Goal: Transaction & Acquisition: Purchase product/service

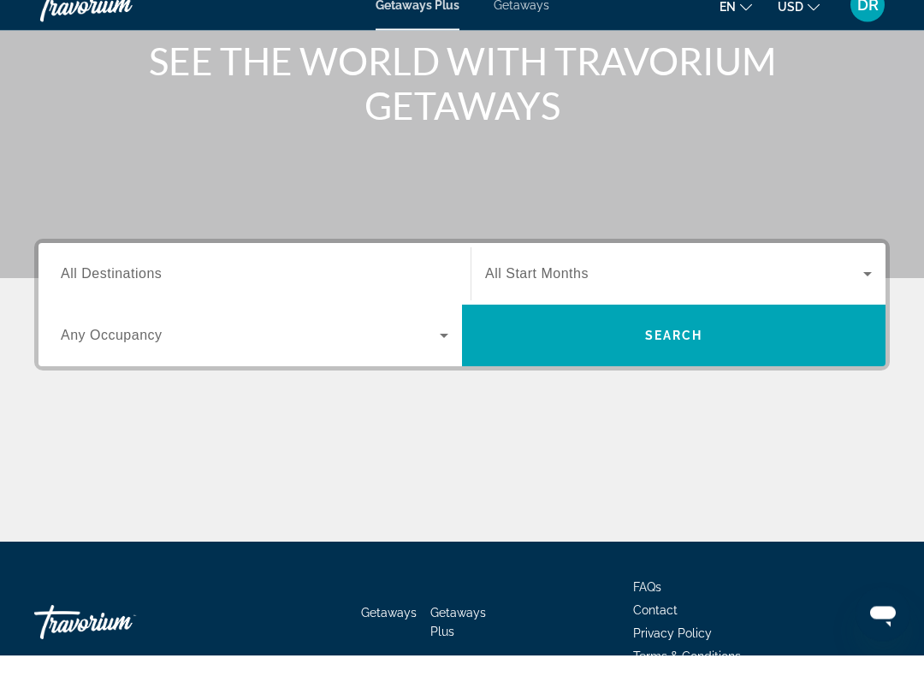
scroll to position [216, 0]
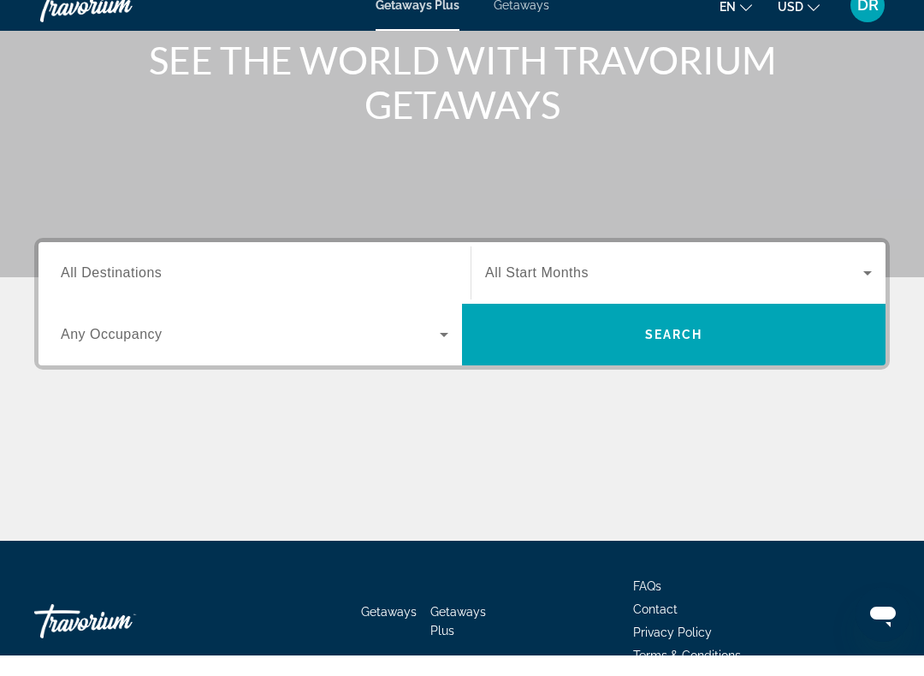
click at [441, 345] on icon "Search widget" at bounding box center [444, 355] width 21 height 21
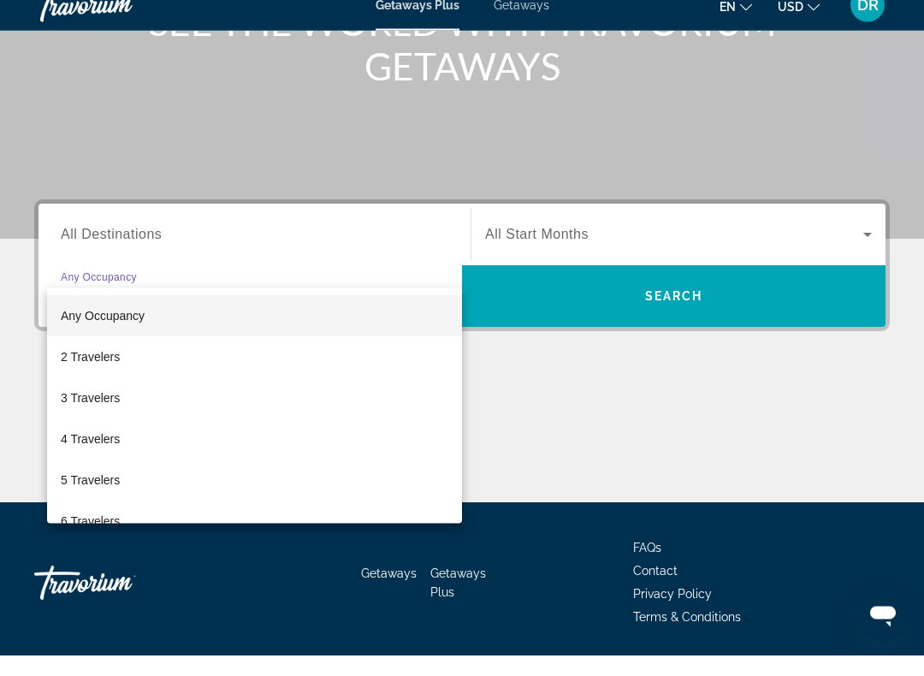
scroll to position [311, 0]
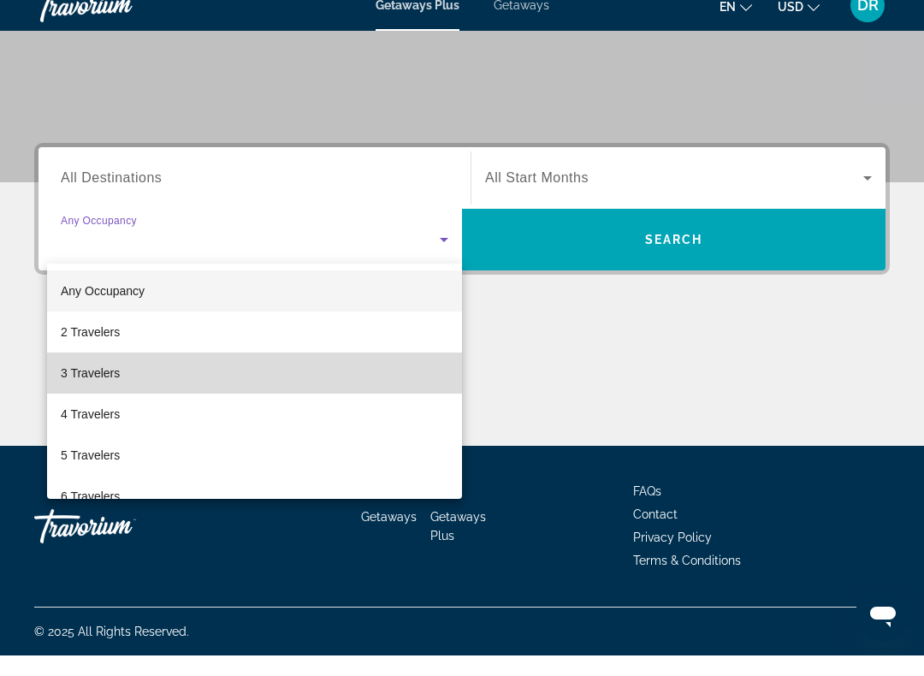
click at [216, 379] on mat-option "3 Travelers" at bounding box center [254, 393] width 415 height 41
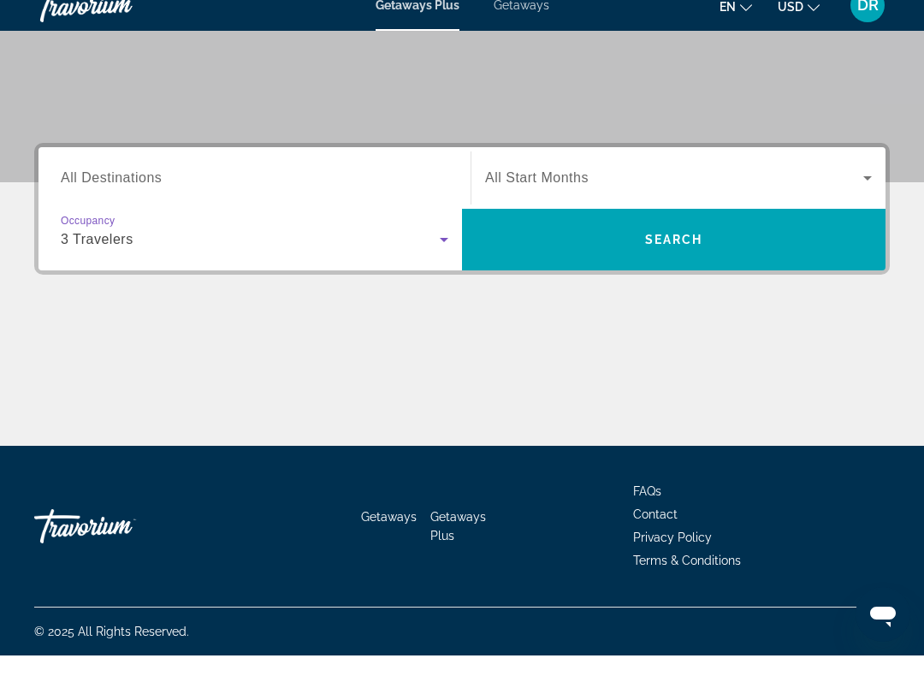
click at [397, 175] on div "Search widget" at bounding box center [255, 199] width 388 height 49
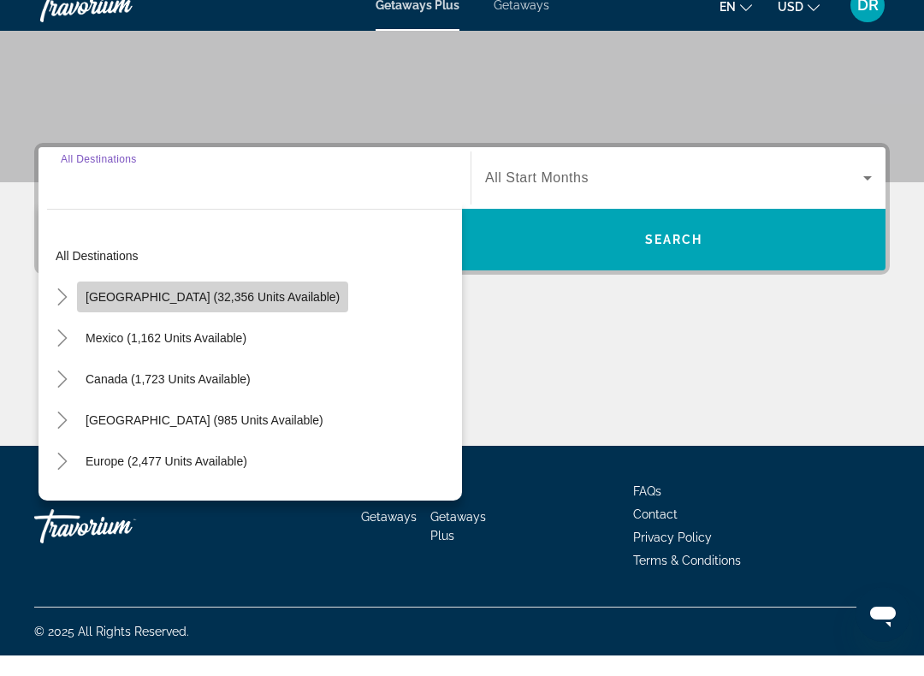
click at [261, 311] on span "[GEOGRAPHIC_DATA] (32,356 units available)" at bounding box center [213, 318] width 254 height 14
type input "**********"
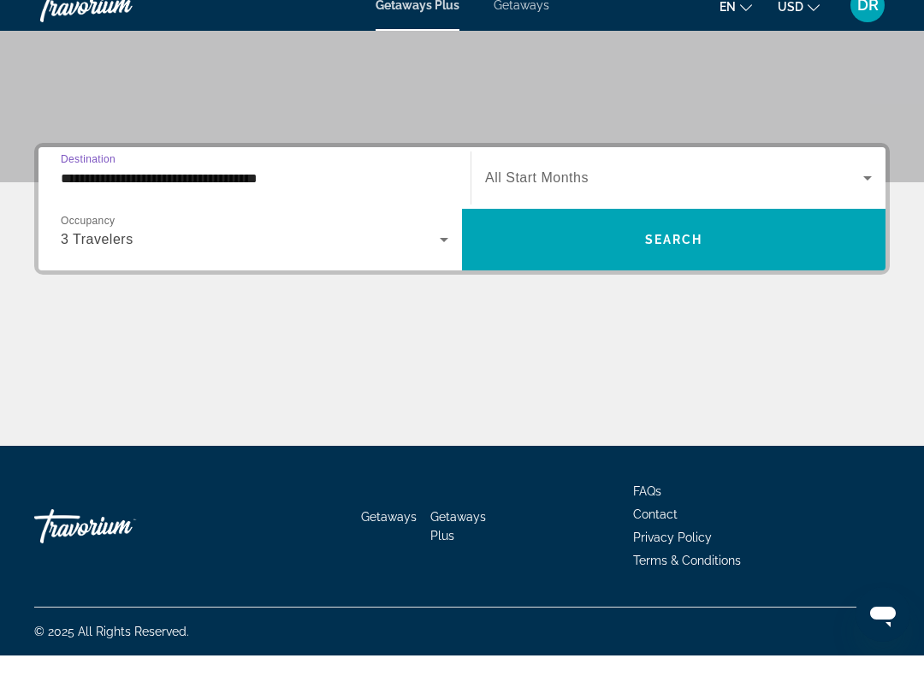
click at [847, 188] on span "Search widget" at bounding box center [674, 198] width 378 height 21
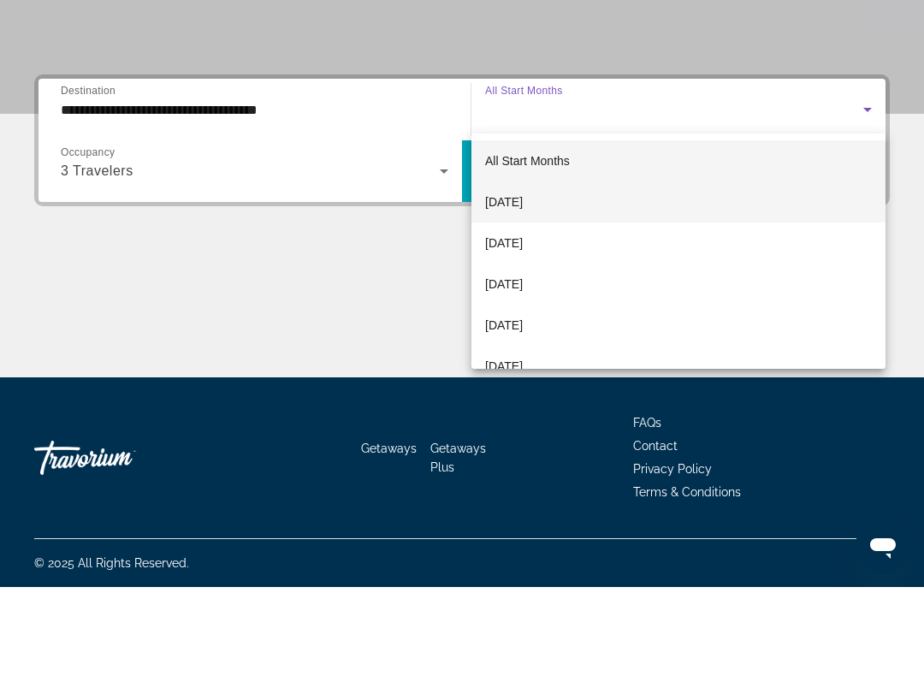
scroll to position [311, 0]
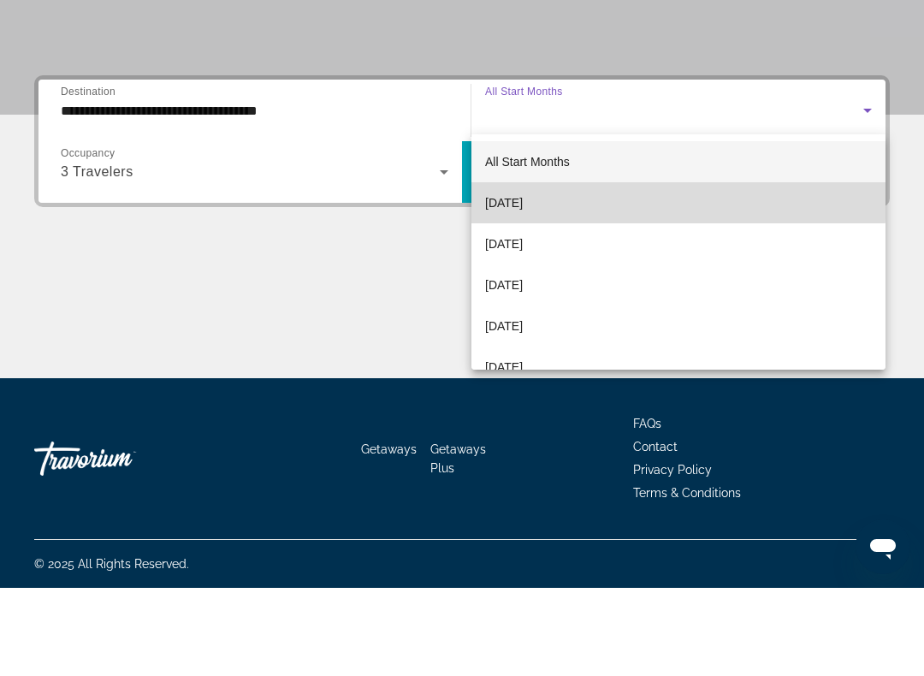
click at [610, 270] on mat-option "[DATE]" at bounding box center [678, 290] width 414 height 41
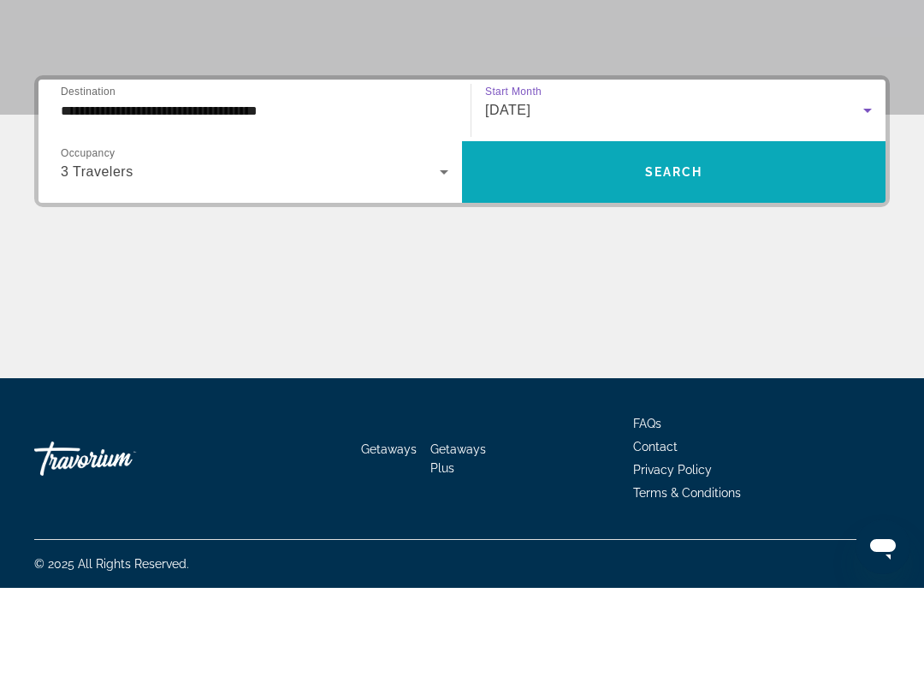
click at [728, 240] on span "Search widget" at bounding box center [674, 260] width 424 height 41
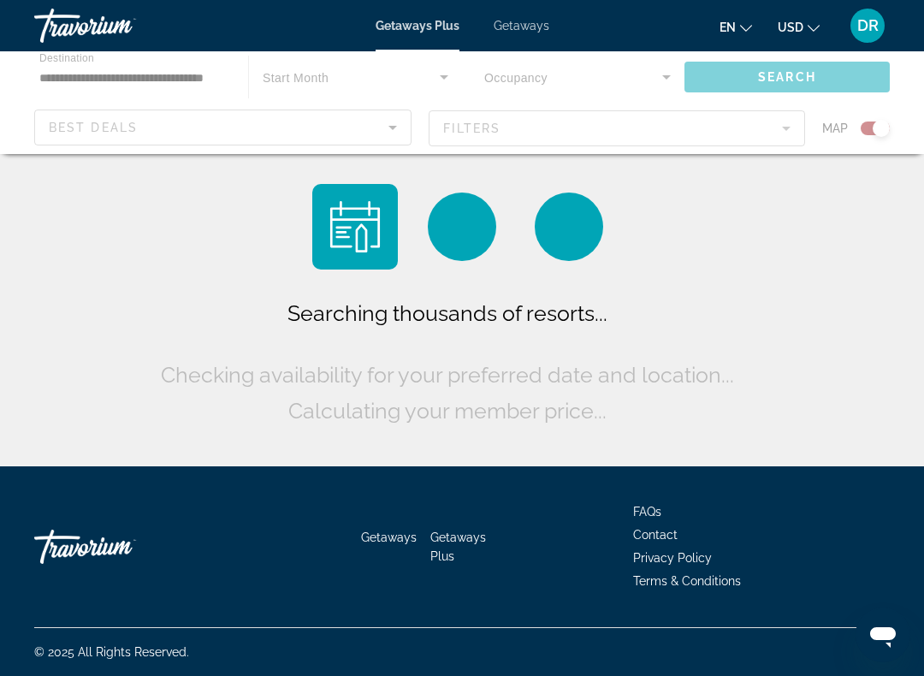
scroll to position [17, 0]
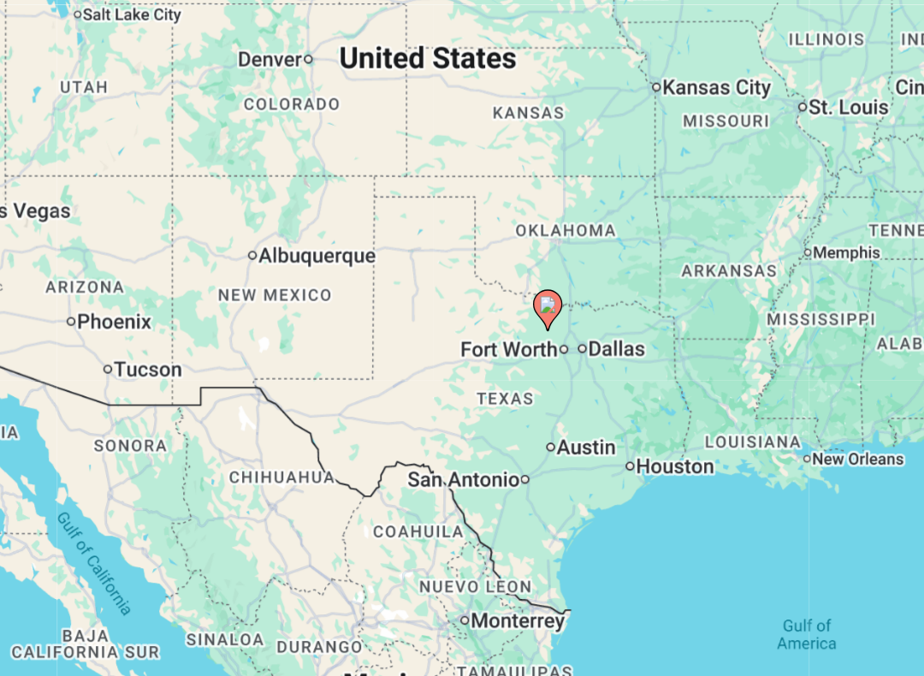
click at [457, 389] on image "Main content" at bounding box center [462, 394] width 10 height 10
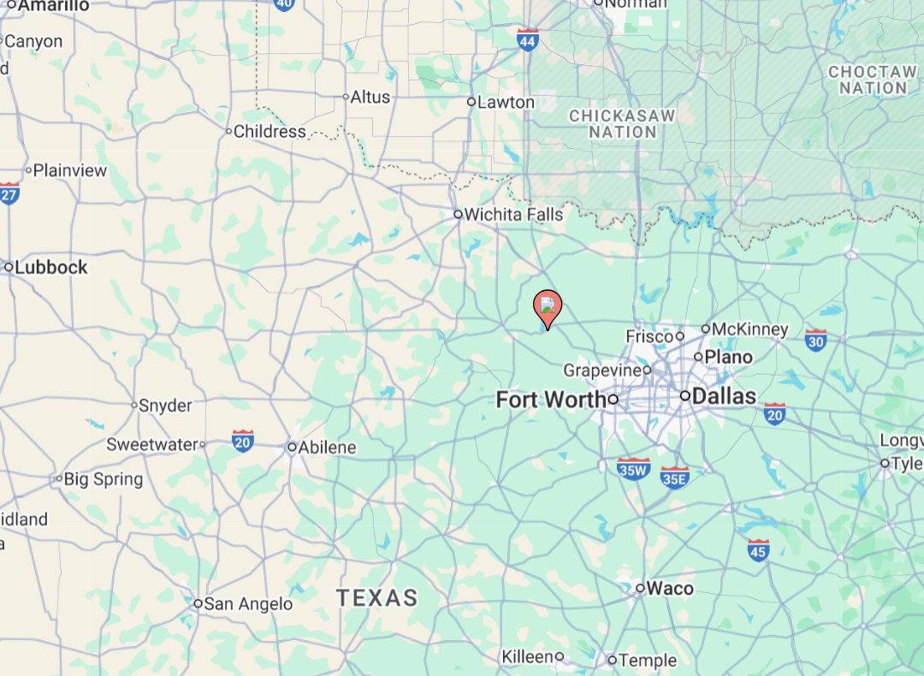
type input "**********"
click at [454, 387] on icon "Main content" at bounding box center [461, 398] width 15 height 22
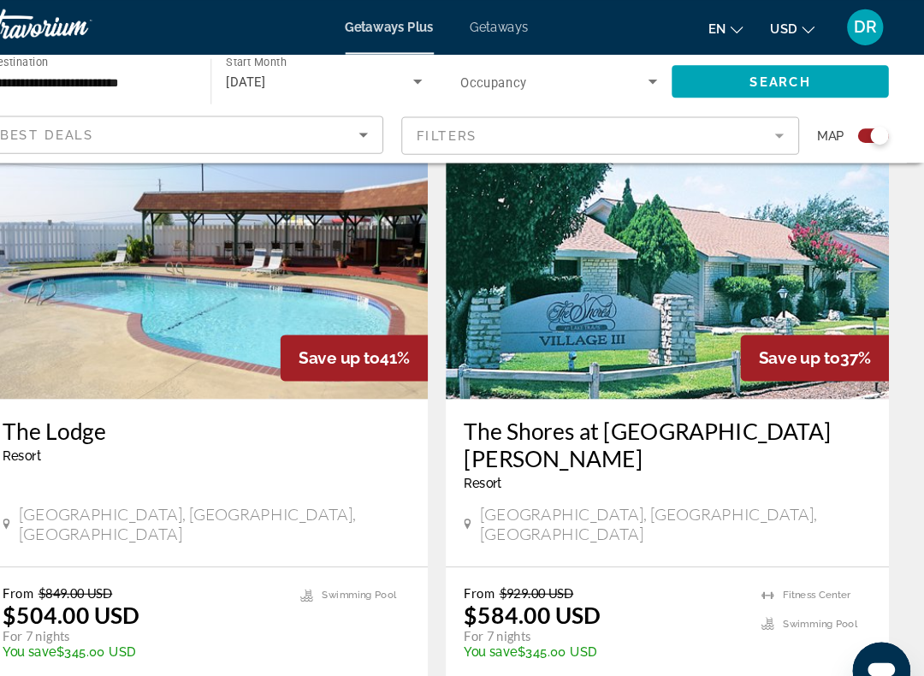
scroll to position [602, 0]
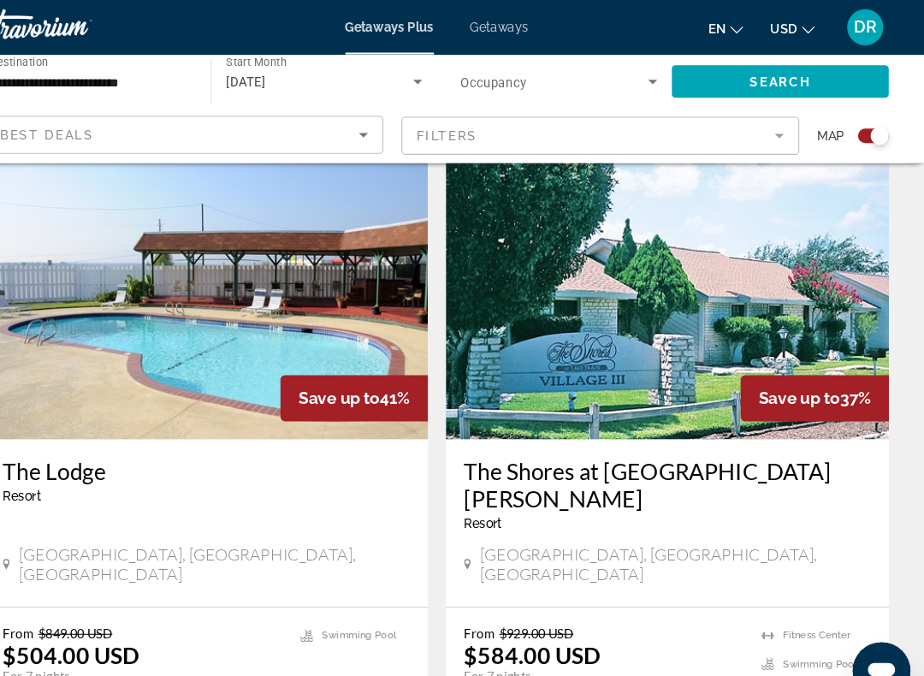
click at [342, 252] on img "Main content" at bounding box center [243, 279] width 419 height 274
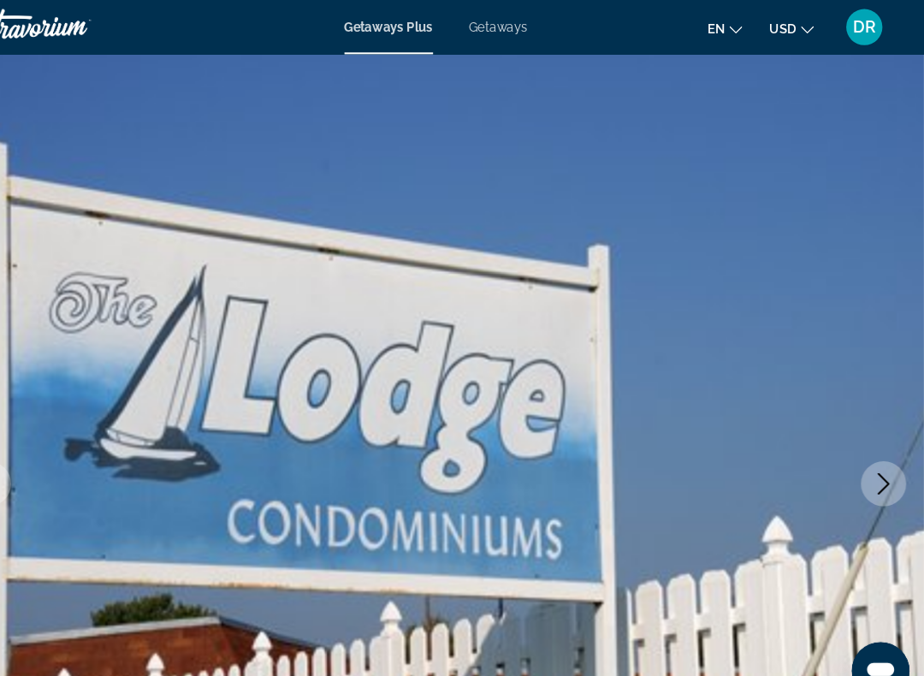
click at [875, 463] on icon "Next image" at bounding box center [885, 457] width 21 height 21
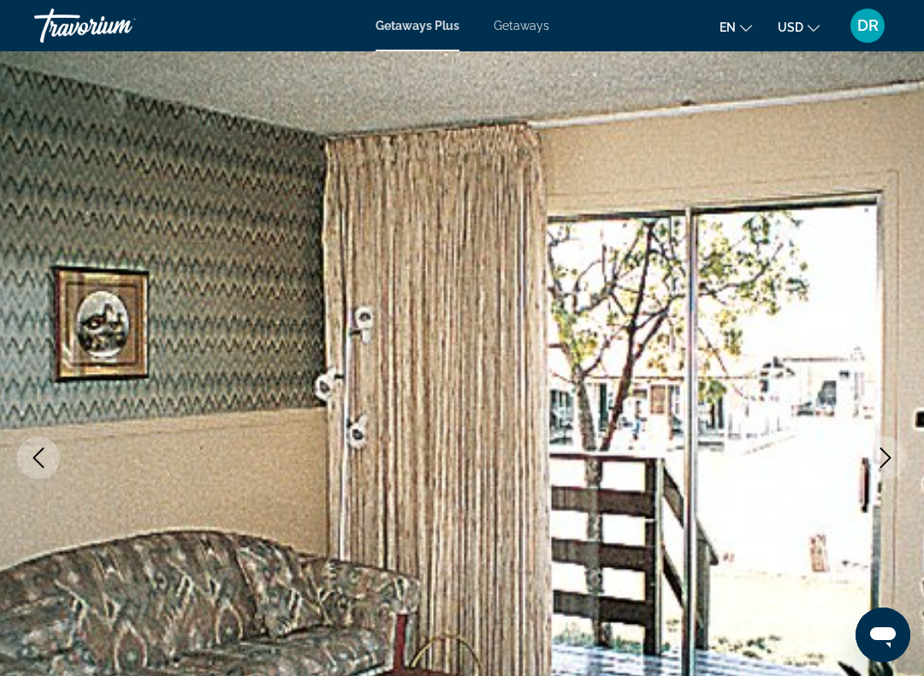
click at [883, 454] on icon "Next image" at bounding box center [885, 457] width 21 height 21
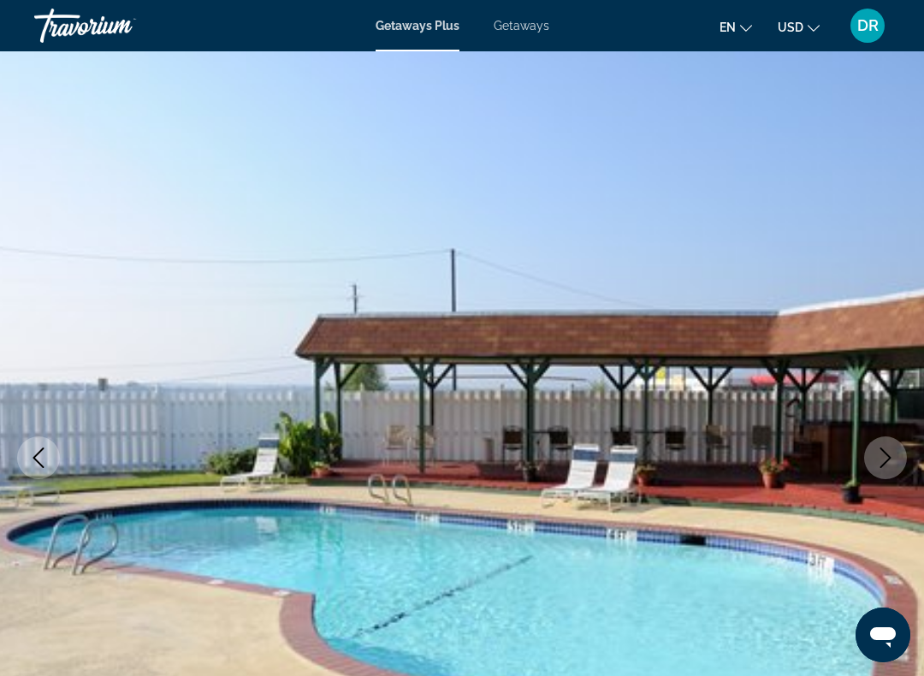
click at [883, 467] on icon "Next image" at bounding box center [885, 457] width 21 height 21
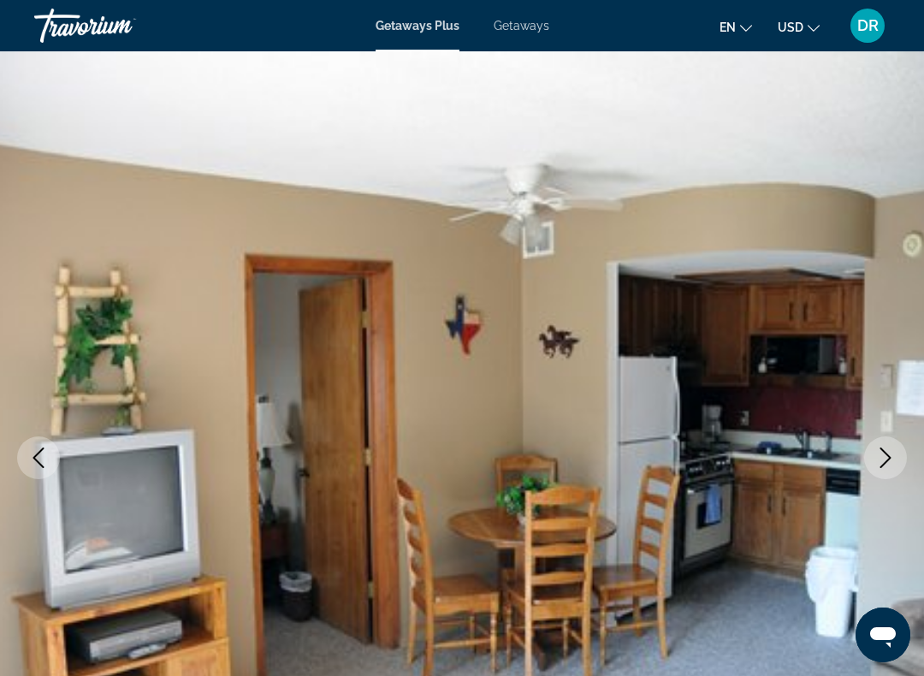
click at [874, 461] on button "Next image" at bounding box center [885, 457] width 43 height 43
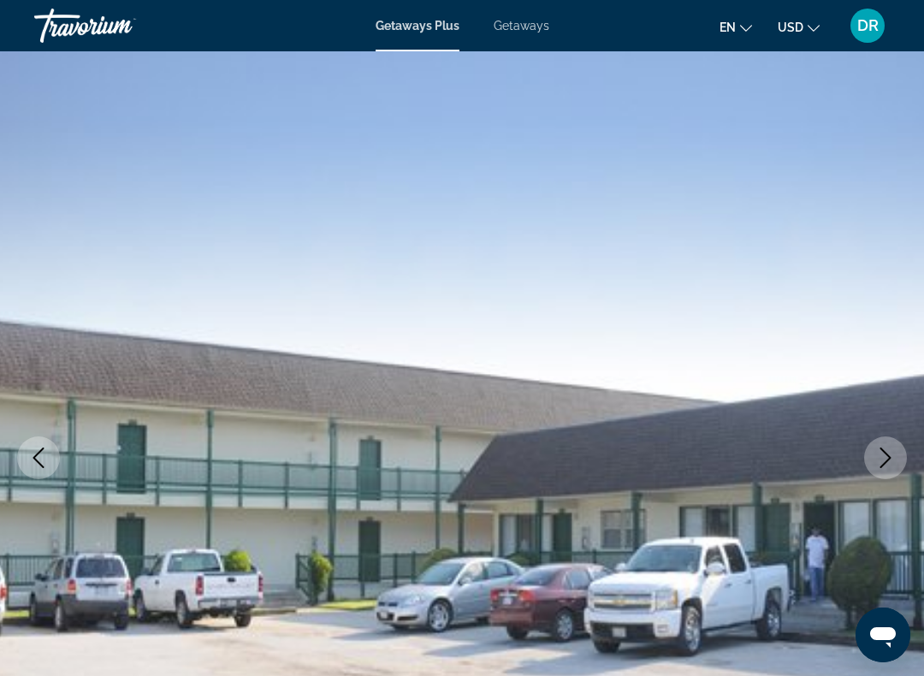
click at [883, 462] on icon "Next image" at bounding box center [885, 457] width 21 height 21
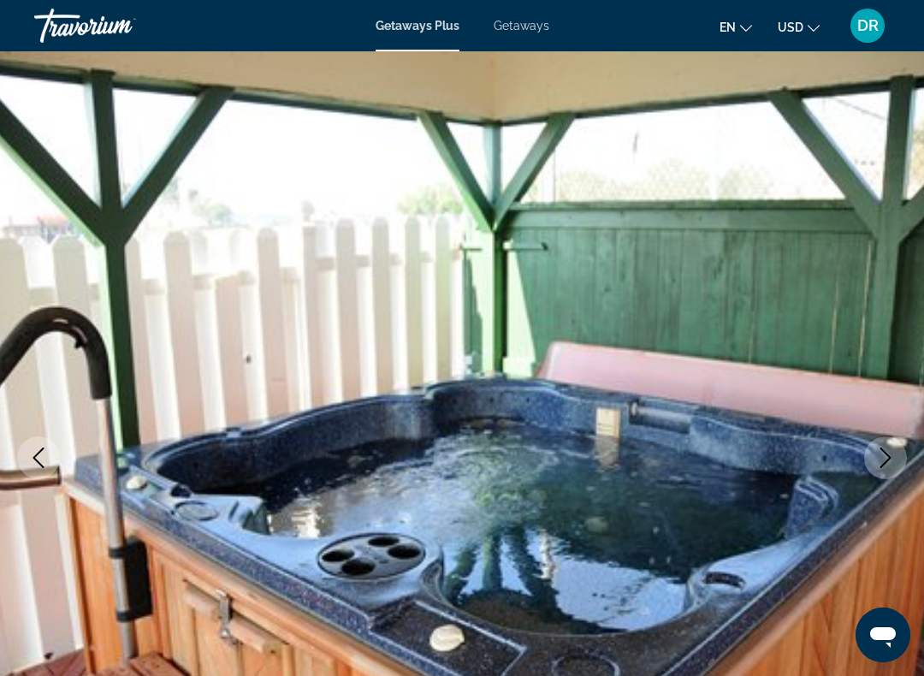
click at [880, 463] on icon "Next image" at bounding box center [885, 457] width 21 height 21
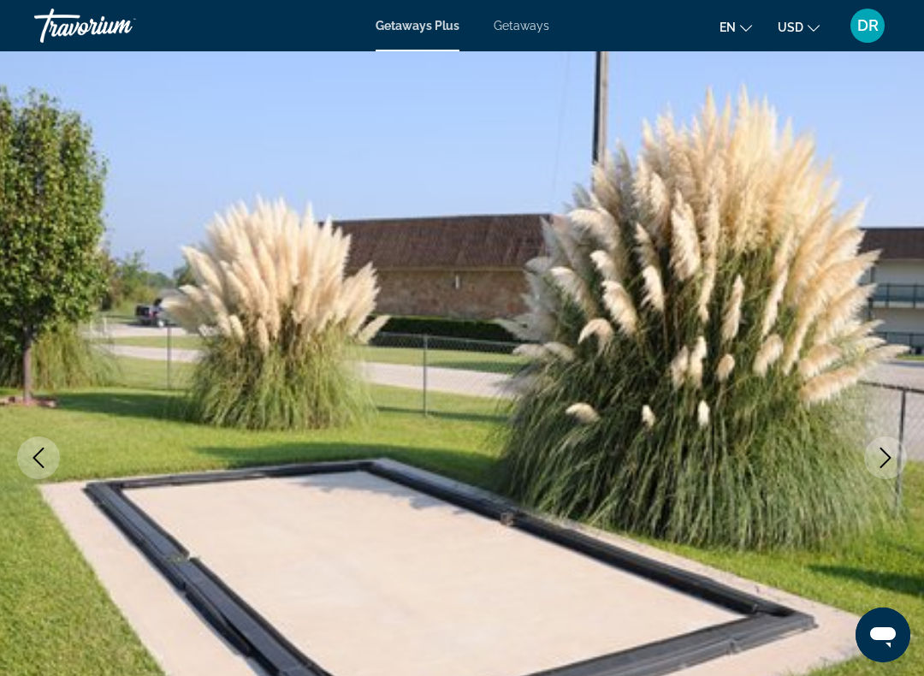
click at [880, 465] on icon "Next image" at bounding box center [885, 457] width 21 height 21
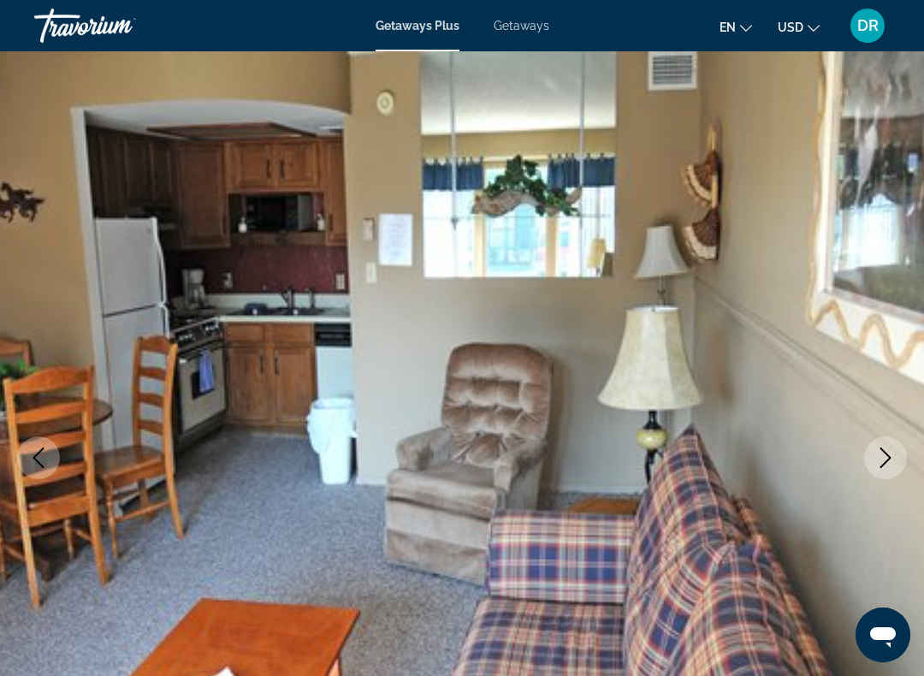
click at [883, 462] on icon "Next image" at bounding box center [885, 457] width 21 height 21
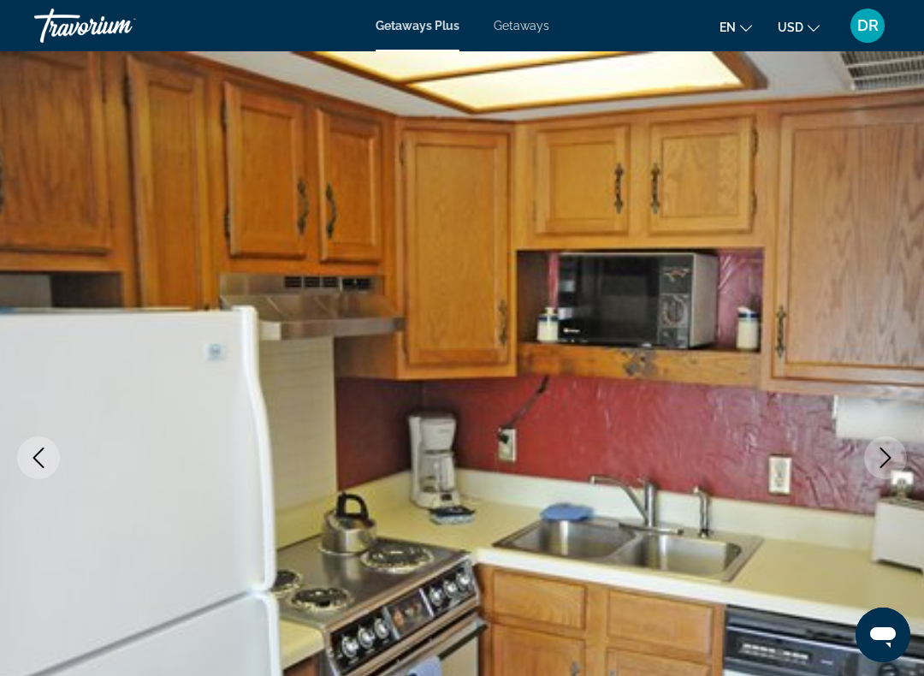
click at [880, 459] on icon "Next image" at bounding box center [885, 457] width 21 height 21
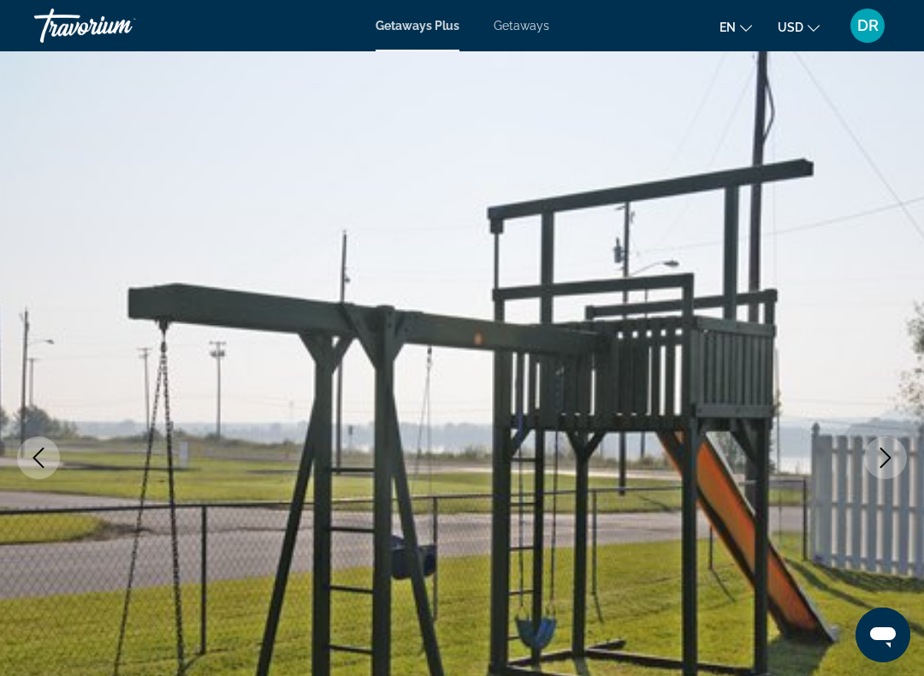
click at [888, 459] on icon "Next image" at bounding box center [885, 457] width 21 height 21
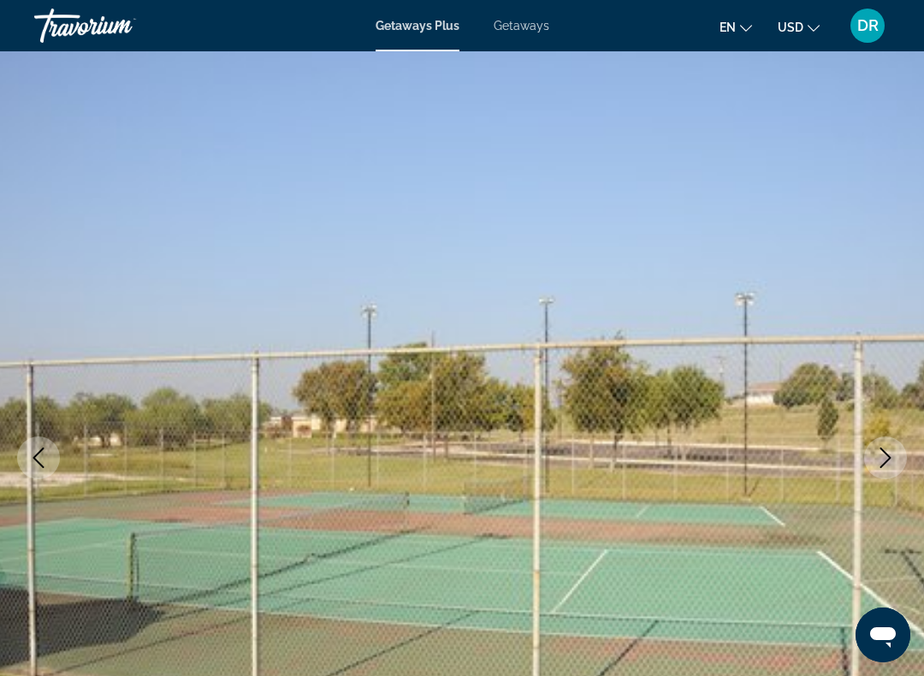
click at [884, 458] on icon "Next image" at bounding box center [885, 457] width 21 height 21
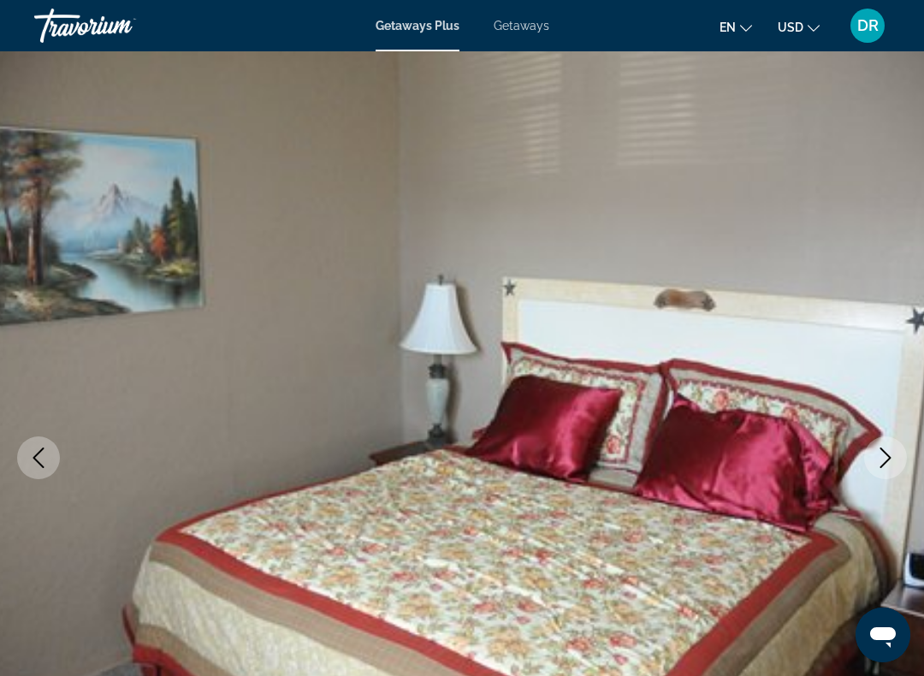
click at [884, 458] on icon "Next image" at bounding box center [885, 457] width 21 height 21
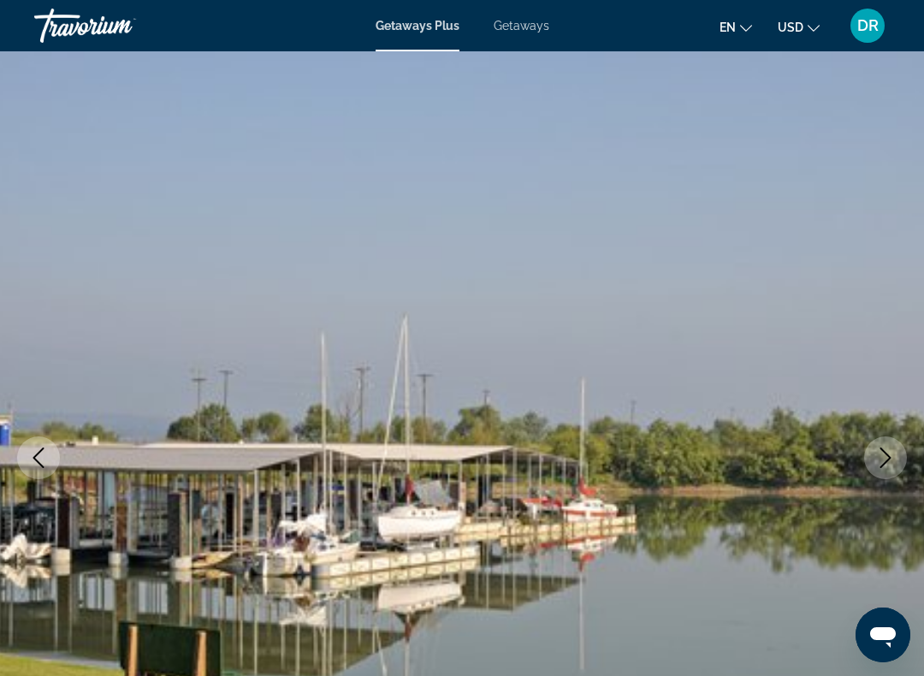
click at [887, 459] on icon "Next image" at bounding box center [885, 457] width 21 height 21
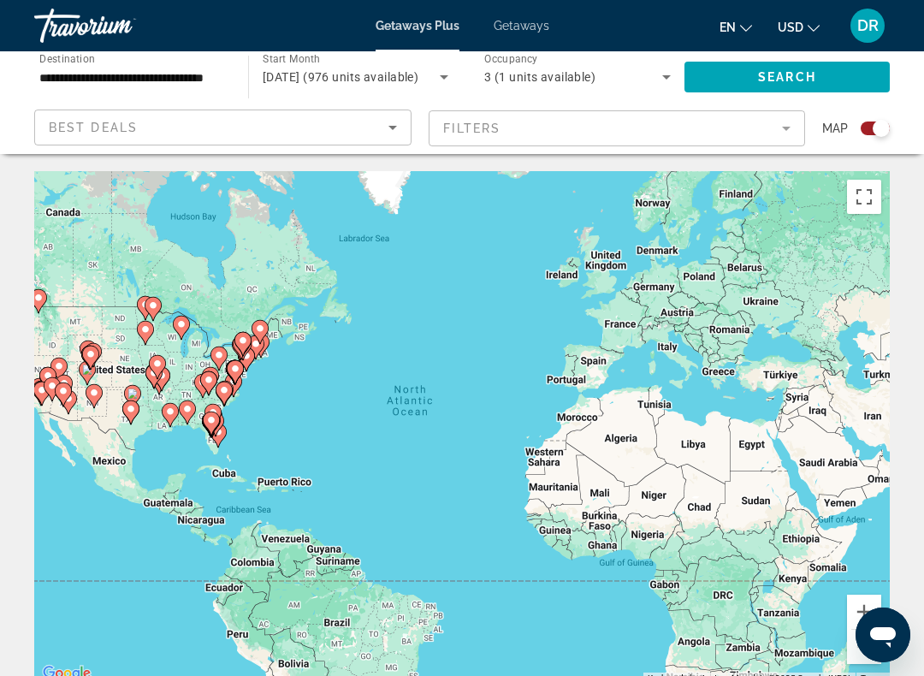
click at [397, 127] on icon "Sort by" at bounding box center [392, 127] width 21 height 21
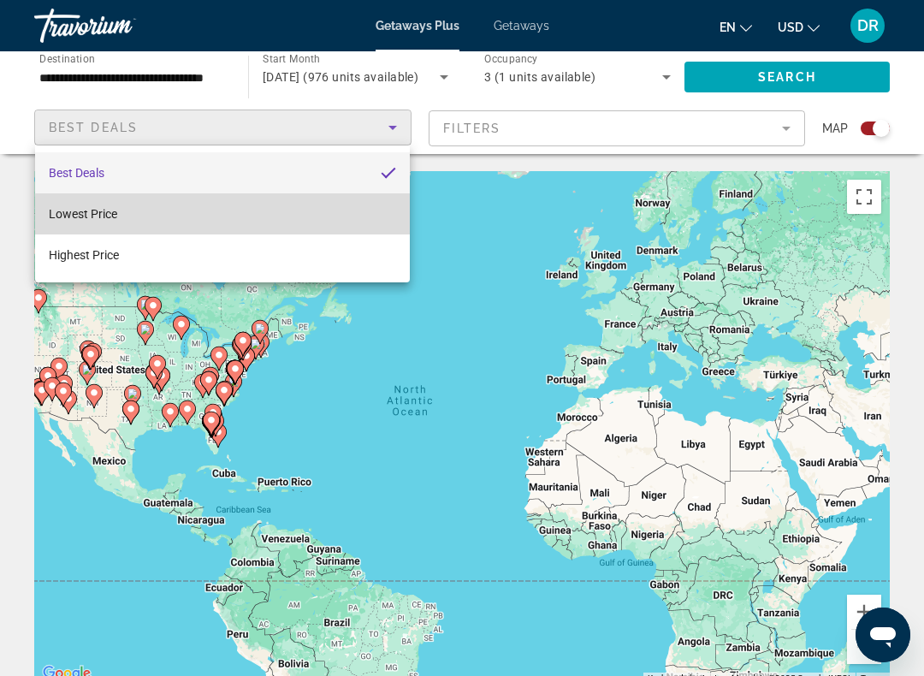
click at [340, 219] on mat-option "Lowest Price" at bounding box center [222, 213] width 375 height 41
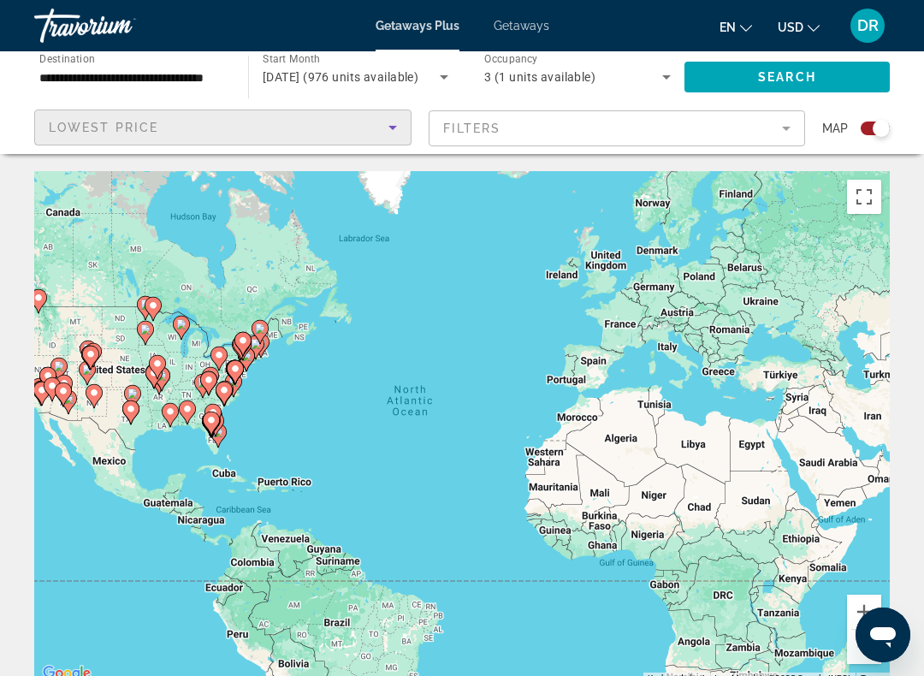
click at [774, 135] on mat-form-field "Filters" at bounding box center [617, 128] width 377 height 36
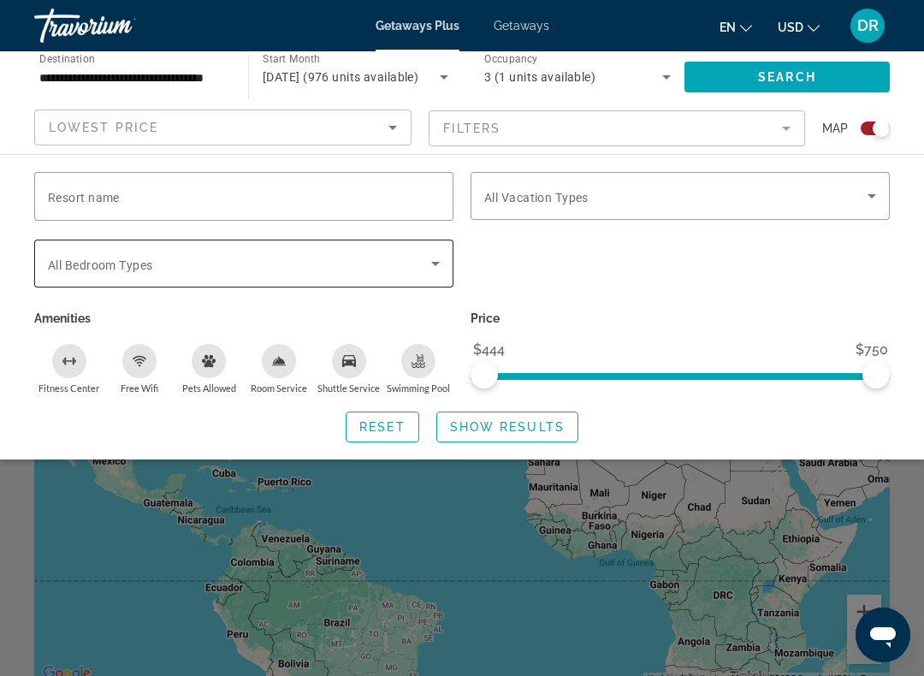
click at [426, 270] on icon "Search widget" at bounding box center [435, 263] width 21 height 21
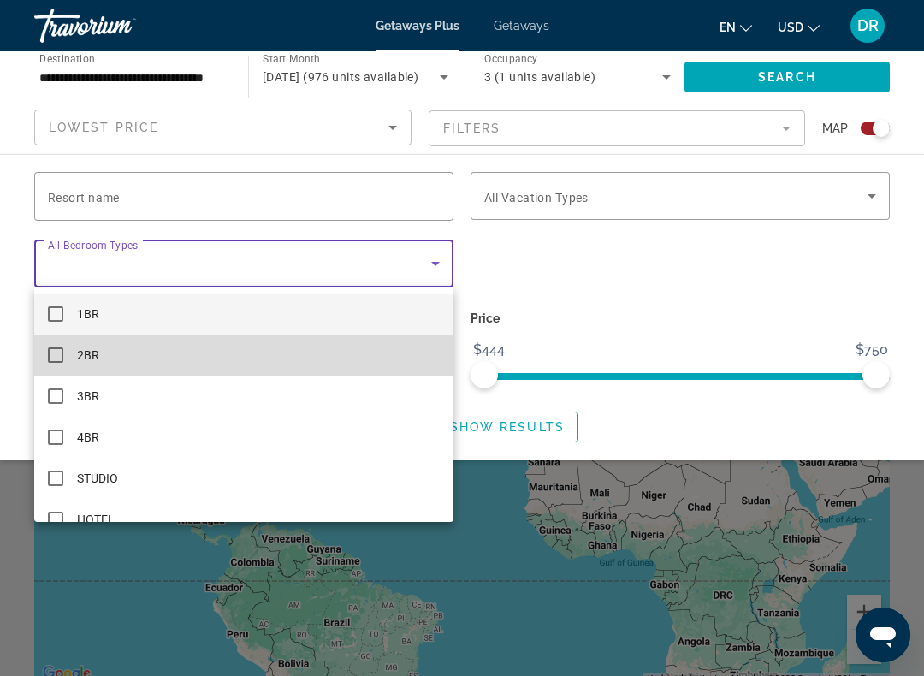
click at [61, 359] on mat-pseudo-checkbox at bounding box center [55, 354] width 15 height 15
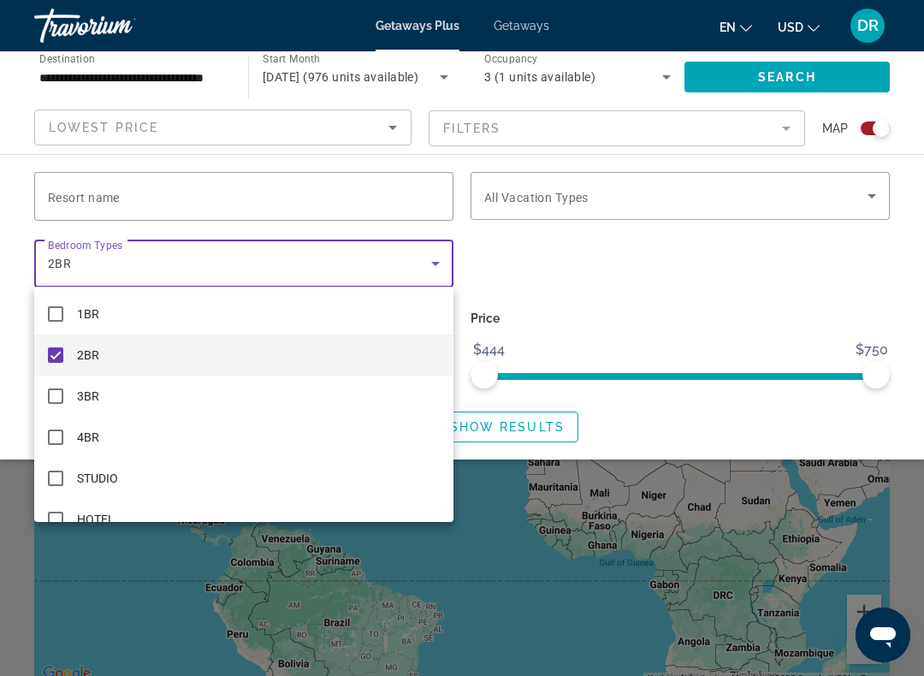
click at [677, 264] on div at bounding box center [462, 338] width 924 height 676
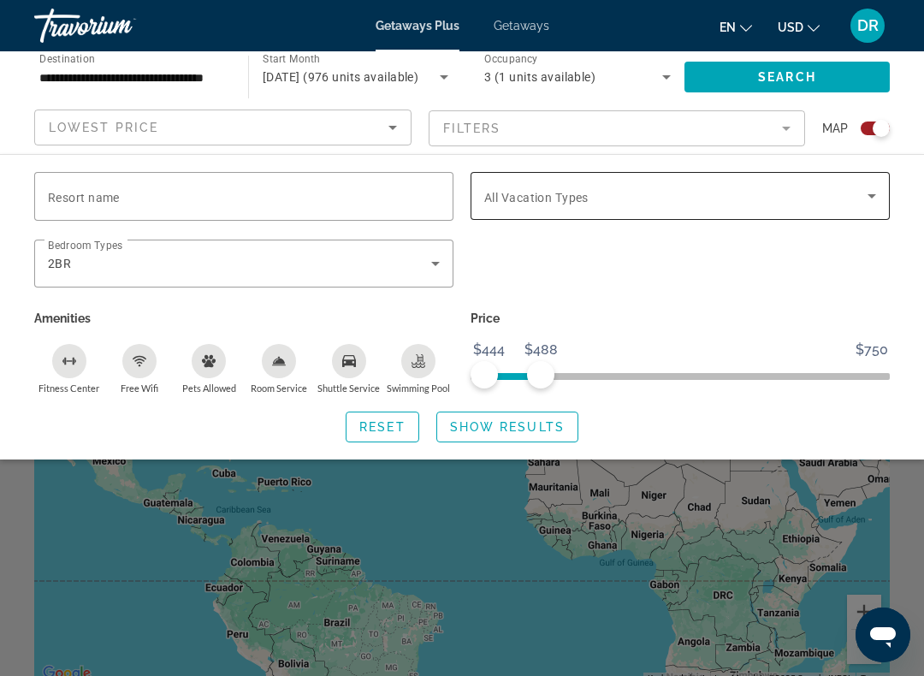
click at [865, 197] on icon "Search widget" at bounding box center [872, 196] width 21 height 21
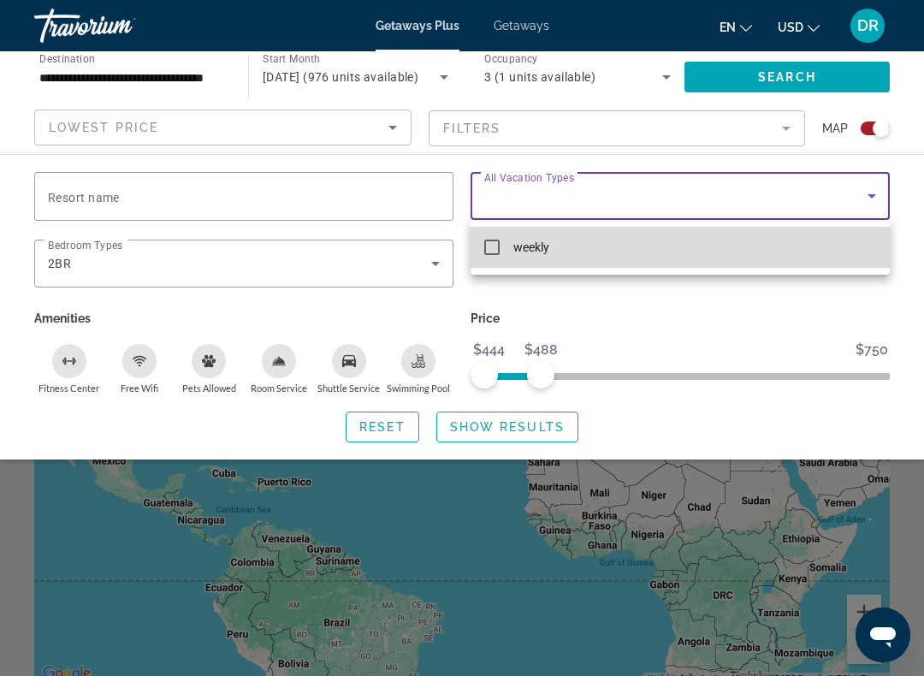
click at [747, 246] on mat-option "weekly" at bounding box center [680, 247] width 419 height 41
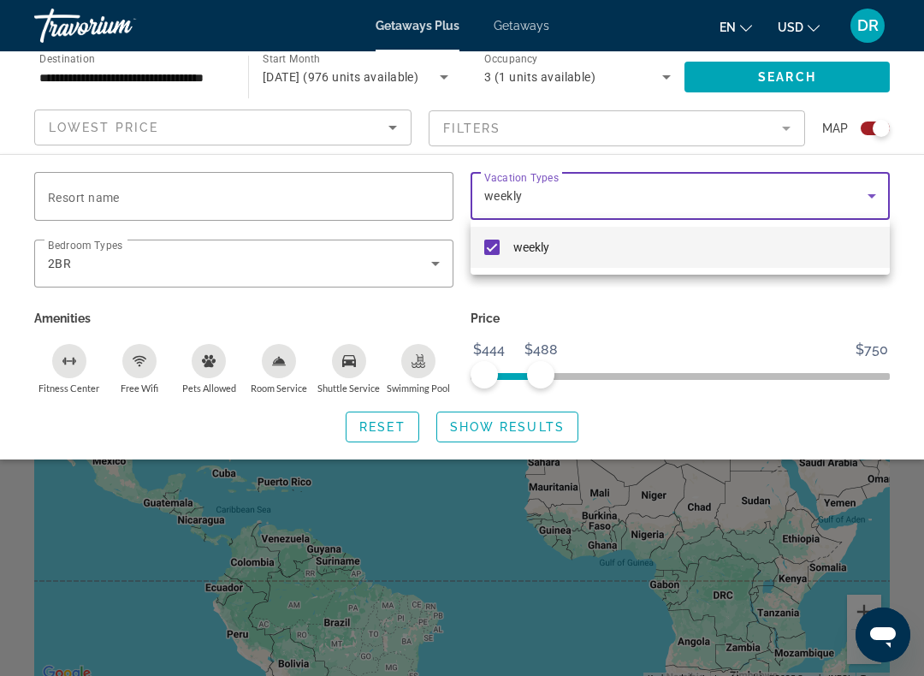
click at [768, 118] on div at bounding box center [462, 338] width 924 height 676
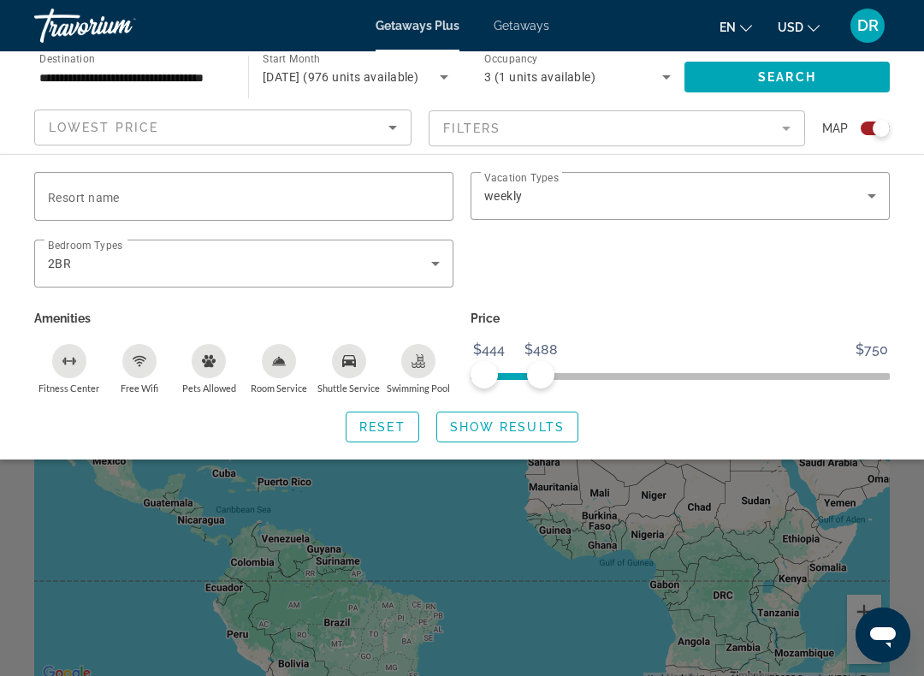
click at [772, 128] on mat-form-field "Filters" at bounding box center [617, 128] width 377 height 36
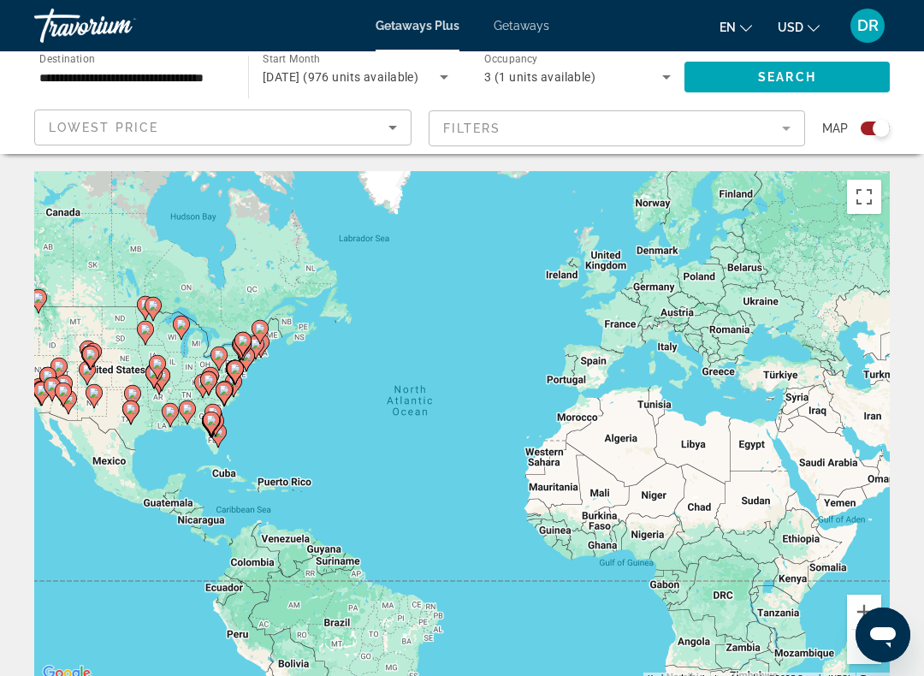
click at [138, 401] on icon "Main content" at bounding box center [130, 412] width 15 height 22
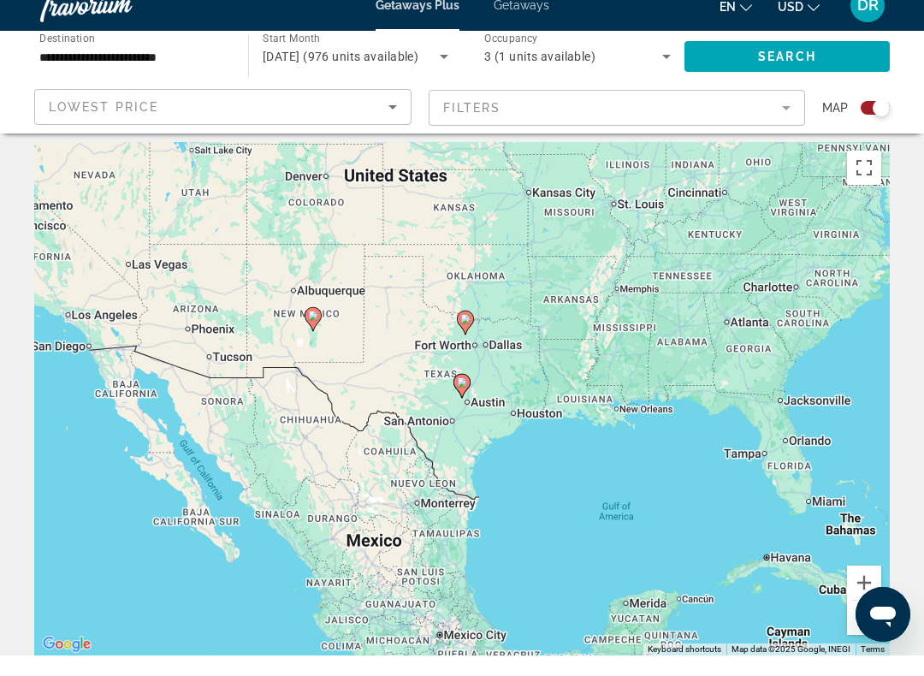
click at [470, 331] on icon "Main content" at bounding box center [465, 343] width 17 height 24
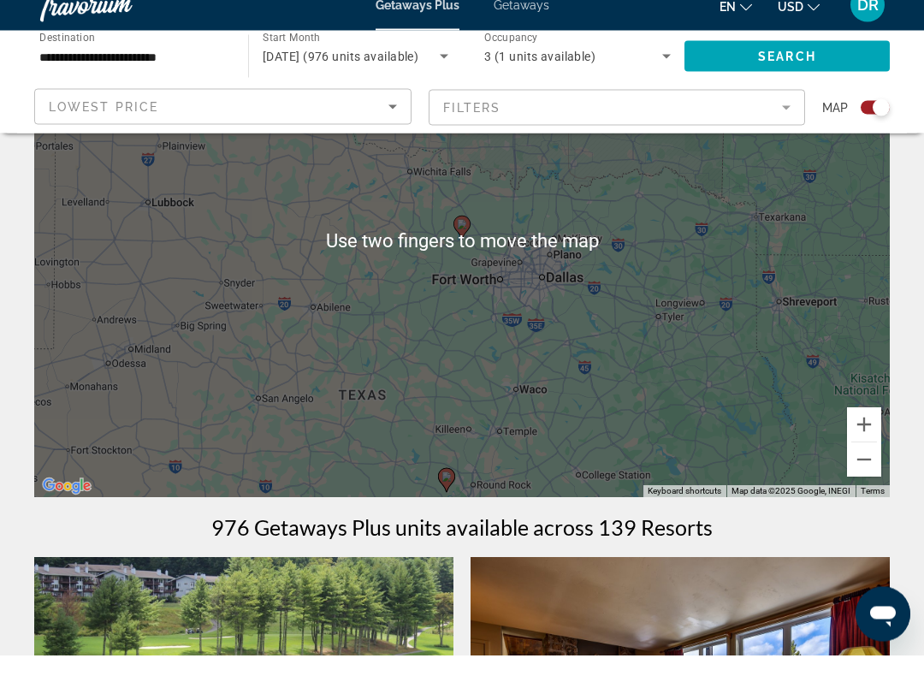
scroll to position [167, 0]
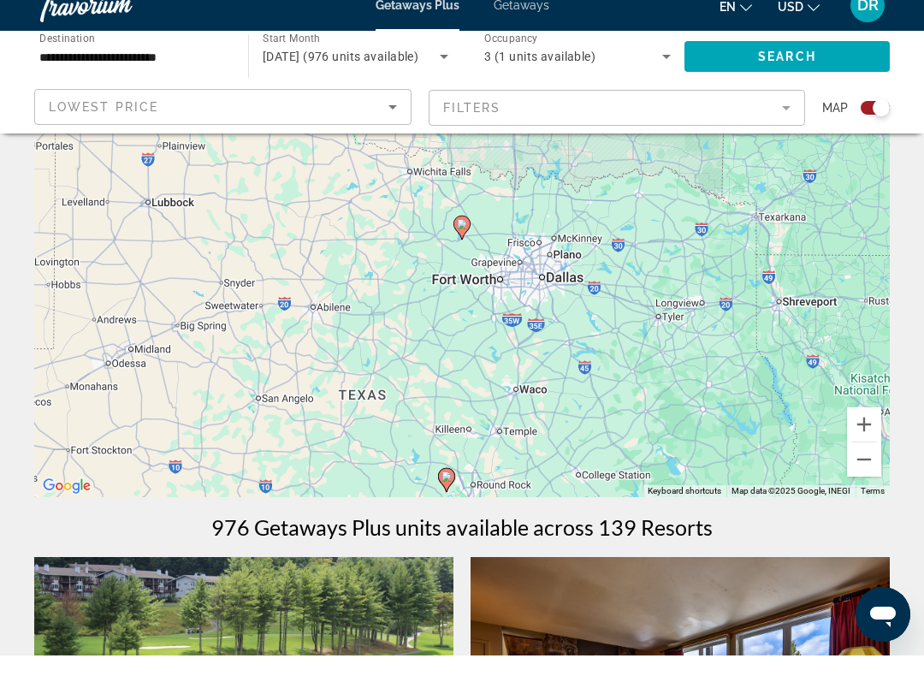
type input "**********"
click at [453, 496] on div "To activate drag with keyboard, press Alt + Enter. Once in keyboard drag state,…" at bounding box center [462, 260] width 856 height 513
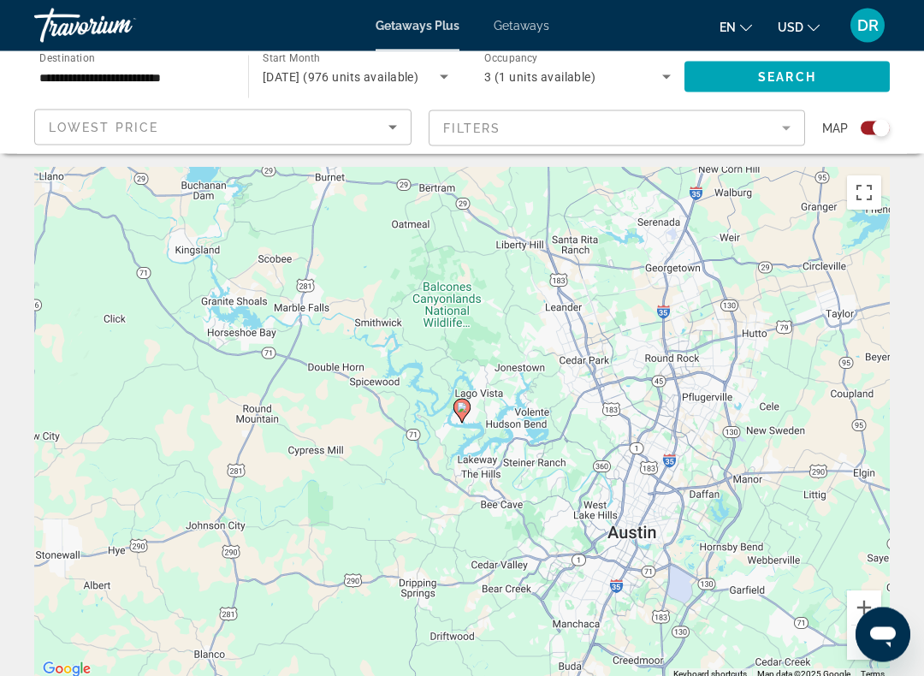
scroll to position [0, 0]
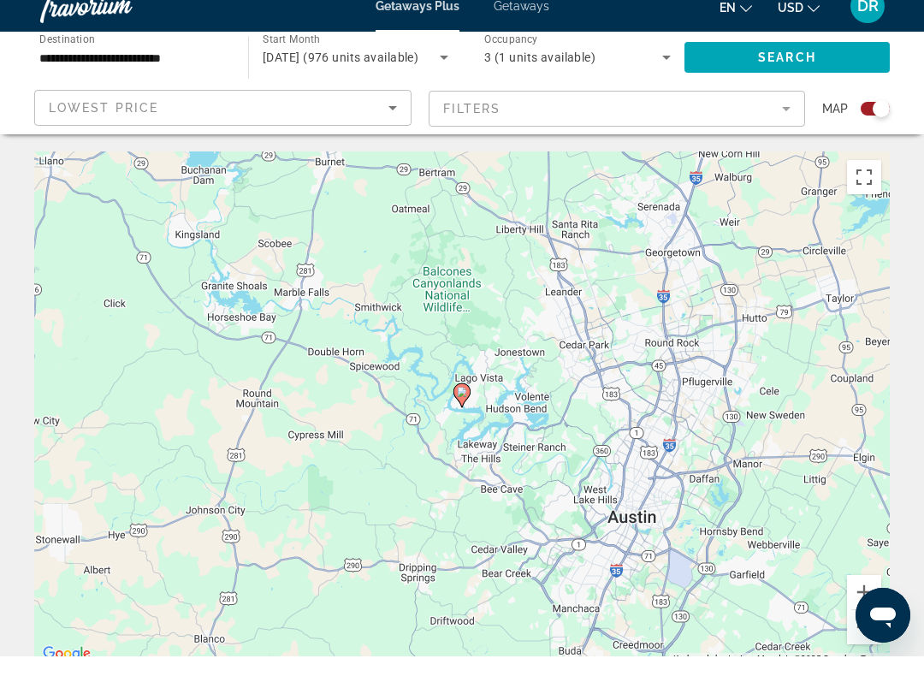
click at [467, 403] on icon "Main content" at bounding box center [461, 415] width 17 height 24
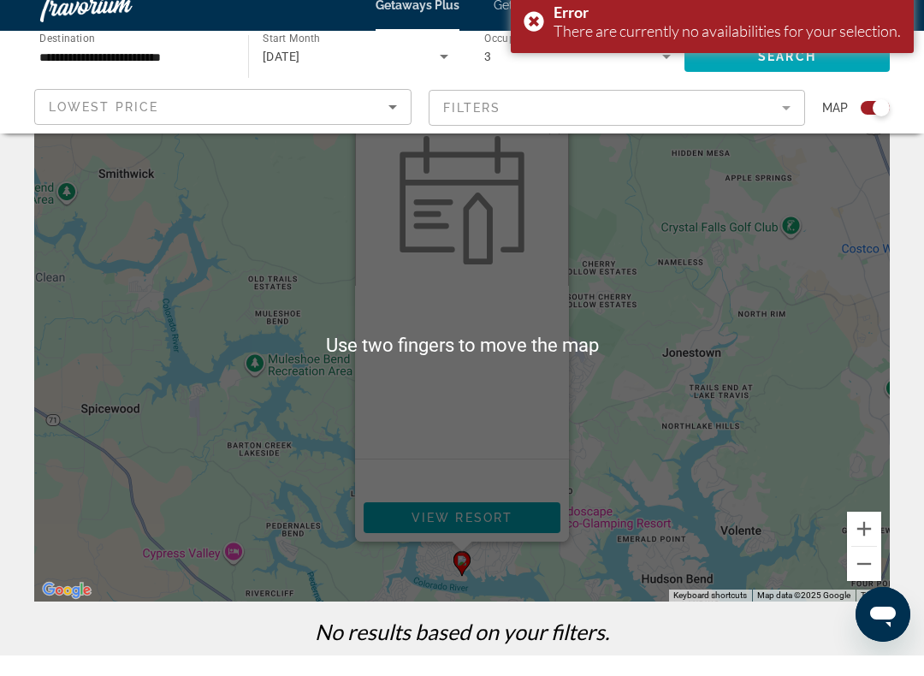
scroll to position [92, 0]
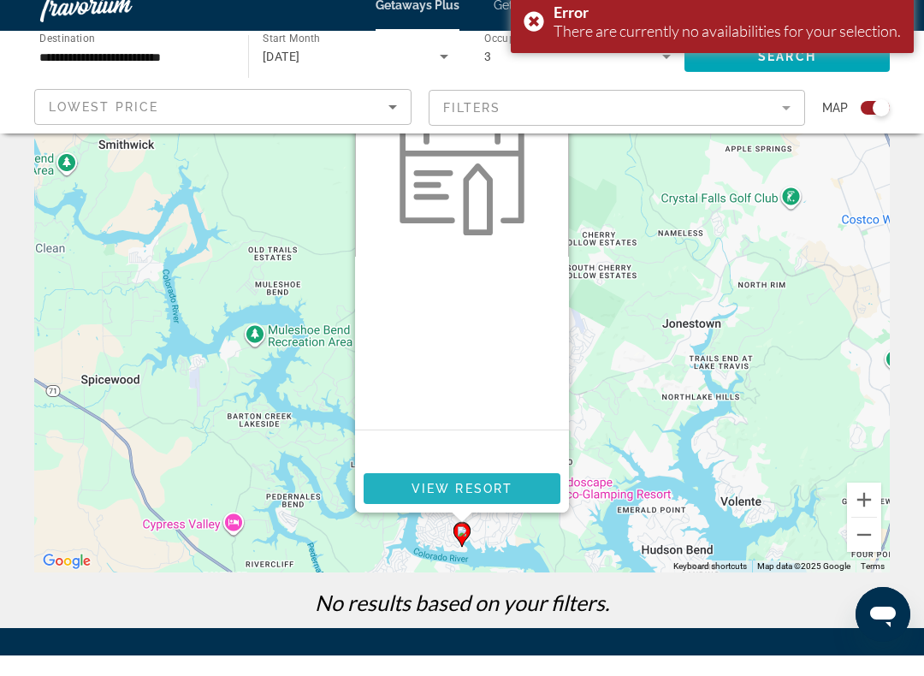
click at [521, 490] on span "Main content" at bounding box center [462, 509] width 197 height 41
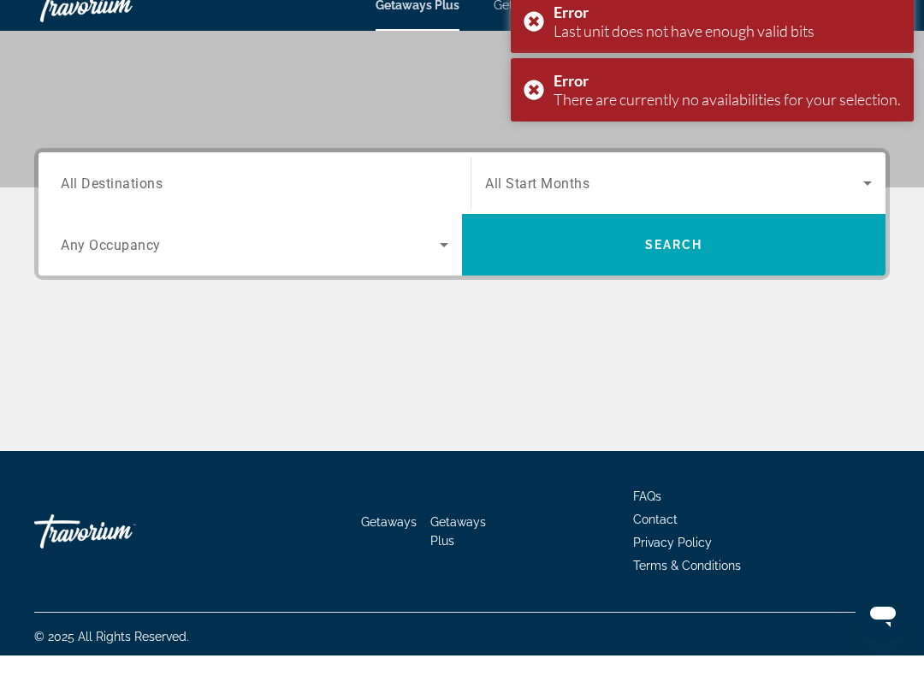
scroll to position [305, 0]
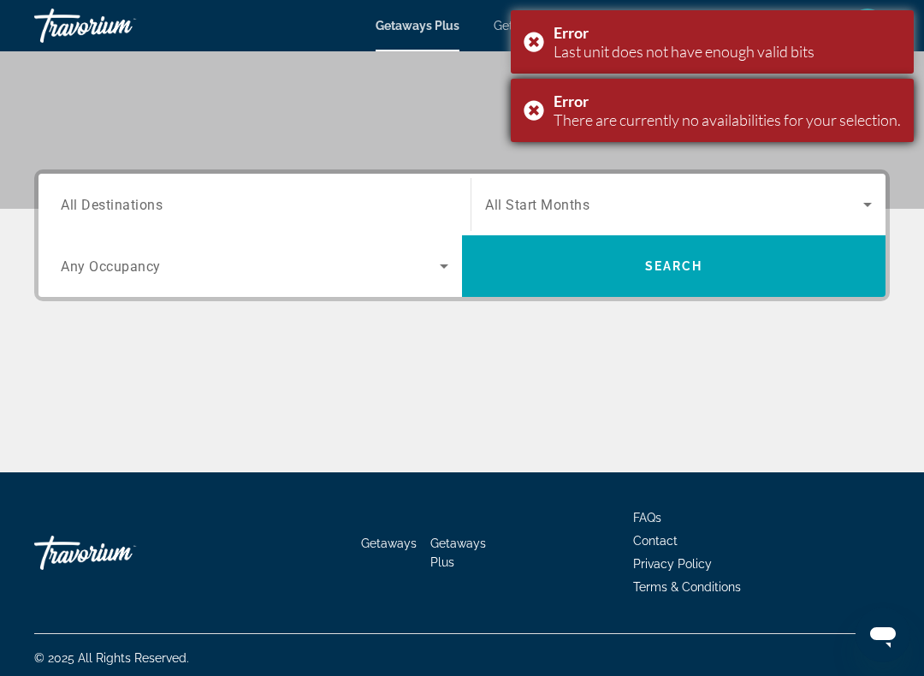
click at [536, 110] on div "Error There are currently no availabilities for your selection." at bounding box center [712, 110] width 403 height 63
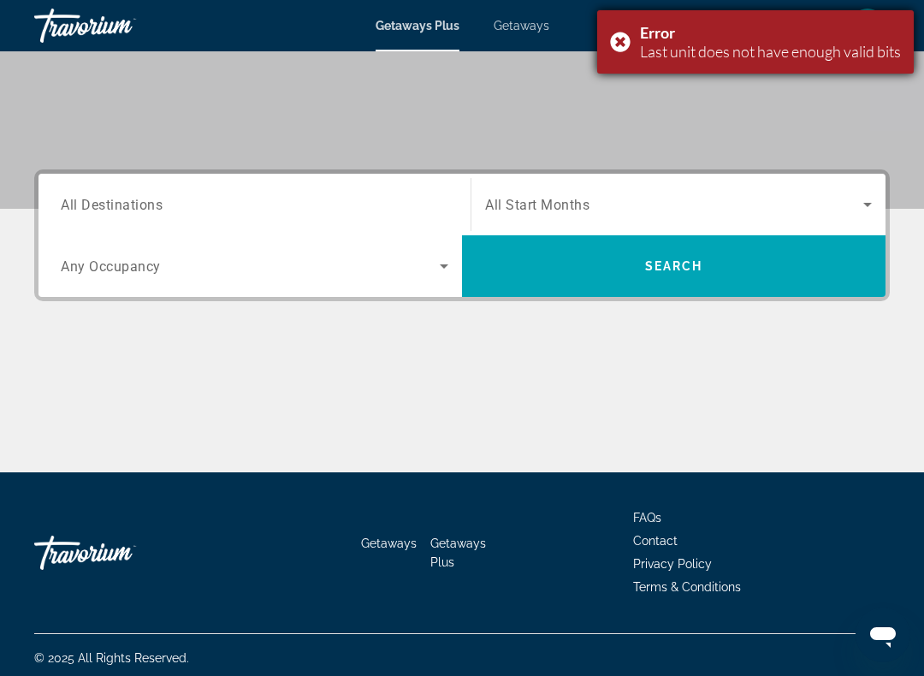
click at [634, 35] on div "Error Last unit does not have enough valid bits" at bounding box center [755, 41] width 317 height 63
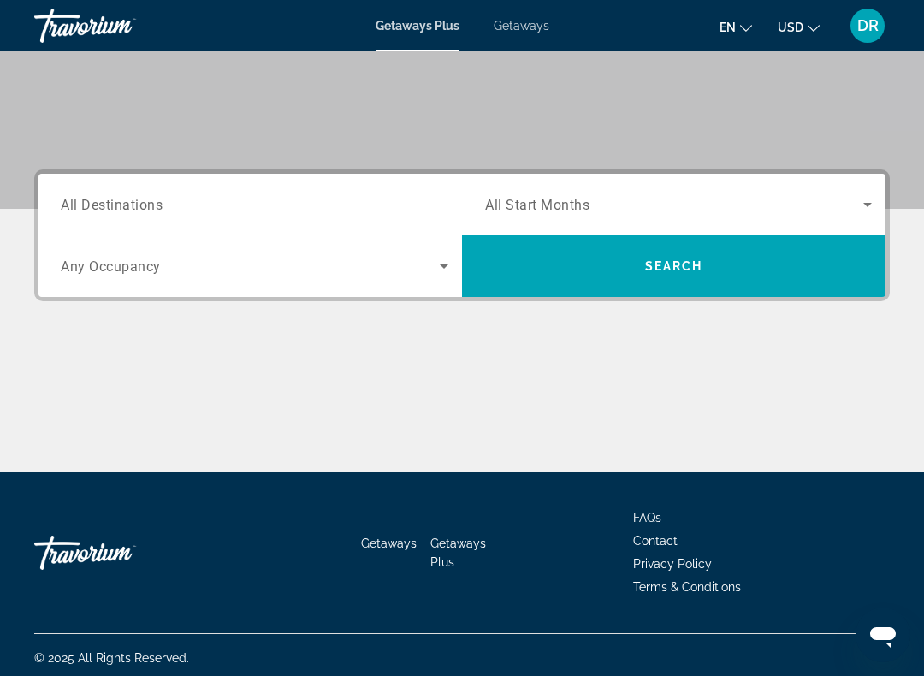
click at [430, 264] on span "Search widget" at bounding box center [250, 266] width 379 height 21
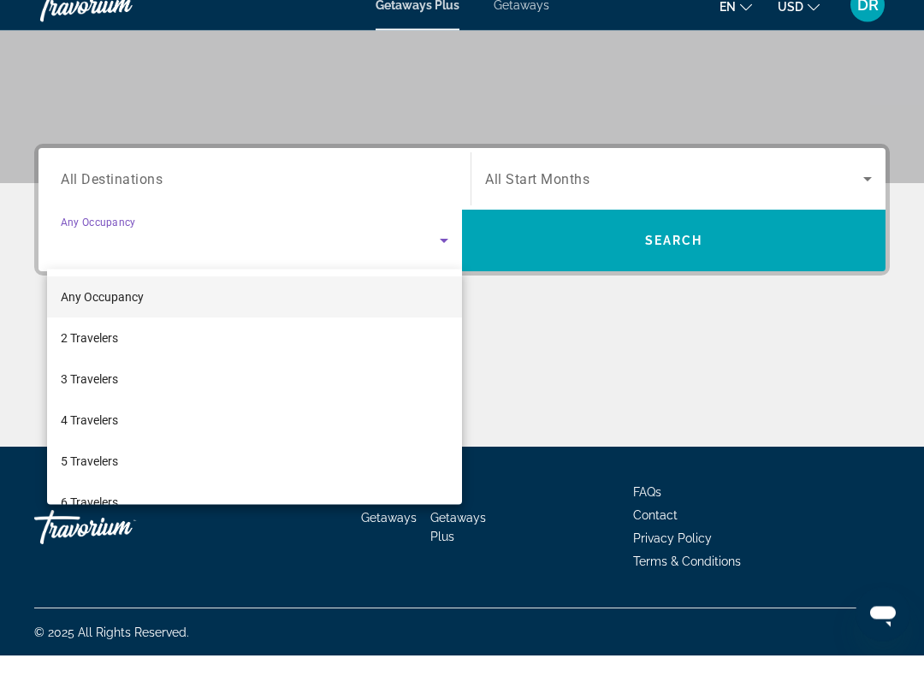
scroll to position [311, 0]
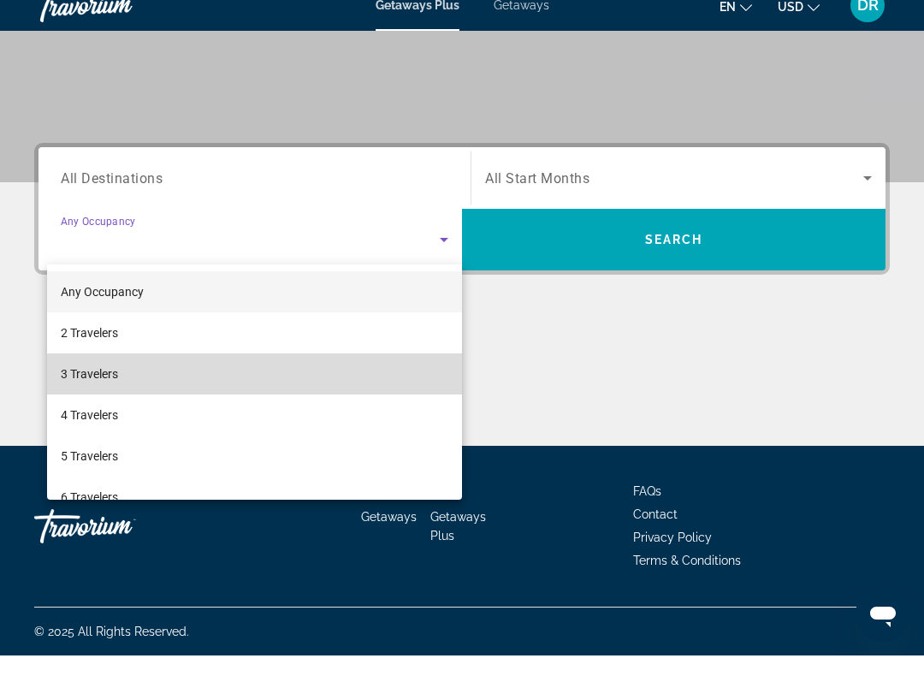
click at [366, 378] on mat-option "3 Travelers" at bounding box center [254, 394] width 415 height 41
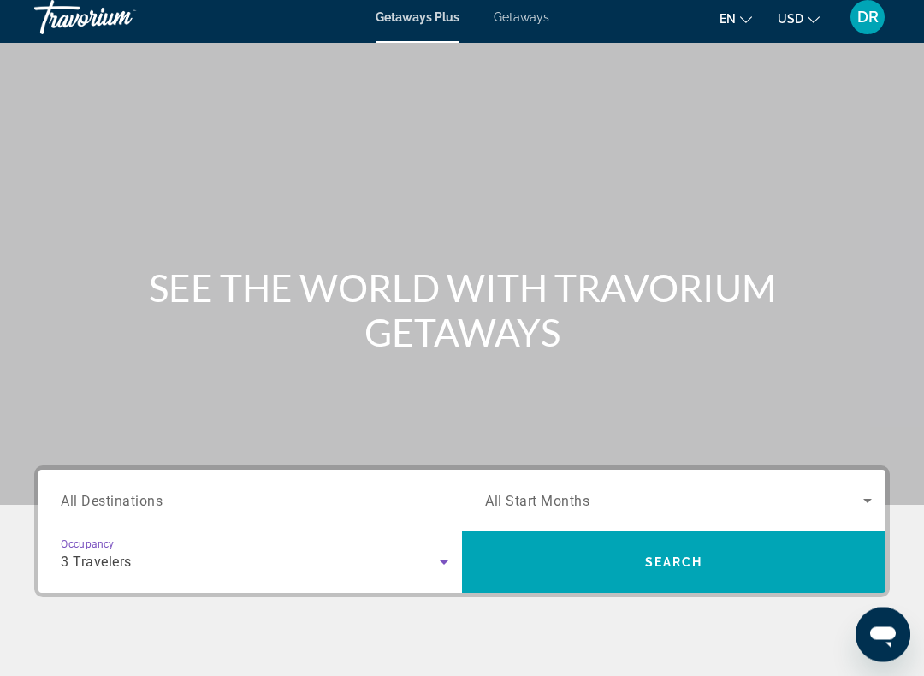
scroll to position [0, 0]
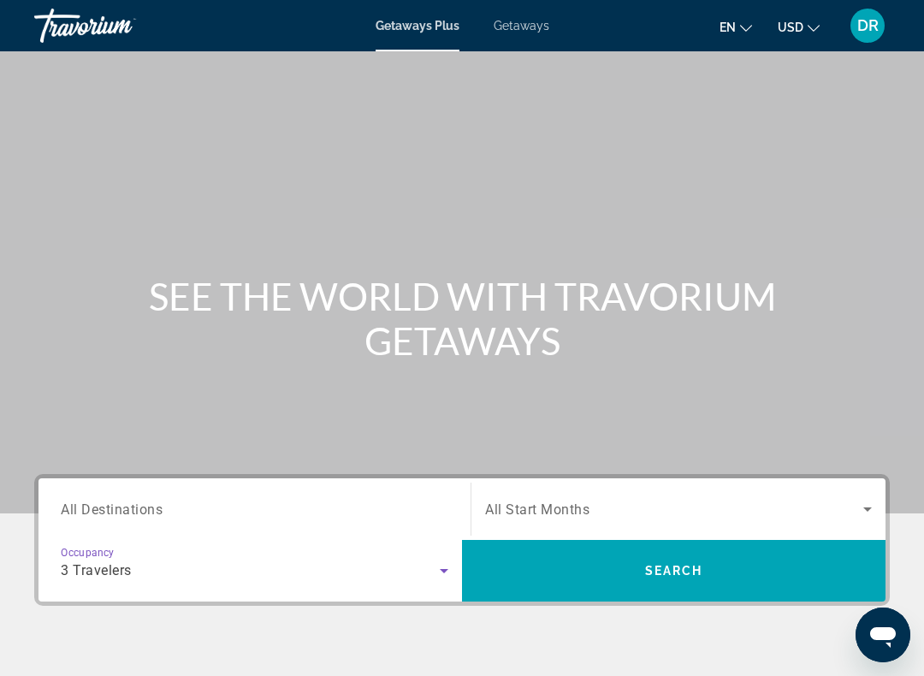
click at [521, 30] on span "Getaways" at bounding box center [522, 26] width 56 height 14
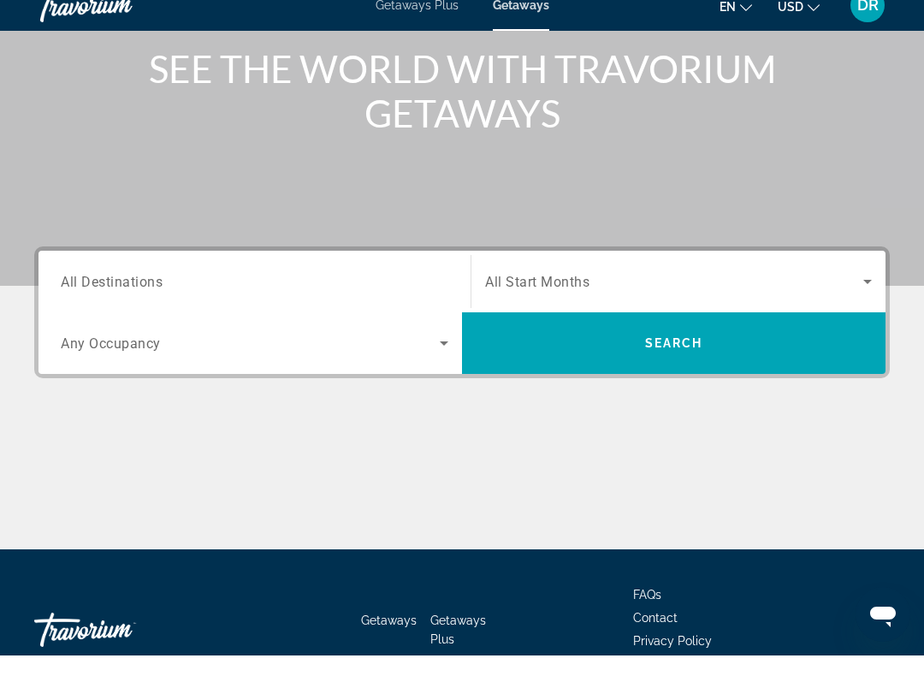
scroll to position [176, 0]
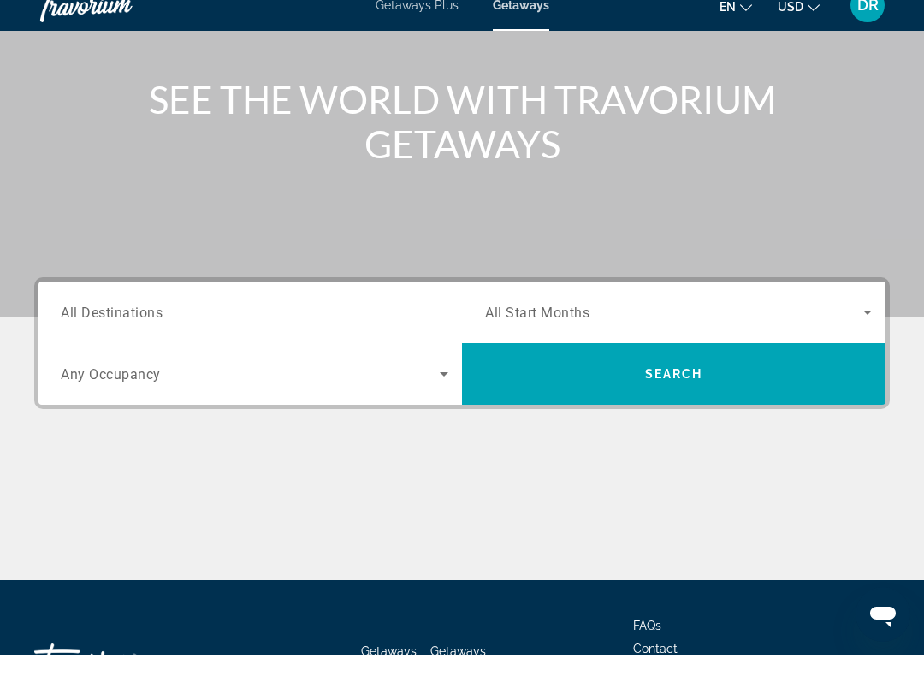
click at [439, 384] on icon "Search widget" at bounding box center [444, 394] width 21 height 21
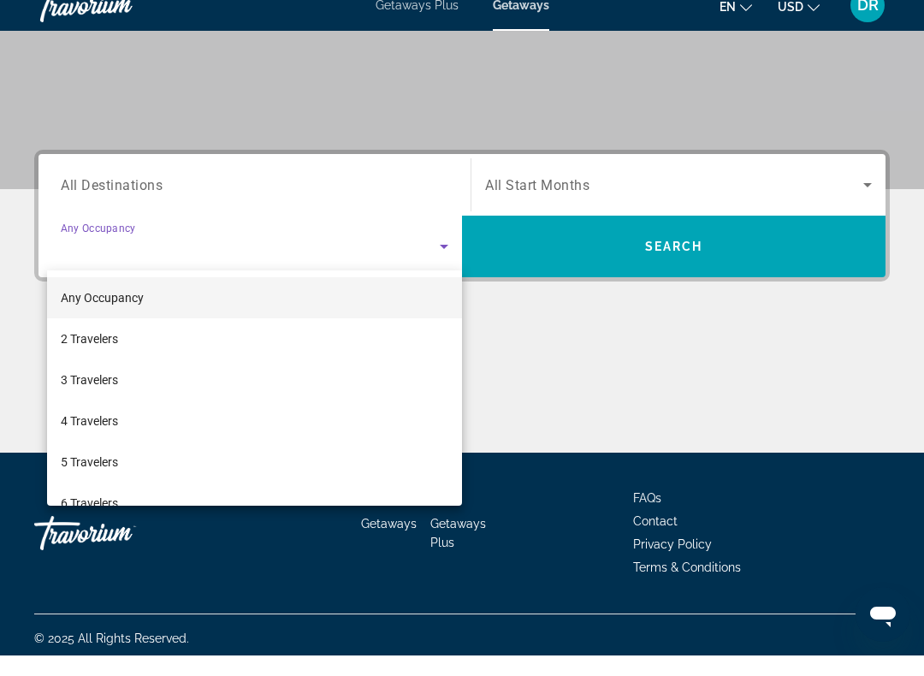
scroll to position [311, 0]
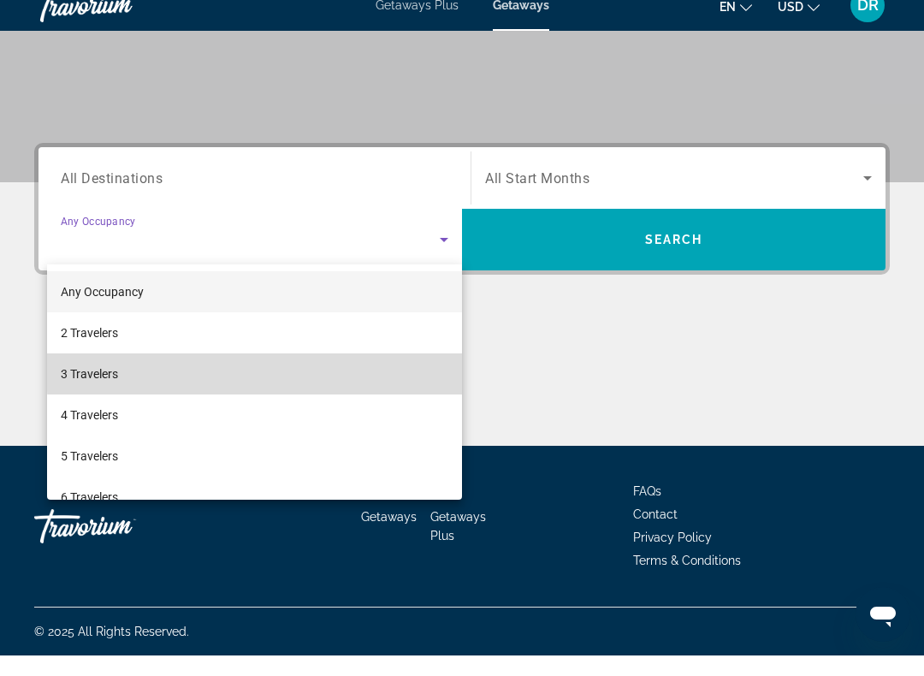
click at [393, 374] on mat-option "3 Travelers" at bounding box center [254, 394] width 415 height 41
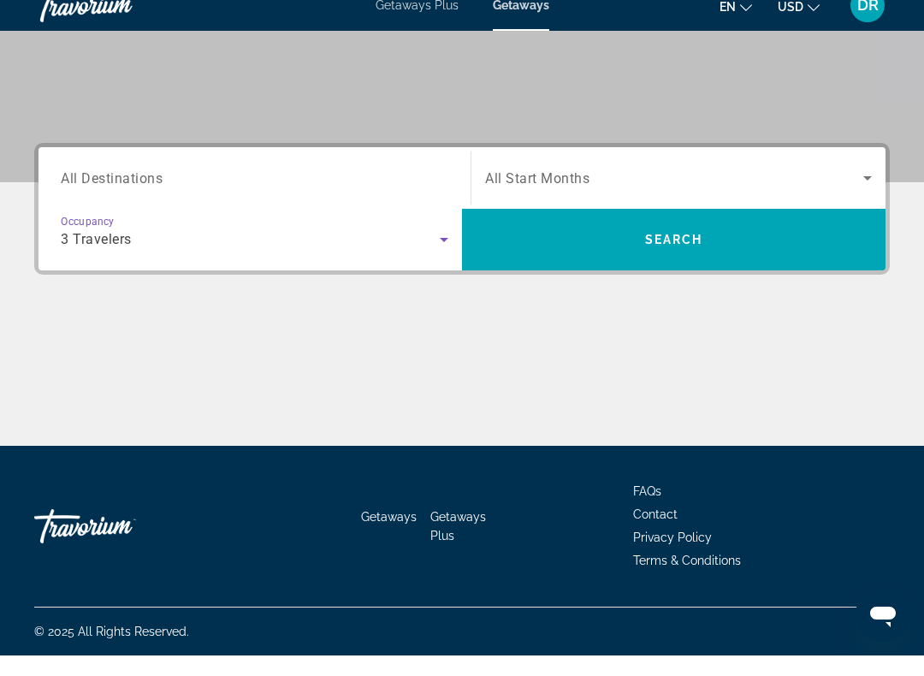
click at [850, 188] on span "Search widget" at bounding box center [674, 198] width 378 height 21
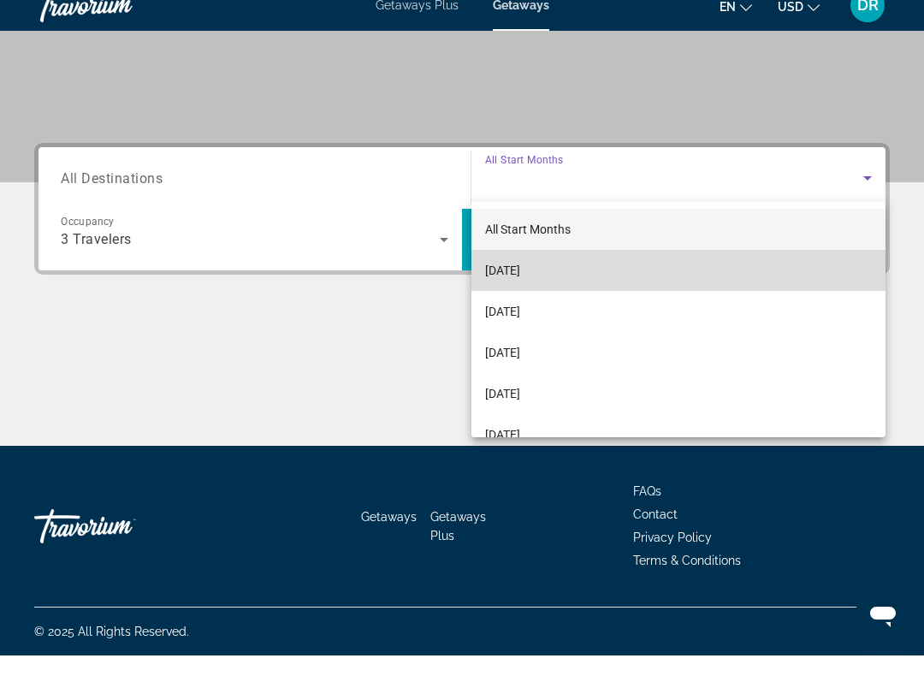
click at [615, 272] on mat-option "[DATE]" at bounding box center [678, 290] width 414 height 41
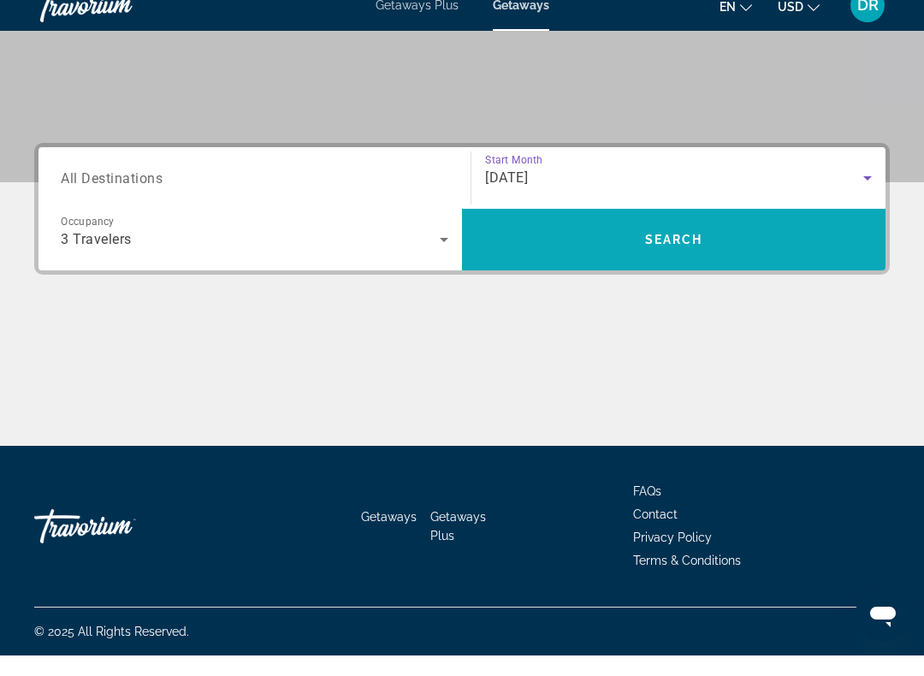
click at [750, 240] on span "Search widget" at bounding box center [674, 260] width 424 height 41
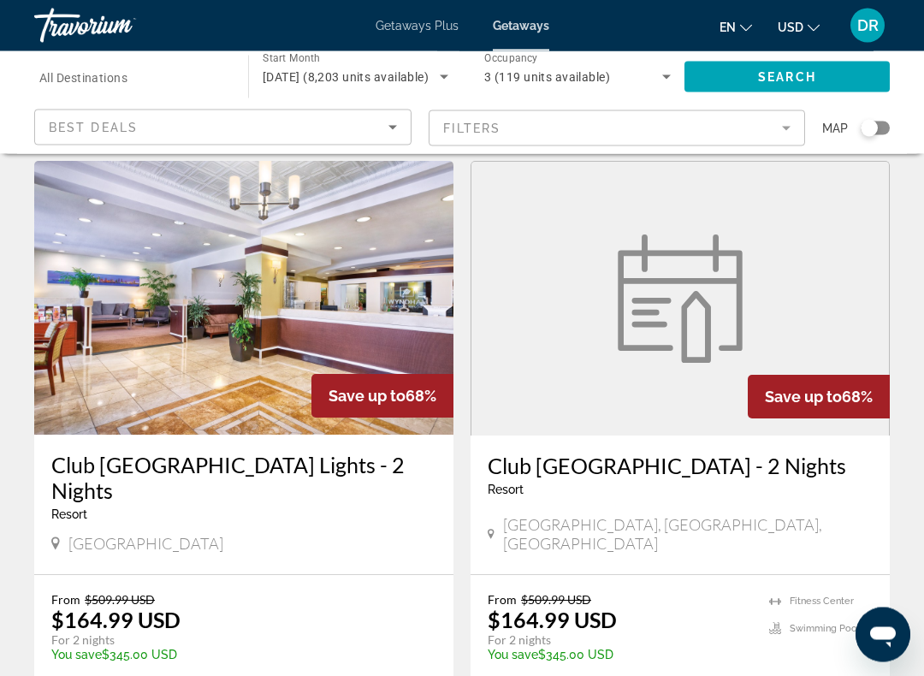
scroll to position [44, 0]
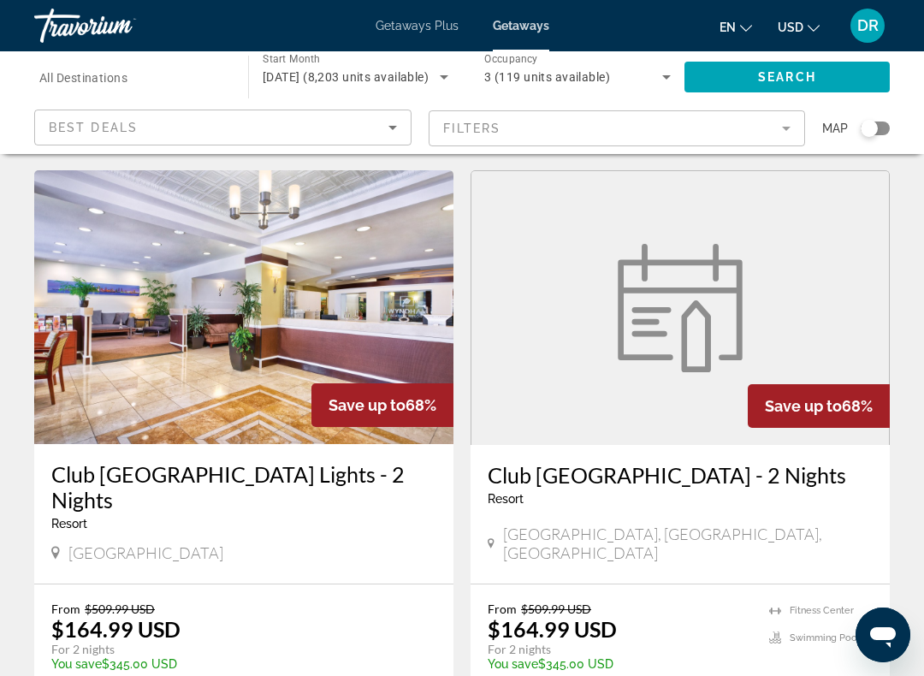
click at [780, 124] on mat-form-field "Filters" at bounding box center [617, 128] width 377 height 36
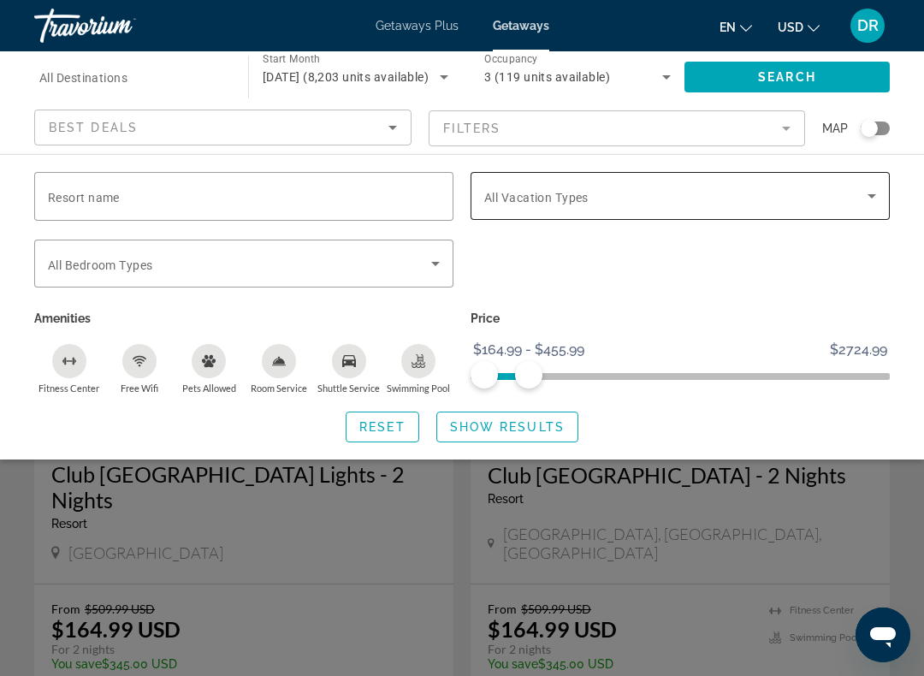
click at [847, 200] on span "Search widget" at bounding box center [675, 196] width 383 height 21
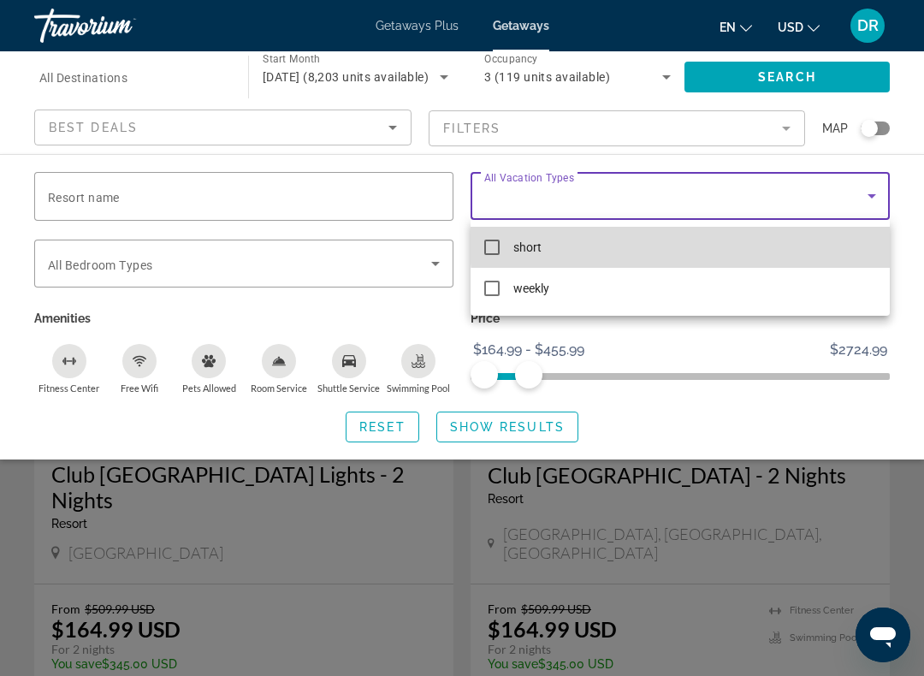
click at [765, 242] on mat-option "short" at bounding box center [680, 247] width 419 height 41
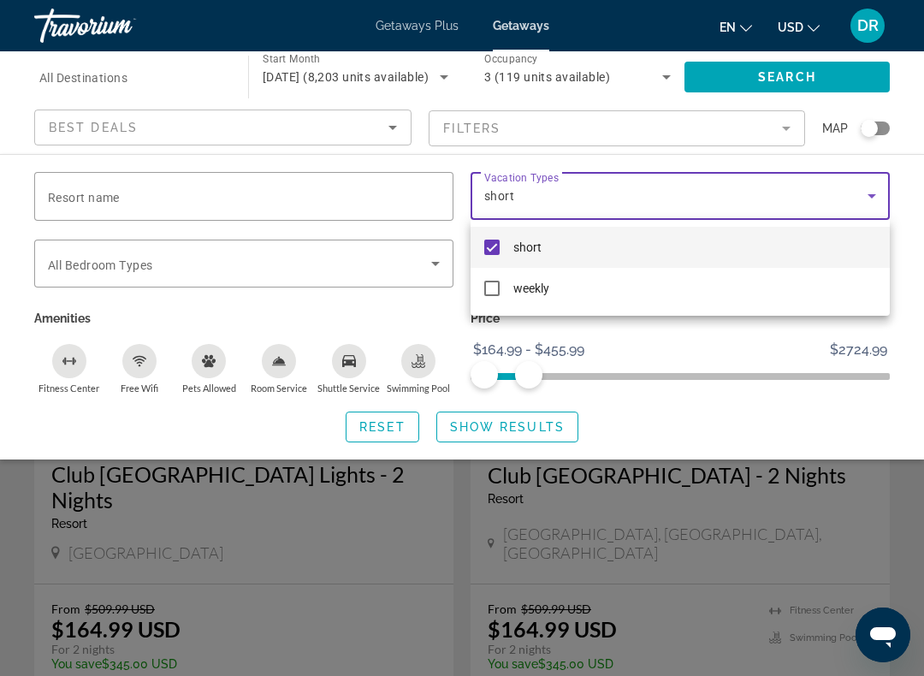
click at [422, 250] on div at bounding box center [462, 338] width 924 height 676
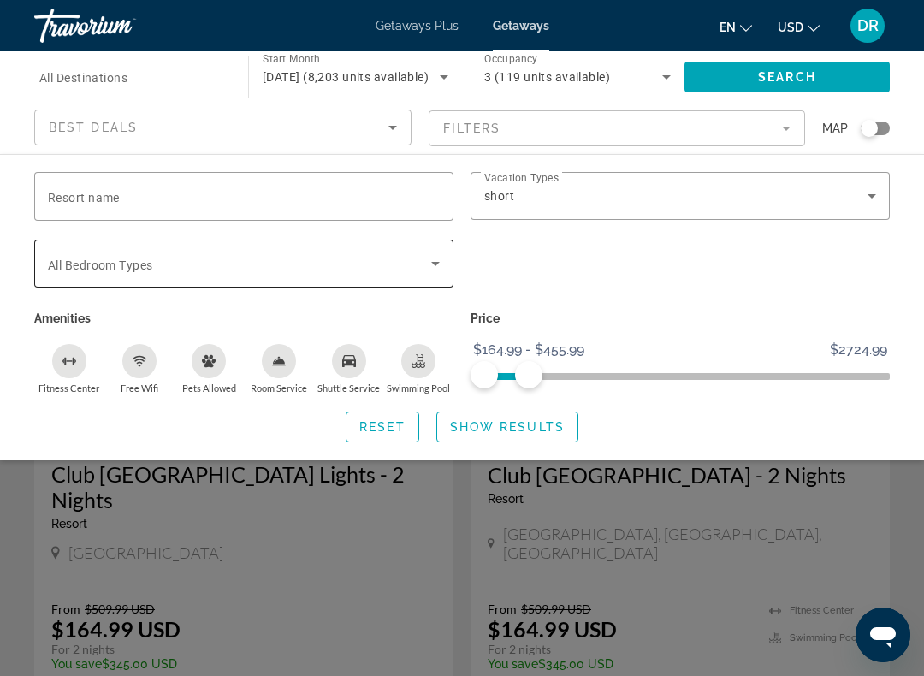
click at [429, 258] on icon "Search widget" at bounding box center [435, 263] width 21 height 21
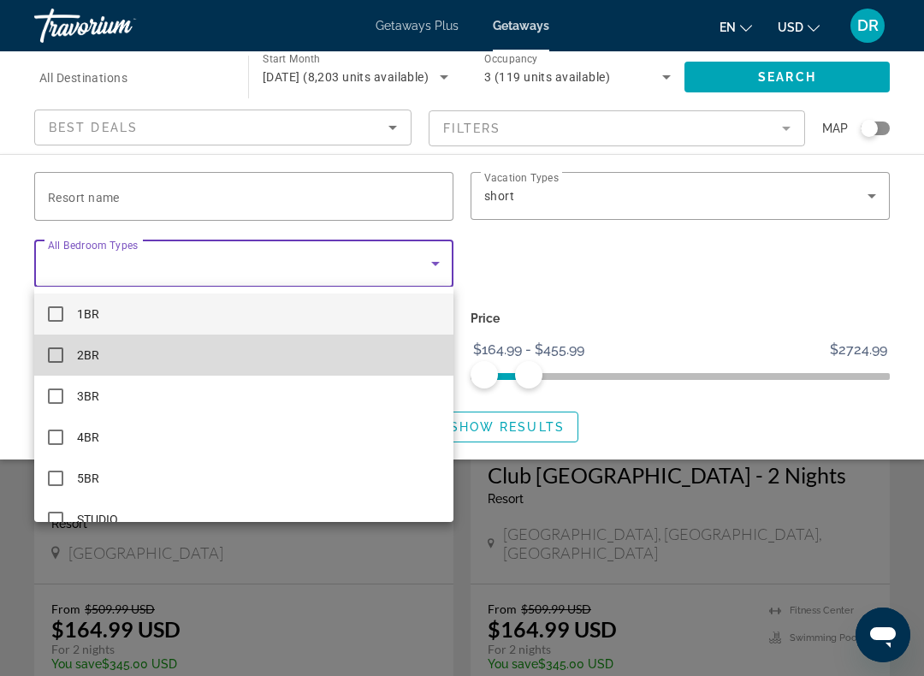
click at [53, 351] on mat-pseudo-checkbox at bounding box center [55, 354] width 15 height 15
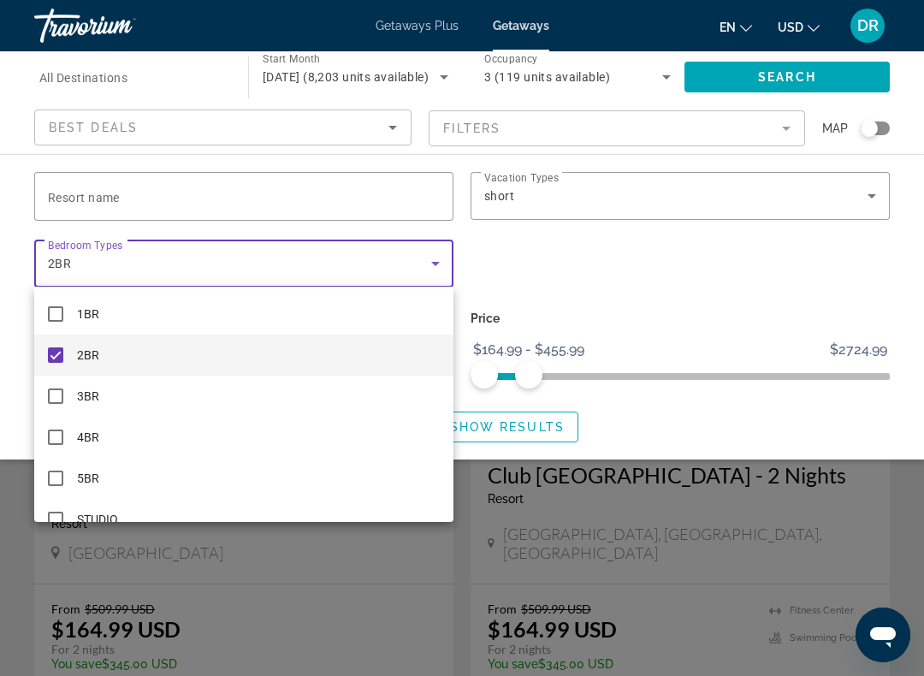
click at [781, 118] on div at bounding box center [462, 338] width 924 height 676
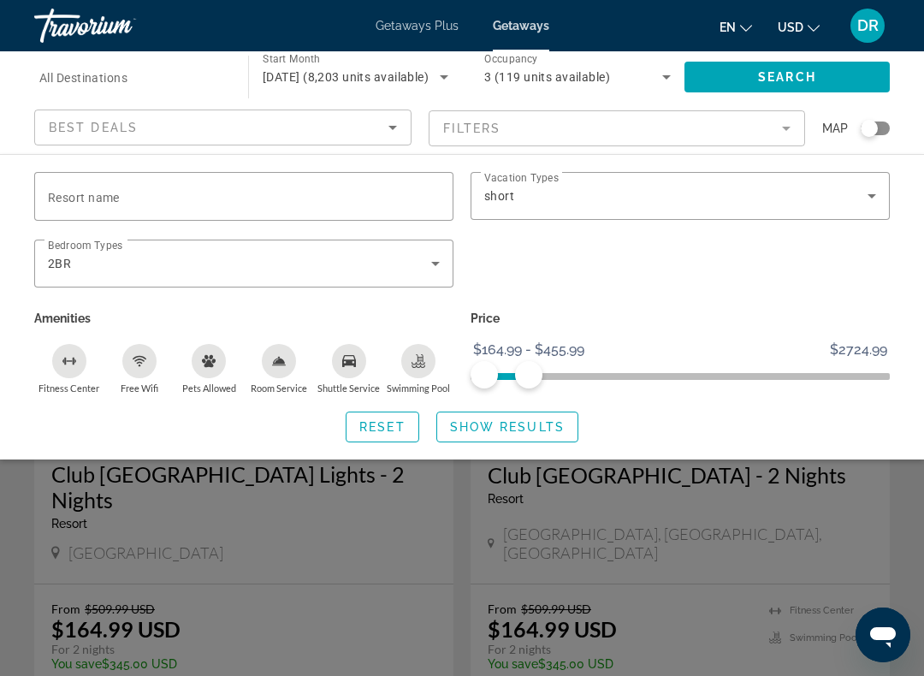
click at [775, 131] on mat-form-field "Filters" at bounding box center [617, 128] width 377 height 36
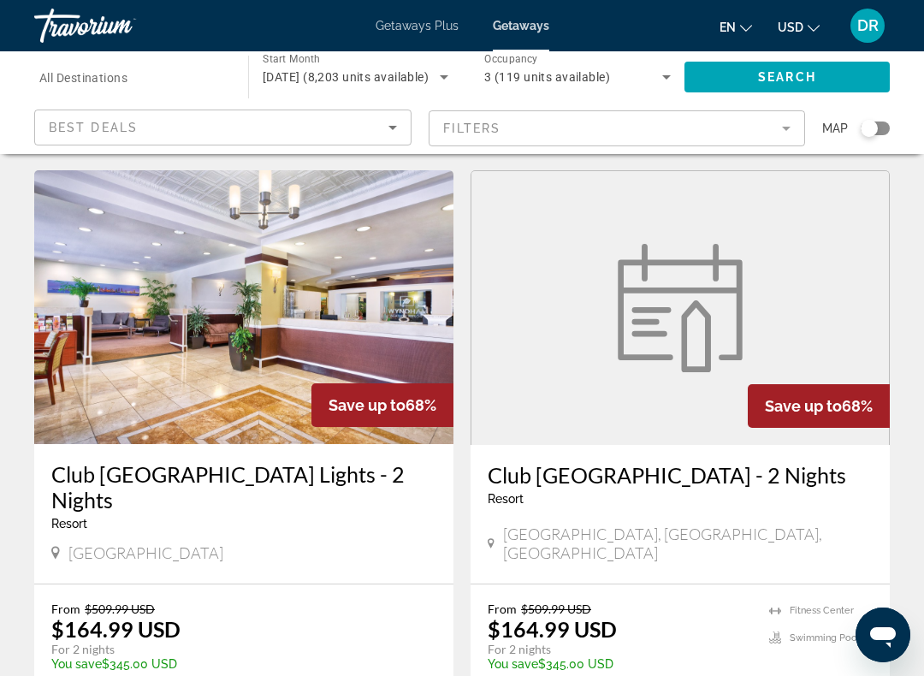
click at [771, 135] on mat-form-field "Filters" at bounding box center [617, 128] width 377 height 36
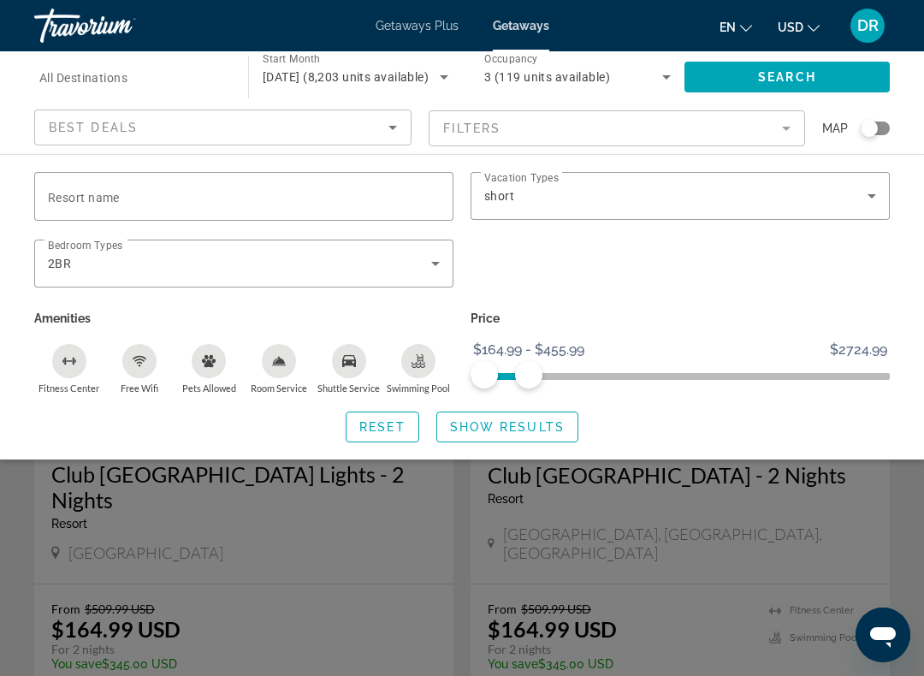
click at [393, 128] on icon "Sort by" at bounding box center [392, 128] width 9 height 4
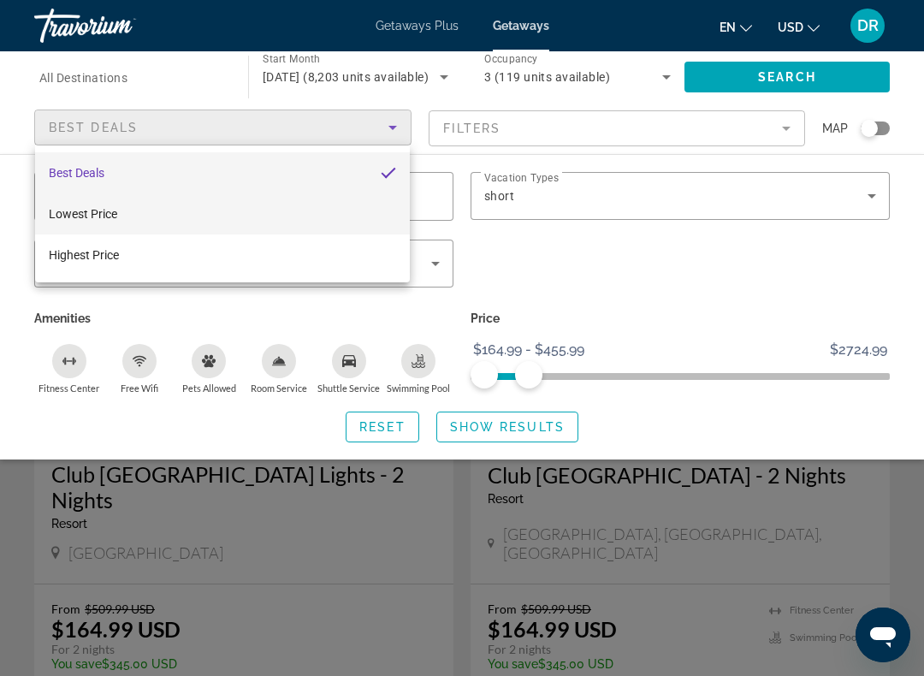
click at [366, 215] on mat-option "Lowest Price" at bounding box center [222, 213] width 375 height 41
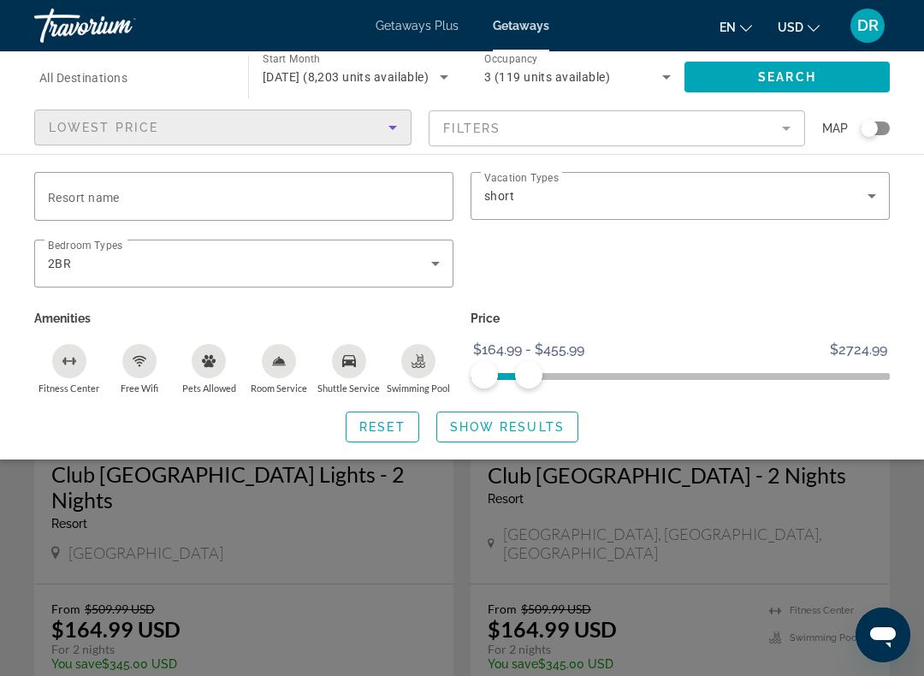
click at [880, 130] on div "Search widget" at bounding box center [875, 128] width 29 height 14
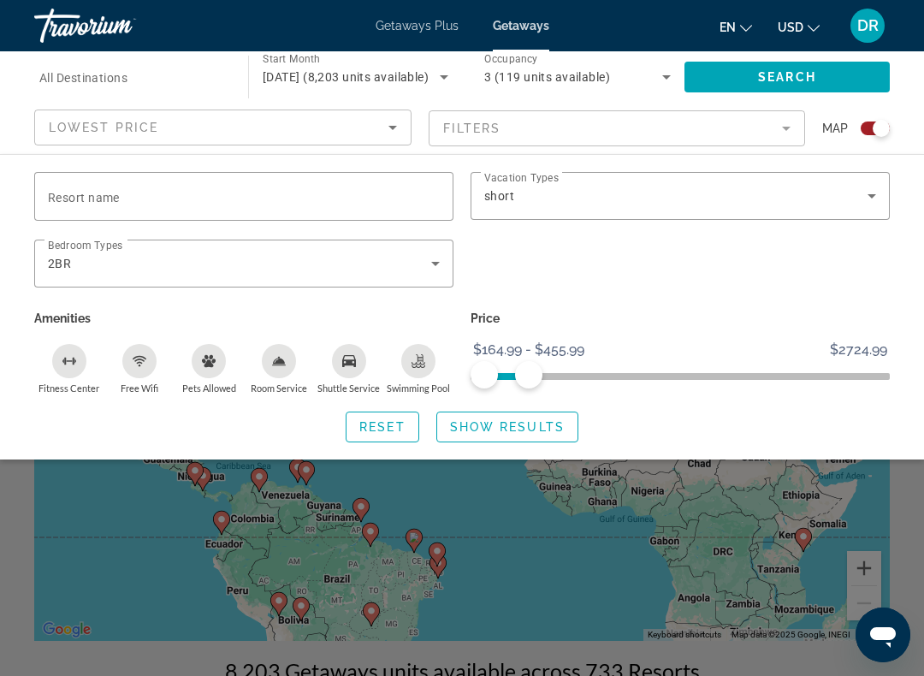
click at [139, 363] on icon "Free Wifi" at bounding box center [140, 361] width 14 height 14
click at [414, 357] on icon "Swimming Pool" at bounding box center [419, 361] width 14 height 14
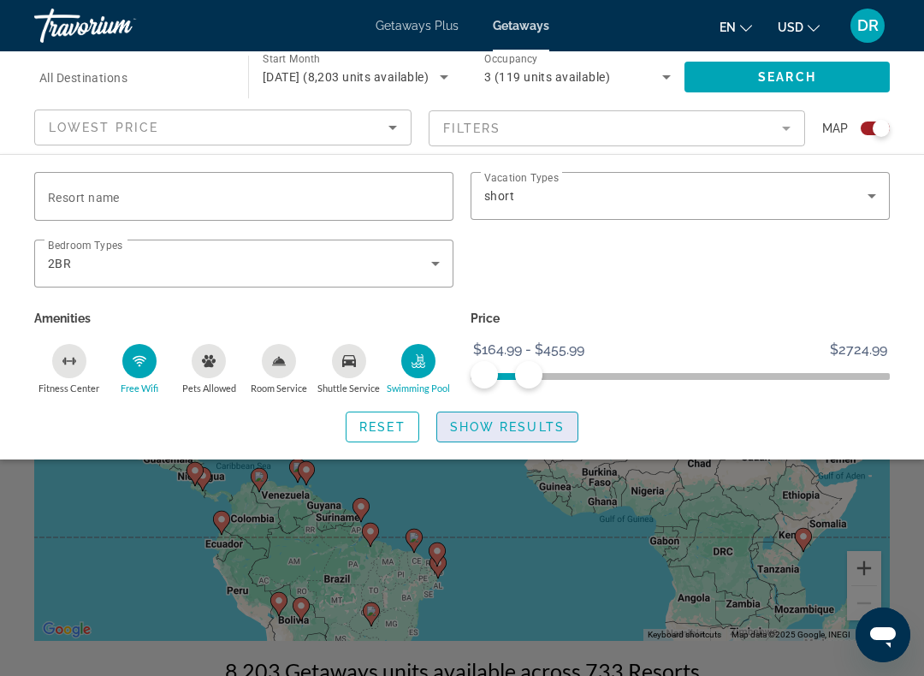
click at [560, 429] on span "Show Results" at bounding box center [507, 427] width 115 height 14
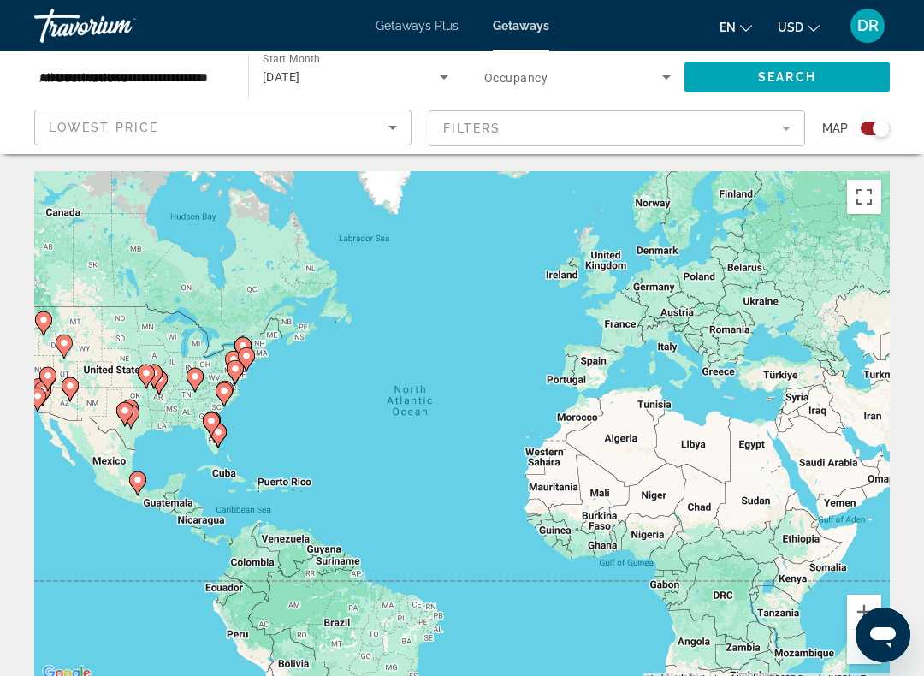
click at [124, 406] on image "Main content" at bounding box center [125, 411] width 10 height 10
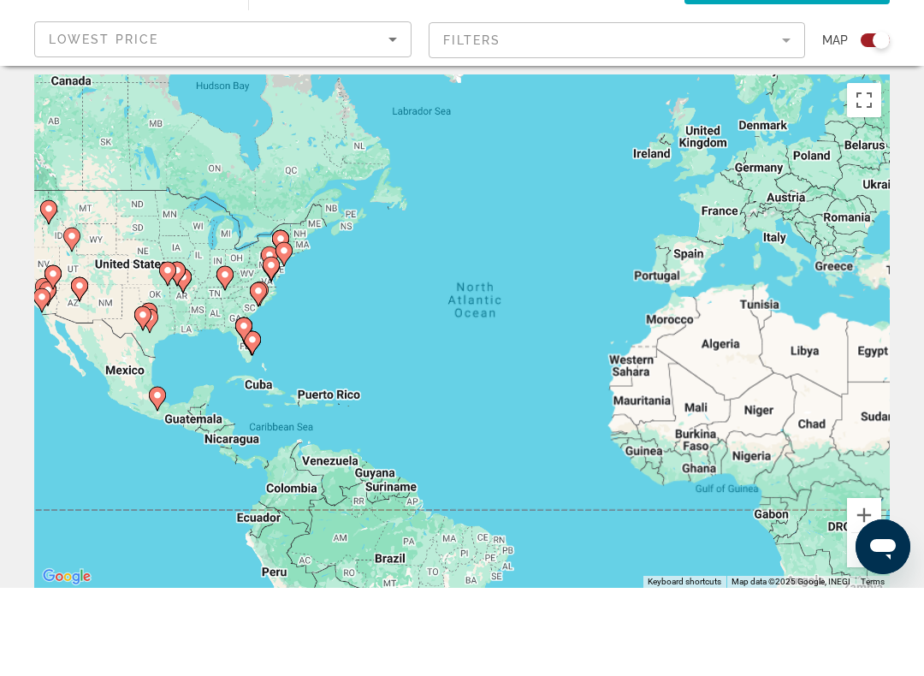
scroll to position [44, 0]
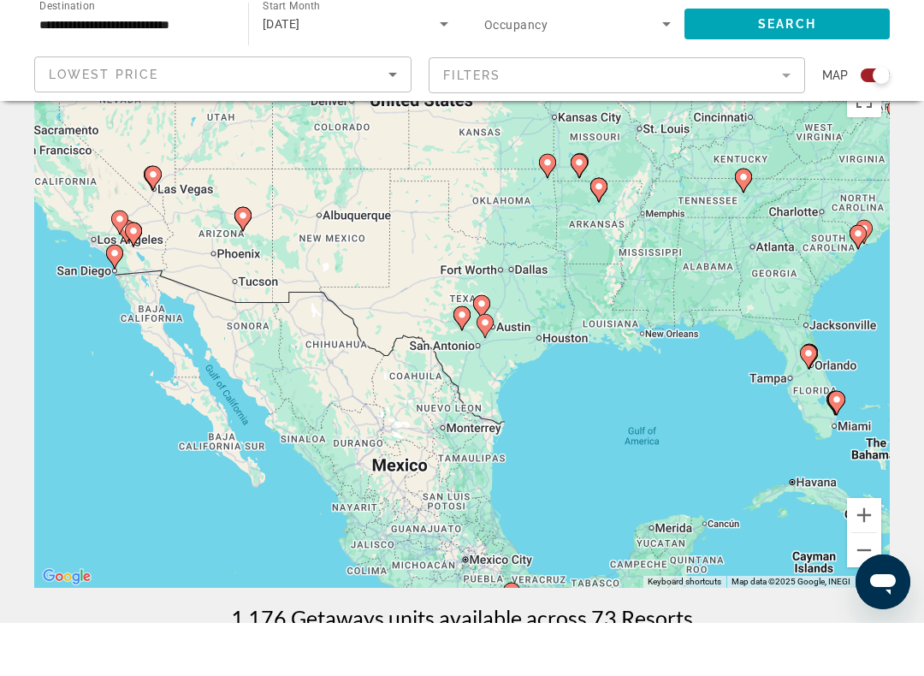
click at [477, 352] on image "Main content" at bounding box center [482, 357] width 10 height 10
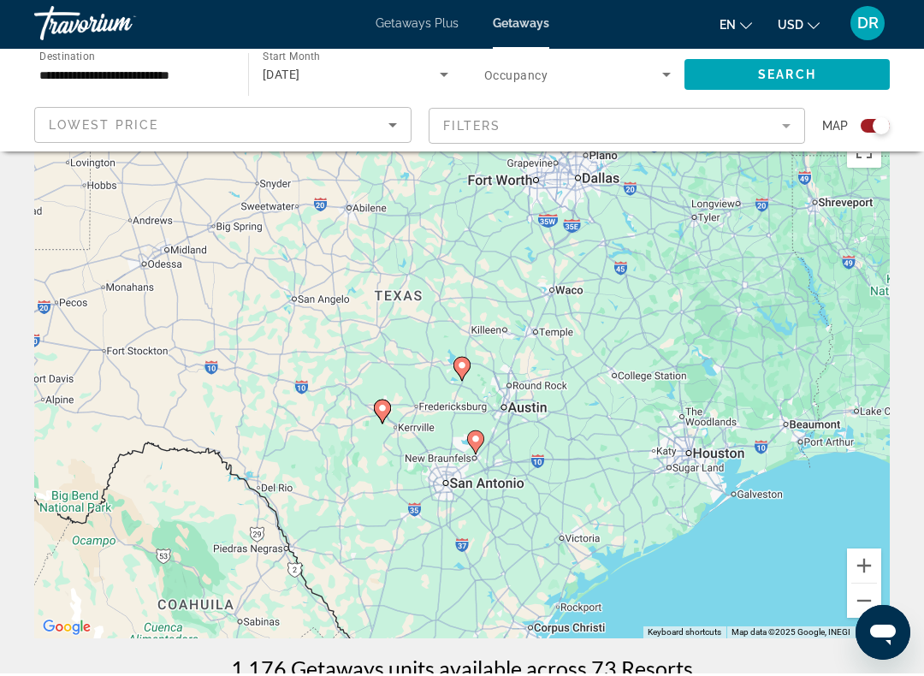
scroll to position [0, 0]
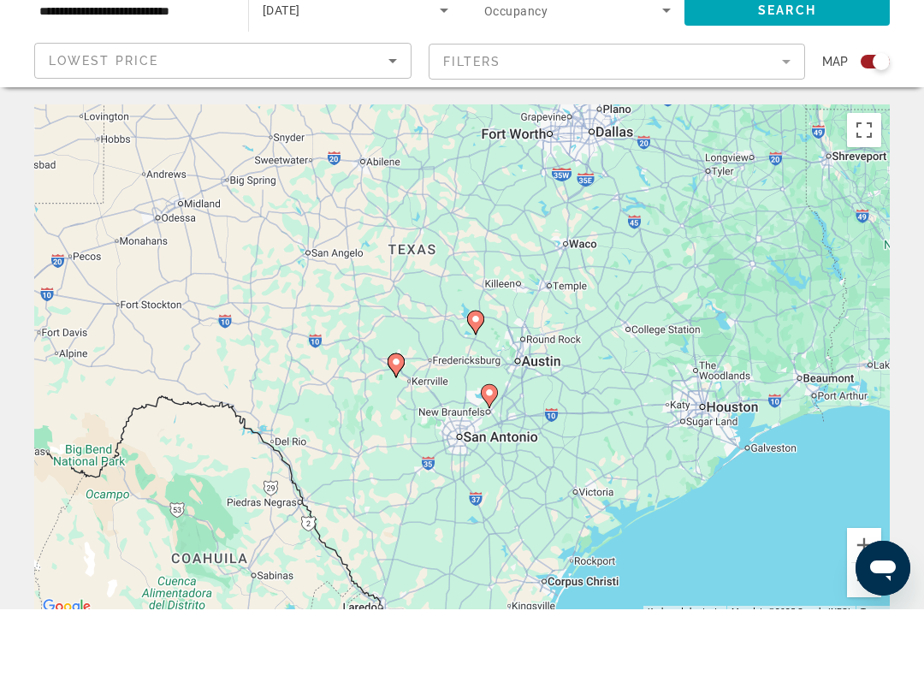
type input "**********"
click at [477, 381] on image "Main content" at bounding box center [476, 386] width 10 height 10
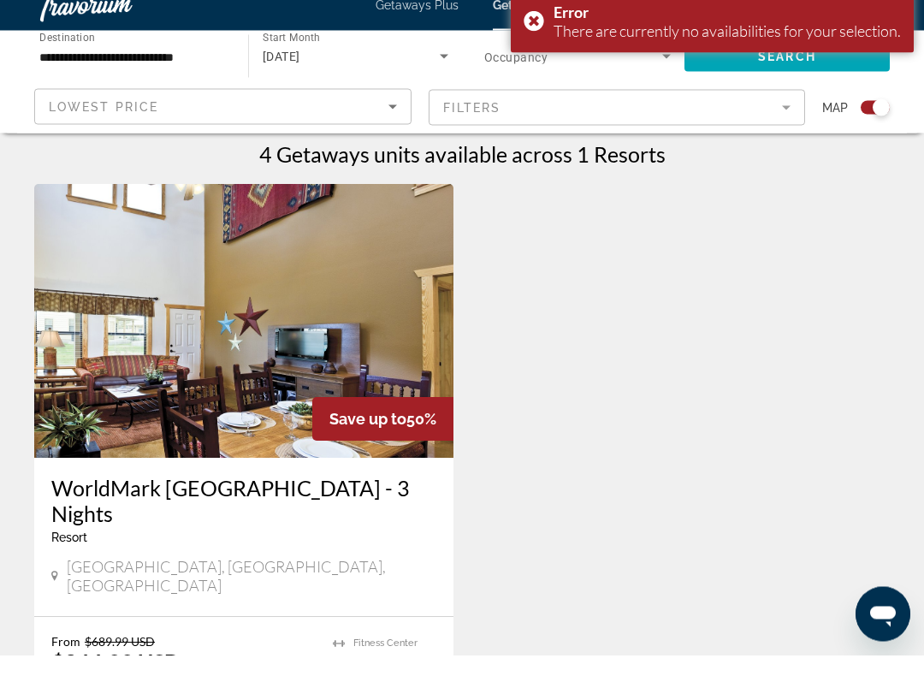
scroll to position [540, 0]
click at [103, 407] on img "Main content" at bounding box center [243, 341] width 419 height 274
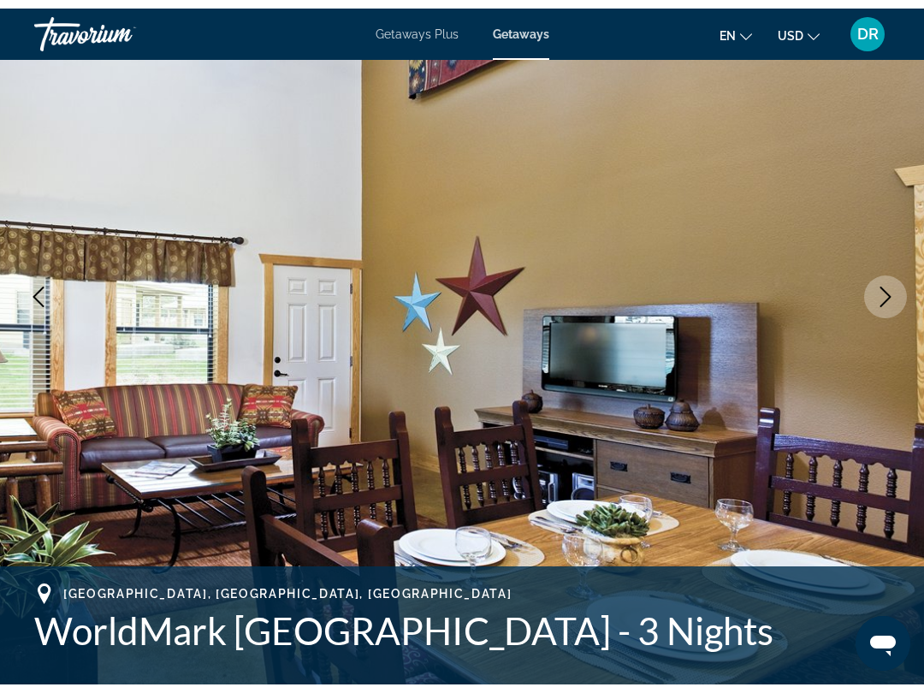
scroll to position [146, 0]
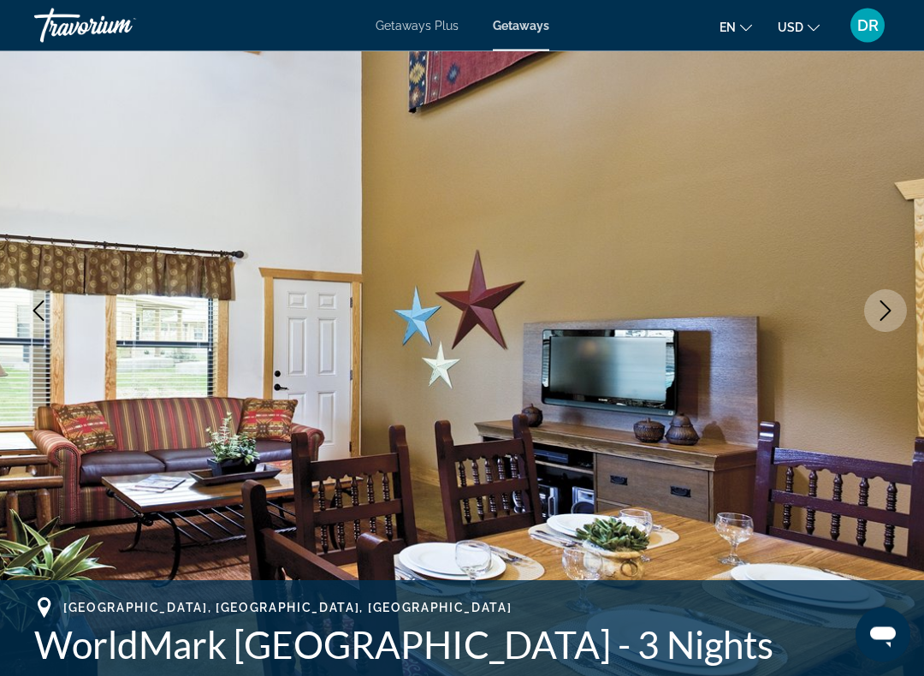
click at [886, 304] on icon "Next image" at bounding box center [885, 311] width 21 height 21
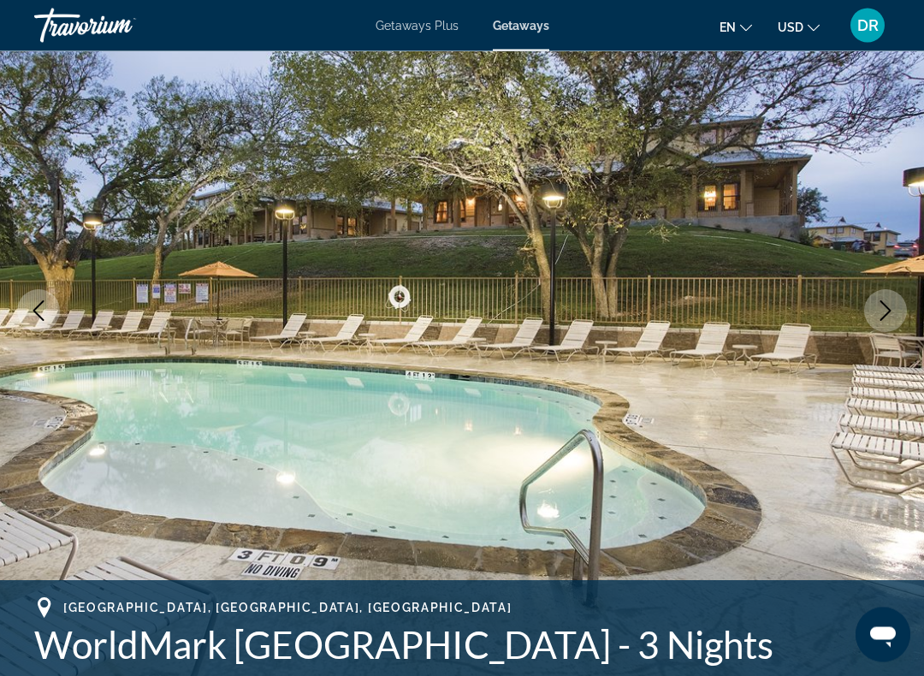
click at [896, 310] on button "Next image" at bounding box center [885, 311] width 43 height 43
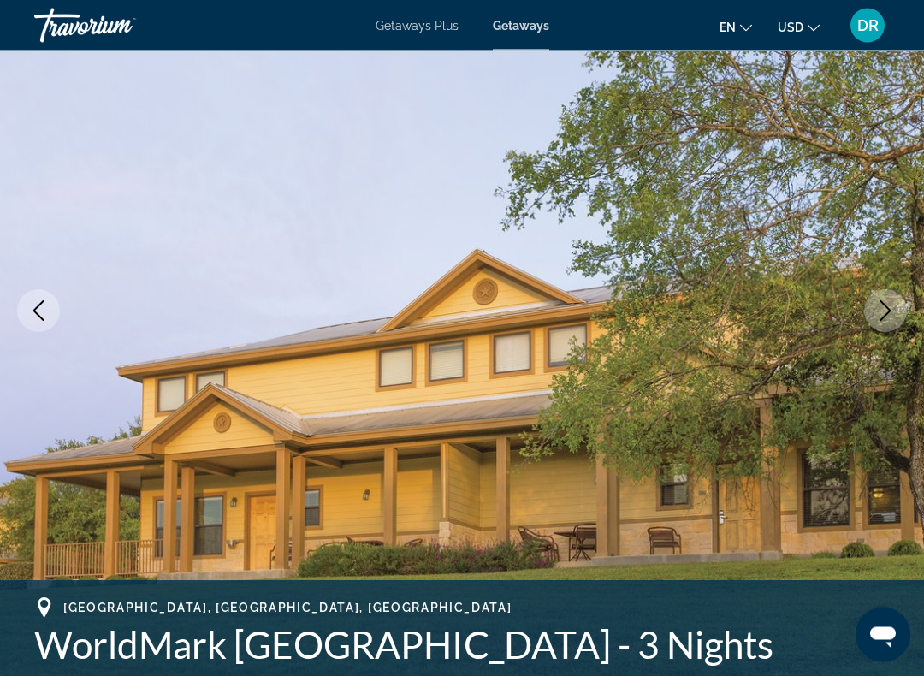
click at [888, 317] on icon "Next image" at bounding box center [885, 311] width 21 height 21
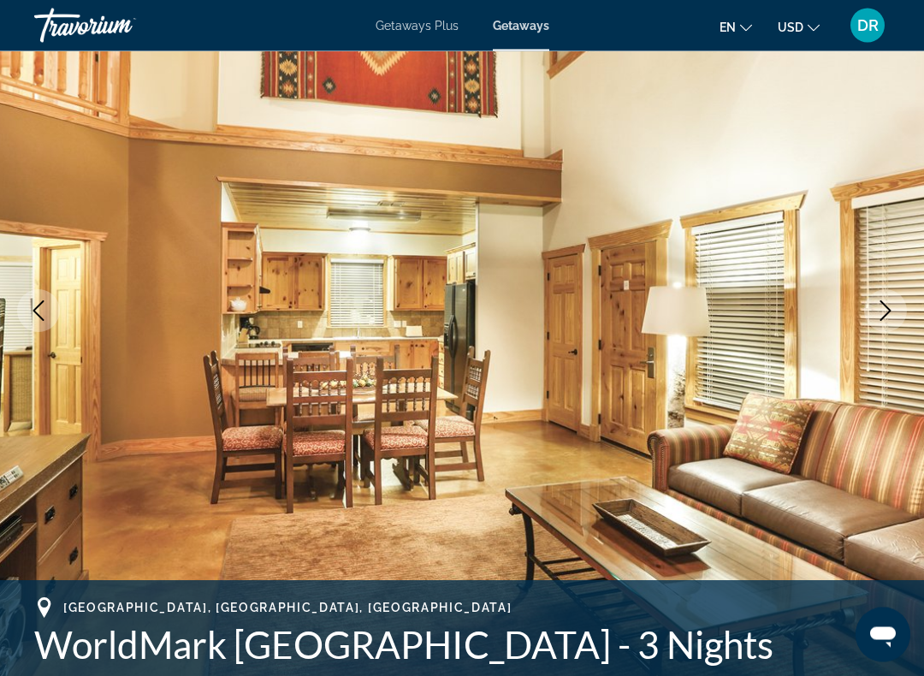
click at [888, 316] on icon "Next image" at bounding box center [885, 311] width 21 height 21
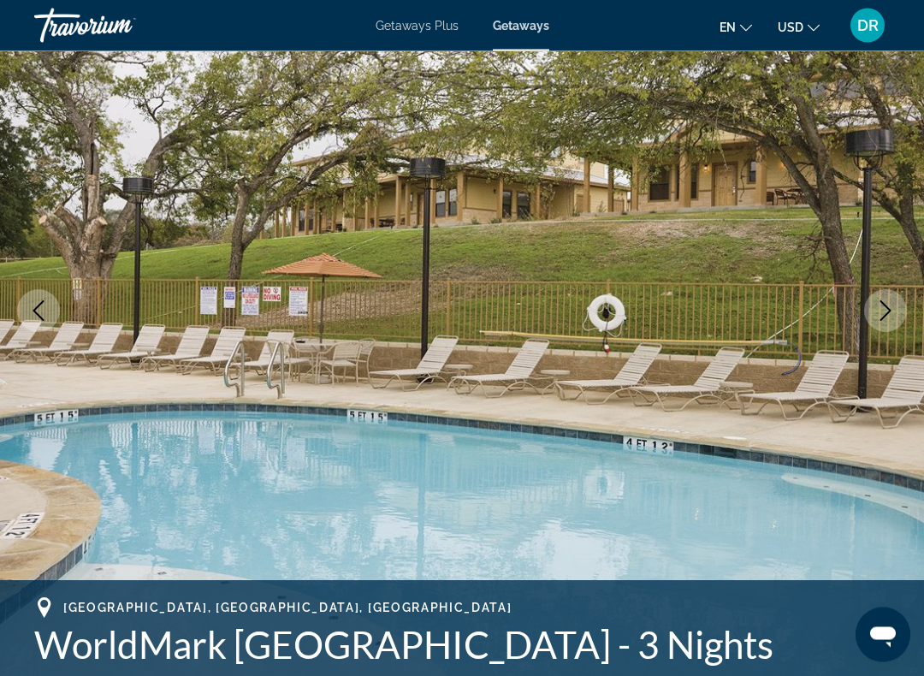
click at [891, 314] on icon "Next image" at bounding box center [885, 311] width 21 height 21
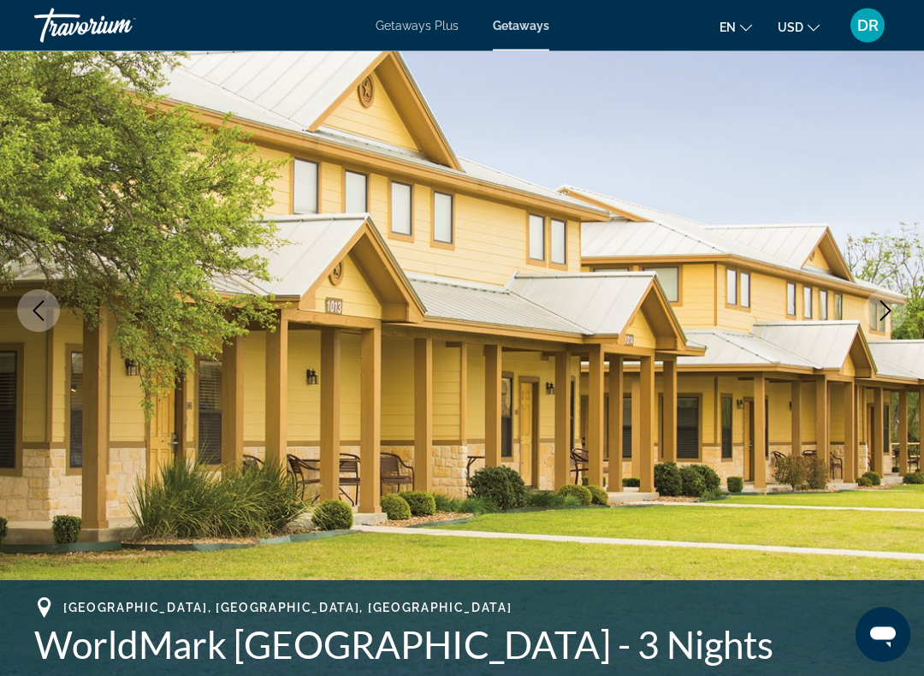
click at [892, 316] on icon "Next image" at bounding box center [885, 311] width 21 height 21
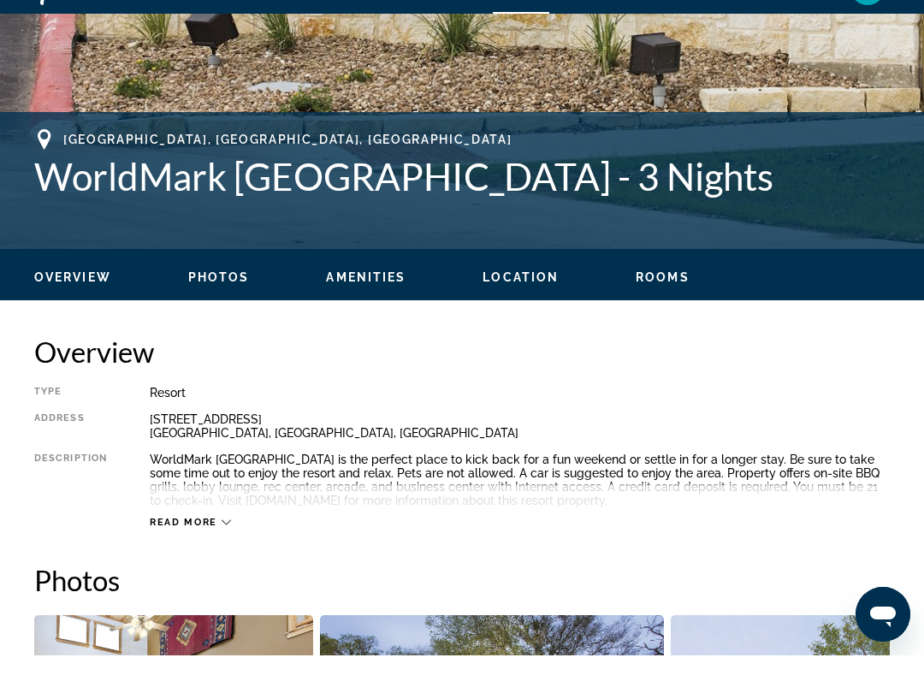
scroll to position [714, 0]
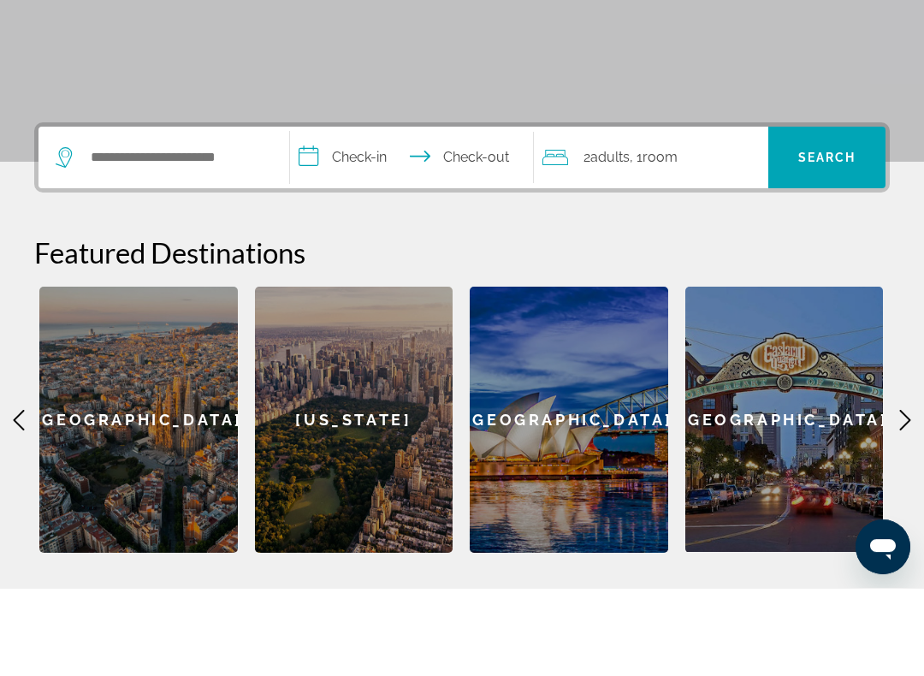
scroll to position [265, 0]
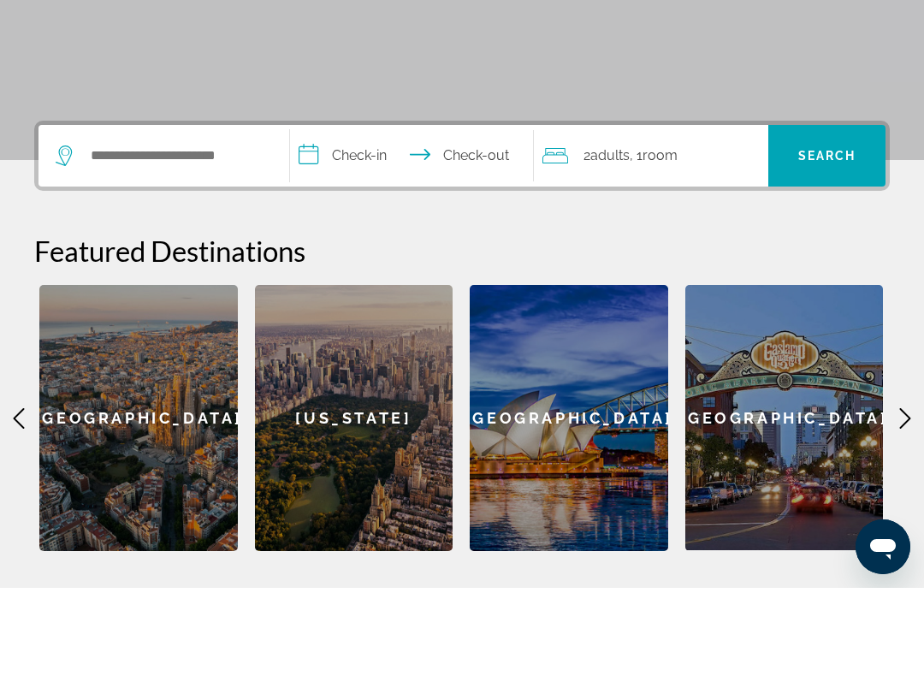
click at [898, 496] on icon "Main content" at bounding box center [905, 506] width 21 height 21
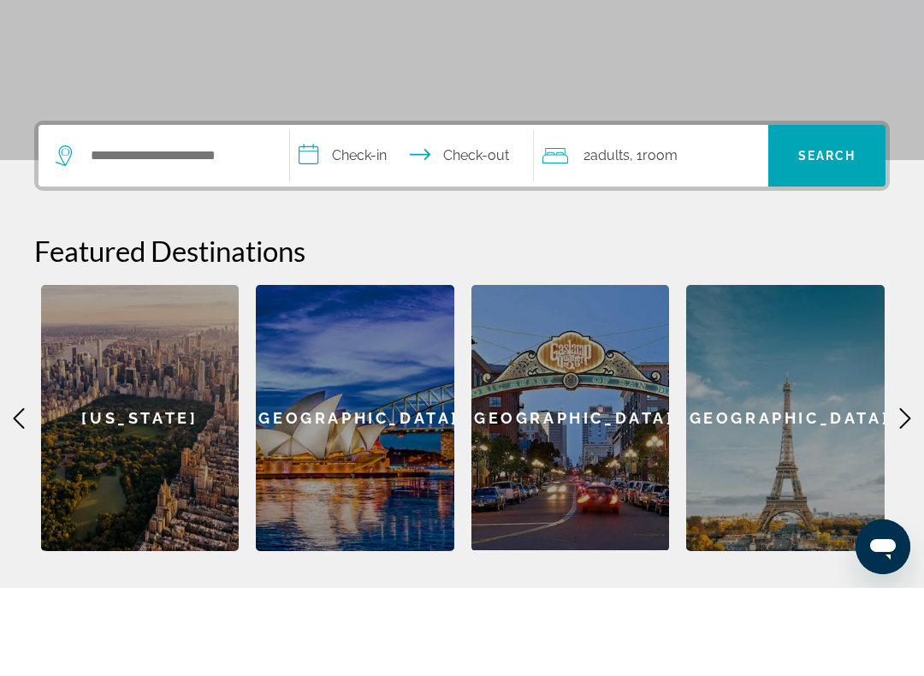
click at [895, 496] on icon "Main content" at bounding box center [905, 506] width 21 height 21
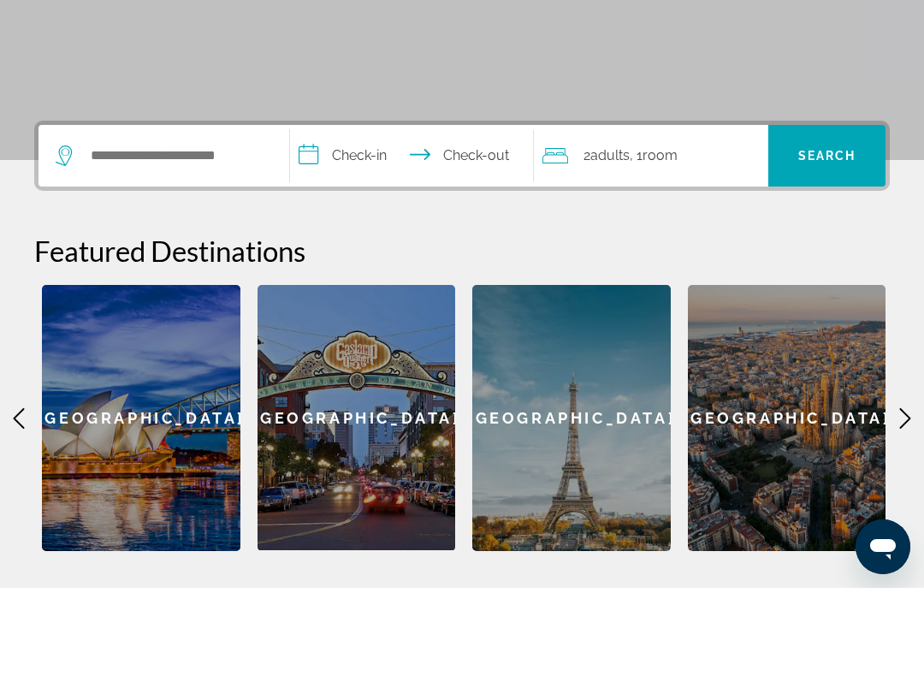
click at [895, 496] on icon "Main content" at bounding box center [905, 506] width 21 height 21
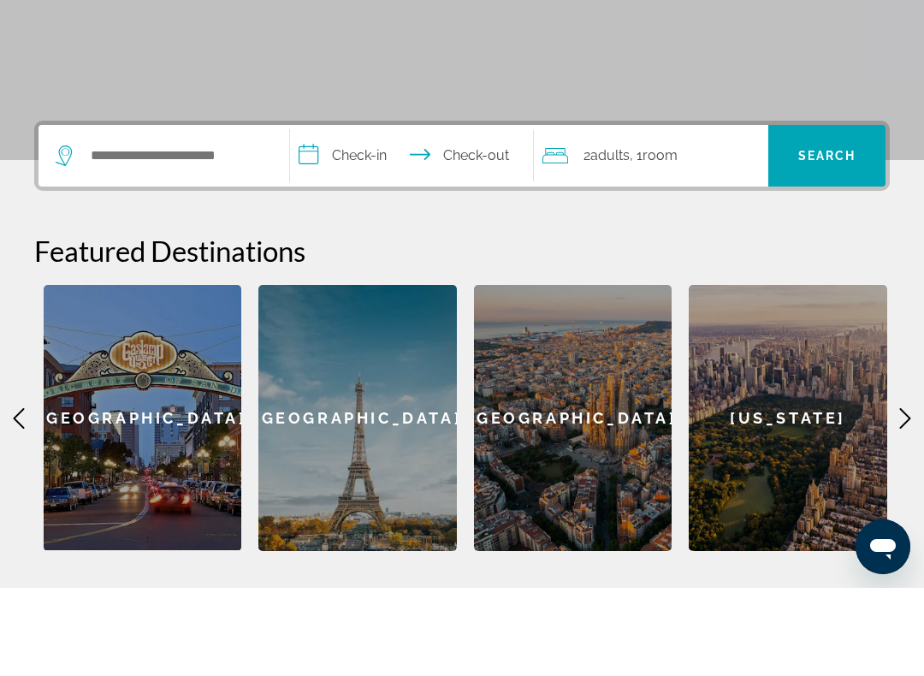
click at [886, 410] on div "New York" at bounding box center [788, 506] width 198 height 266
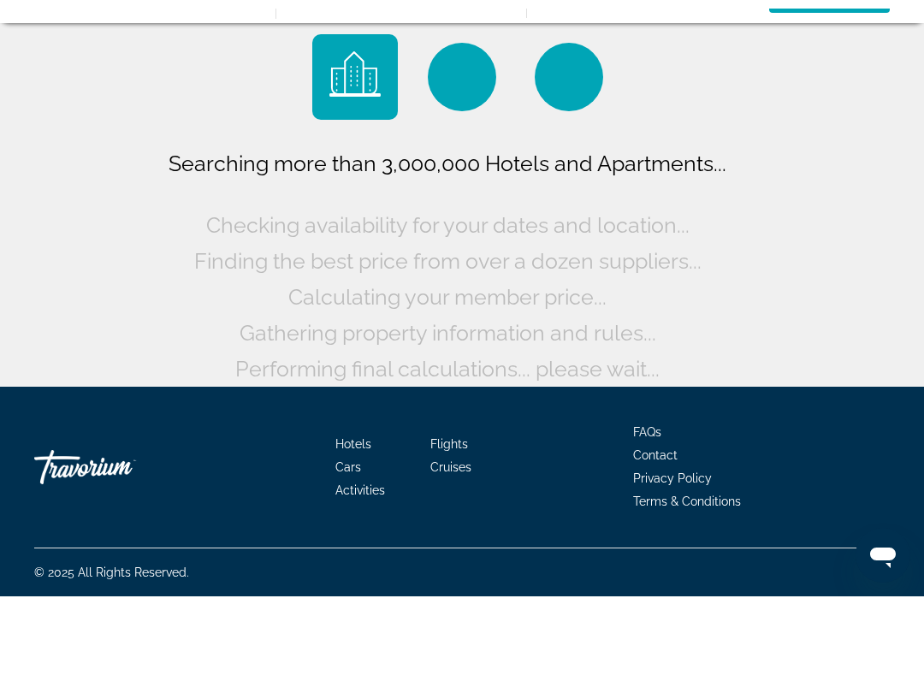
scroll to position [17, 0]
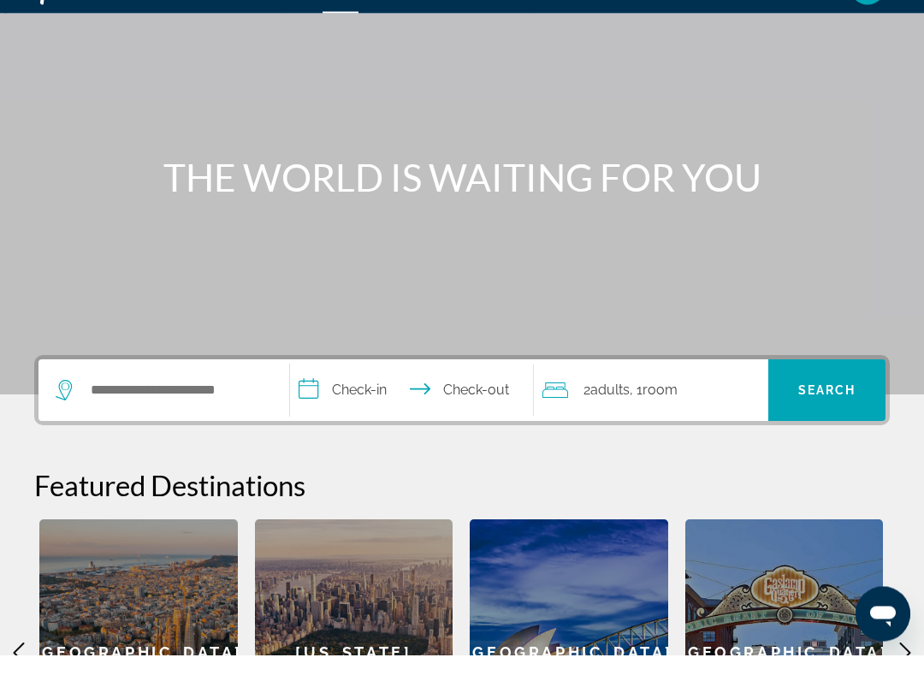
scroll to position [87, 0]
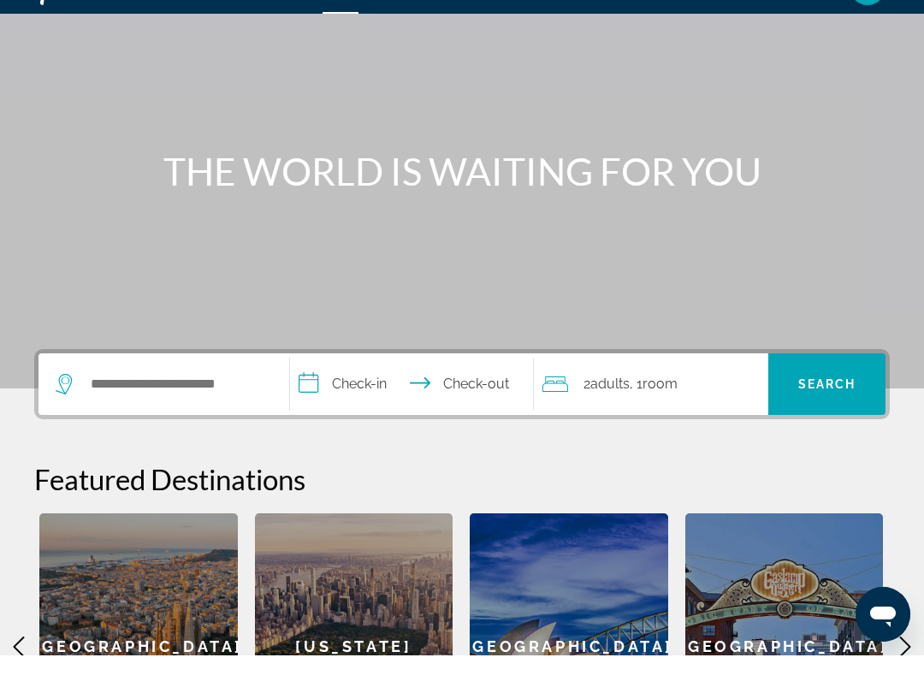
click at [643, 410] on span ", 1 Room rooms" at bounding box center [654, 422] width 48 height 24
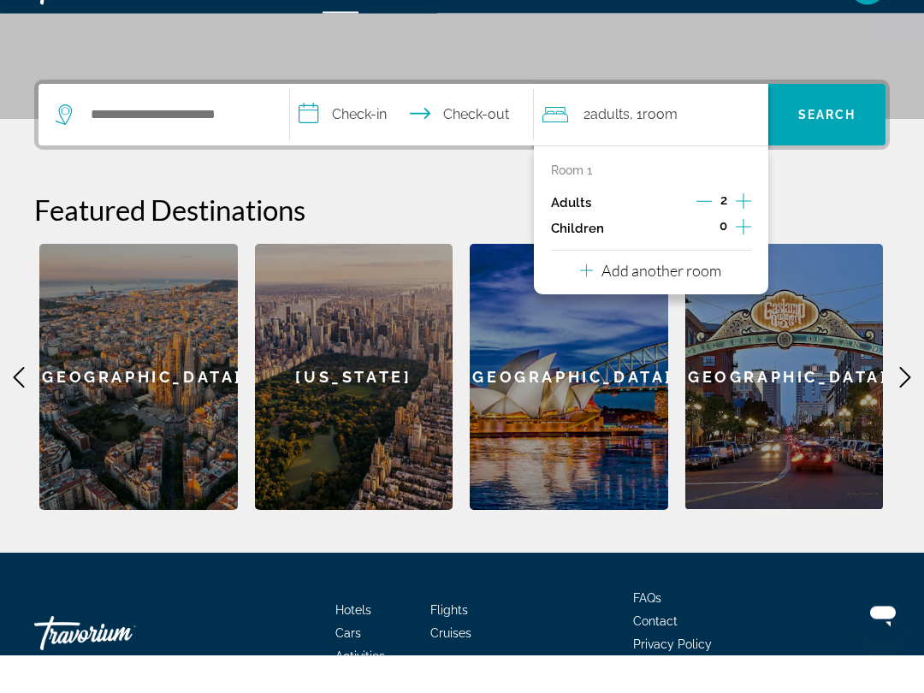
scroll to position [380, 0]
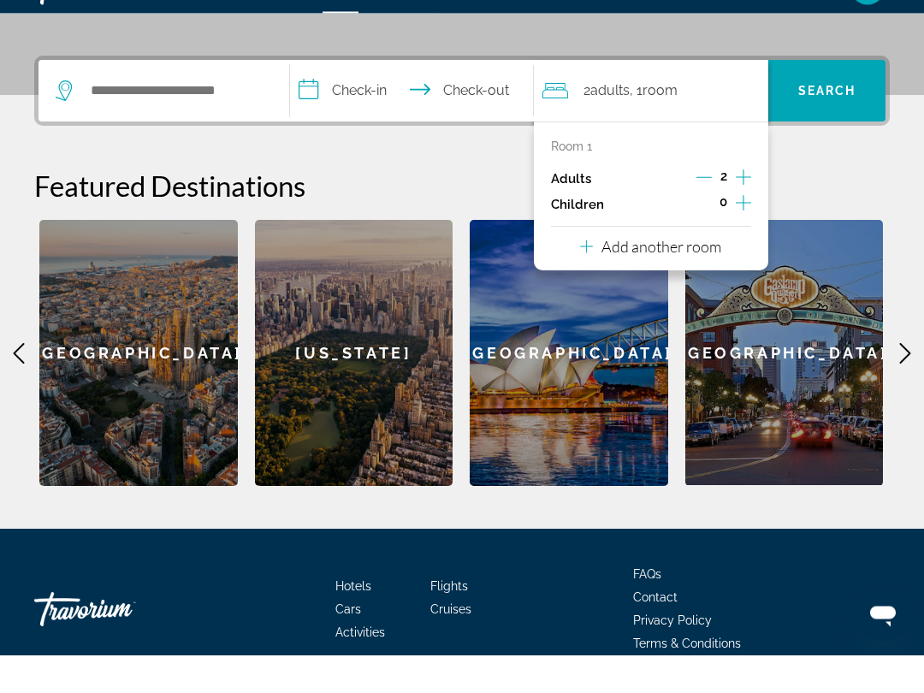
click at [665, 275] on p "Add another room" at bounding box center [661, 284] width 120 height 19
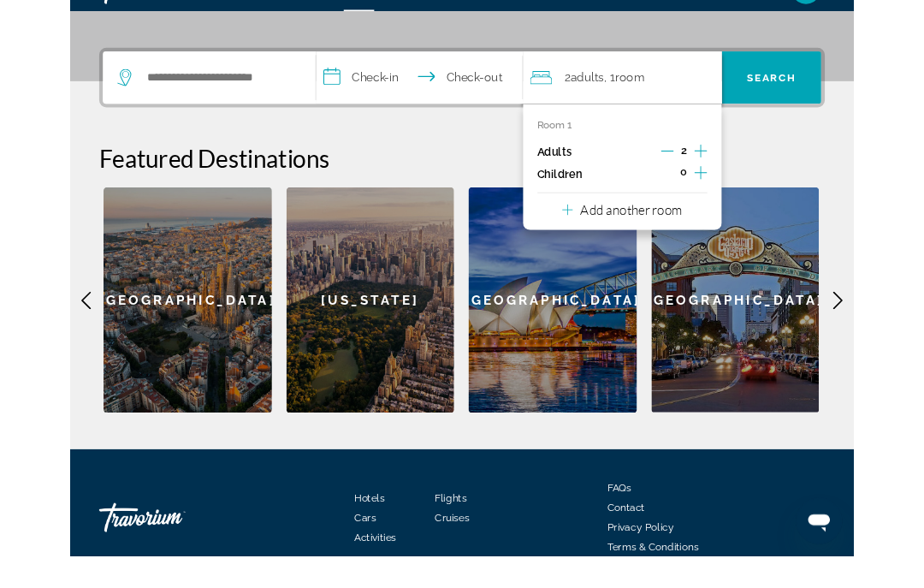
scroll to position [381, 0]
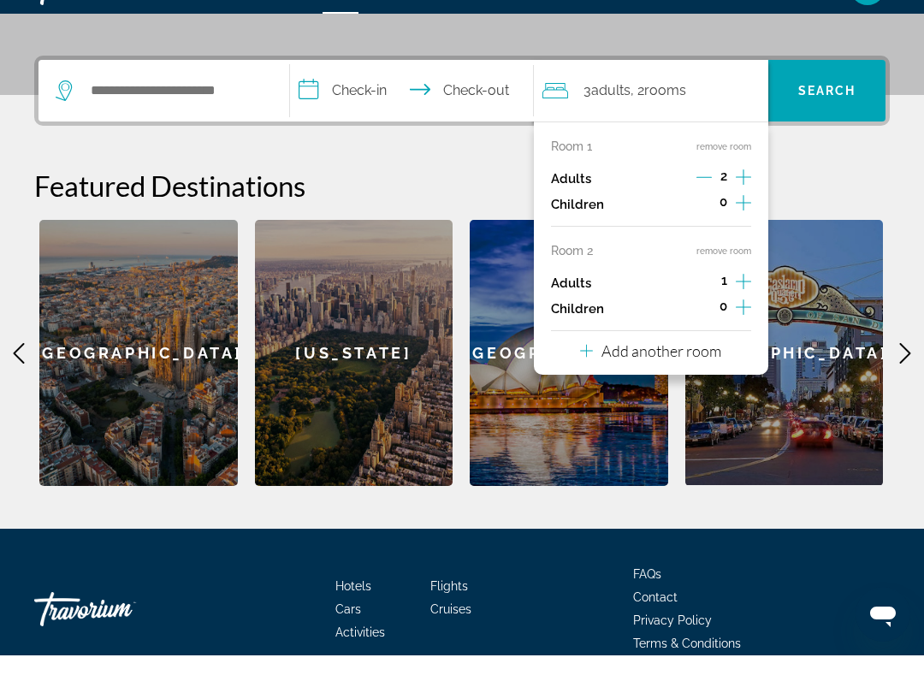
click at [702, 207] on icon "Decrement adults" at bounding box center [703, 214] width 15 height 15
click at [849, 206] on h2 "Featured Destinations" at bounding box center [462, 223] width 856 height 34
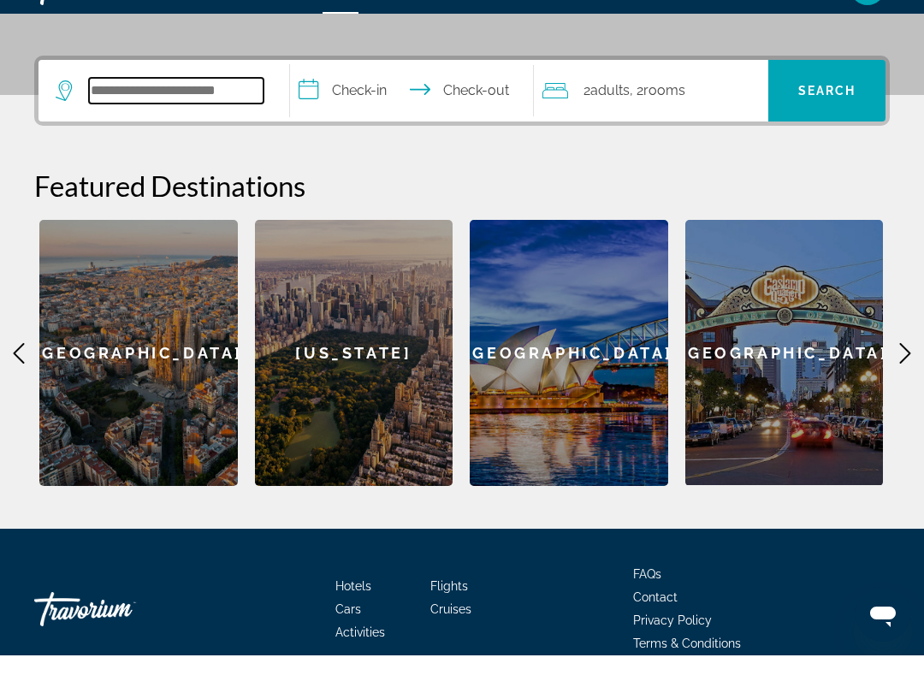
click at [224, 116] on input "Search widget" at bounding box center [176, 129] width 175 height 26
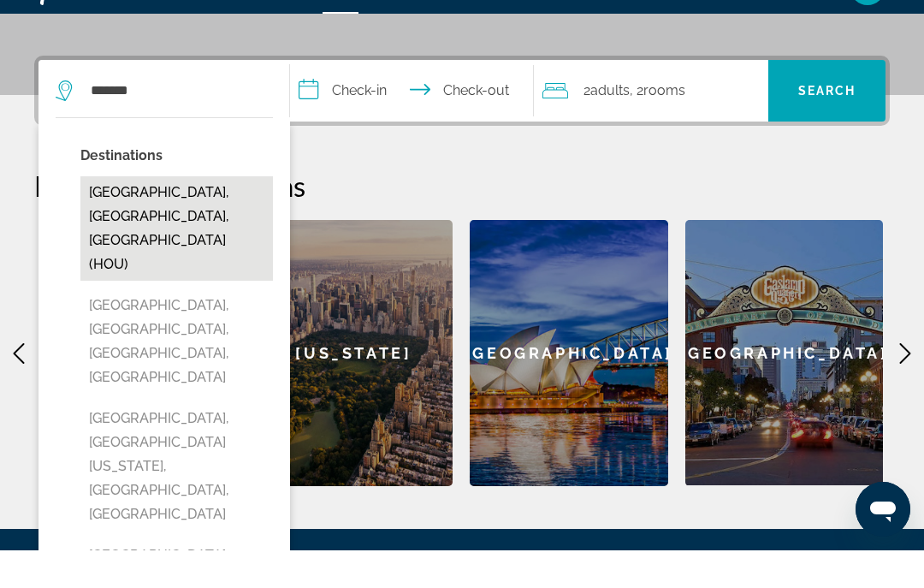
click at [216, 214] on button "Houston, TX, United States (HOU)" at bounding box center [176, 266] width 193 height 104
type input "**********"
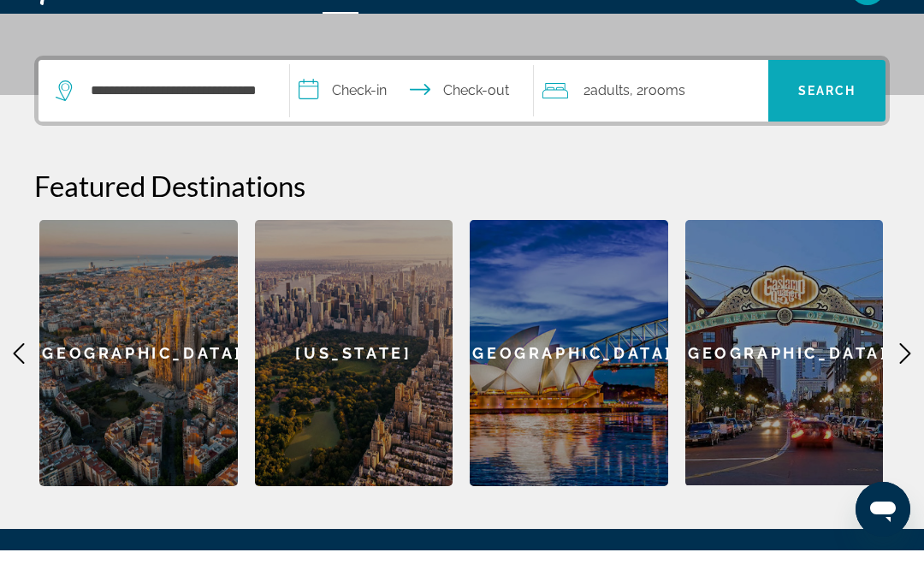
click at [823, 121] on span "Search" at bounding box center [827, 128] width 58 height 14
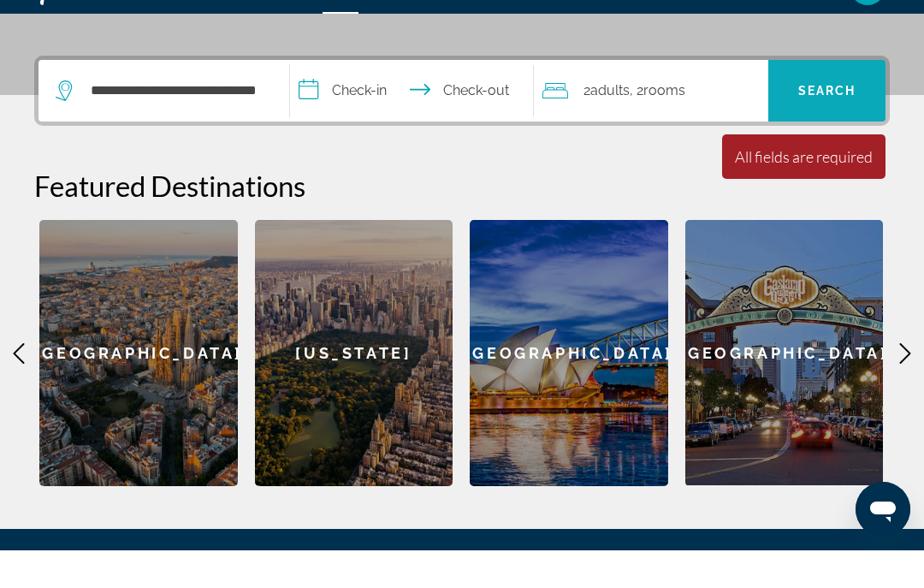
scroll to position [418, 0]
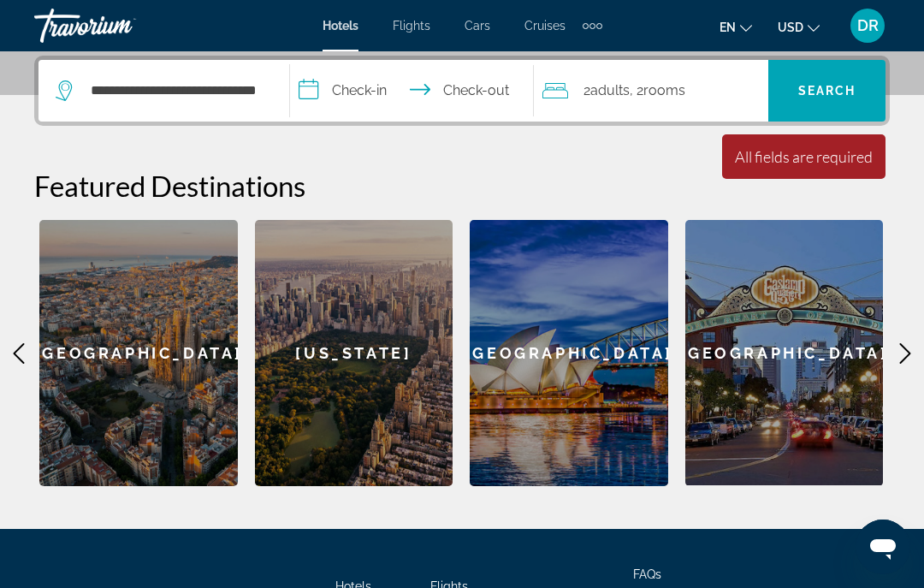
click at [355, 86] on input "**********" at bounding box center [415, 93] width 250 height 67
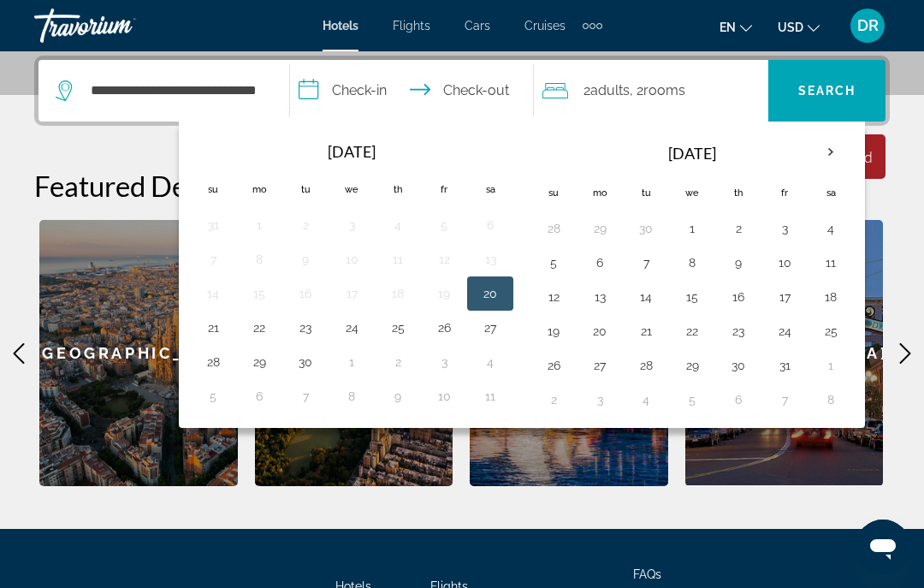
click at [493, 285] on button "20" at bounding box center [490, 293] width 27 height 24
click at [261, 330] on button "22" at bounding box center [259, 328] width 27 height 24
type input "**********"
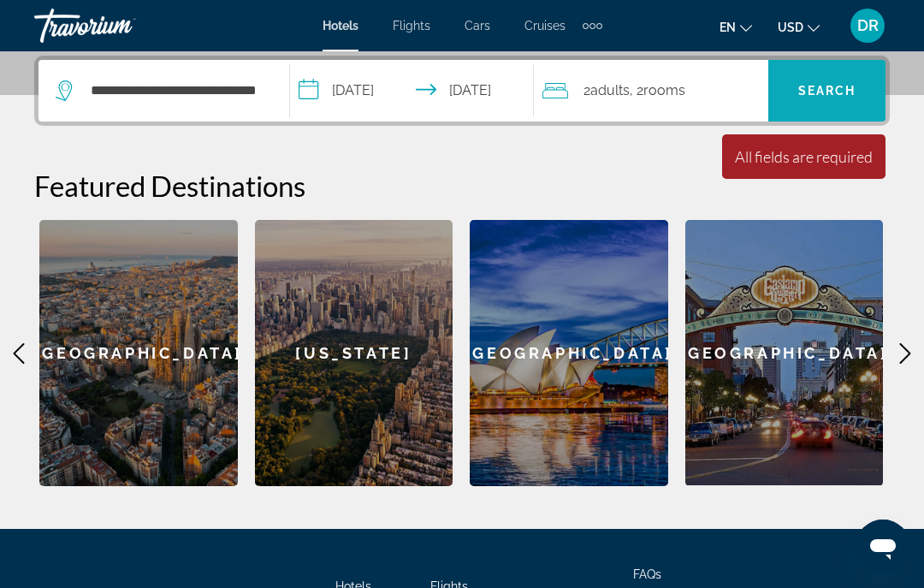
click at [837, 84] on span "Search" at bounding box center [827, 91] width 58 height 14
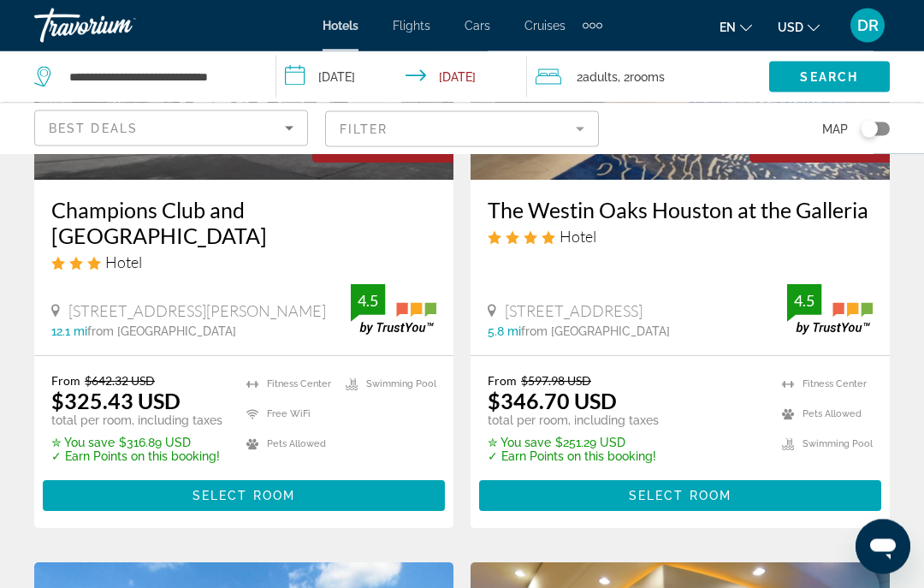
scroll to position [291, 0]
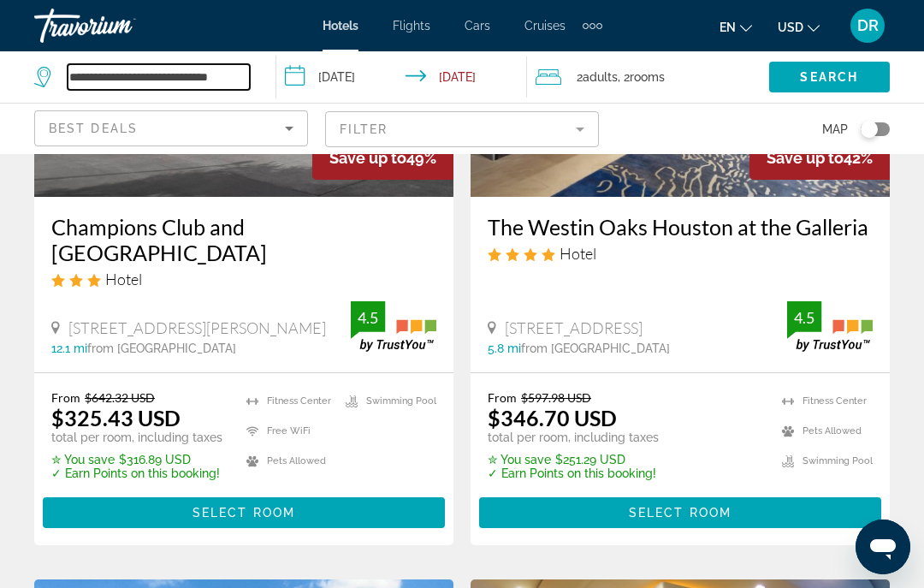
click at [225, 84] on input "**********" at bounding box center [159, 77] width 182 height 26
click at [228, 80] on input "**********" at bounding box center [159, 77] width 182 height 26
click at [225, 77] on input "**********" at bounding box center [159, 77] width 182 height 26
click at [210, 86] on input "**********" at bounding box center [159, 77] width 182 height 26
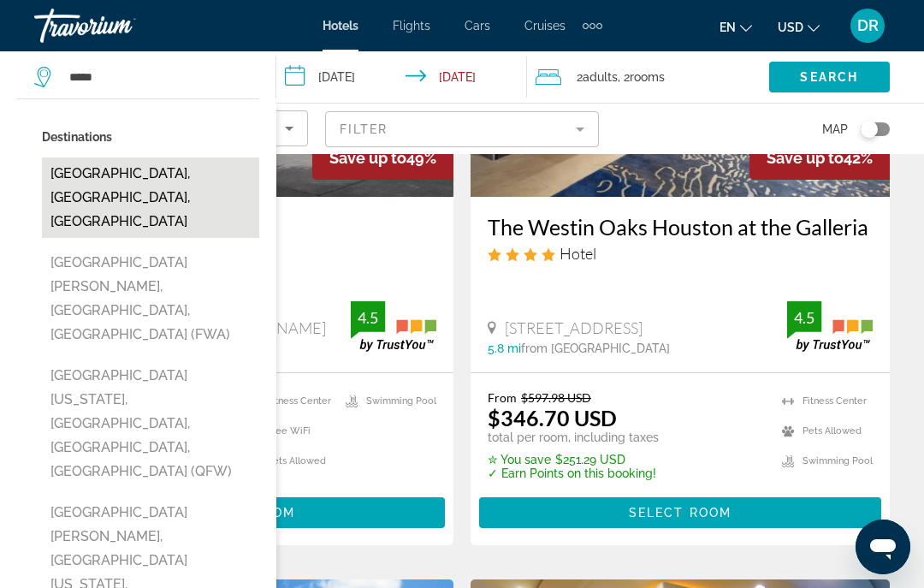
click at [206, 169] on button "Fort Worth, TX, United States" at bounding box center [150, 197] width 217 height 80
type input "**********"
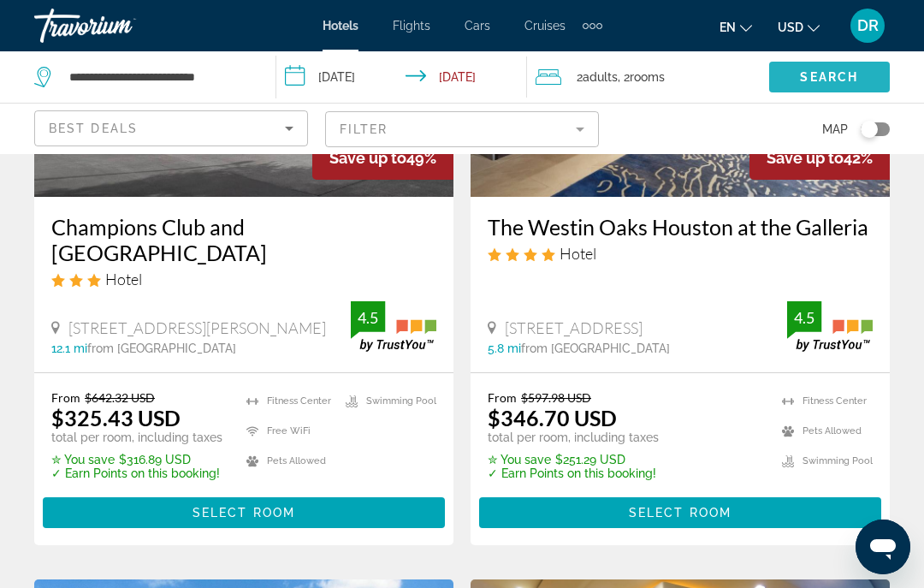
click at [847, 80] on span "Search" at bounding box center [829, 77] width 58 height 14
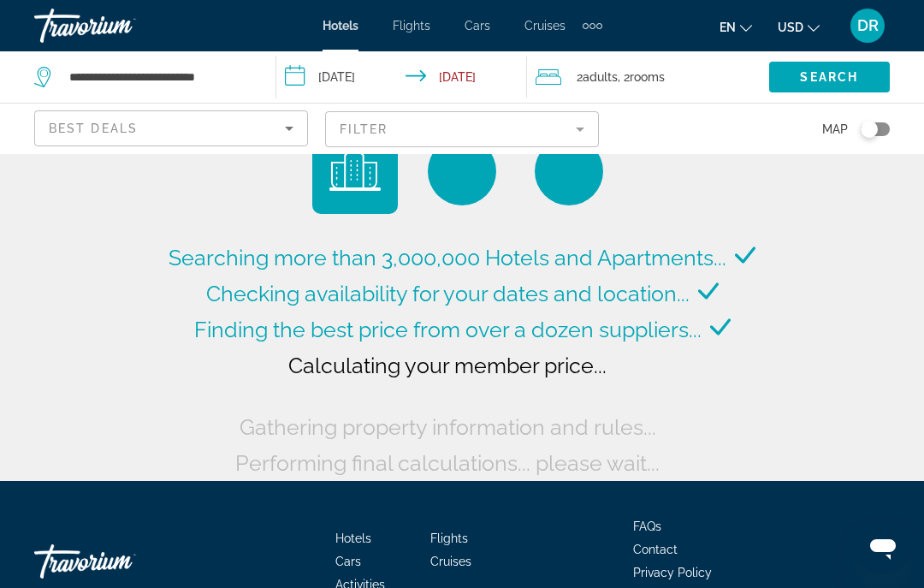
click at [592, 122] on mat-form-field "Filter" at bounding box center [462, 129] width 274 height 36
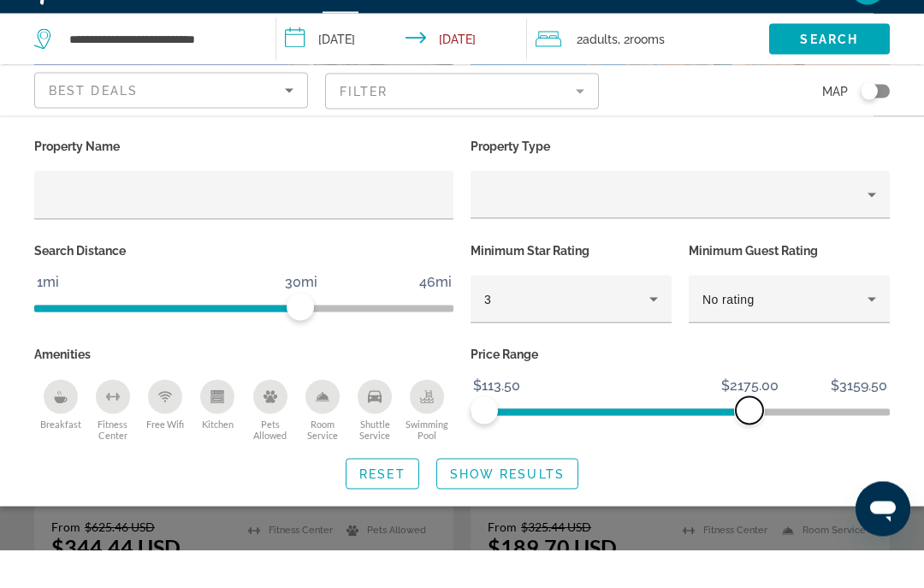
scroll to position [162, 0]
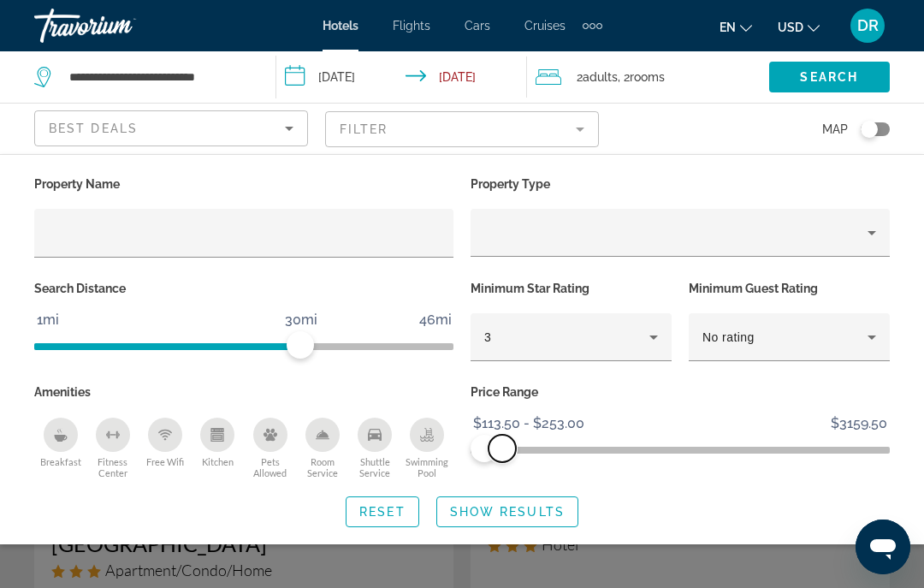
scroll to position [26, 0]
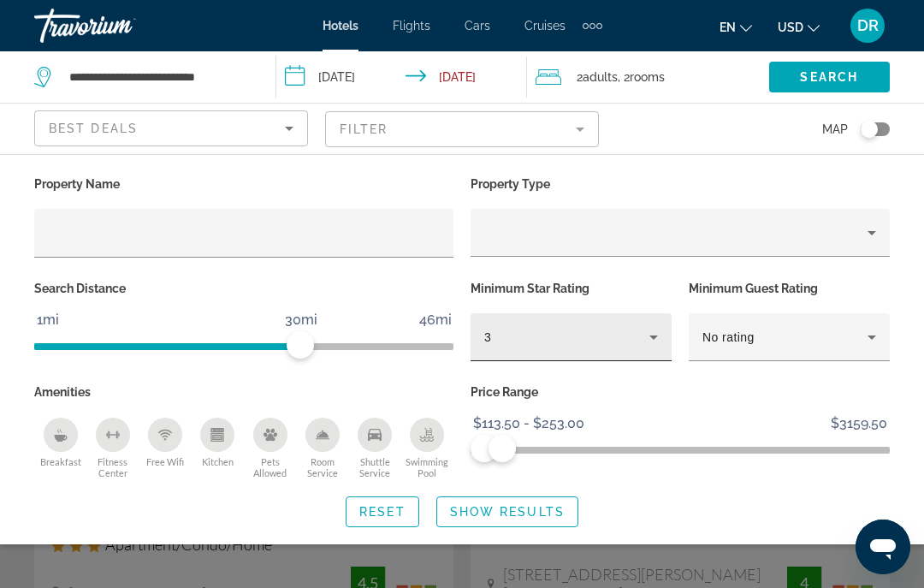
click at [648, 340] on icon "Hotel Filters" at bounding box center [653, 337] width 21 height 21
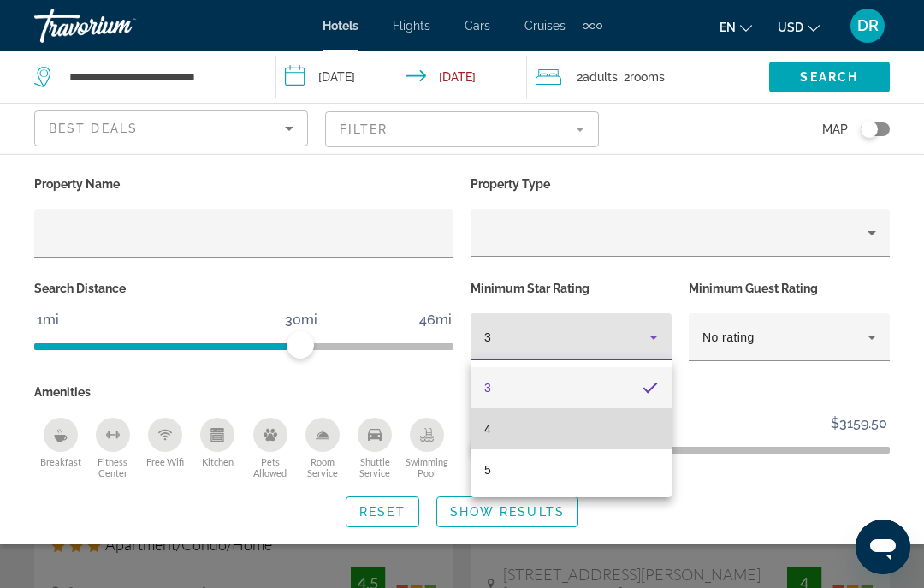
click at [587, 423] on mat-option "4" at bounding box center [571, 428] width 201 height 41
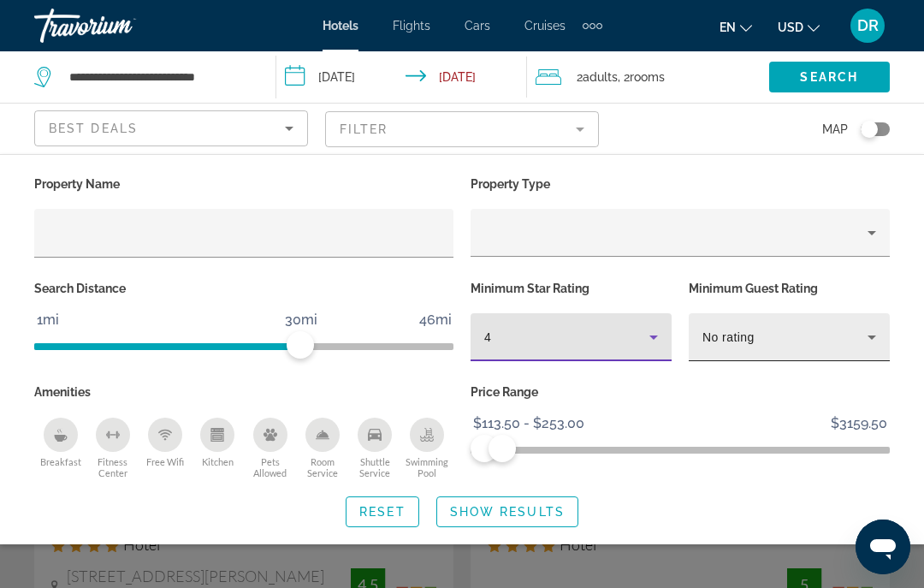
click at [859, 358] on div "No rating" at bounding box center [789, 337] width 174 height 48
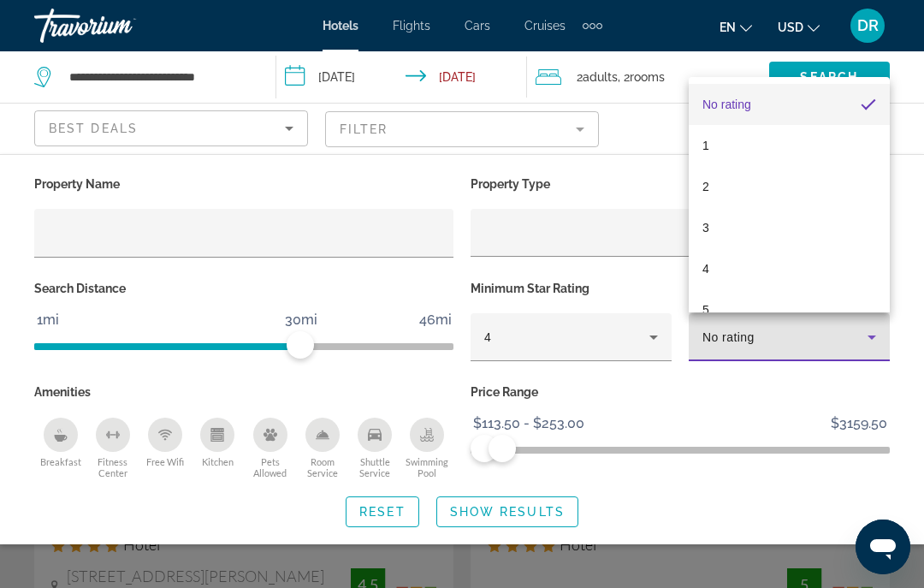
click at [671, 415] on div at bounding box center [462, 294] width 924 height 588
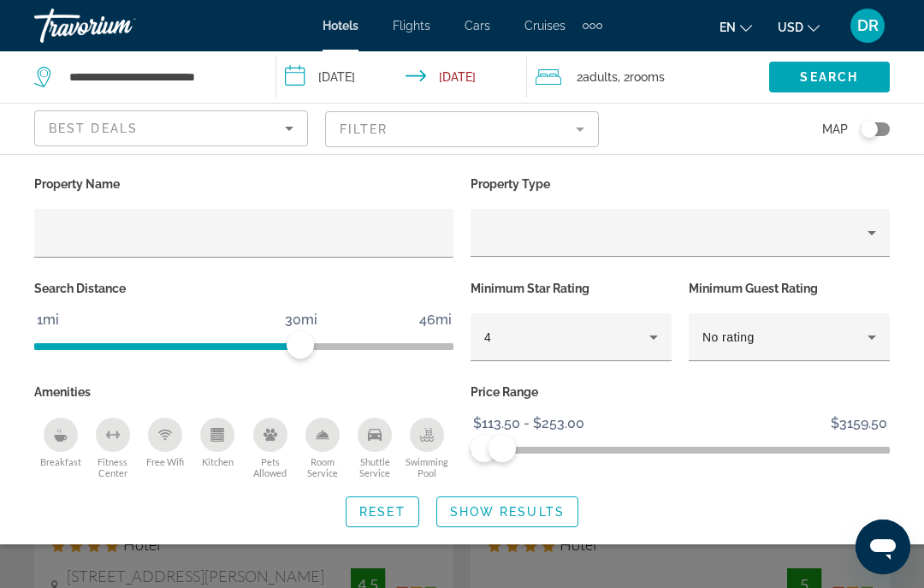
click at [575, 129] on mat-form-field "Filter" at bounding box center [462, 129] width 274 height 36
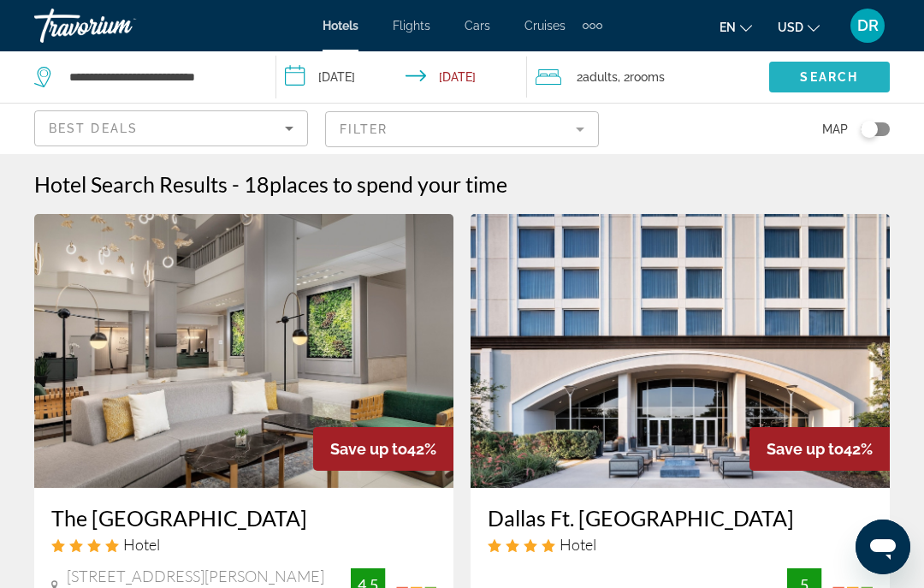
click at [846, 77] on span "Search" at bounding box center [829, 77] width 58 height 14
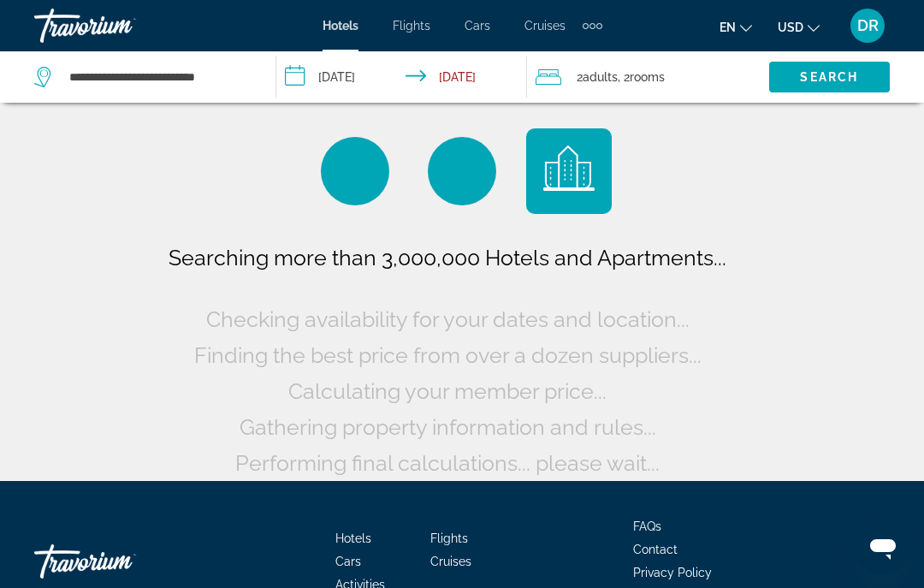
click at [655, 86] on span ", 2 Room rooms" at bounding box center [641, 77] width 47 height 24
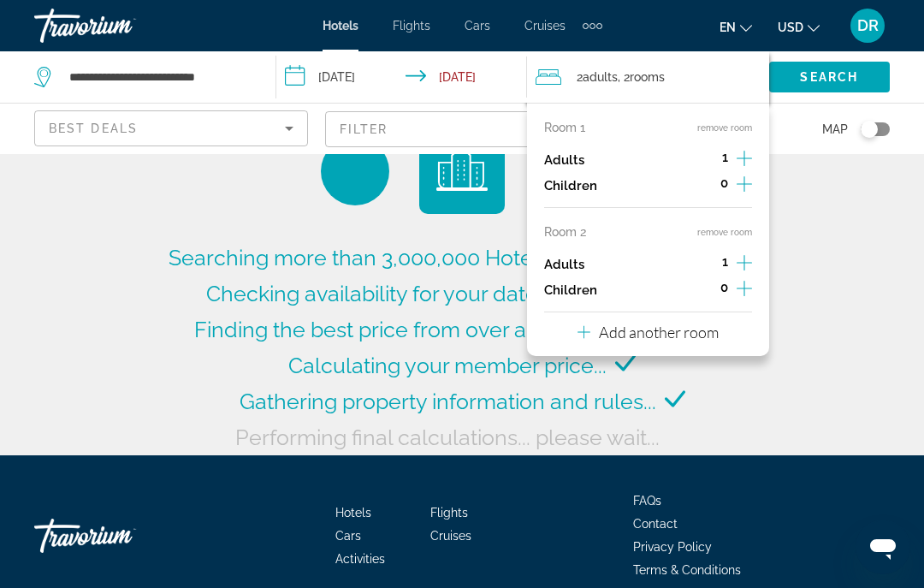
click at [599, 16] on div "Extra navigation items" at bounding box center [593, 26] width 20 height 26
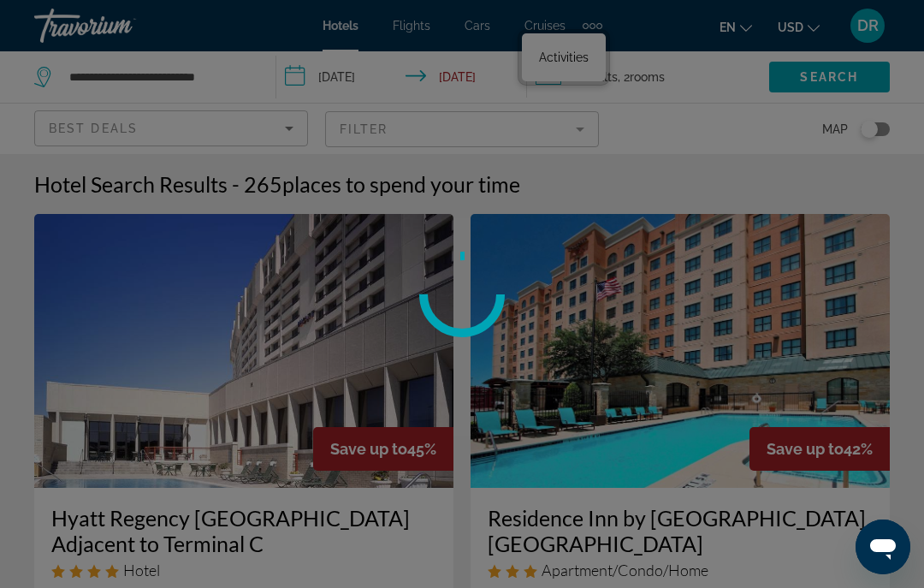
click at [592, 21] on div "Extra navigation items" at bounding box center [593, 26] width 20 height 26
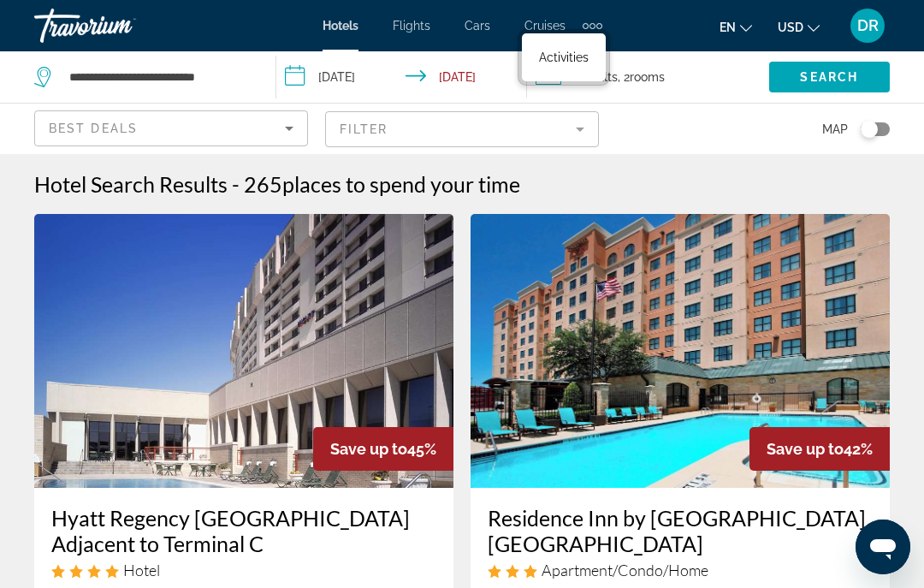
click at [594, 24] on div "Extra navigation items" at bounding box center [592, 26] width 6 height 6
click at [665, 33] on div "en English Español Français Italiano Português русский USD USD ($) MXN (Mex$) C…" at bounding box center [754, 26] width 271 height 36
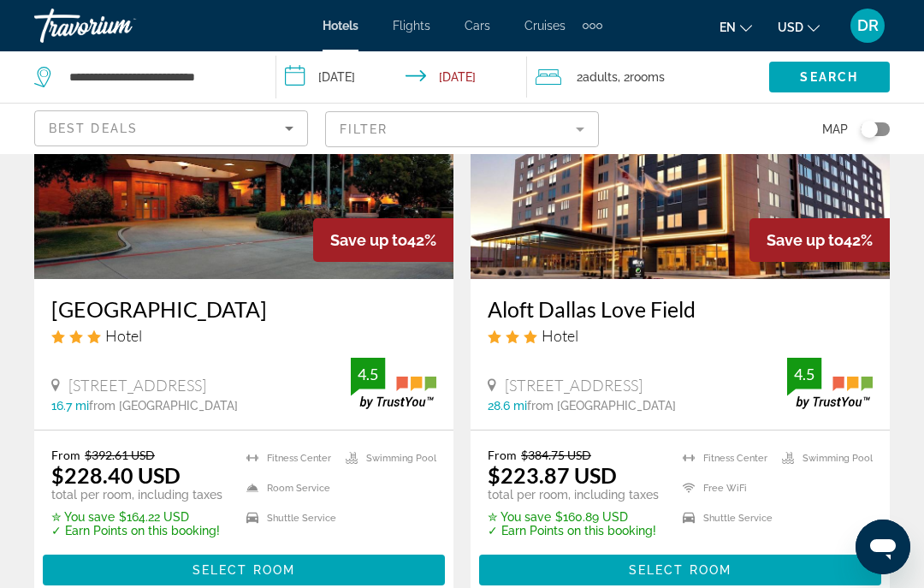
scroll to position [3440, 0]
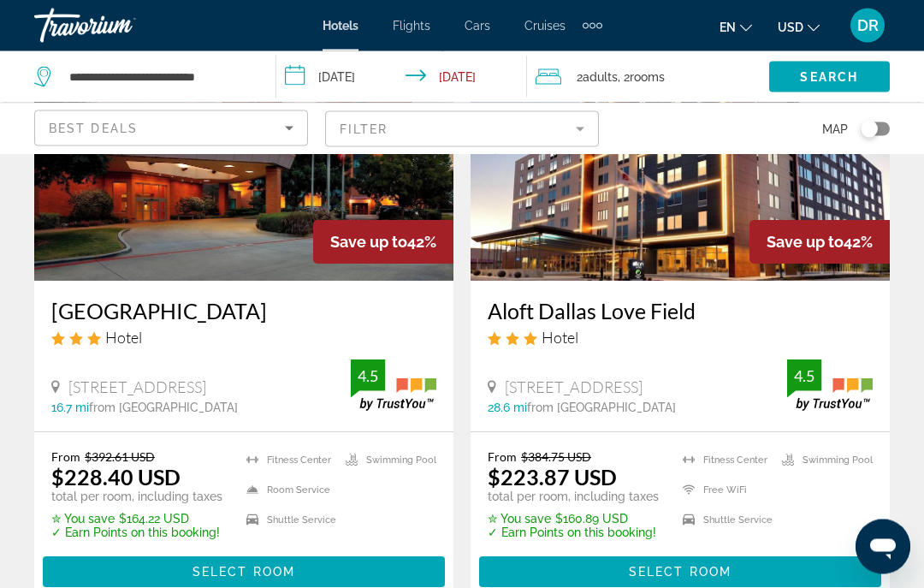
click at [308, 68] on input "**********" at bounding box center [405, 79] width 258 height 56
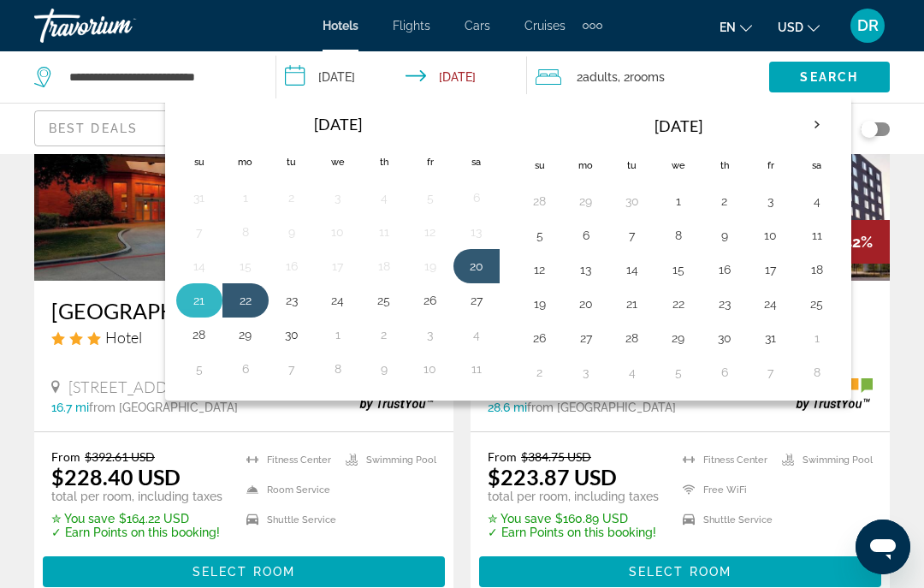
click at [198, 291] on button "21" at bounding box center [199, 300] width 27 height 24
click at [474, 258] on button "20" at bounding box center [476, 266] width 27 height 24
type input "**********"
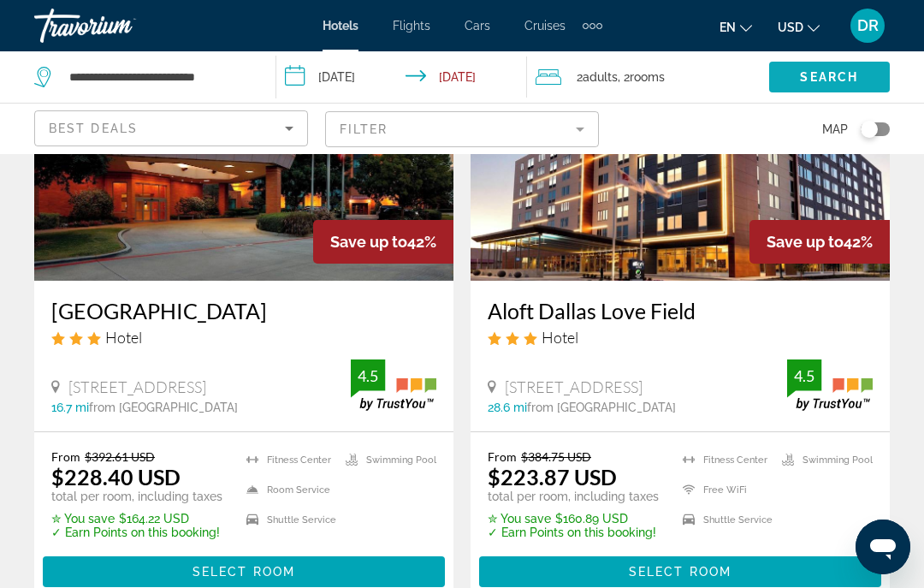
click at [823, 64] on span "Search widget" at bounding box center [829, 76] width 121 height 41
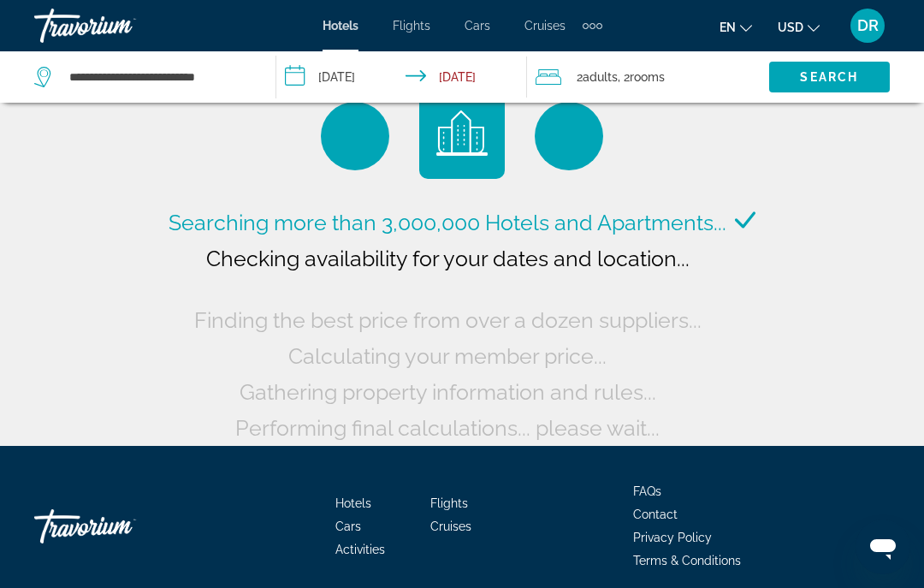
click at [652, 75] on span "rooms" at bounding box center [647, 77] width 35 height 14
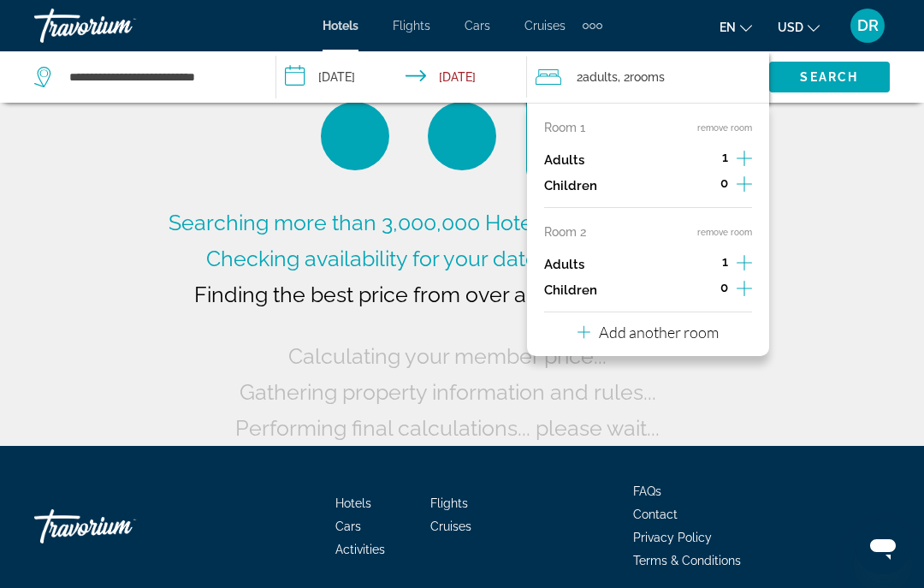
click at [732, 215] on div "Room 1 remove room Adults 1 Children 0 Room 2 remove room Adults 1 Children 0 A…" at bounding box center [648, 229] width 242 height 253
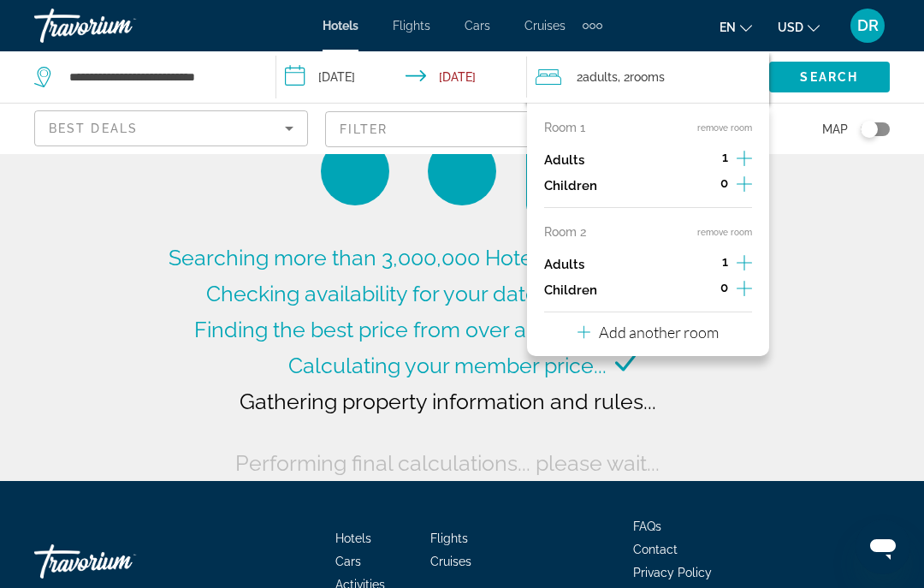
click at [726, 263] on span "1" at bounding box center [725, 262] width 6 height 14
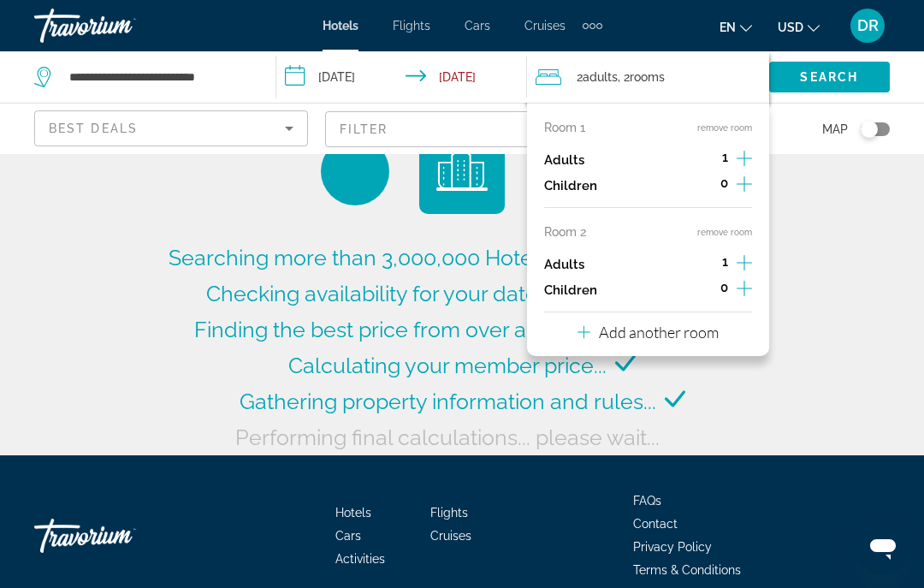
click at [715, 269] on div "1" at bounding box center [725, 265] width 54 height 26
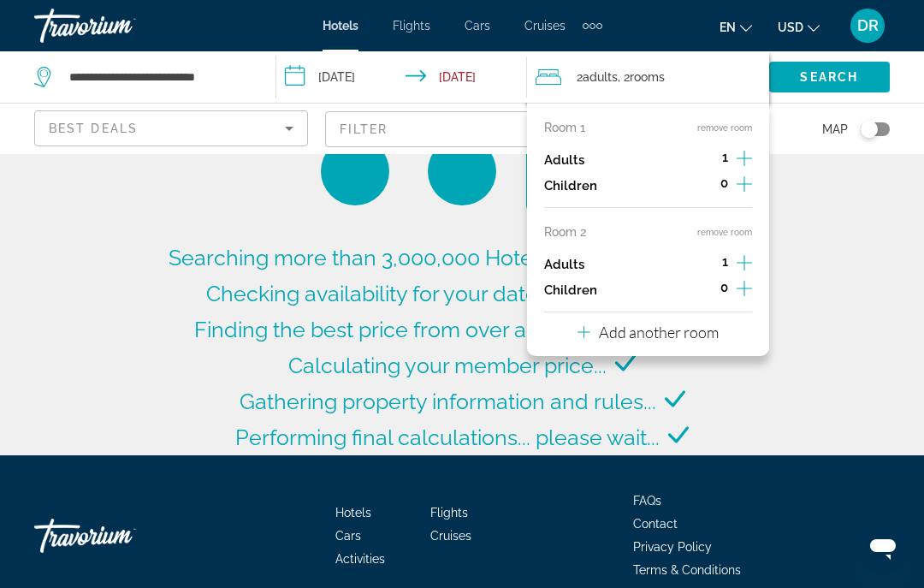
click at [721, 265] on div "1" at bounding box center [725, 265] width 54 height 26
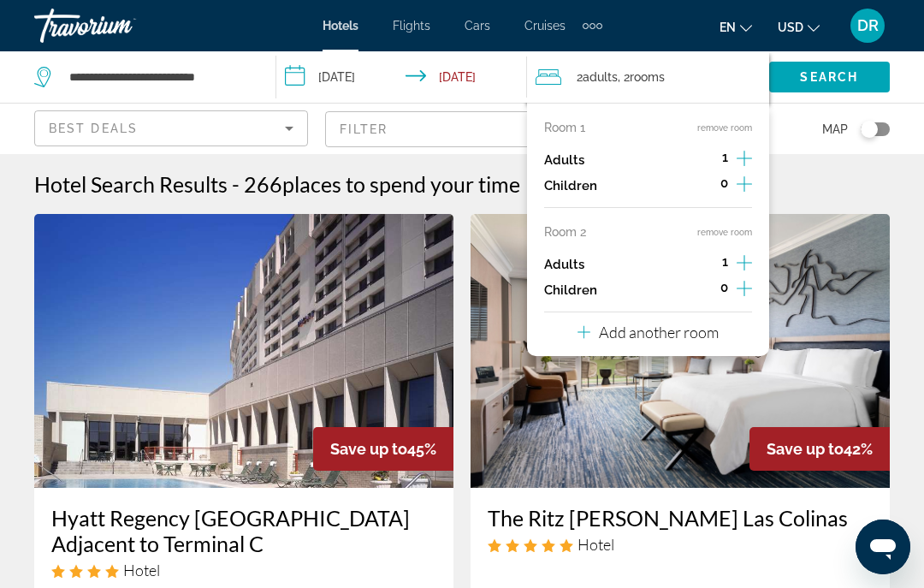
click at [737, 267] on icon "Increment adults" at bounding box center [744, 262] width 15 height 21
click at [707, 298] on div "Room 1 remove room Adults 1 Children 0 Room 2 remove room Adults 2 Children 0 A…" at bounding box center [648, 229] width 242 height 253
click at [706, 299] on div "Room 1 remove room Adults 1 Children 0 Room 2 remove room Adults 2 Children 0 A…" at bounding box center [648, 229] width 242 height 253
click at [699, 294] on div "0" at bounding box center [724, 290] width 56 height 26
click at [707, 297] on div "Room 1 remove room Adults 1 Children 0 Room 2 remove room Adults 2 Children 0 A…" at bounding box center [648, 229] width 242 height 253
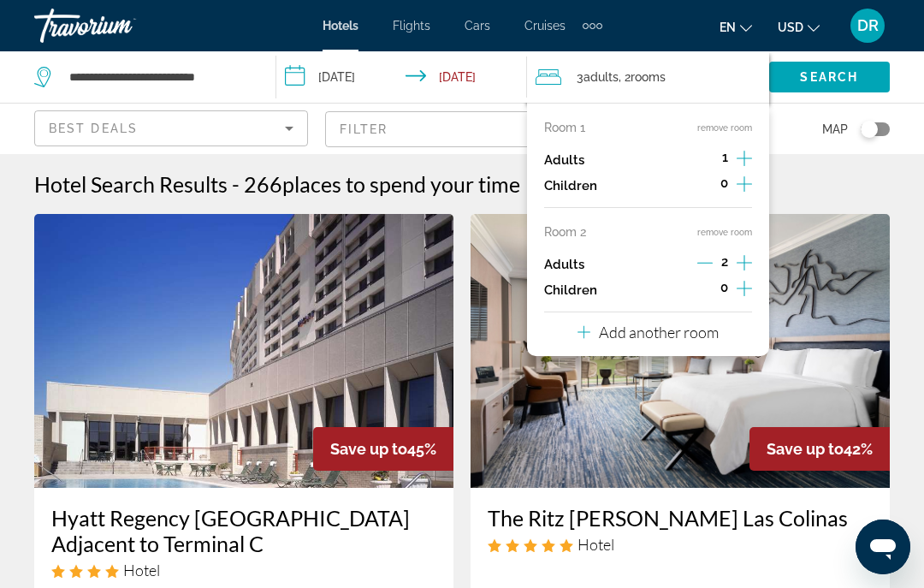
click at [704, 295] on div "0" at bounding box center [724, 290] width 56 height 26
click at [713, 294] on div "0" at bounding box center [724, 290] width 56 height 26
click at [705, 300] on div "Room 1 remove room Adults 1 Children 0 Room 2 remove room Adults 2 Children 0 A…" at bounding box center [648, 229] width 242 height 253
click at [719, 290] on div "0" at bounding box center [724, 290] width 56 height 26
click at [714, 290] on div "0" at bounding box center [724, 290] width 56 height 26
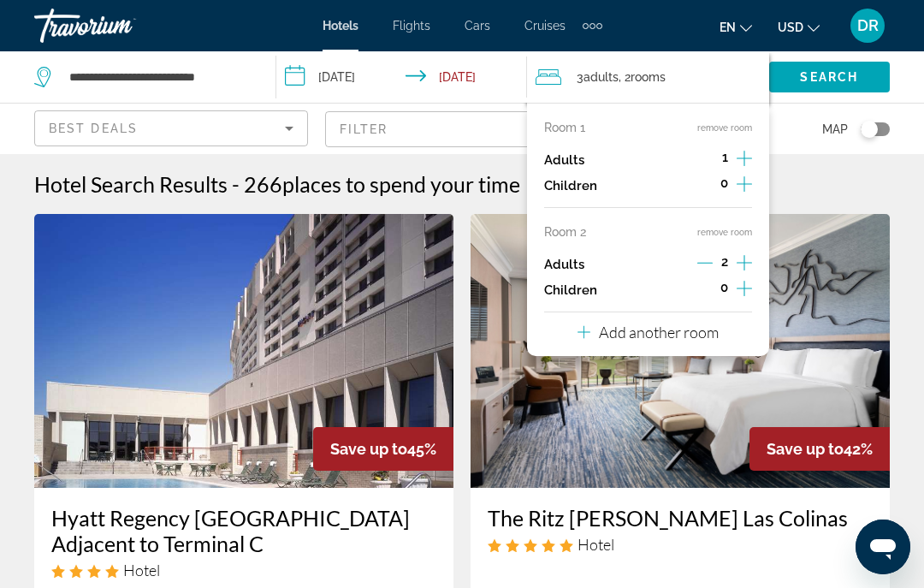
click at [713, 292] on div "0" at bounding box center [724, 290] width 56 height 26
click at [749, 295] on button "Increment children" at bounding box center [744, 290] width 15 height 26
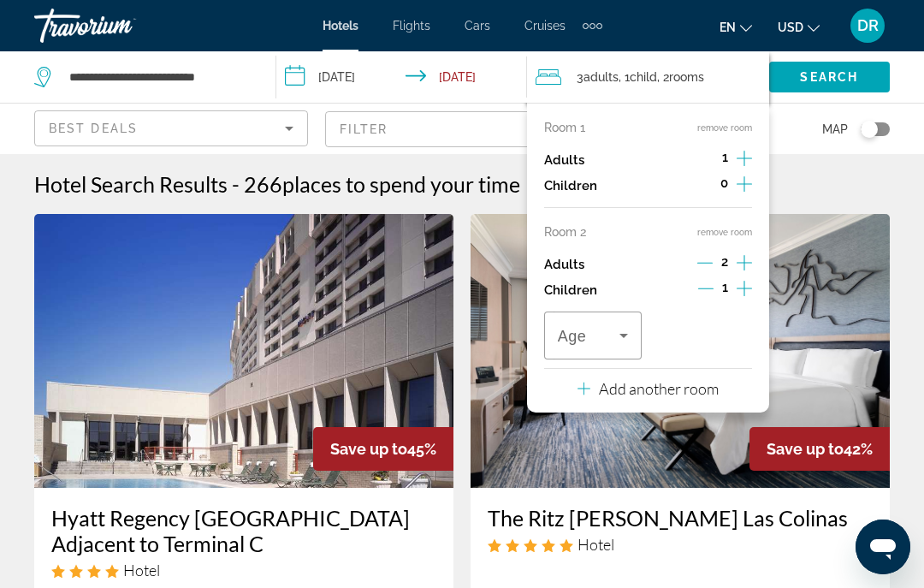
click at [727, 264] on span "2" at bounding box center [724, 262] width 7 height 14
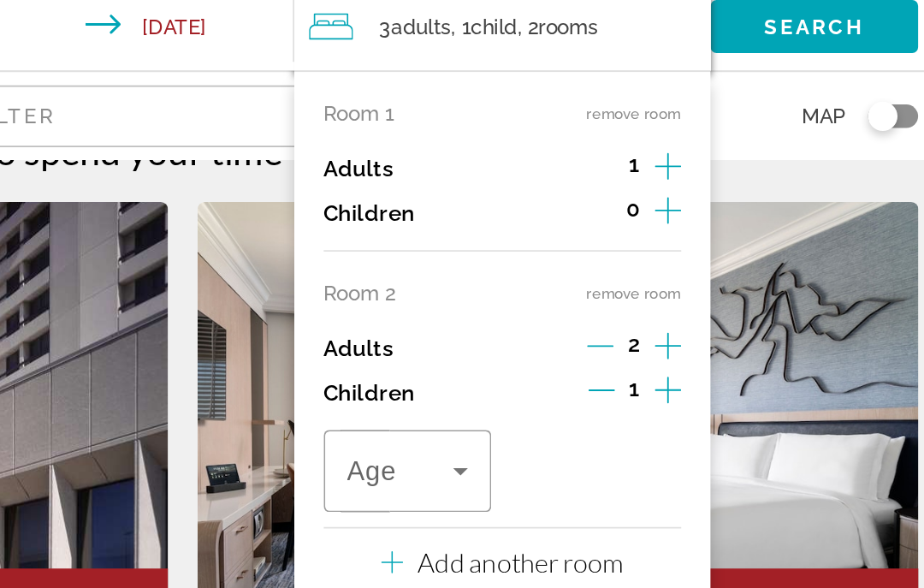
click at [697, 227] on button "remove room" at bounding box center [724, 232] width 55 height 11
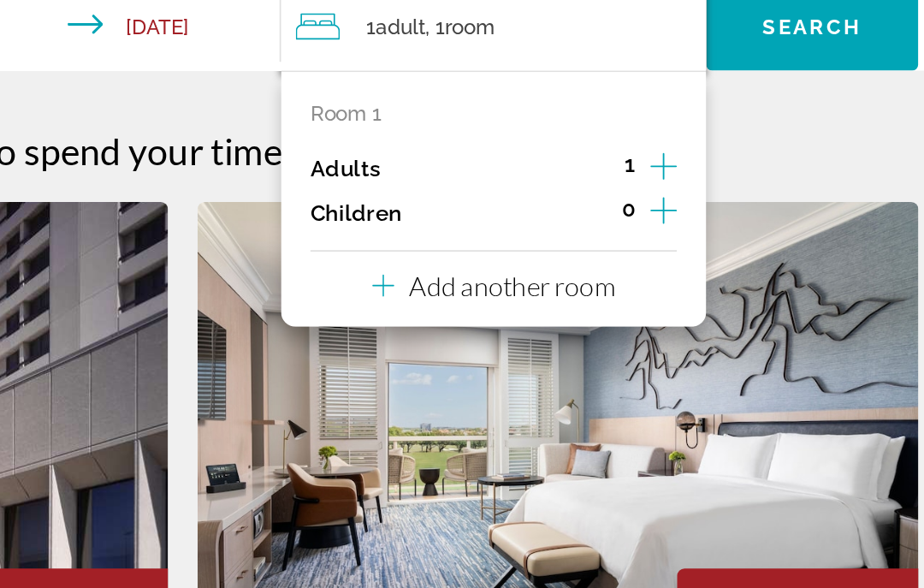
click at [734, 174] on icon "Increment children" at bounding box center [741, 184] width 15 height 21
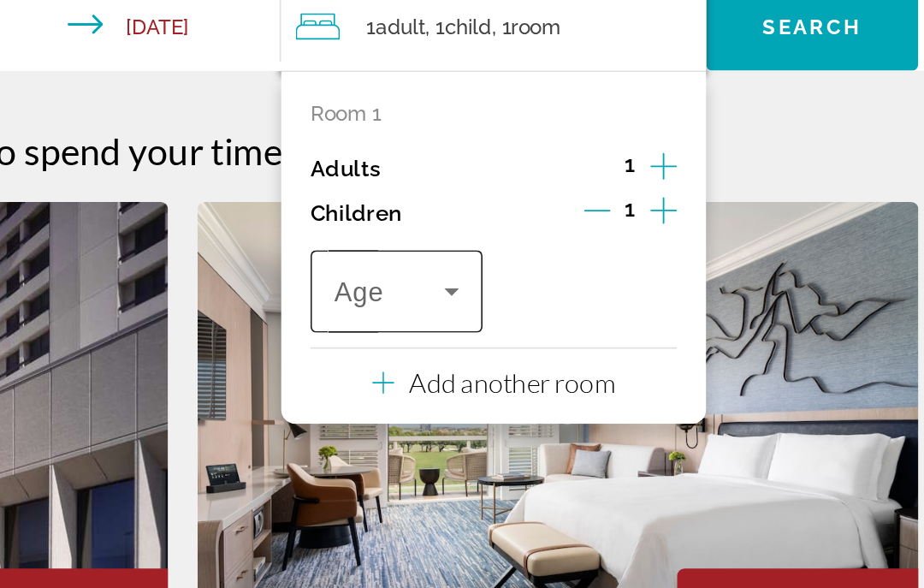
click at [608, 221] on icon "Travelers: 1 adult, 1 child" at bounding box center [618, 231] width 21 height 21
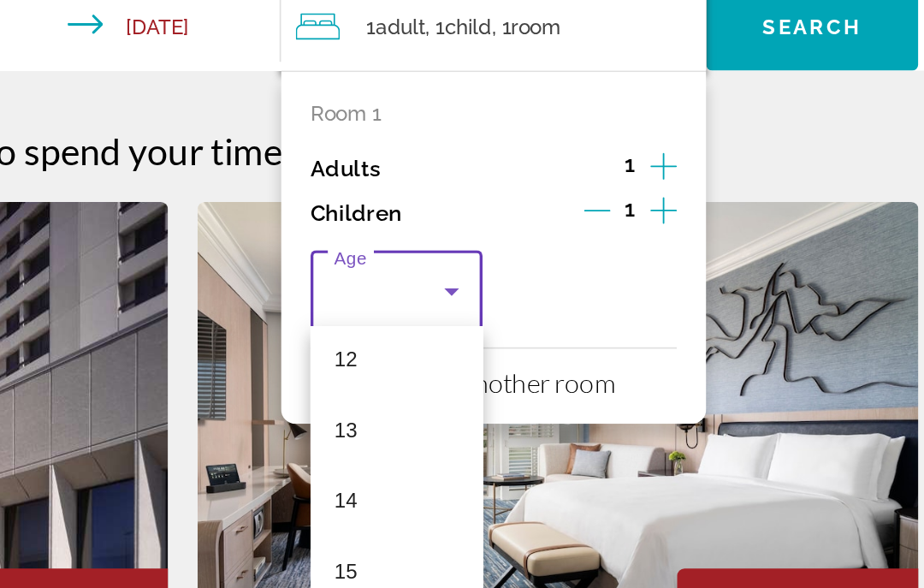
scroll to position [502, 0]
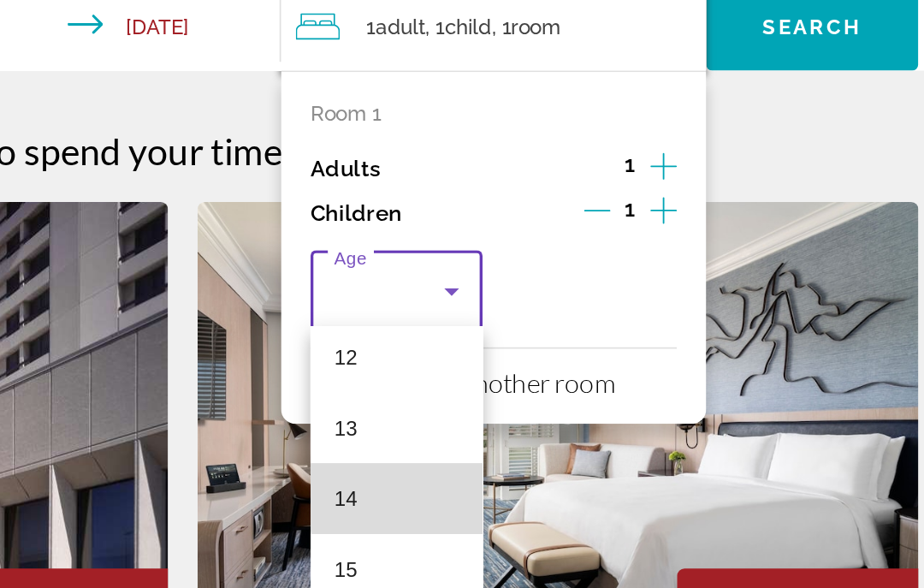
click at [536, 331] on mat-option "14" at bounding box center [586, 351] width 100 height 41
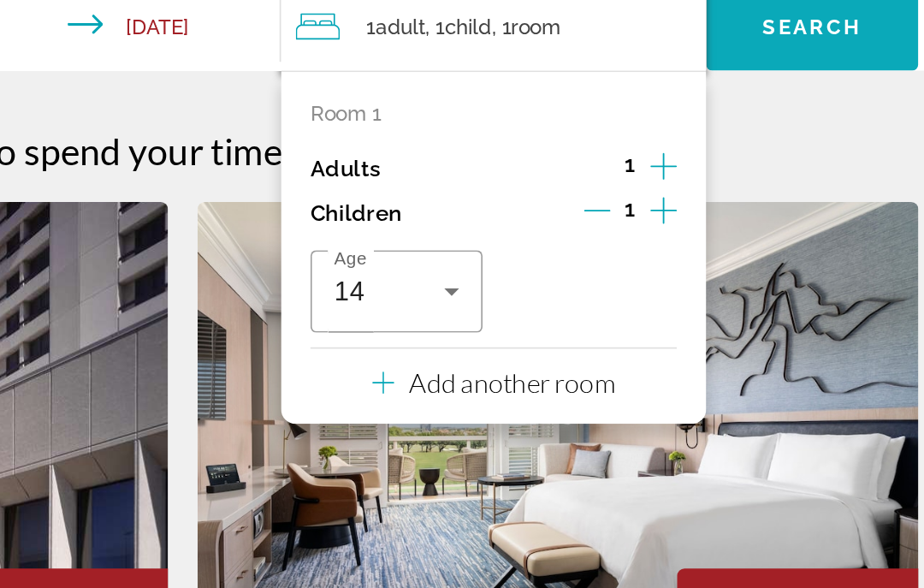
click at [767, 56] on span "Search widget" at bounding box center [828, 76] width 123 height 41
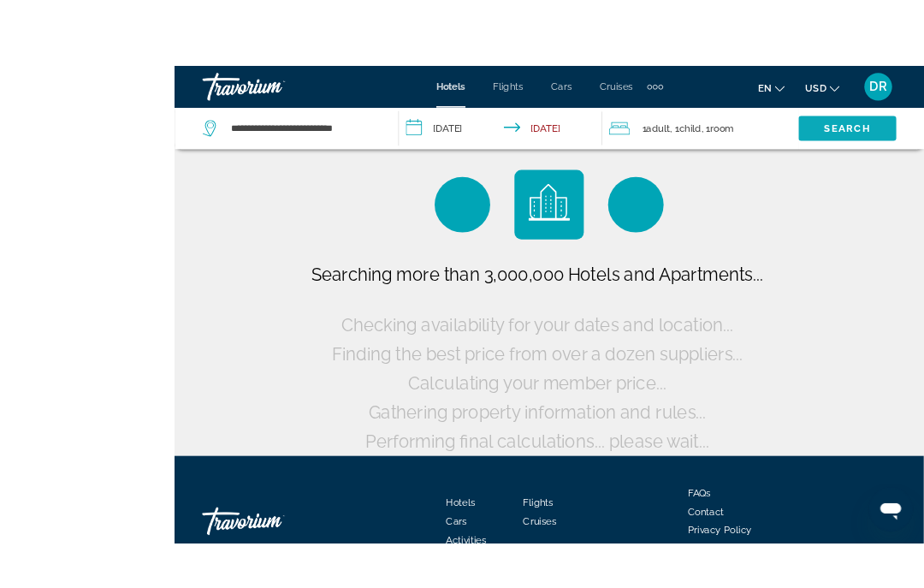
scroll to position [1, 0]
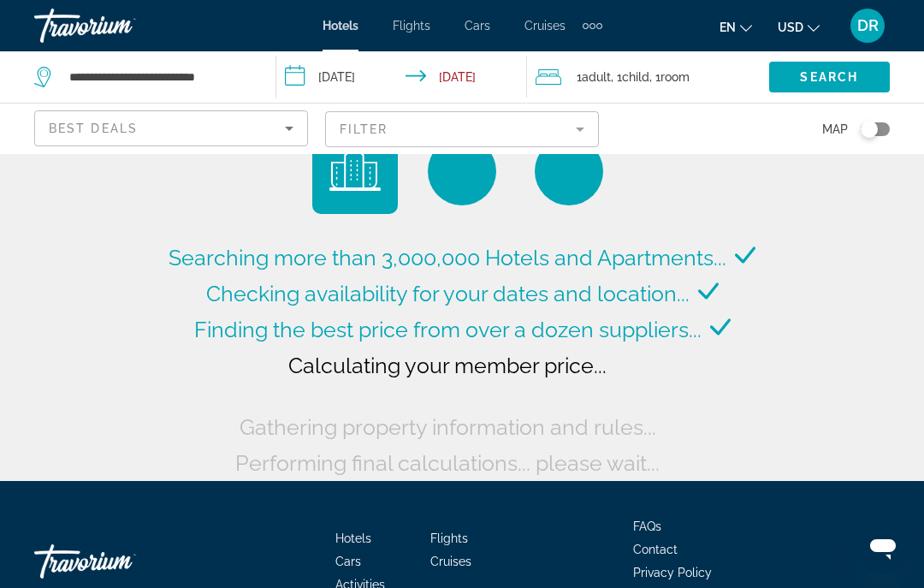
click at [649, 74] on span "Child" at bounding box center [635, 77] width 27 height 14
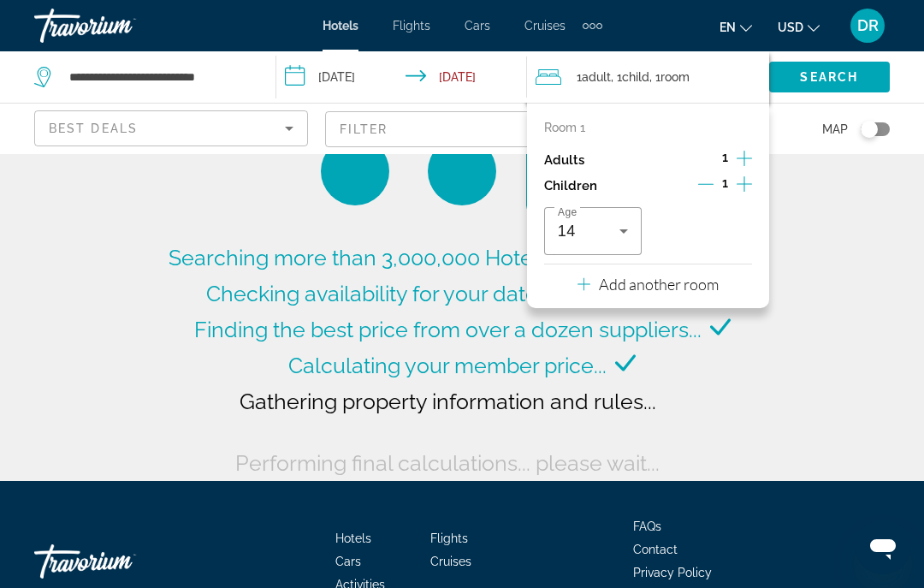
click at [745, 157] on icon "Increment adults" at bounding box center [744, 158] width 15 height 21
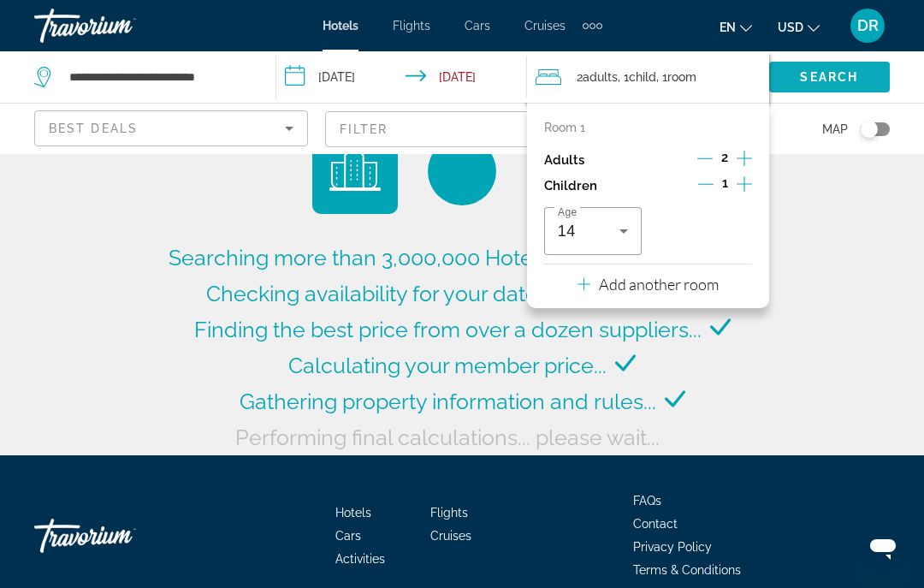
click at [834, 73] on span "Search" at bounding box center [829, 77] width 58 height 14
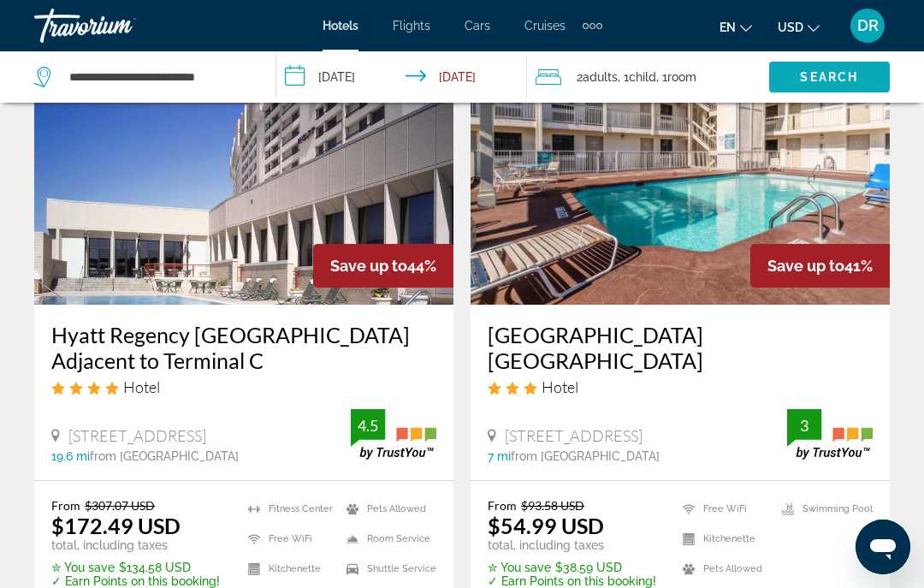
scroll to position [165, 0]
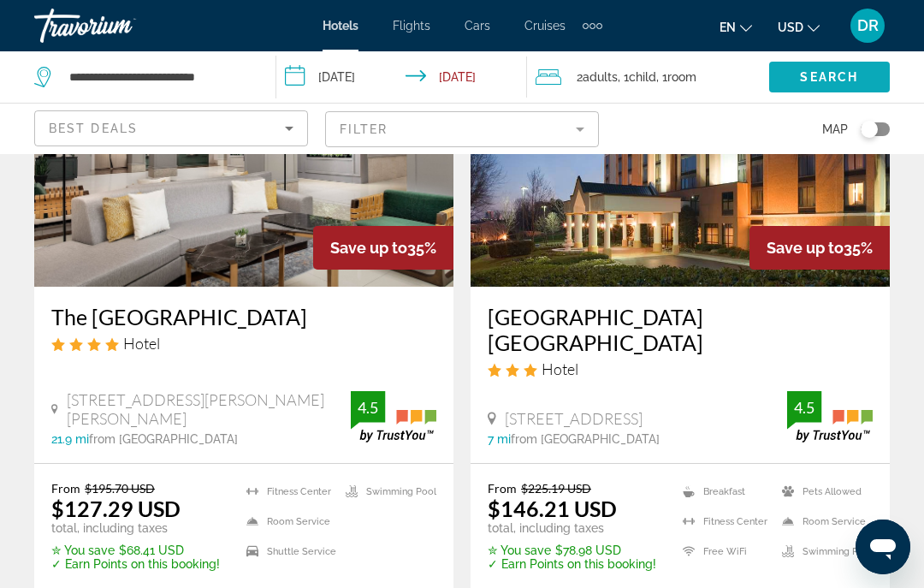
scroll to position [844, 0]
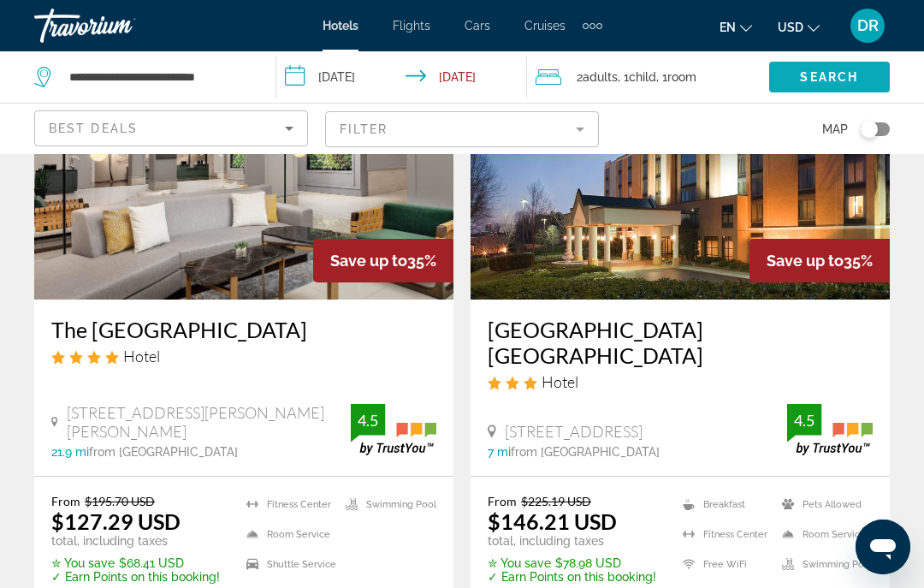
click at [377, 284] on img "Main content" at bounding box center [243, 163] width 419 height 274
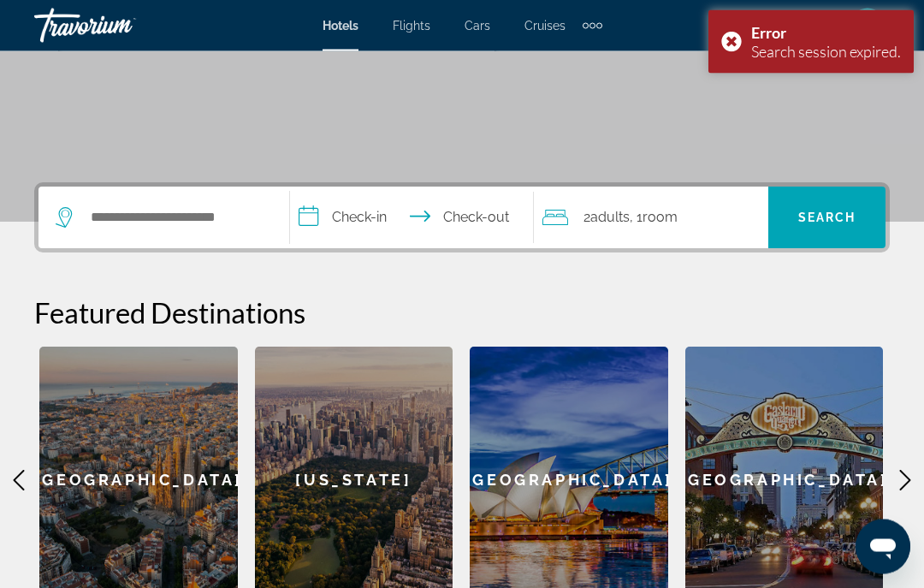
scroll to position [293, 0]
click at [667, 220] on span "Room" at bounding box center [660, 216] width 35 height 16
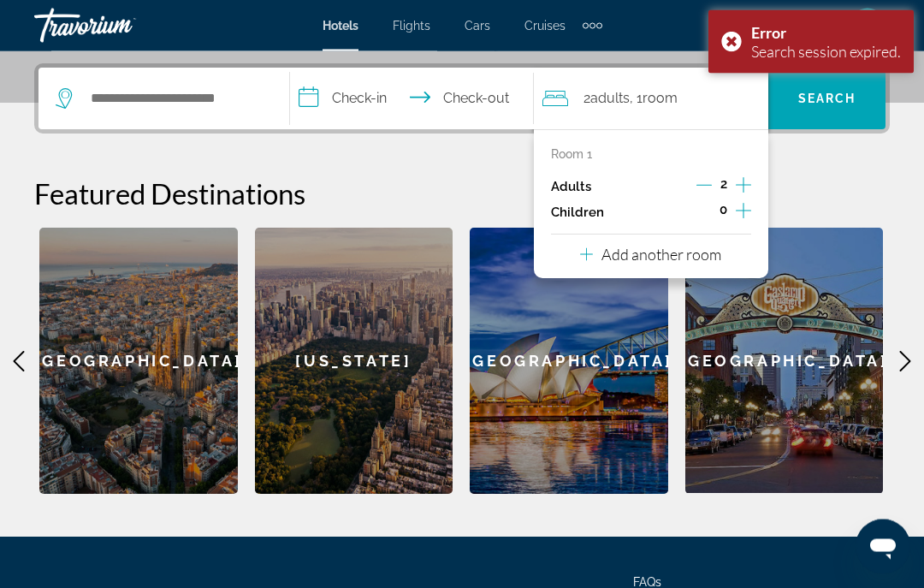
scroll to position [418, 0]
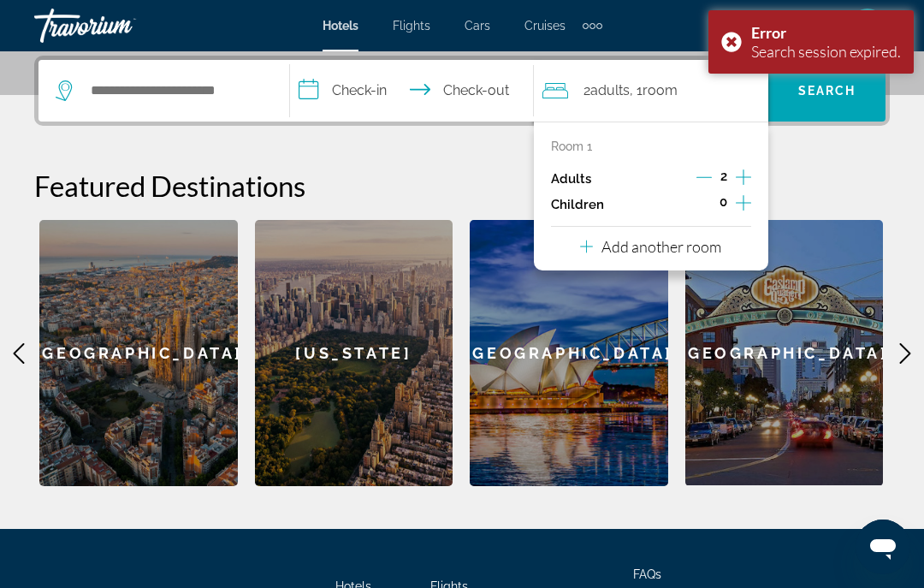
click at [742, 202] on icon "Increment children" at bounding box center [743, 203] width 15 height 21
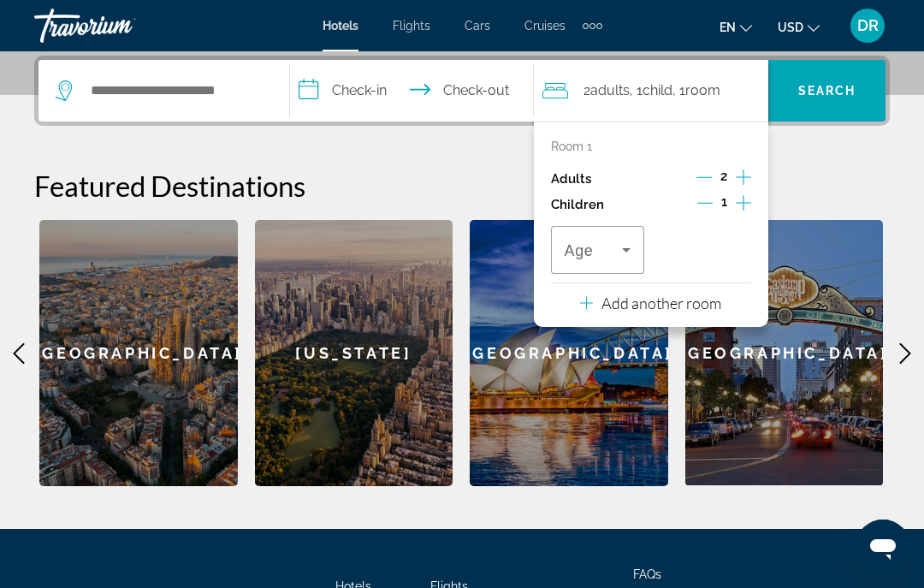
click at [631, 246] on icon "Travelers: 2 adults, 1 child" at bounding box center [626, 250] width 21 height 21
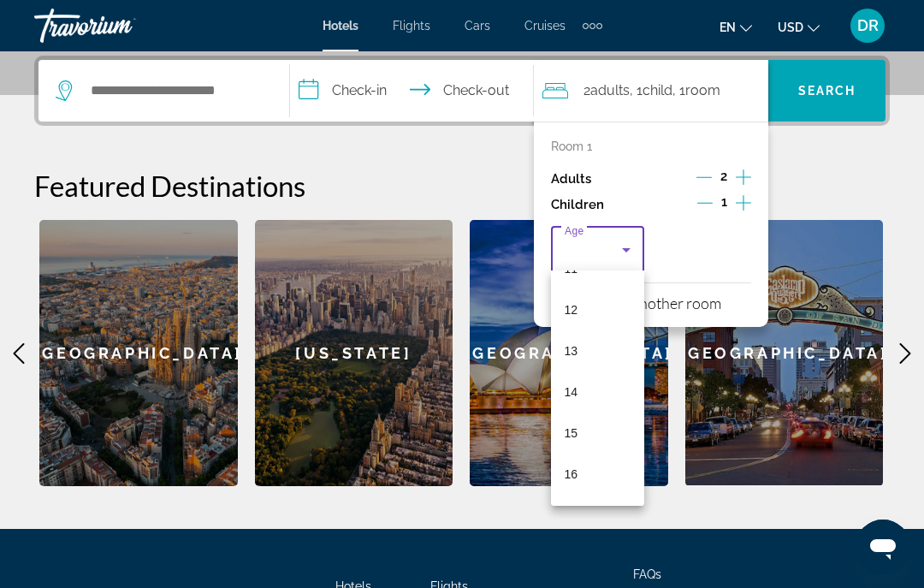
scroll to position [488, 0]
click at [604, 419] on mat-option "15" at bounding box center [598, 426] width 94 height 41
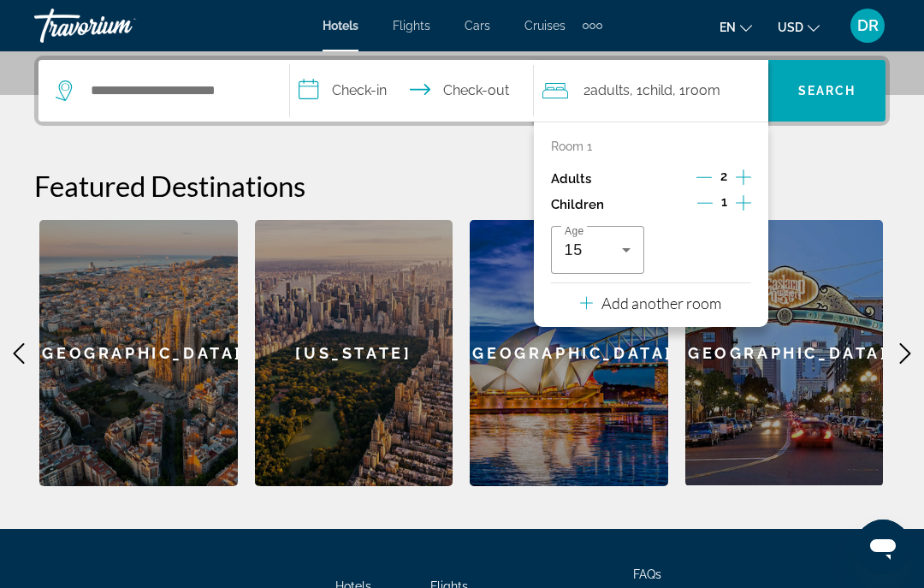
click at [348, 83] on input "**********" at bounding box center [415, 93] width 250 height 67
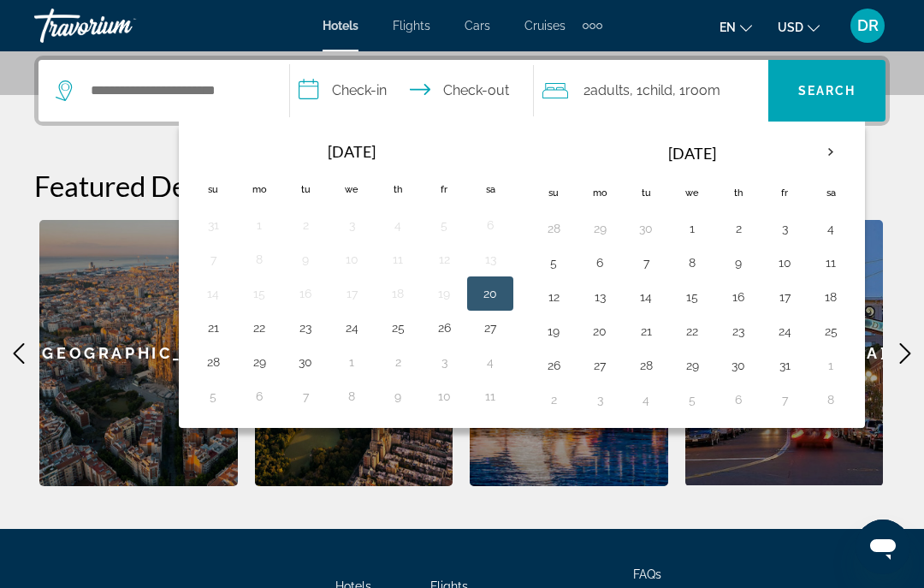
click at [218, 325] on button "21" at bounding box center [212, 328] width 27 height 24
click at [491, 298] on button "20" at bounding box center [490, 293] width 27 height 24
type input "**********"
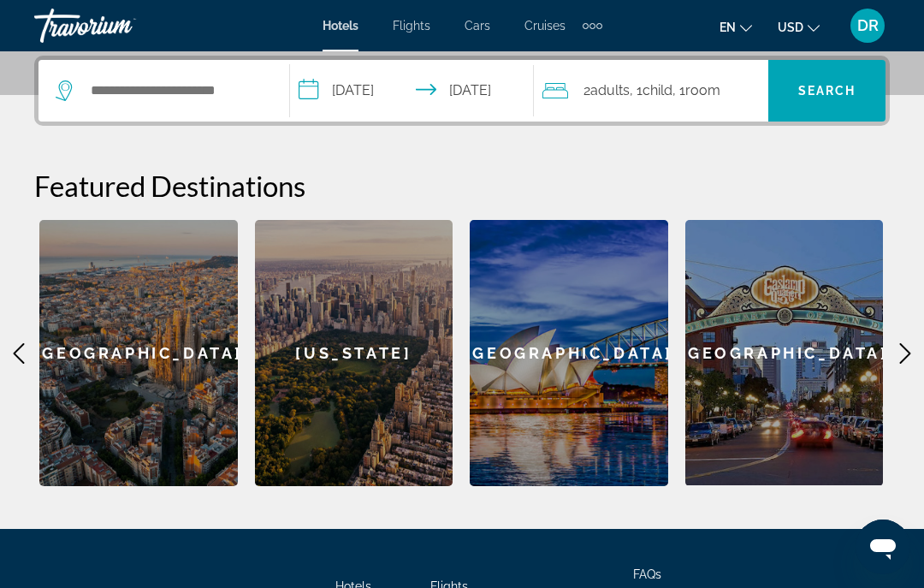
click at [838, 100] on span "Search widget" at bounding box center [826, 90] width 117 height 41
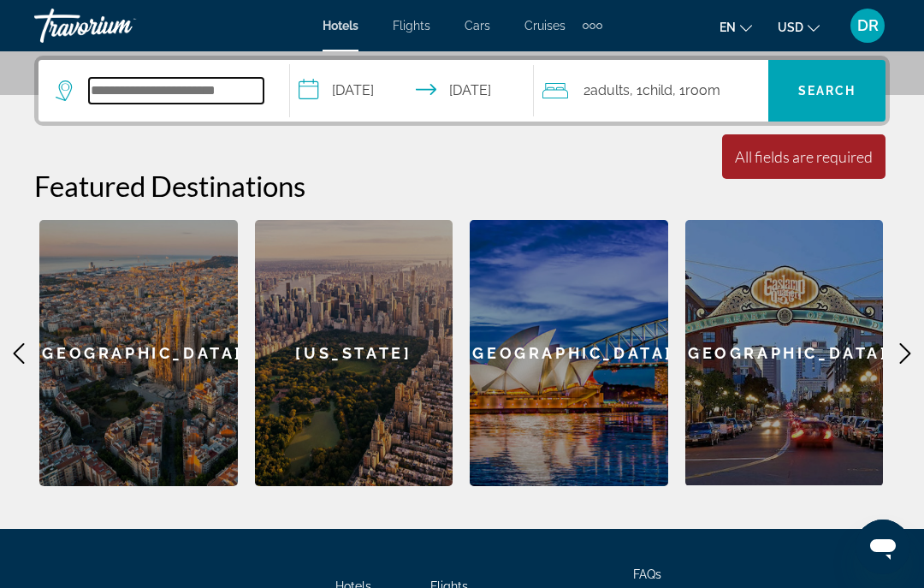
click at [181, 83] on input "Search widget" at bounding box center [176, 91] width 175 height 26
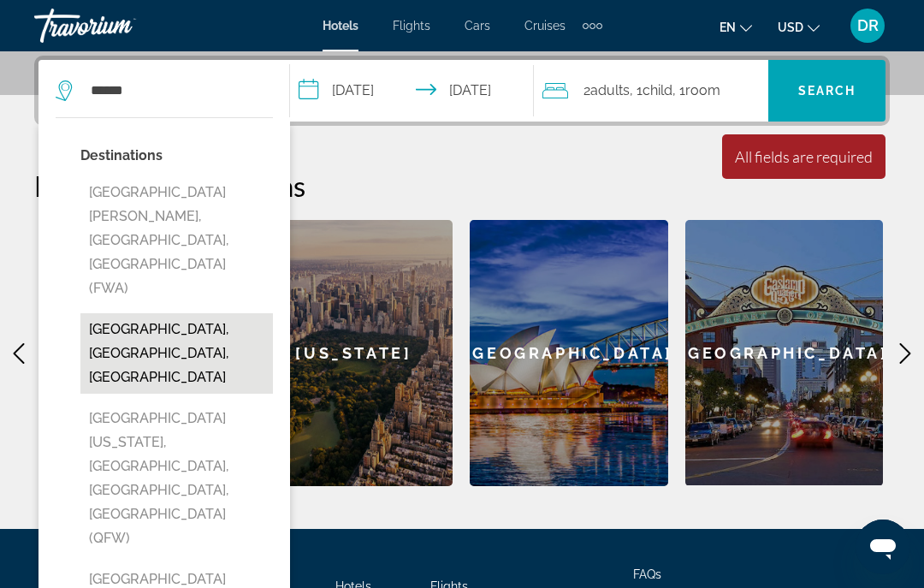
click at [173, 313] on button "Fort Worth, TX, United States" at bounding box center [176, 353] width 193 height 80
type input "**********"
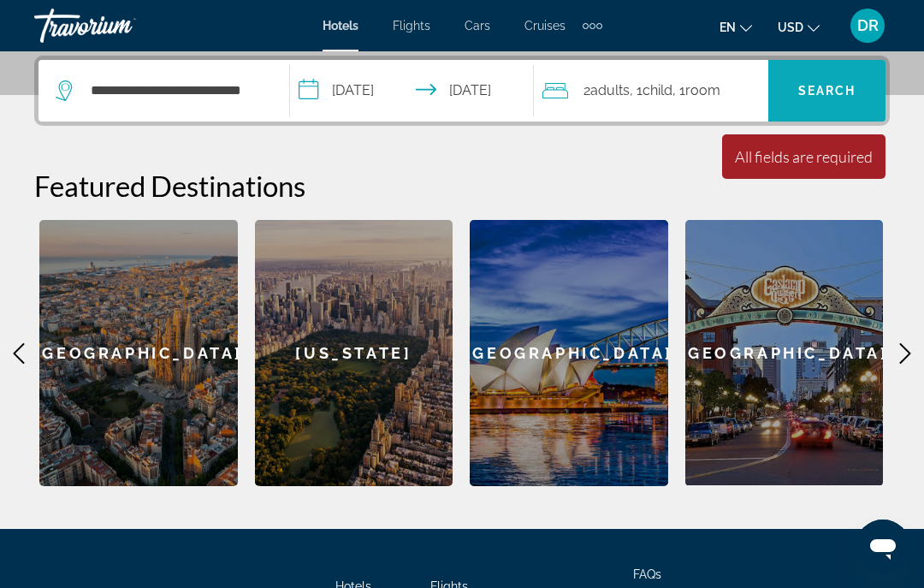
click at [832, 90] on span "Search" at bounding box center [827, 91] width 58 height 14
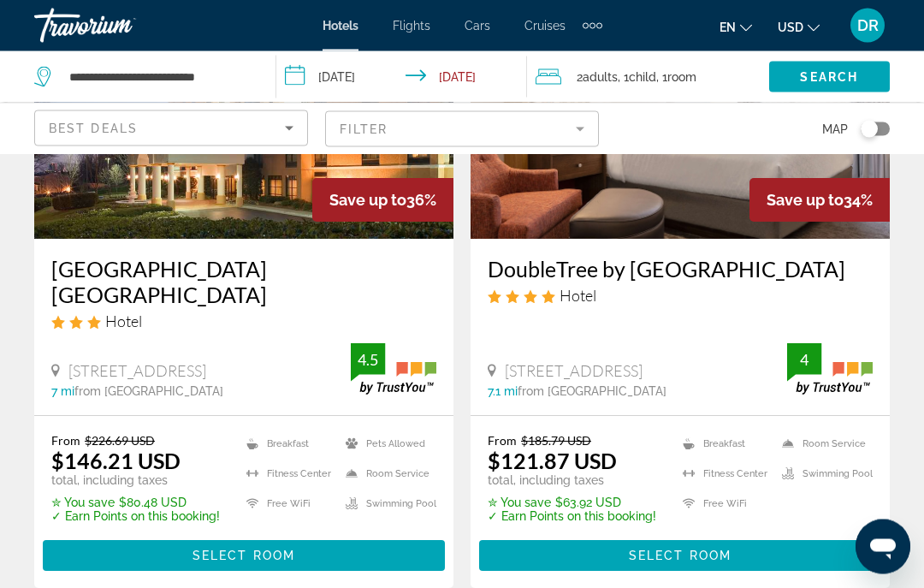
scroll to position [905, 0]
click at [815, 447] on li "Room Service" at bounding box center [822, 443] width 99 height 21
click at [822, 281] on h3 "DoubleTree by Hilton Fort Worth South Hotel & Conference Center" at bounding box center [680, 269] width 385 height 26
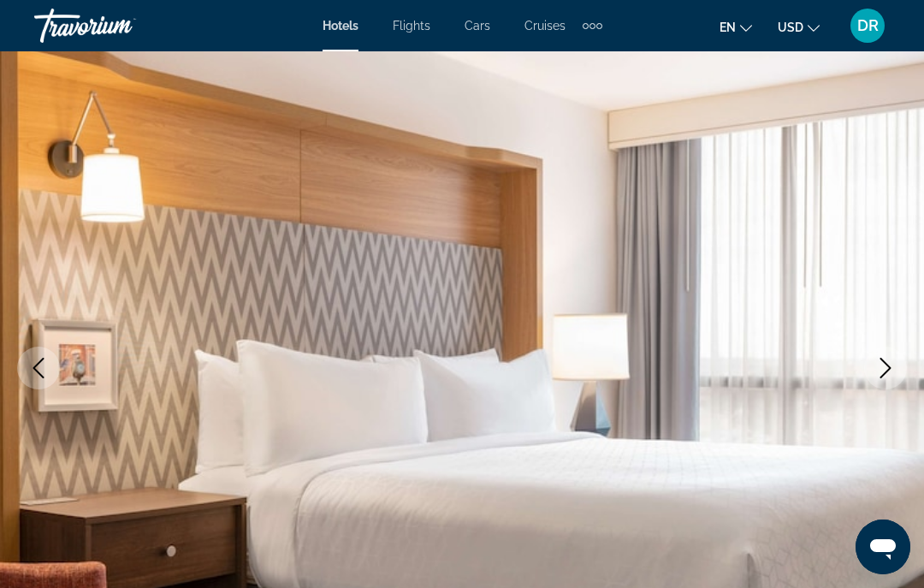
scroll to position [121, 0]
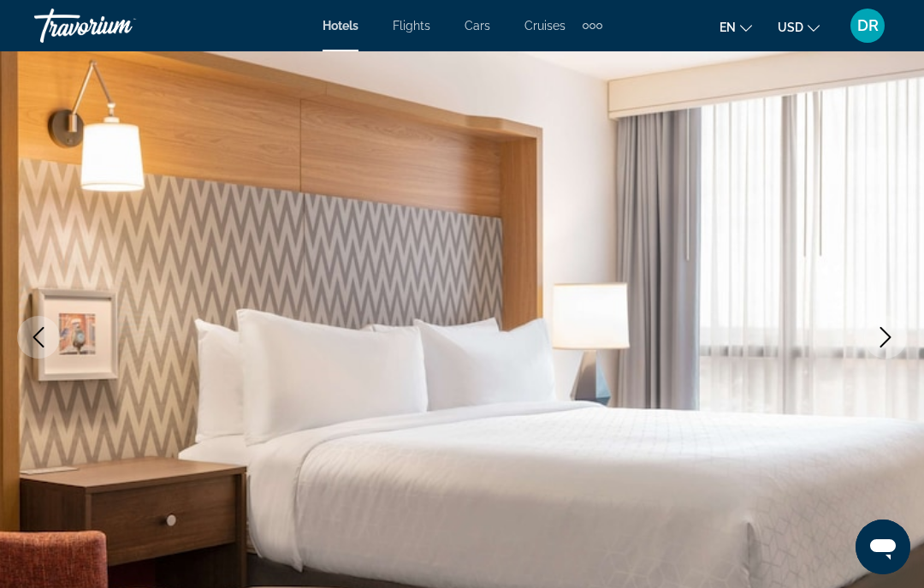
click at [886, 343] on icon "Next image" at bounding box center [885, 337] width 21 height 21
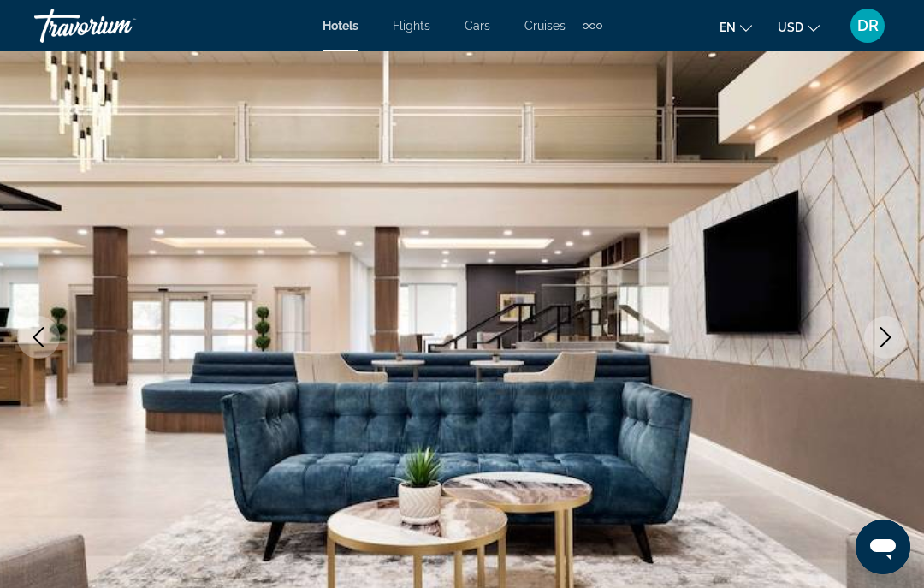
click at [885, 343] on icon "Next image" at bounding box center [885, 337] width 11 height 21
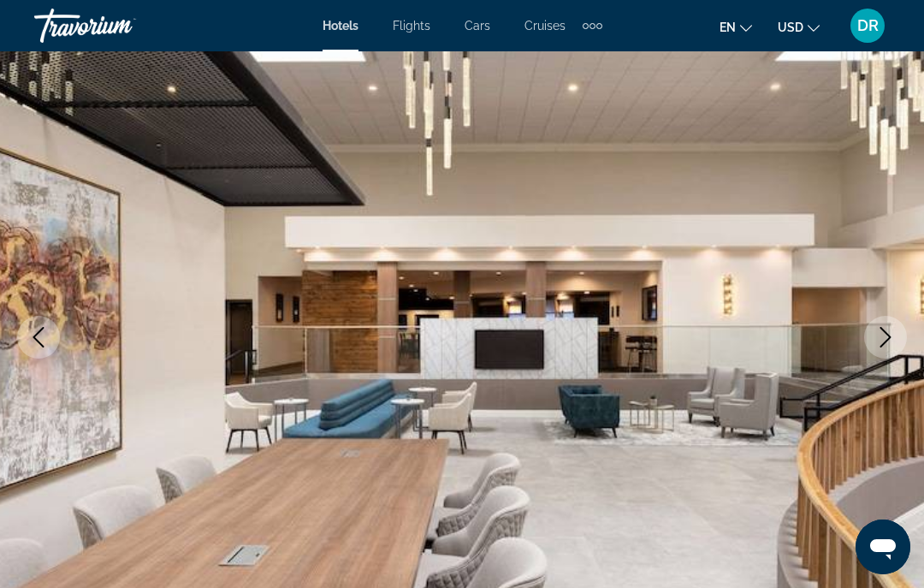
click at [883, 339] on icon "Next image" at bounding box center [885, 337] width 21 height 21
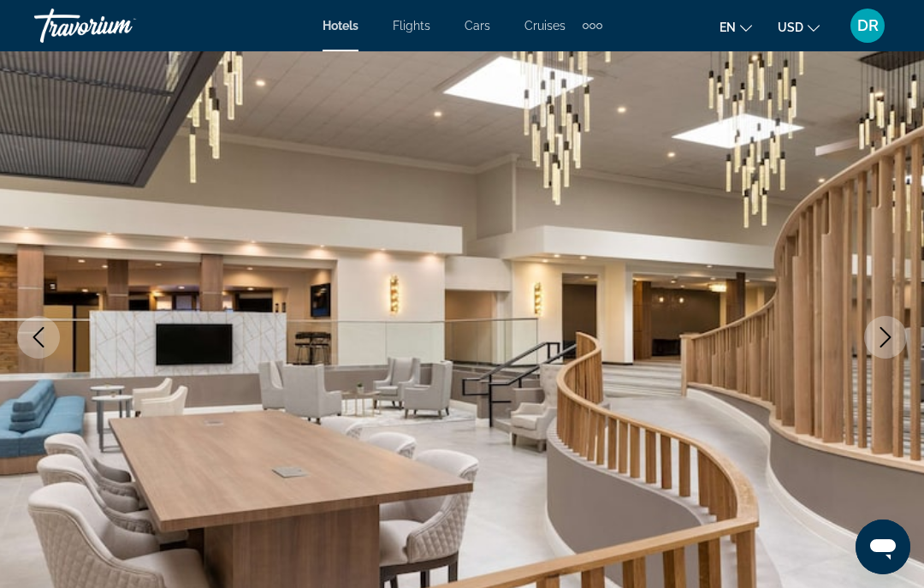
click at [888, 348] on button "Next image" at bounding box center [885, 337] width 43 height 43
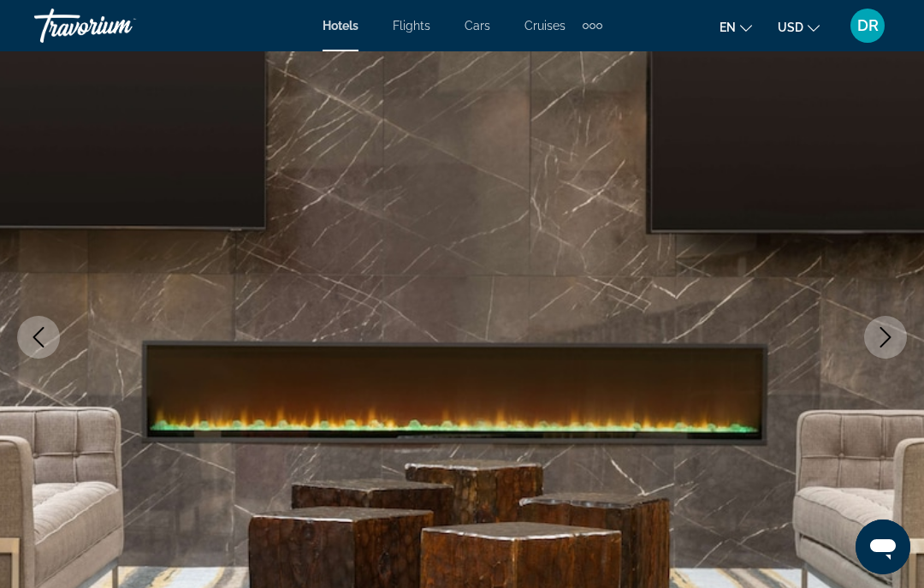
click at [888, 346] on icon "Next image" at bounding box center [885, 337] width 21 height 21
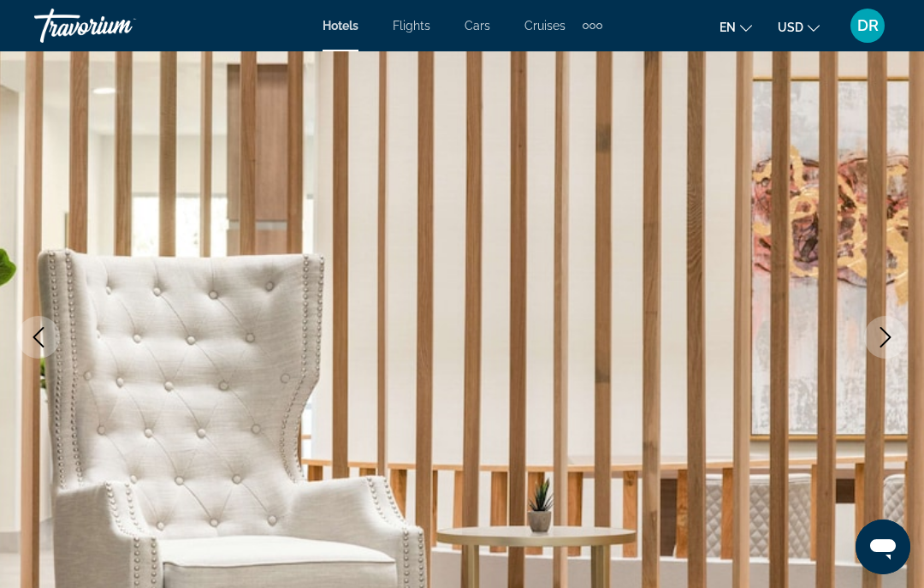
click at [887, 342] on icon "Next image" at bounding box center [885, 337] width 21 height 21
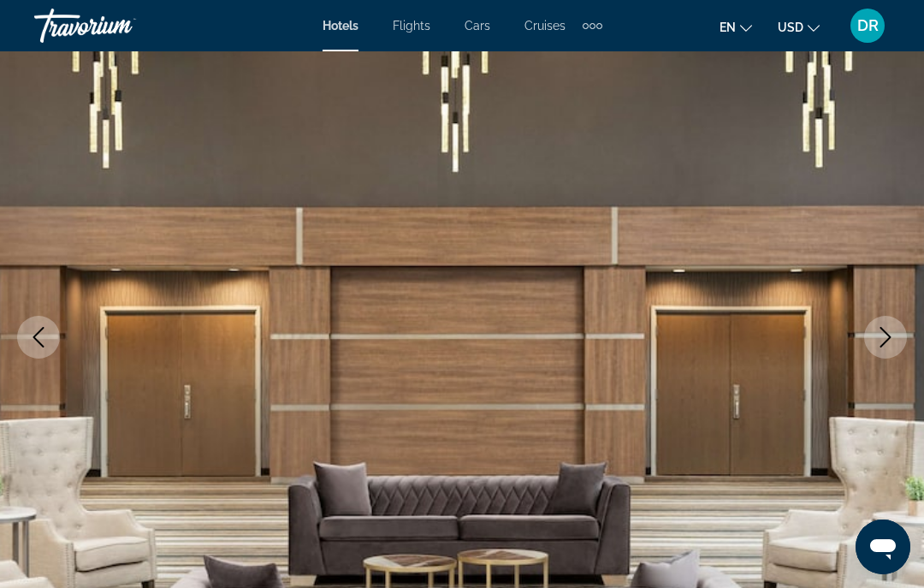
click at [888, 346] on icon "Next image" at bounding box center [885, 337] width 21 height 21
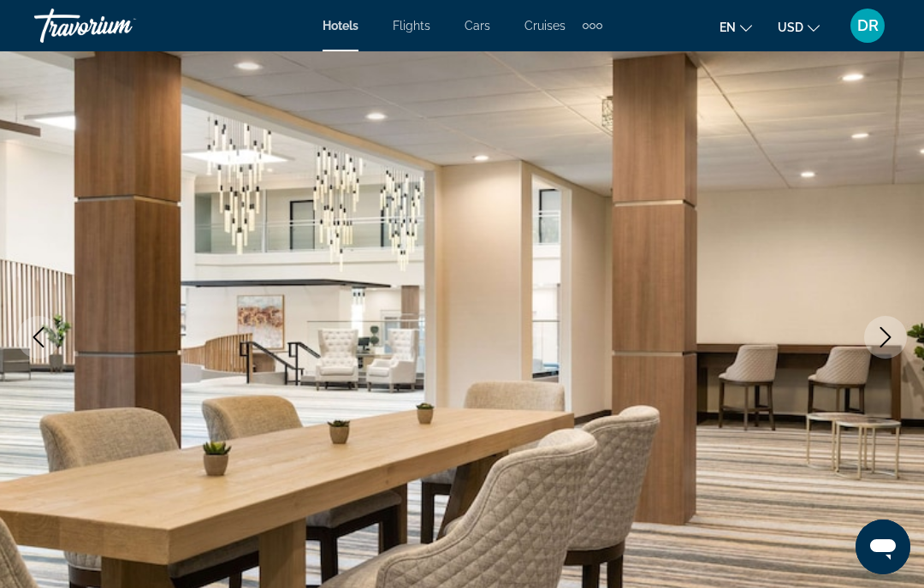
click at [885, 344] on icon "Next image" at bounding box center [885, 337] width 21 height 21
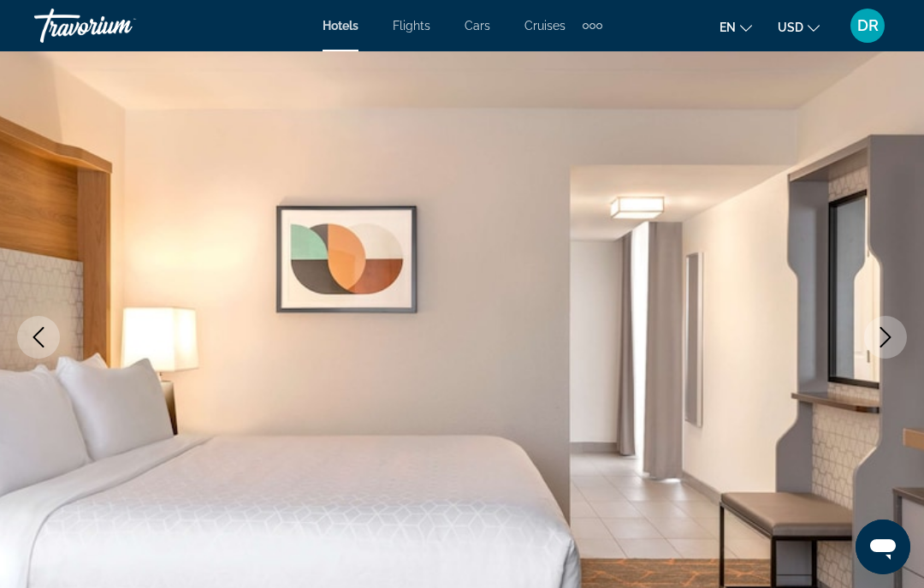
click at [892, 352] on button "Next image" at bounding box center [885, 337] width 43 height 43
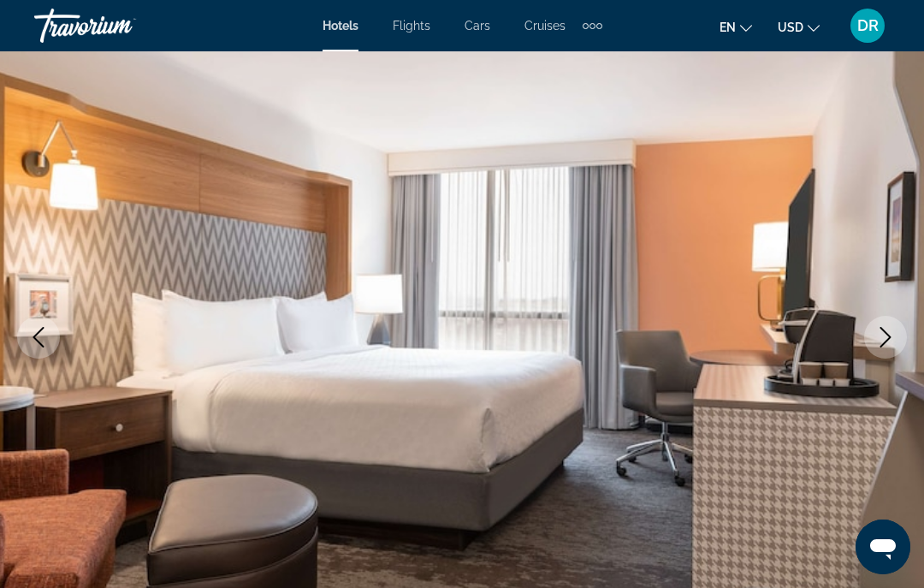
click at [37, 341] on icon "Previous image" at bounding box center [38, 337] width 11 height 21
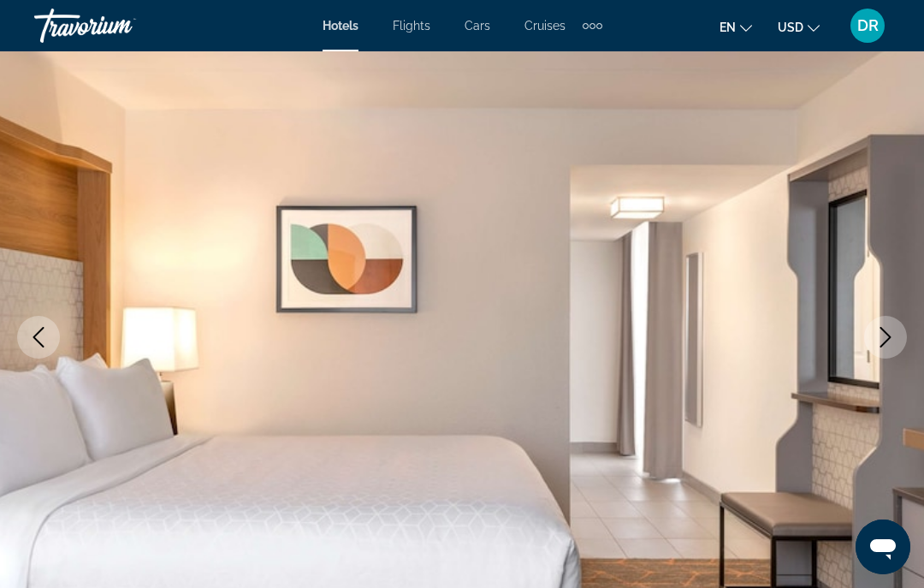
click at [889, 338] on icon "Next image" at bounding box center [885, 337] width 11 height 21
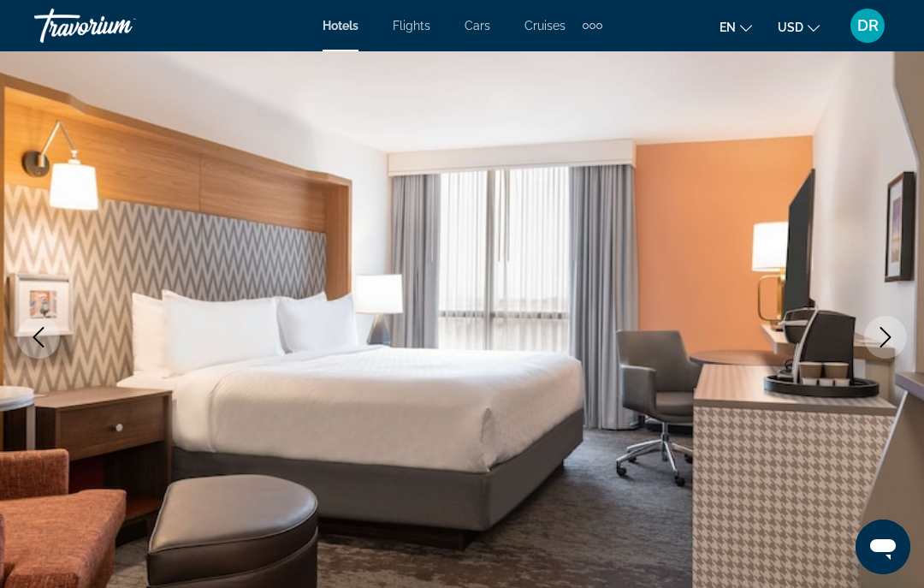
click at [889, 335] on icon "Next image" at bounding box center [885, 337] width 21 height 21
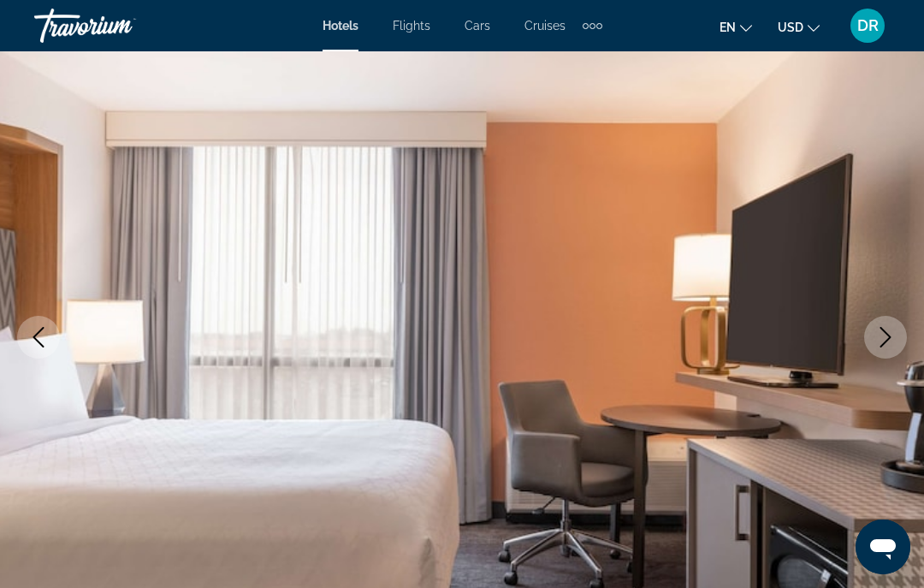
click at [892, 331] on icon "Next image" at bounding box center [885, 337] width 21 height 21
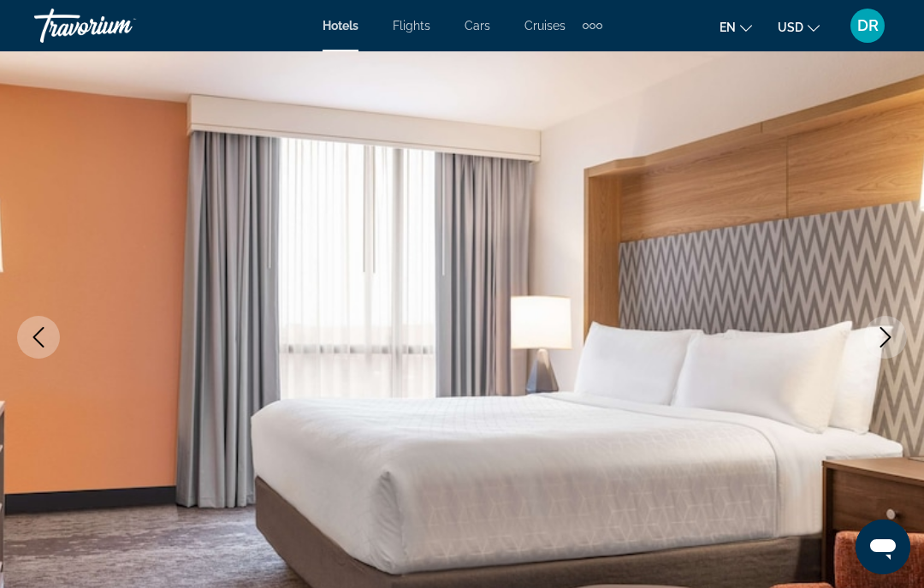
click at [894, 335] on icon "Next image" at bounding box center [885, 337] width 21 height 21
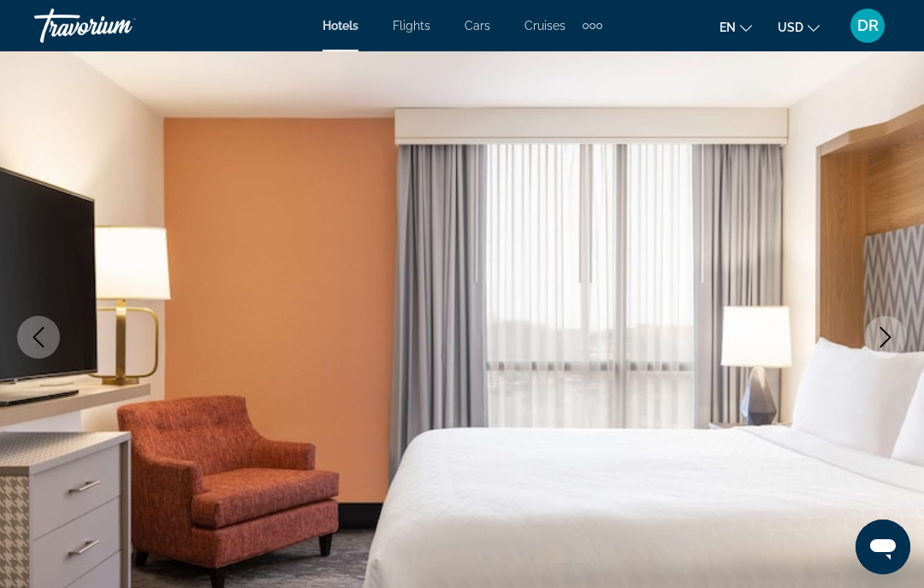
click at [897, 334] on button "Next image" at bounding box center [885, 337] width 43 height 43
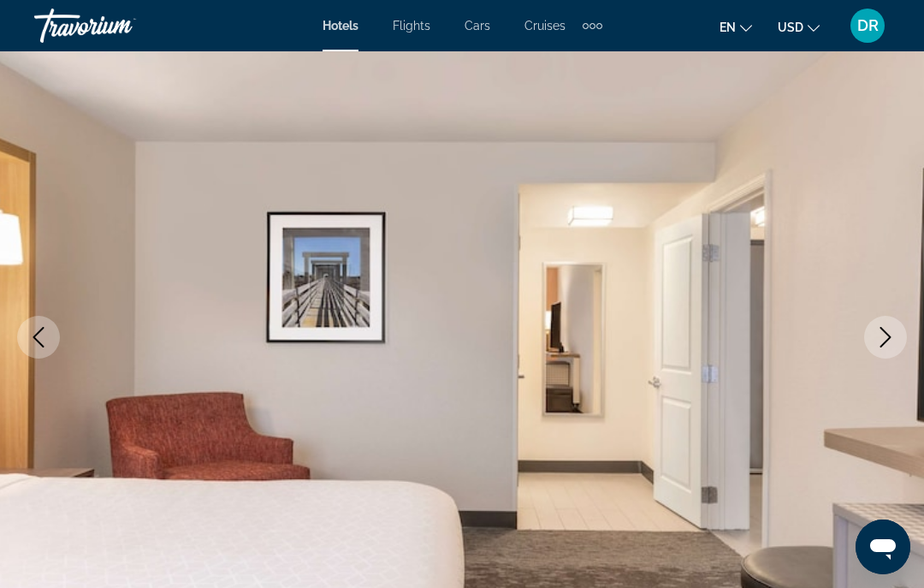
click at [893, 335] on icon "Next image" at bounding box center [885, 337] width 21 height 21
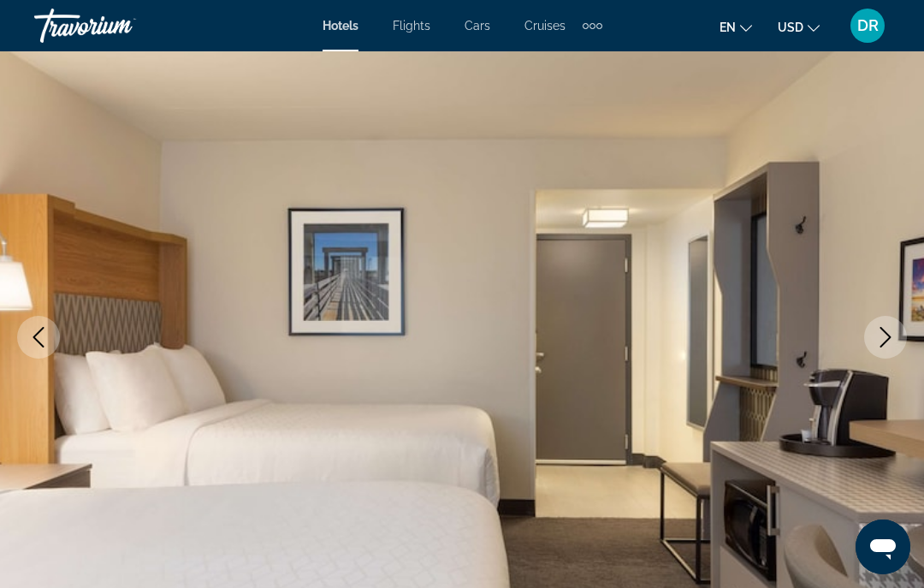
click at [895, 333] on icon "Next image" at bounding box center [885, 337] width 21 height 21
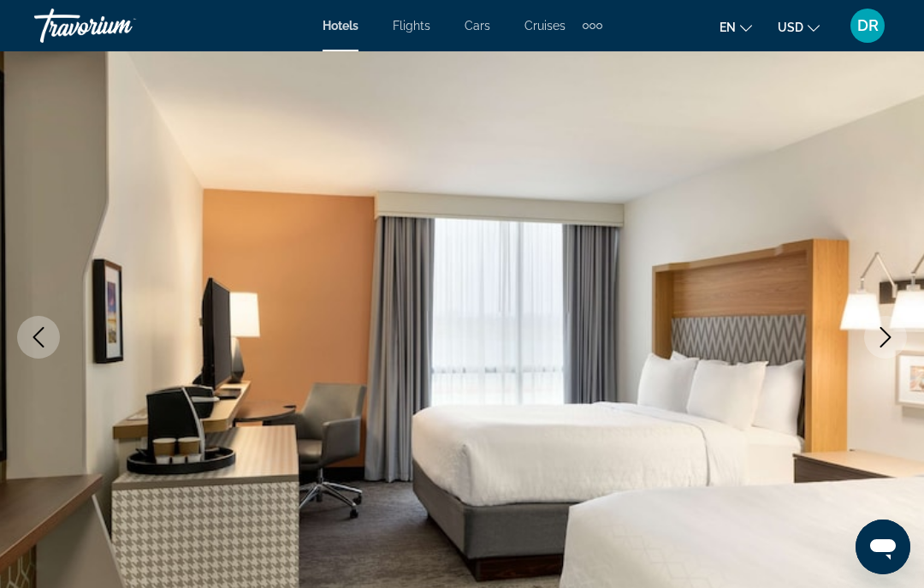
click at [893, 341] on icon "Next image" at bounding box center [885, 337] width 21 height 21
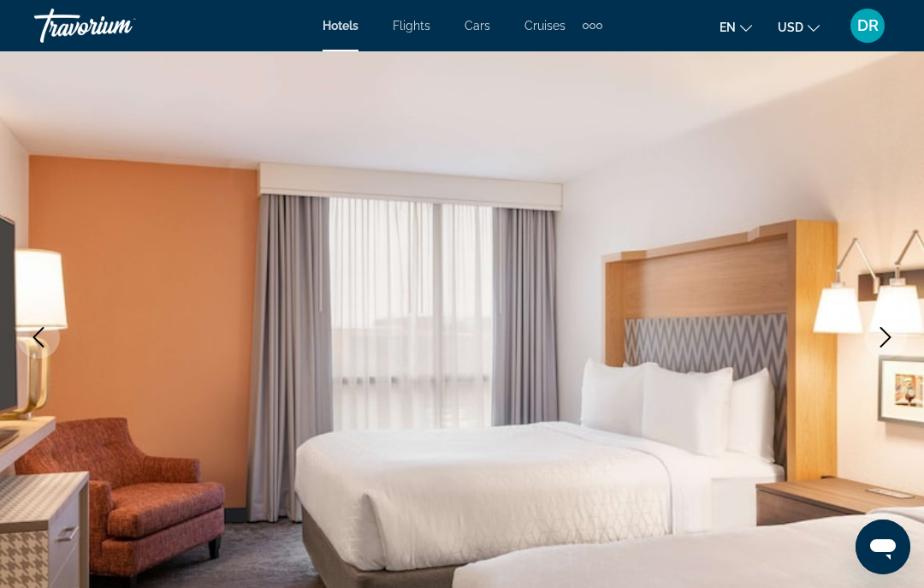
click at [897, 342] on button "Next image" at bounding box center [885, 337] width 43 height 43
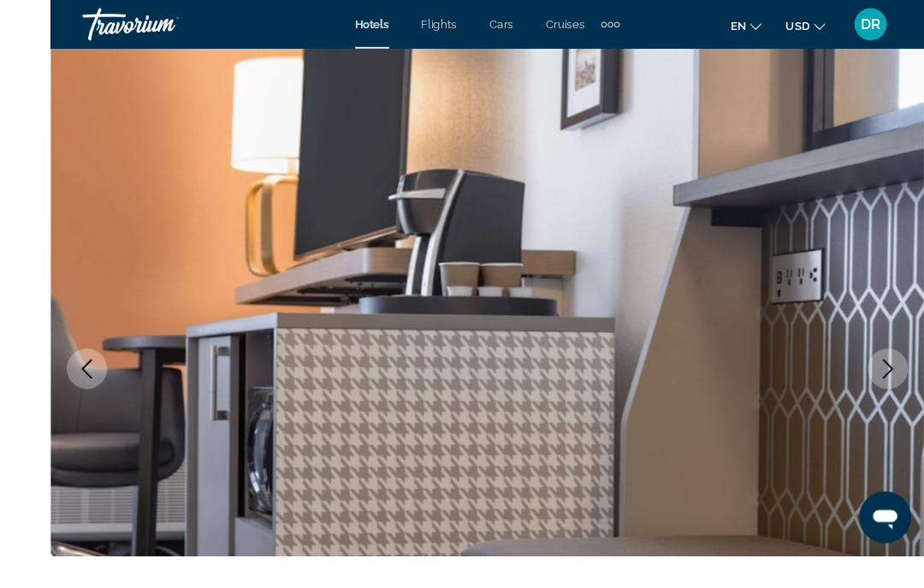
scroll to position [129, 0]
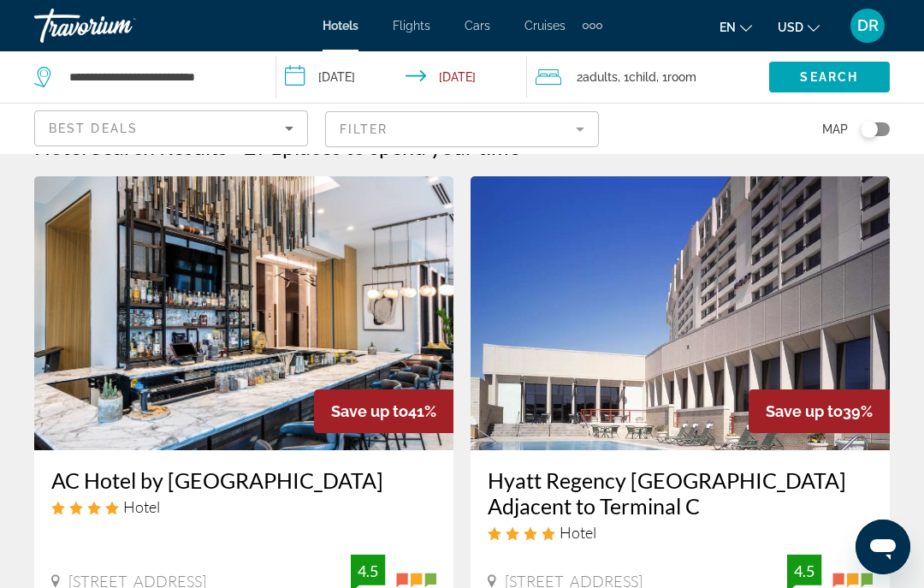
scroll to position [51, 0]
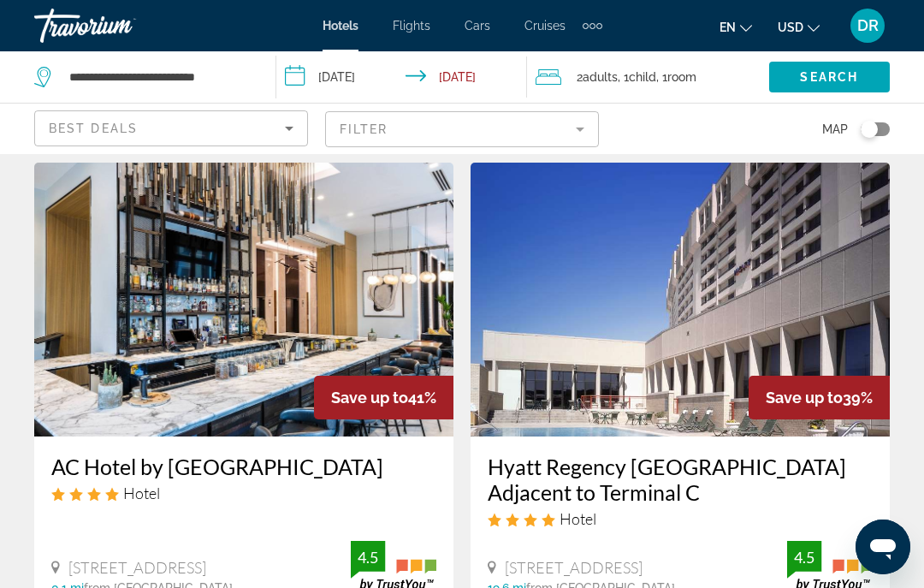
click at [299, 70] on input "**********" at bounding box center [405, 79] width 258 height 56
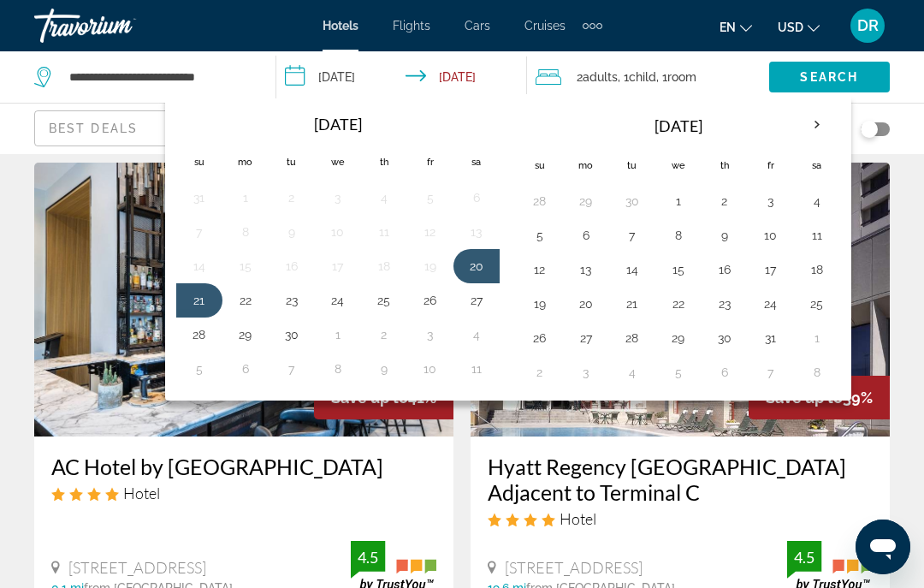
click at [433, 459] on h3 "AC Hotel by Marriott Fort Worth Downtown" at bounding box center [243, 466] width 385 height 26
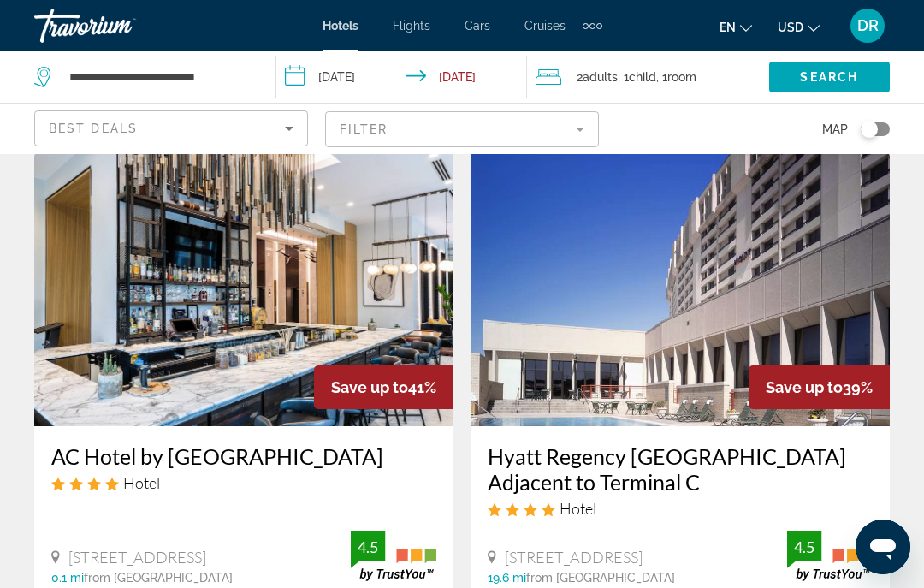
scroll to position [86, 0]
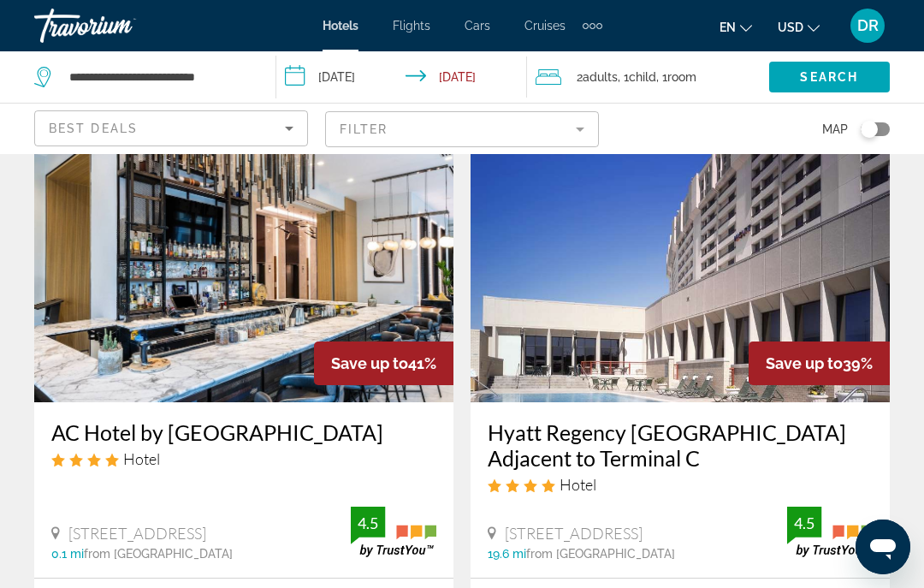
click at [680, 83] on span "Room" at bounding box center [681, 77] width 29 height 14
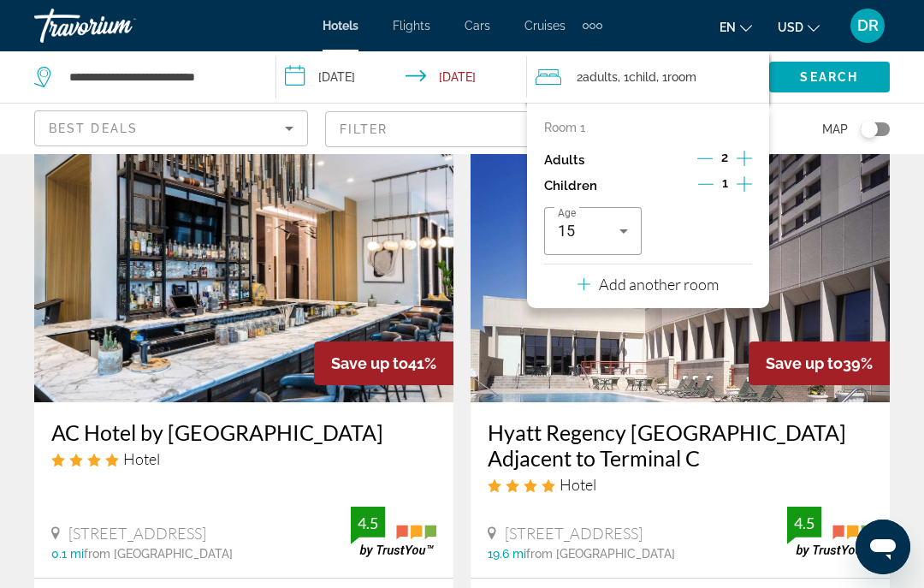
click at [583, 127] on p "Room 1" at bounding box center [564, 128] width 41 height 14
click at [705, 179] on icon "Decrement children" at bounding box center [705, 183] width 15 height 15
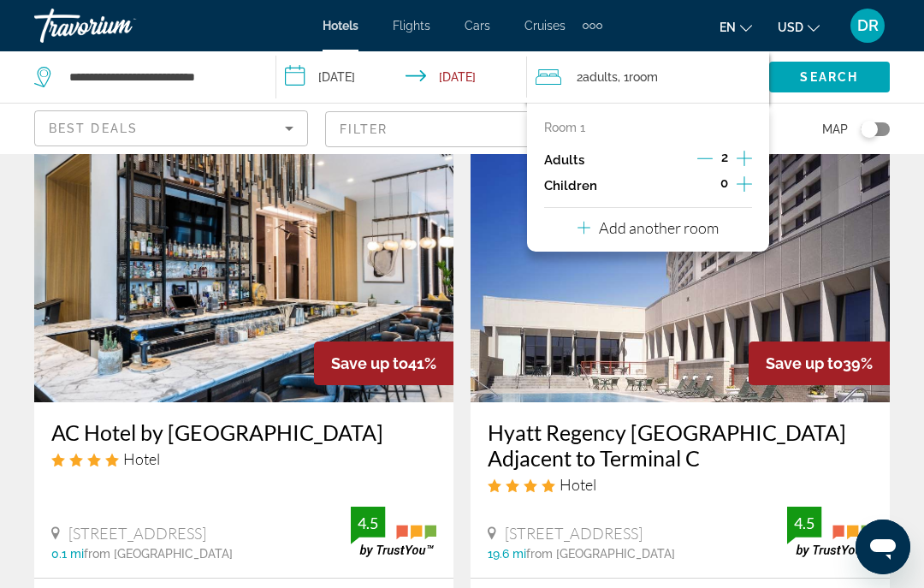
click at [693, 221] on p "Add another room" at bounding box center [659, 227] width 120 height 19
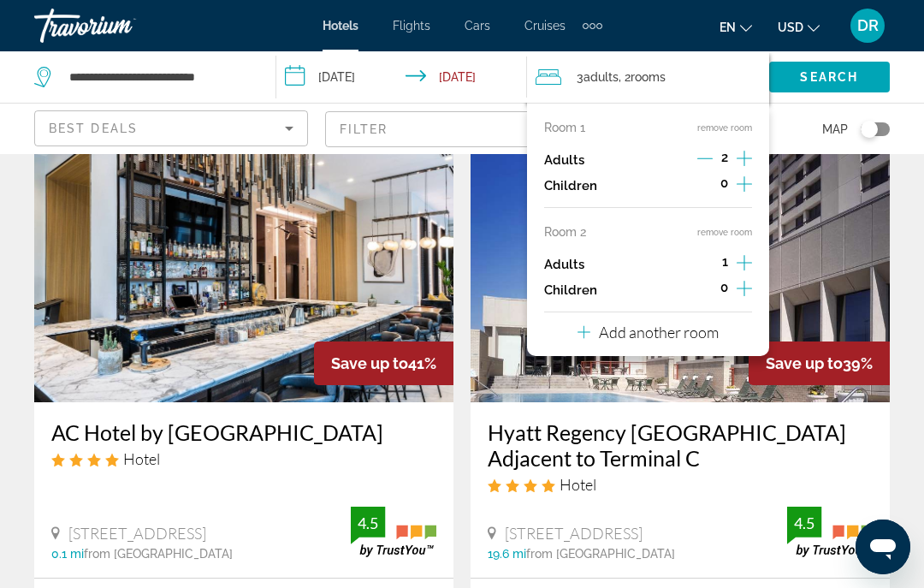
click at [741, 281] on icon "Increment children" at bounding box center [744, 288] width 15 height 21
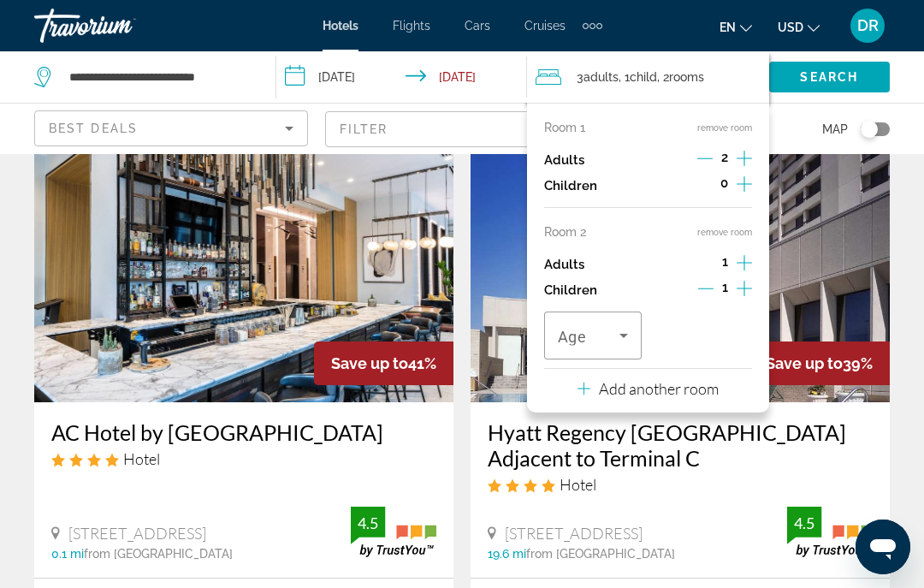
click at [727, 227] on button "remove room" at bounding box center [724, 232] width 55 height 11
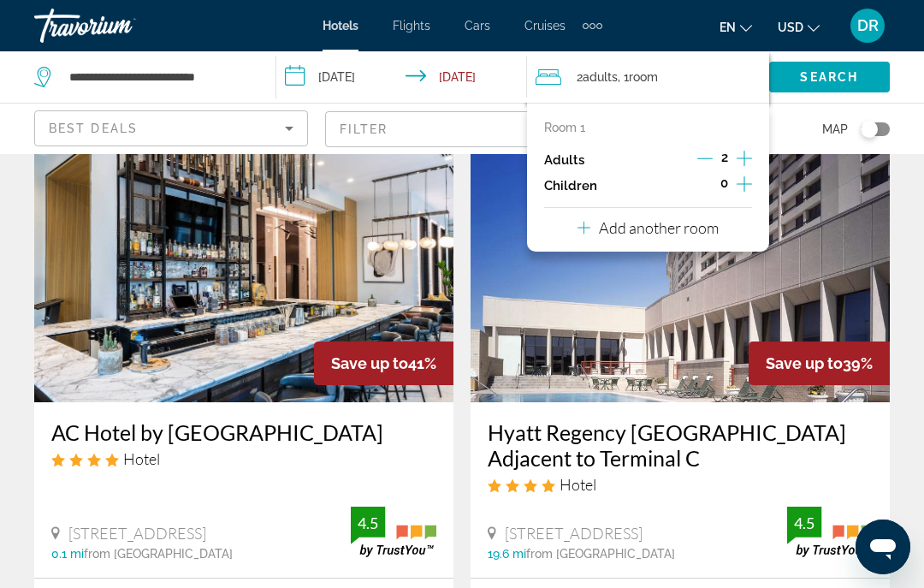
click at [743, 182] on icon "Increment children" at bounding box center [744, 184] width 15 height 21
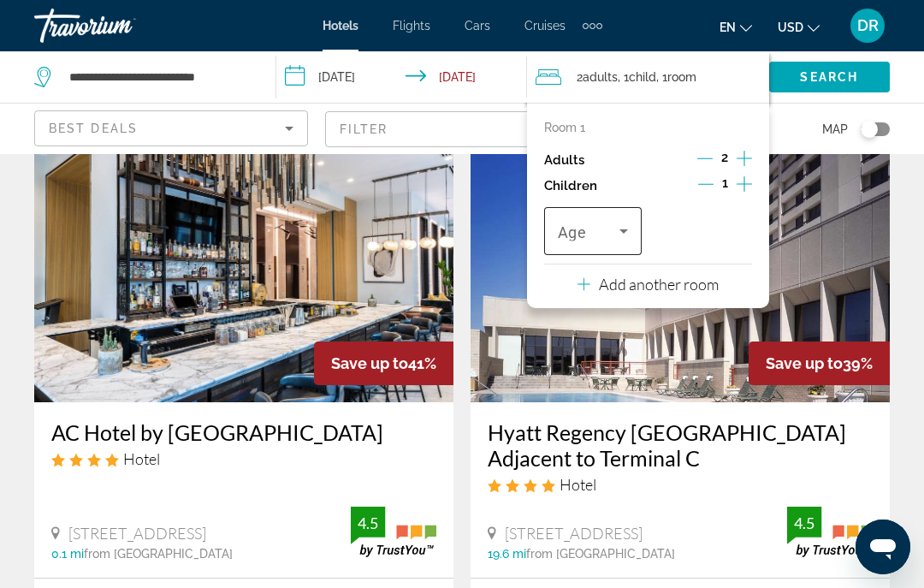
click at [622, 222] on icon "Travelers: 2 adults, 1 child" at bounding box center [623, 231] width 21 height 21
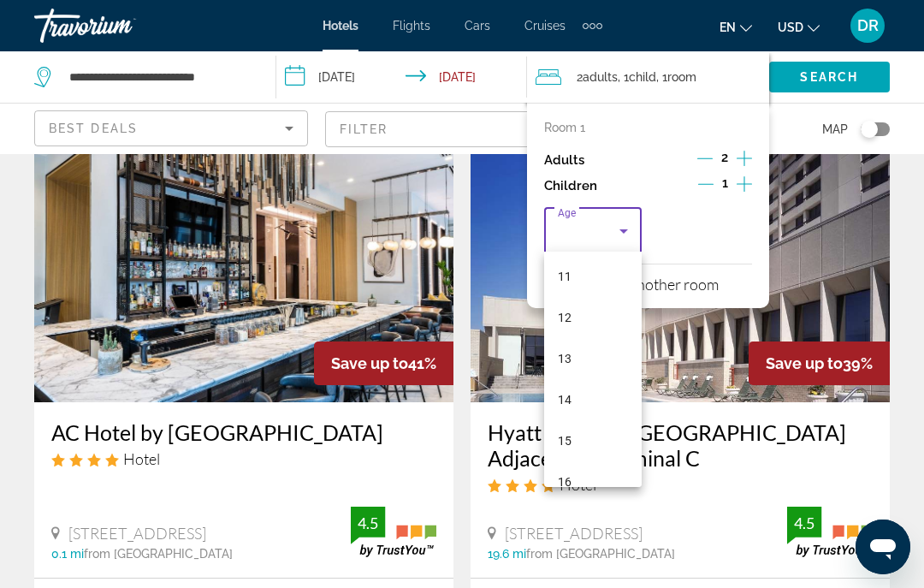
scroll to position [455, 0]
click at [599, 431] on mat-option "15" at bounding box center [593, 439] width 98 height 41
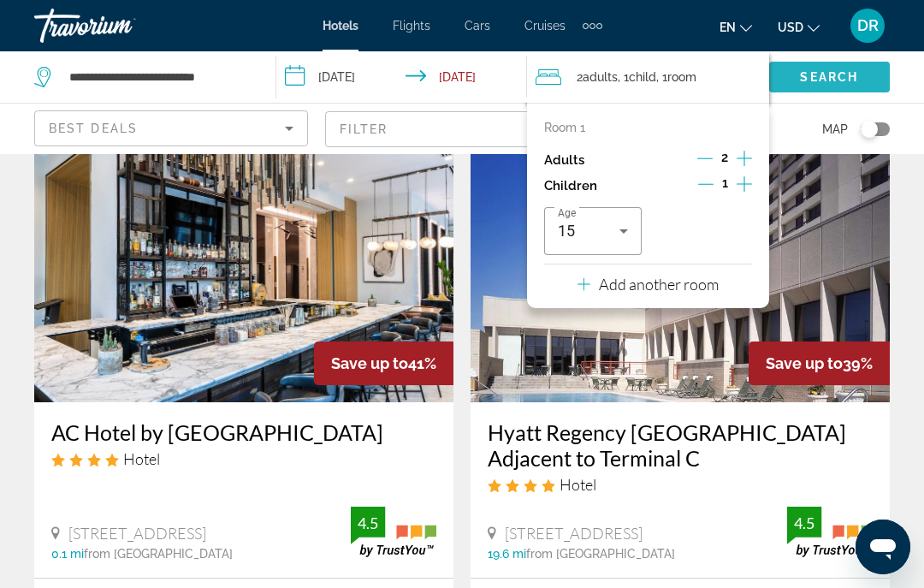
click at [838, 75] on span "Search" at bounding box center [829, 77] width 58 height 14
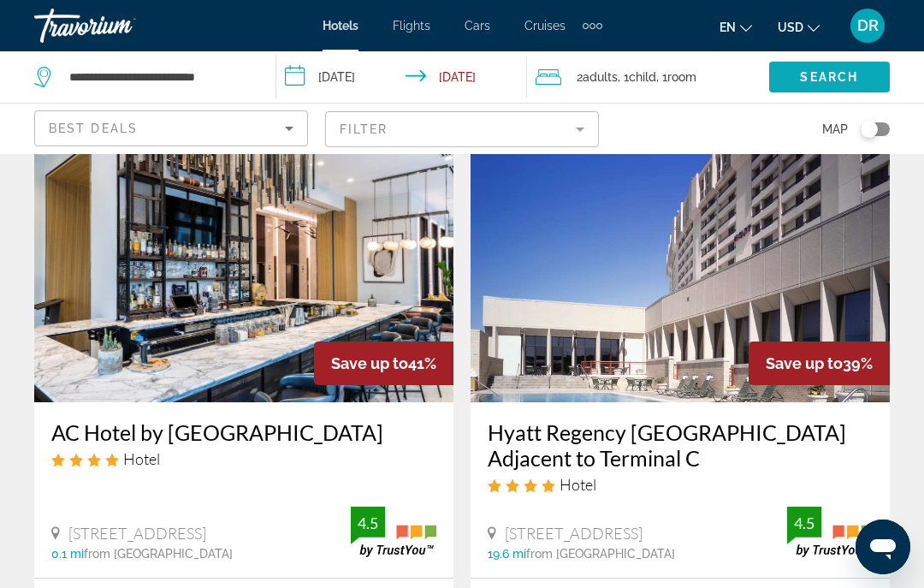
click at [815, 83] on span "Search" at bounding box center [829, 77] width 58 height 14
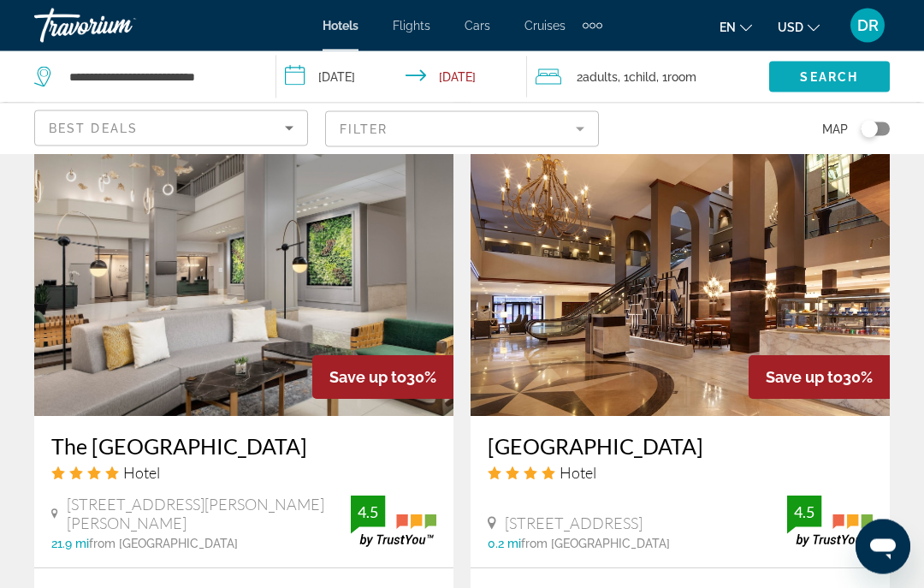
scroll to position [1383, 0]
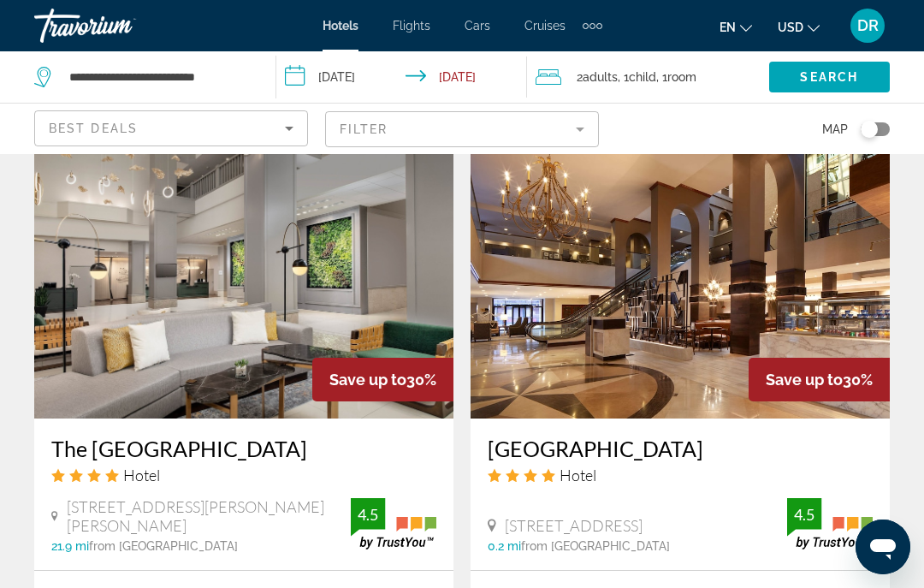
click at [354, 305] on img "Main content" at bounding box center [243, 282] width 419 height 274
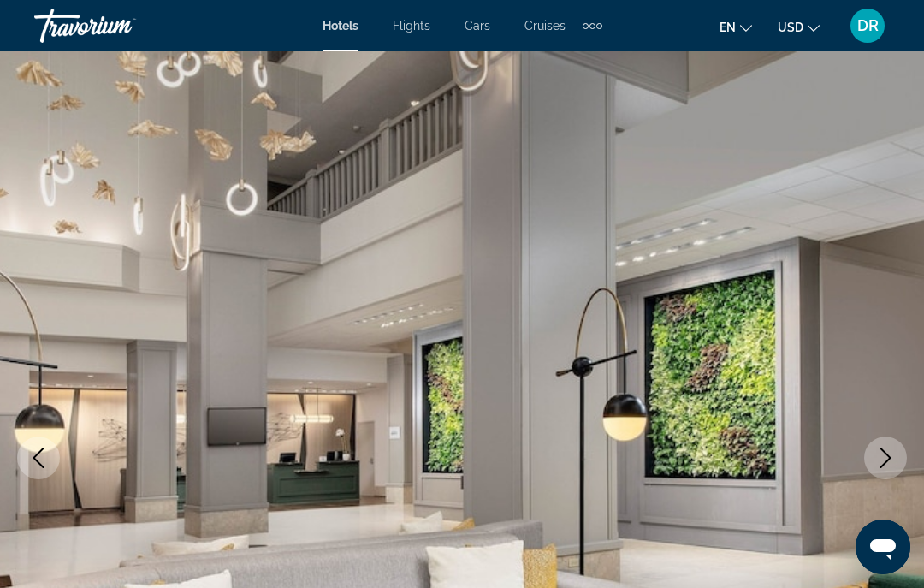
click at [886, 456] on icon "Next image" at bounding box center [885, 457] width 21 height 21
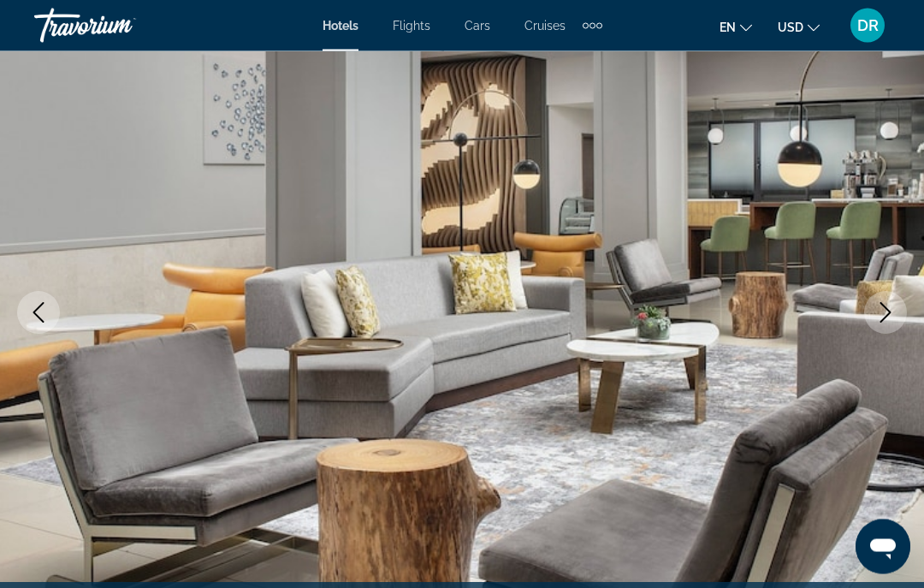
scroll to position [145, 0]
click at [884, 314] on icon "Next image" at bounding box center [885, 312] width 21 height 21
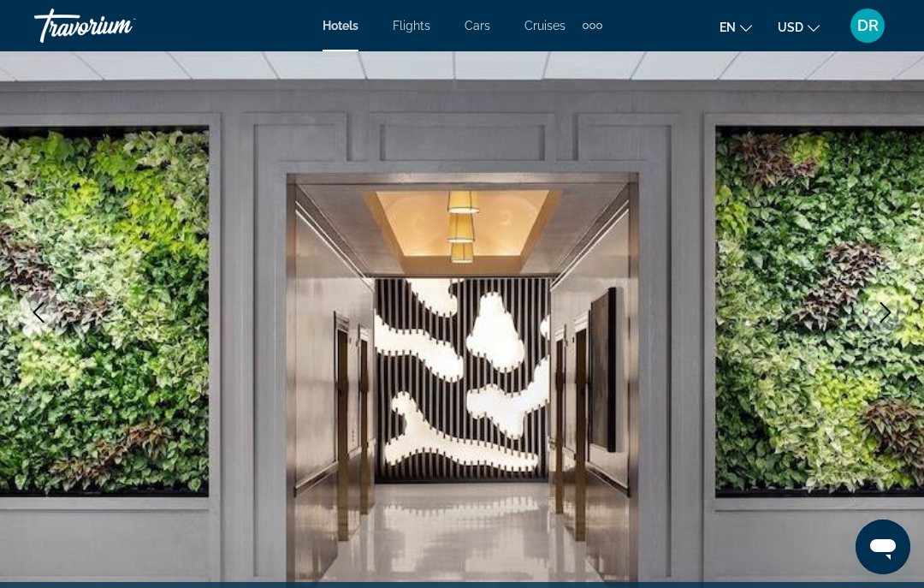
click at [891, 314] on icon "Next image" at bounding box center [885, 312] width 21 height 21
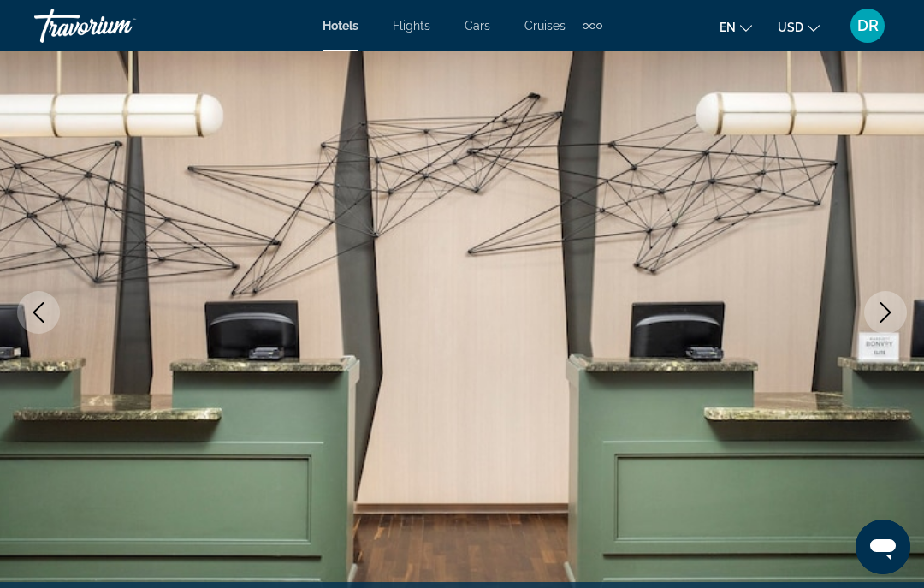
click at [883, 318] on icon "Next image" at bounding box center [885, 312] width 21 height 21
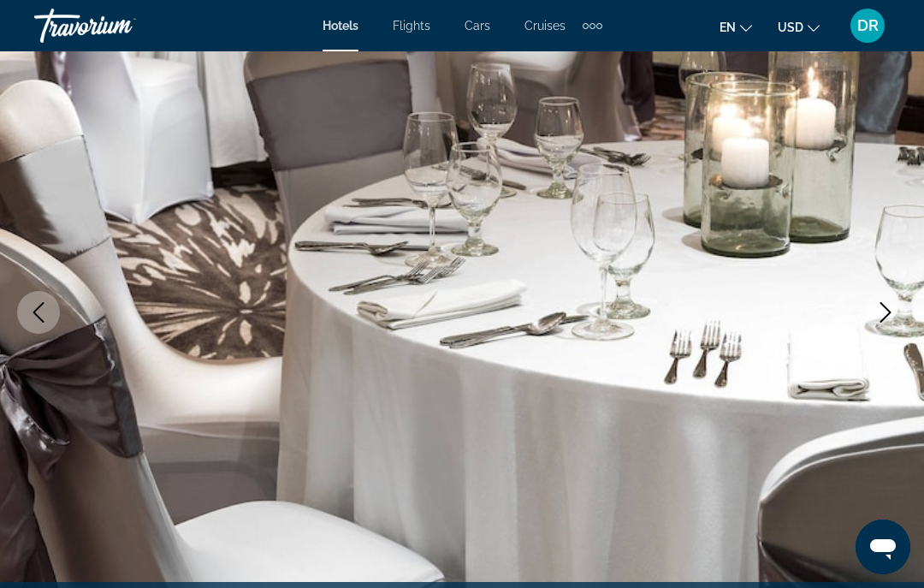
click at [893, 318] on icon "Next image" at bounding box center [885, 312] width 21 height 21
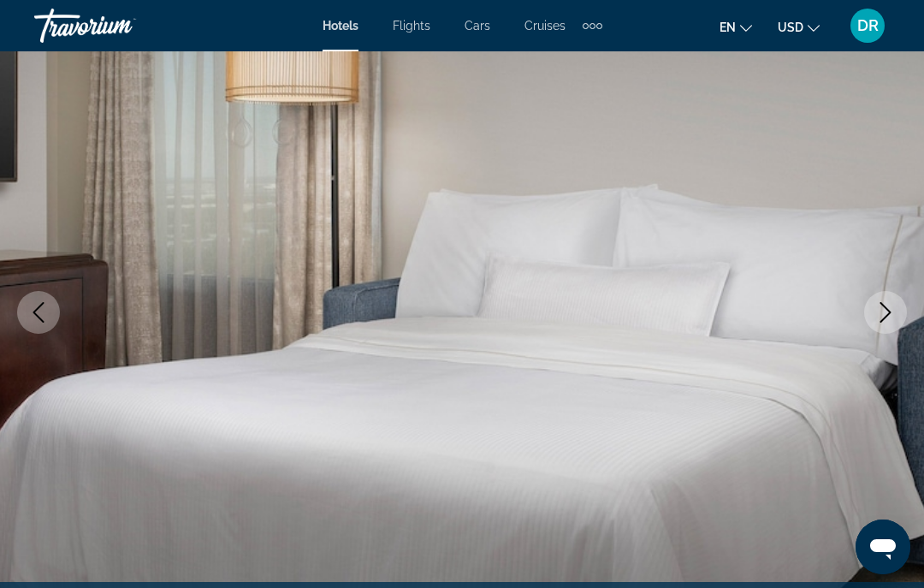
click at [895, 318] on icon "Next image" at bounding box center [885, 312] width 21 height 21
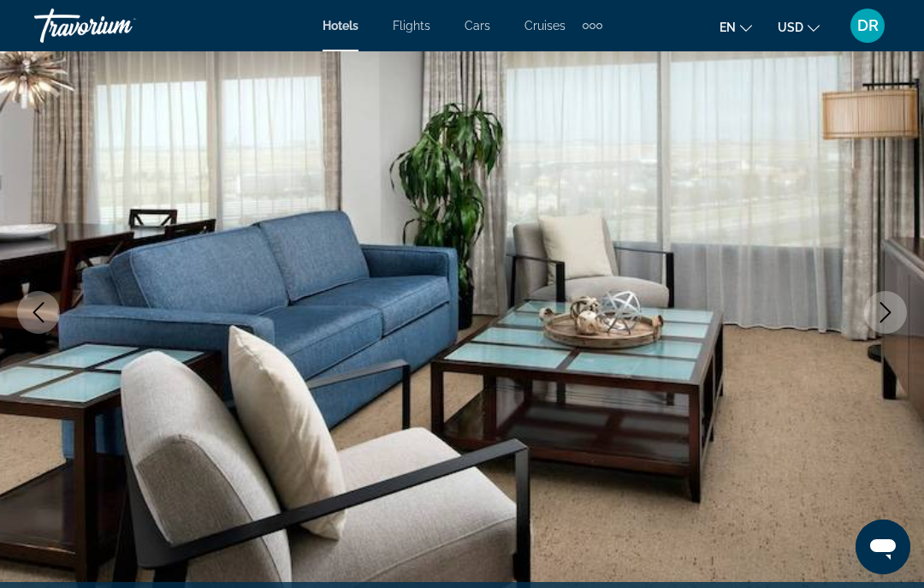
click at [897, 318] on button "Next image" at bounding box center [885, 312] width 43 height 43
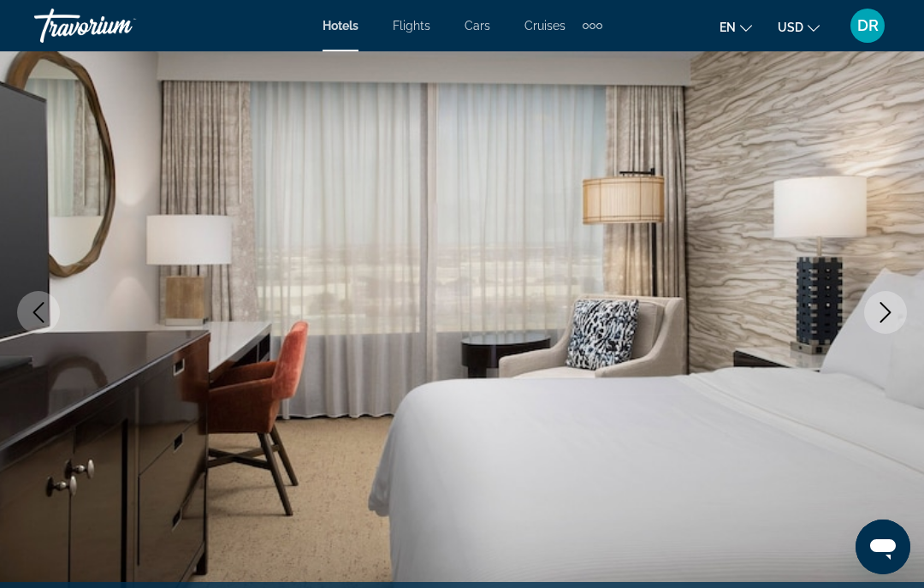
click at [901, 321] on button "Next image" at bounding box center [885, 312] width 43 height 43
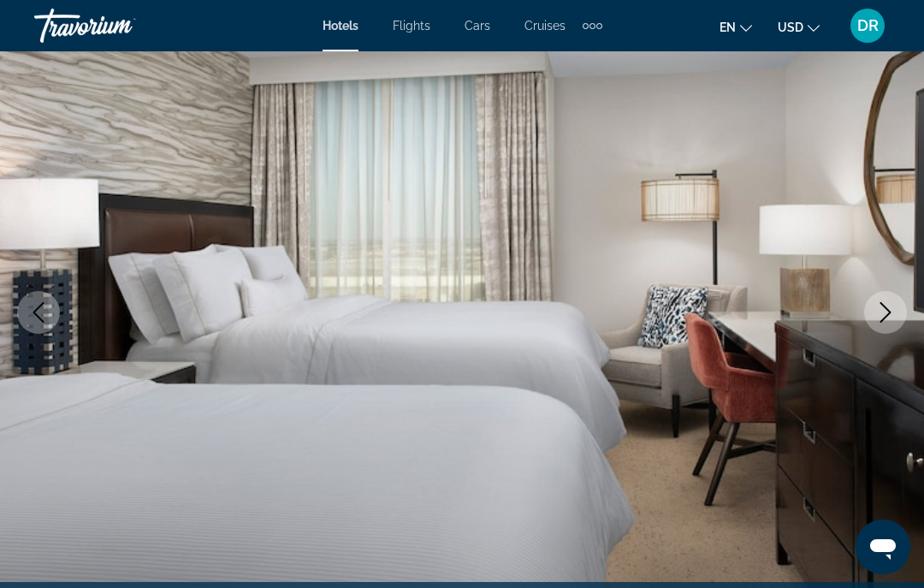
click at [888, 319] on icon "Next image" at bounding box center [885, 312] width 21 height 21
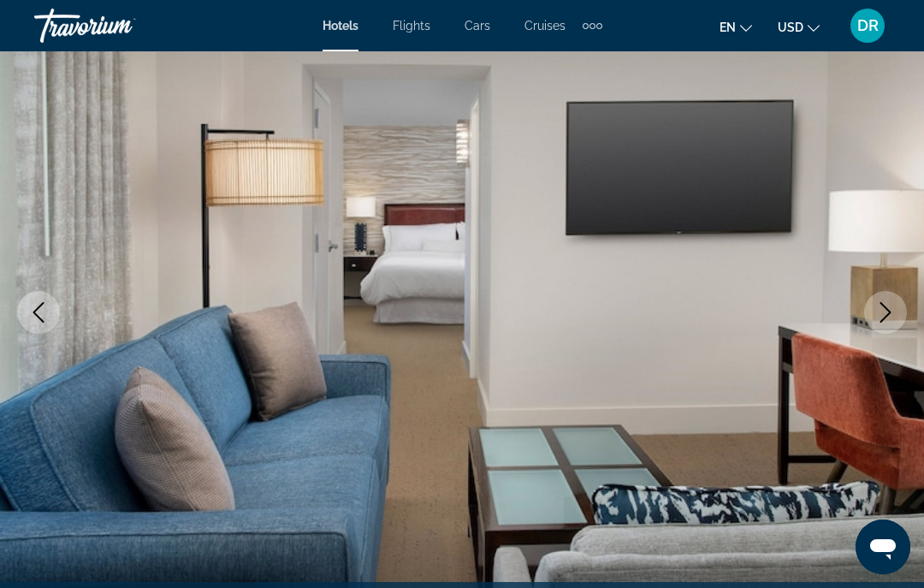
click at [891, 322] on icon "Next image" at bounding box center [885, 312] width 21 height 21
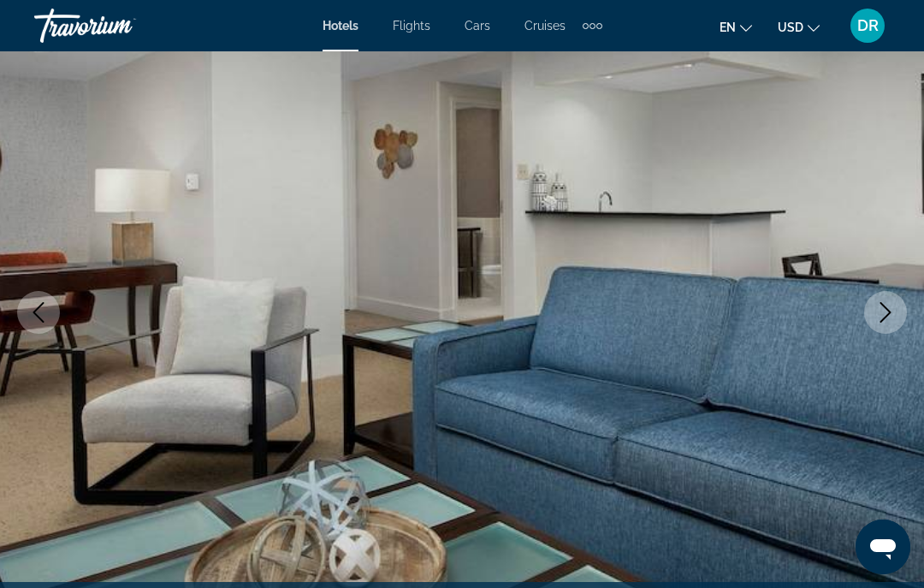
click at [895, 323] on button "Next image" at bounding box center [885, 312] width 43 height 43
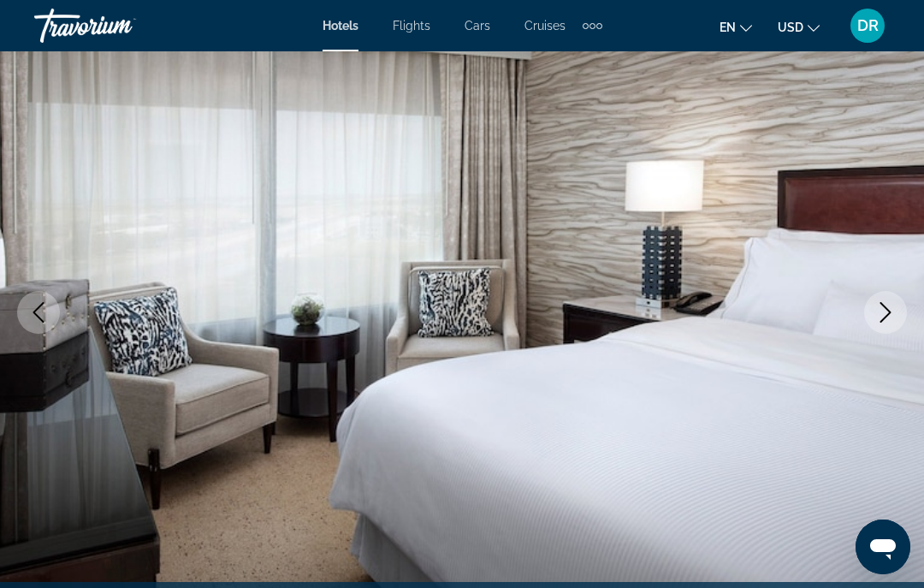
click at [39, 302] on icon "Previous image" at bounding box center [38, 312] width 21 height 21
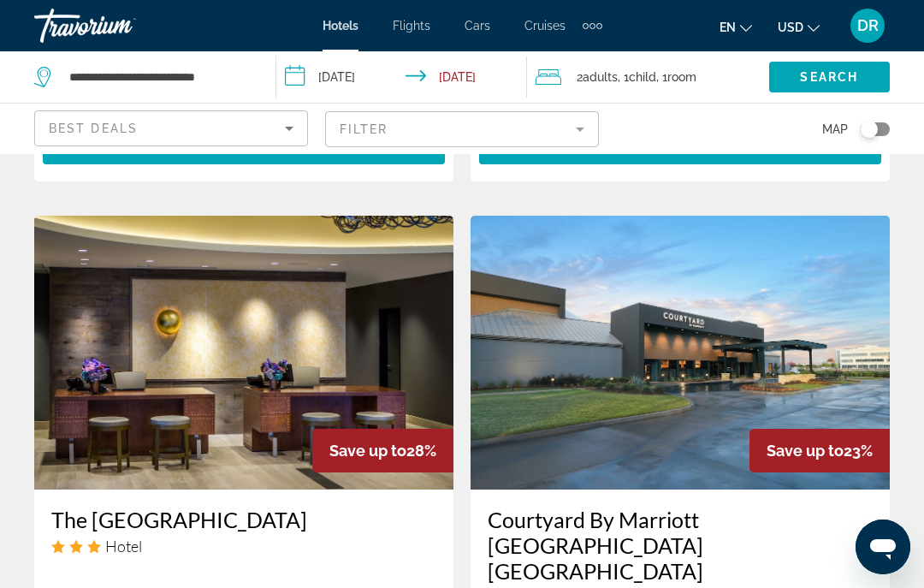
scroll to position [1959, 0]
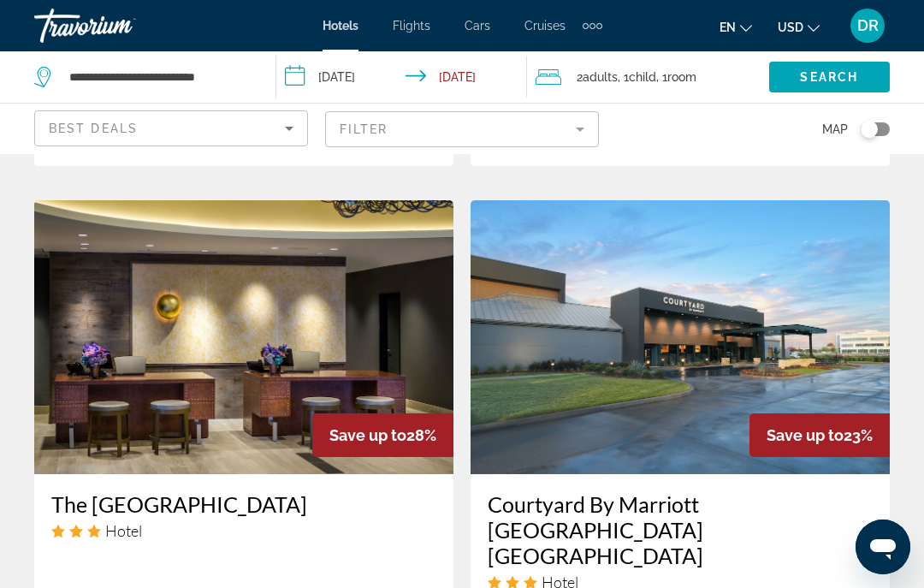
click at [352, 370] on img "Main content" at bounding box center [243, 337] width 419 height 274
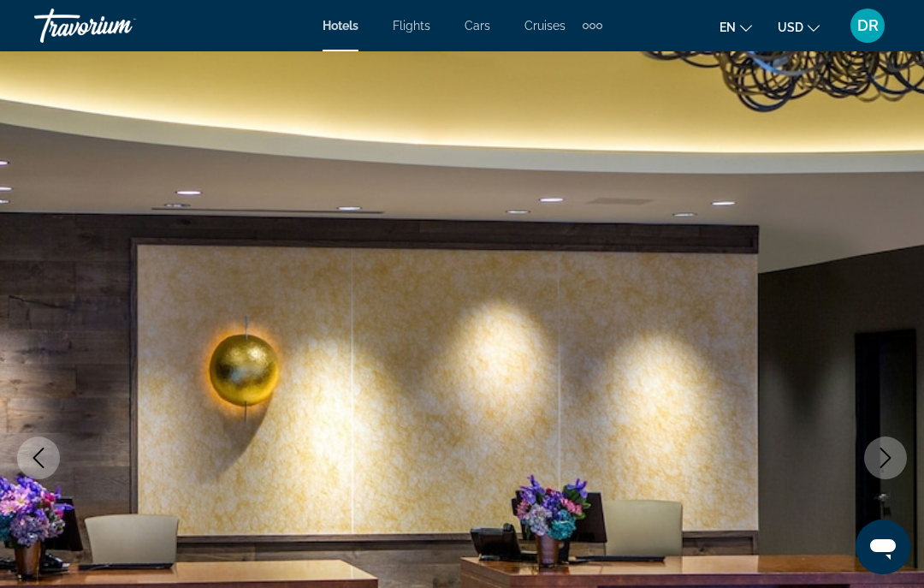
click at [892, 459] on icon "Next image" at bounding box center [885, 457] width 21 height 21
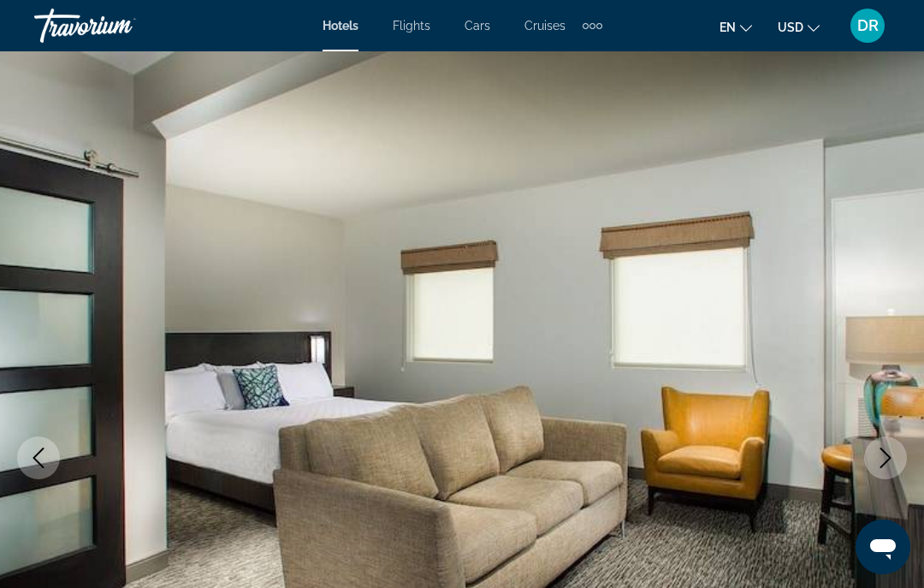
click at [886, 462] on icon "Next image" at bounding box center [885, 457] width 11 height 21
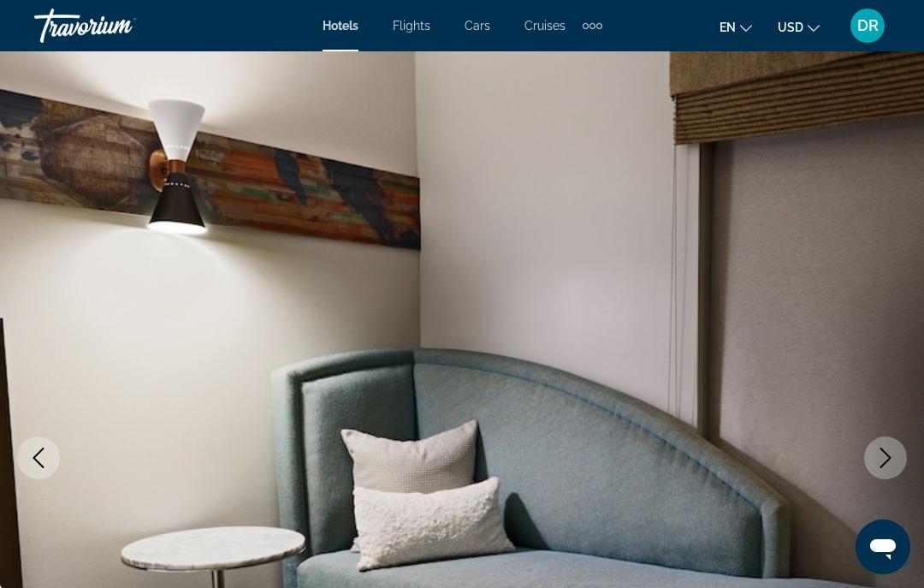
click at [884, 463] on icon "Next image" at bounding box center [885, 457] width 21 height 21
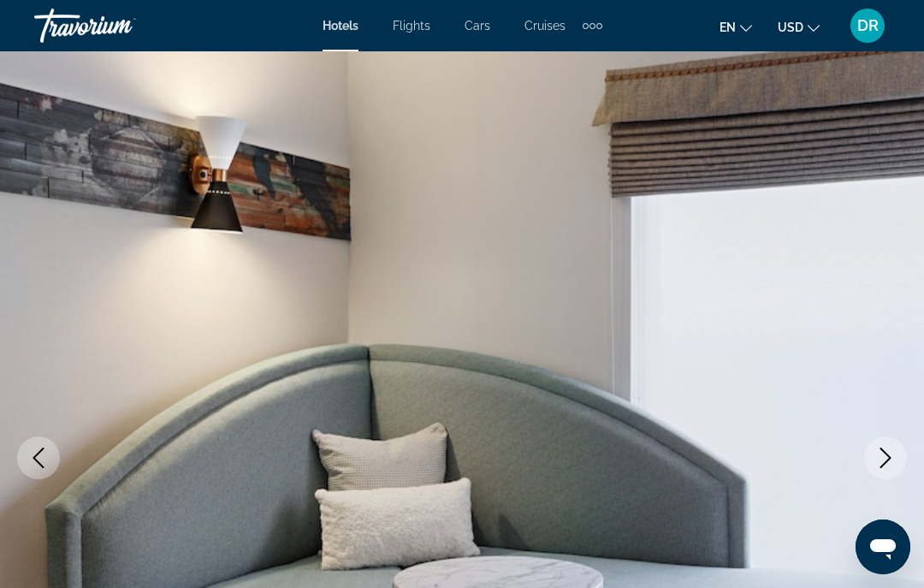
click at [882, 466] on icon "Next image" at bounding box center [885, 457] width 11 height 21
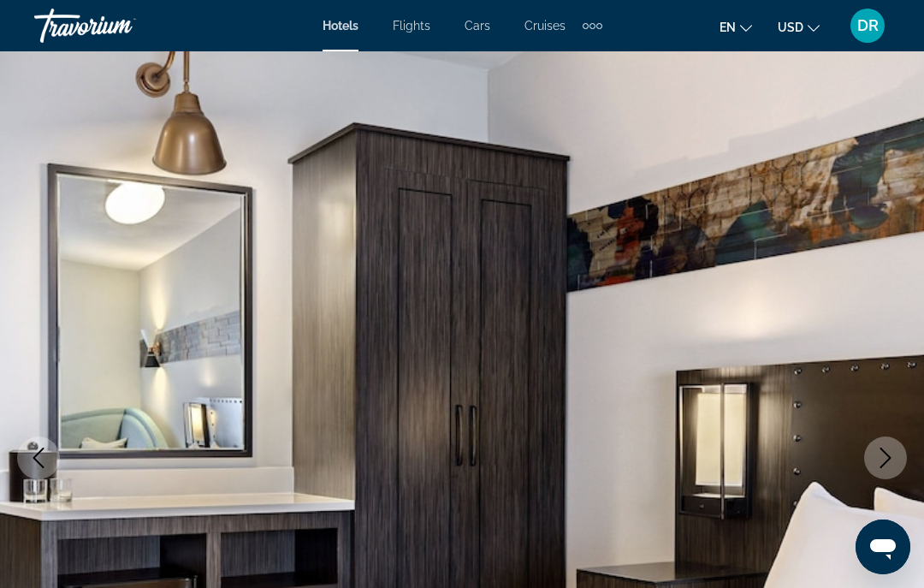
click at [884, 460] on icon "Next image" at bounding box center [885, 457] width 21 height 21
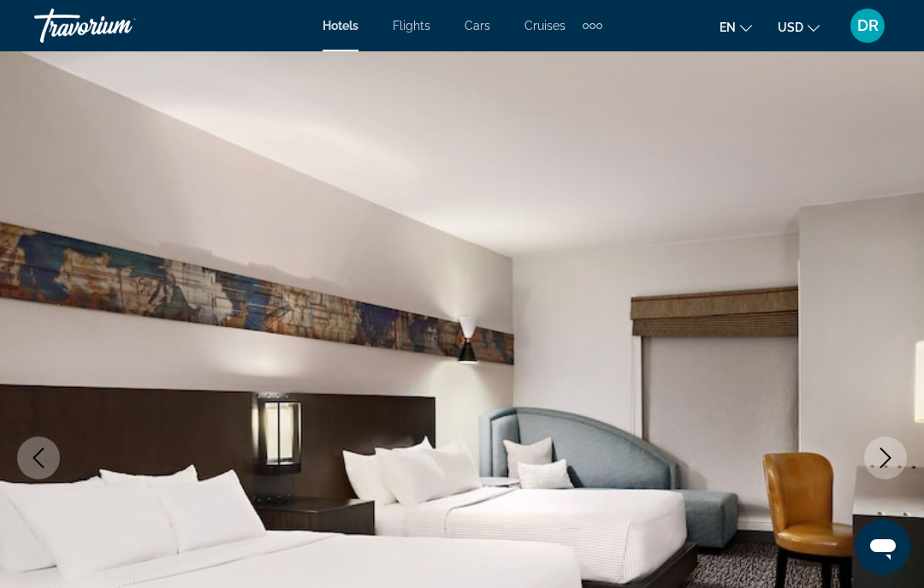
click at [883, 473] on button "Next image" at bounding box center [885, 457] width 43 height 43
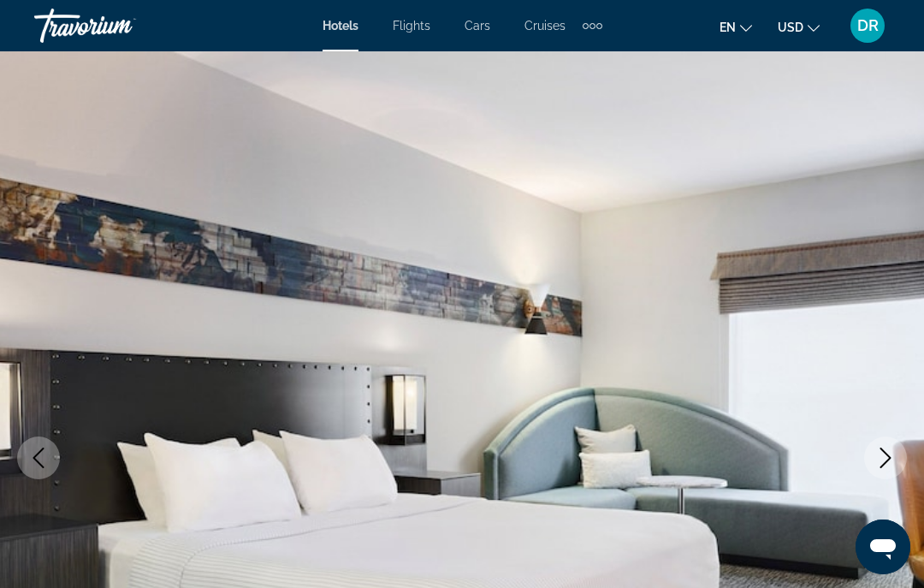
click at [880, 466] on icon "Next image" at bounding box center [885, 457] width 21 height 21
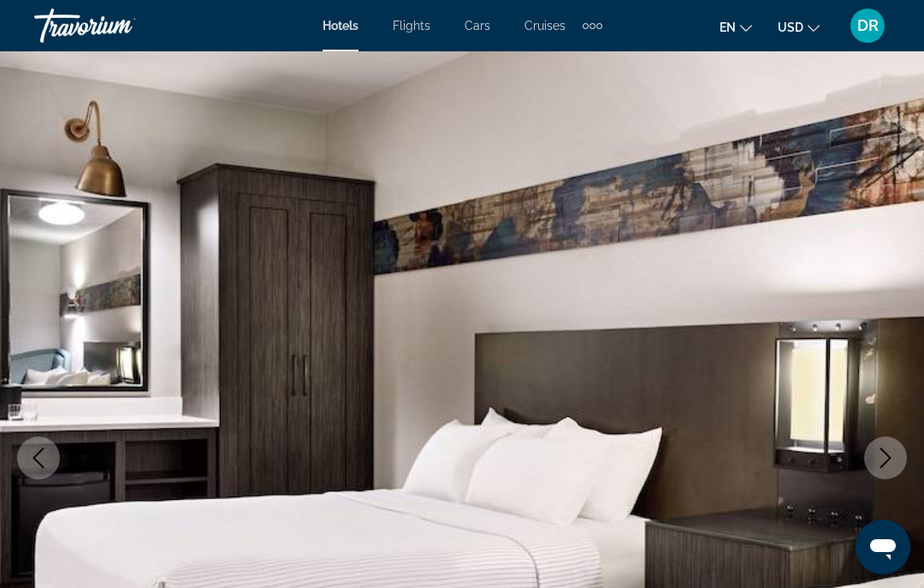
click at [886, 470] on button "Next image" at bounding box center [885, 457] width 43 height 43
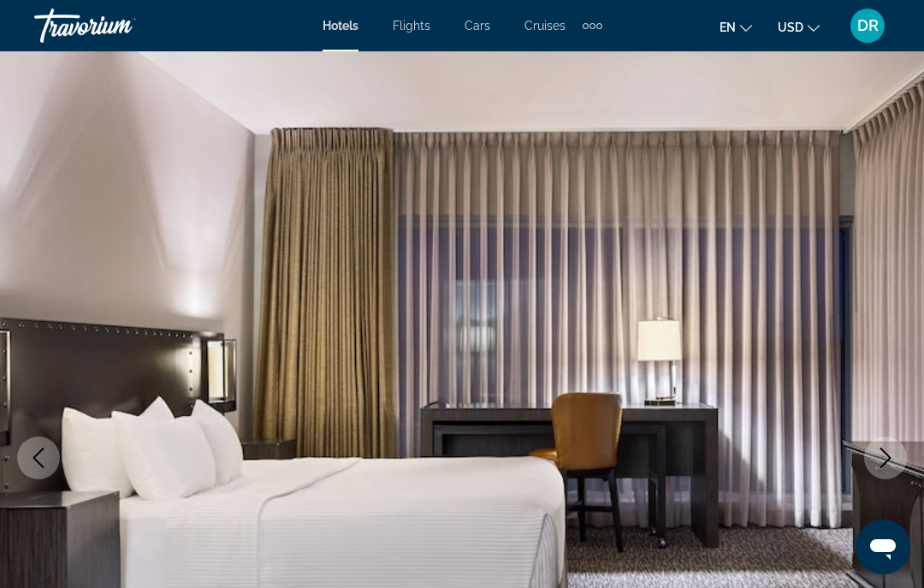
click at [879, 459] on icon "Next image" at bounding box center [885, 457] width 21 height 21
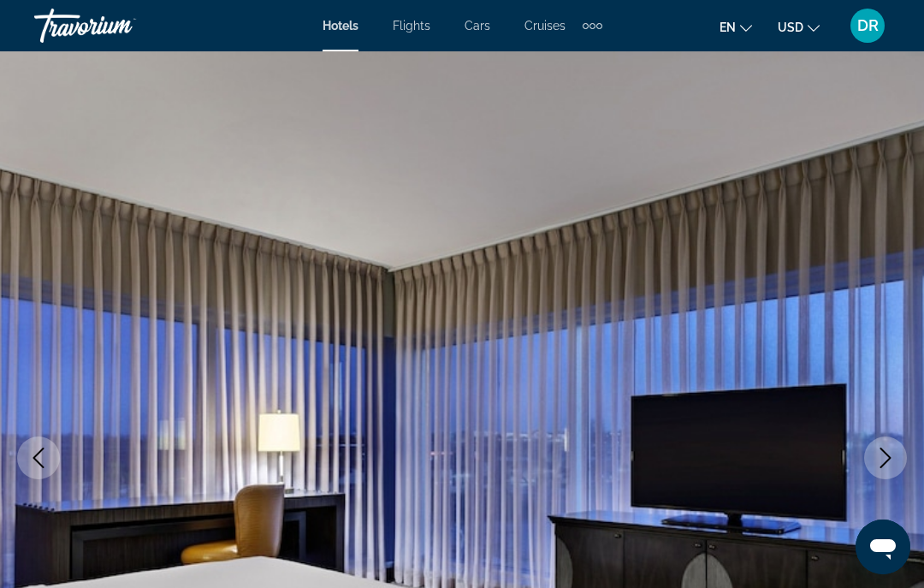
click at [888, 460] on icon "Next image" at bounding box center [885, 457] width 11 height 21
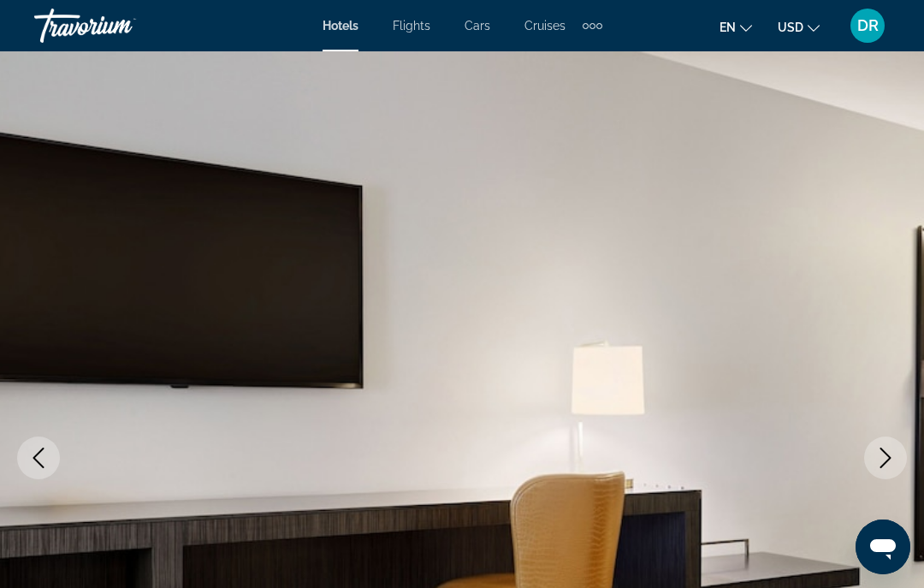
click at [893, 455] on icon "Next image" at bounding box center [885, 457] width 21 height 21
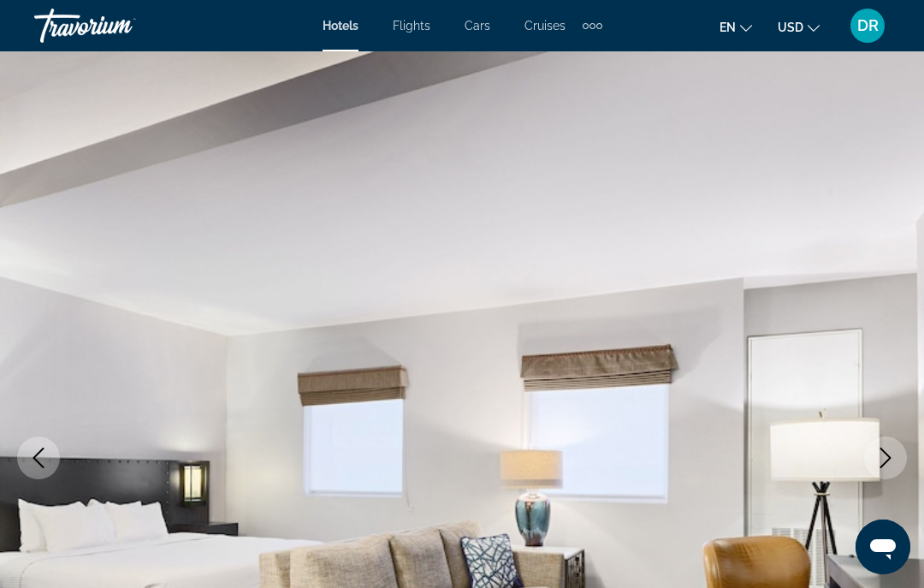
click at [895, 457] on icon "Next image" at bounding box center [885, 457] width 21 height 21
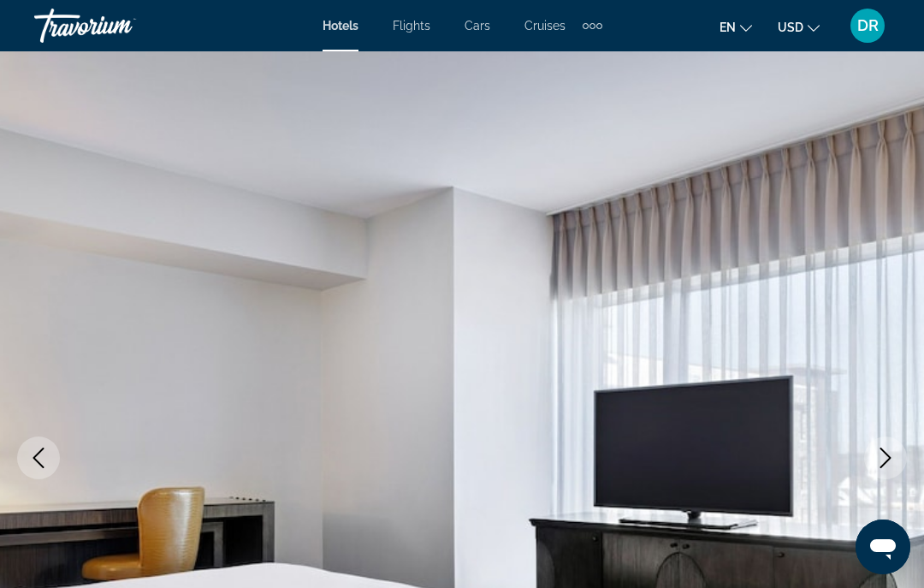
click at [886, 460] on icon "Next image" at bounding box center [885, 457] width 21 height 21
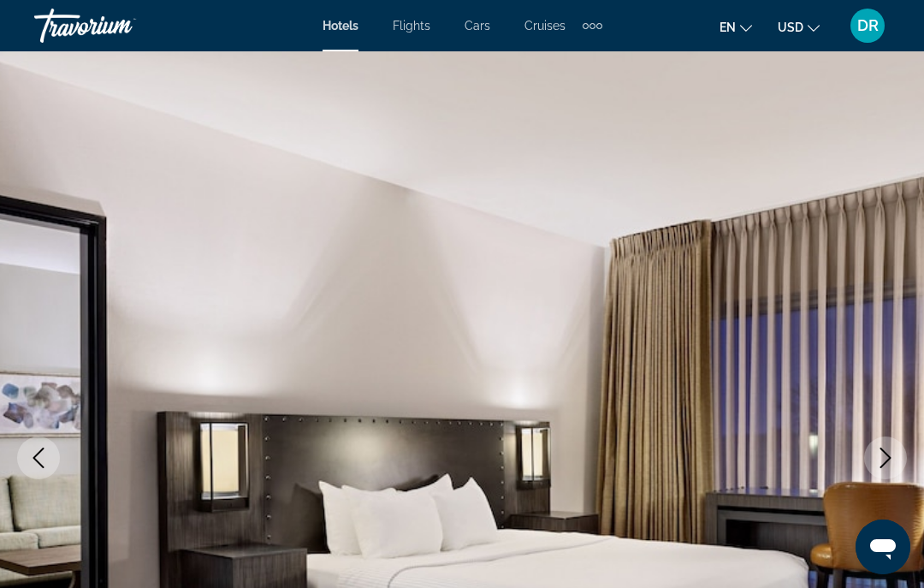
click at [890, 459] on icon "Next image" at bounding box center [885, 457] width 11 height 21
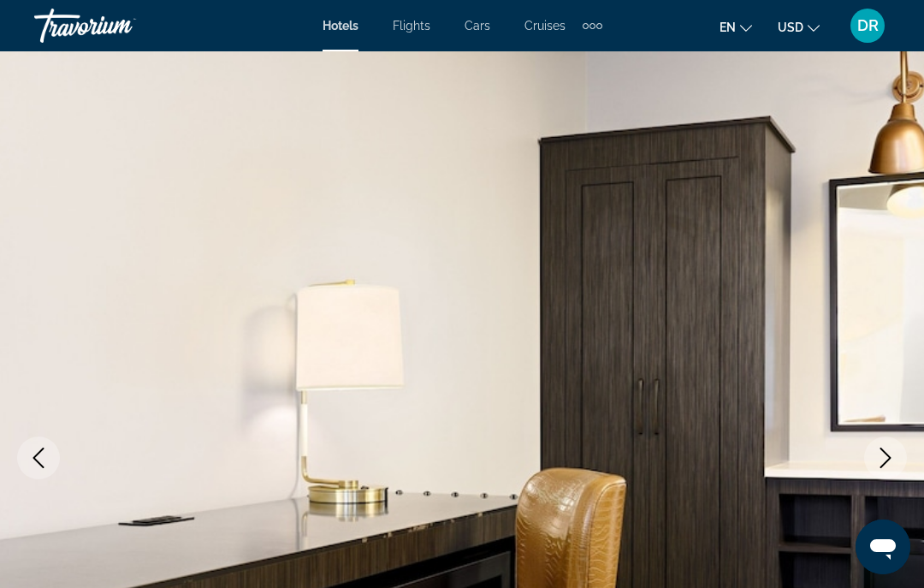
click at [896, 455] on button "Next image" at bounding box center [885, 457] width 43 height 43
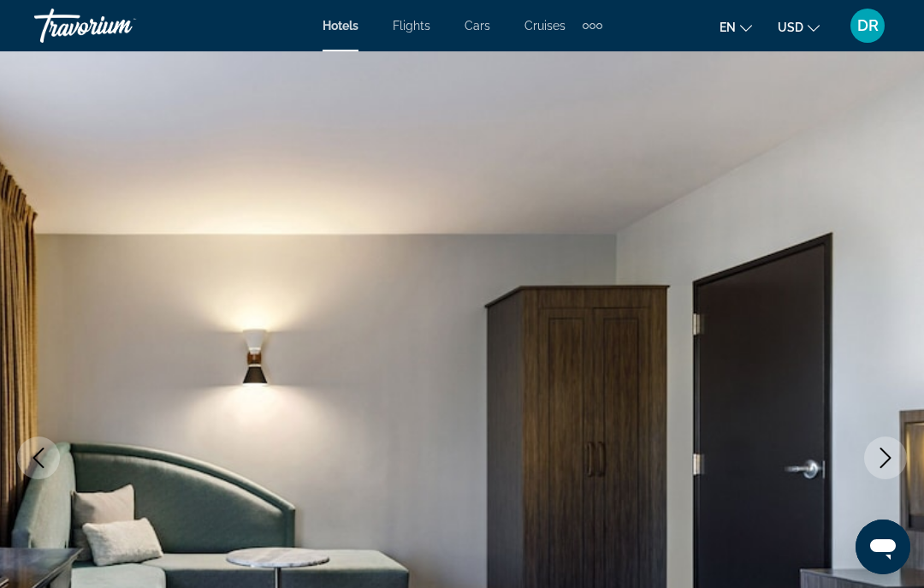
click at [894, 455] on icon "Next image" at bounding box center [885, 457] width 21 height 21
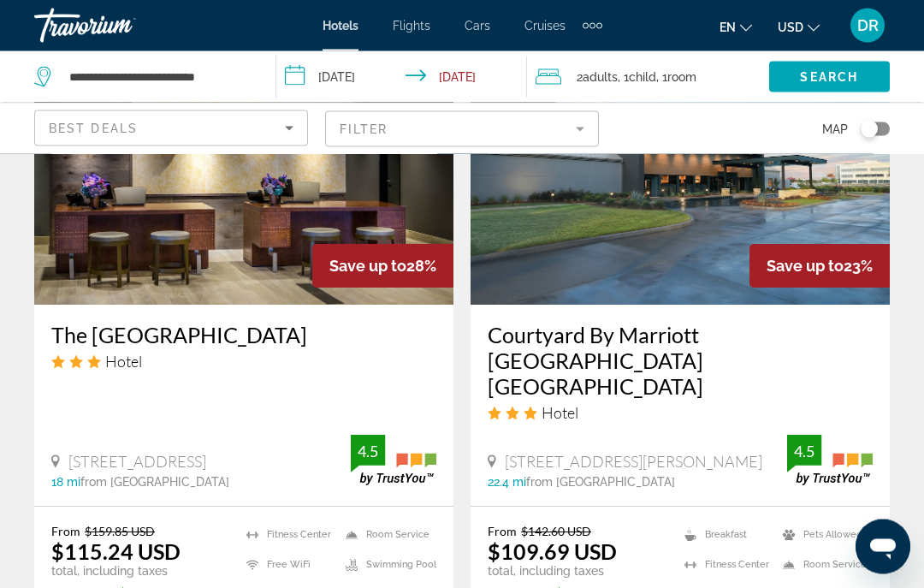
scroll to position [2130, 0]
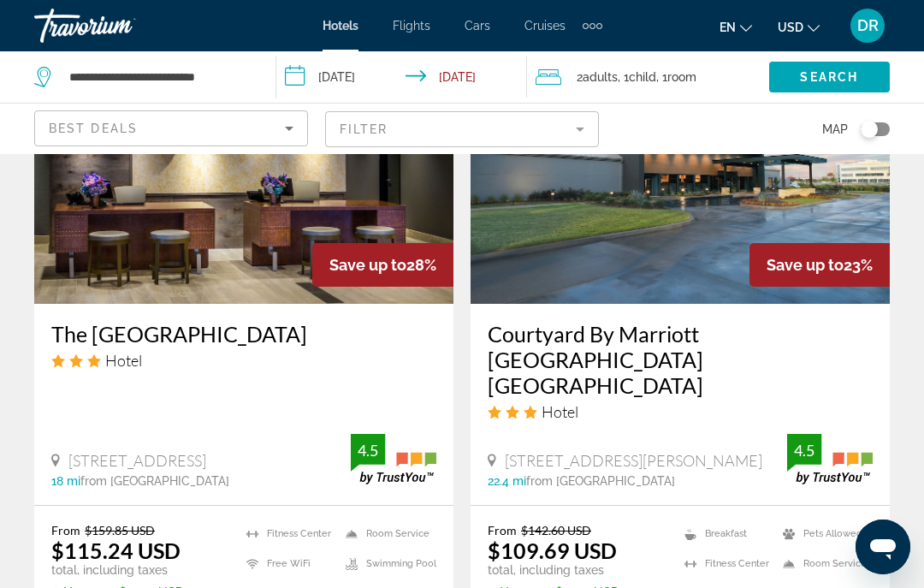
click at [322, 237] on img "Main content" at bounding box center [243, 167] width 419 height 274
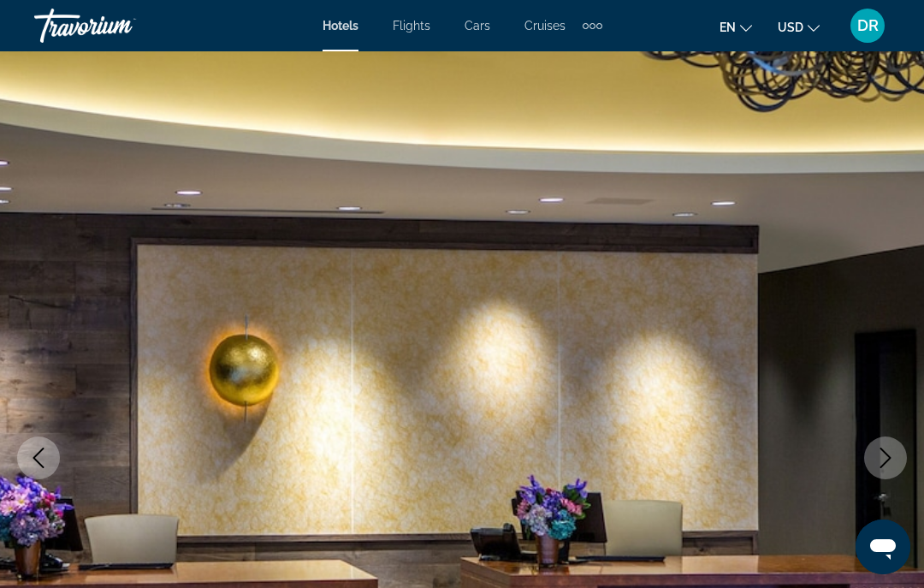
click at [884, 465] on icon "Next image" at bounding box center [885, 457] width 21 height 21
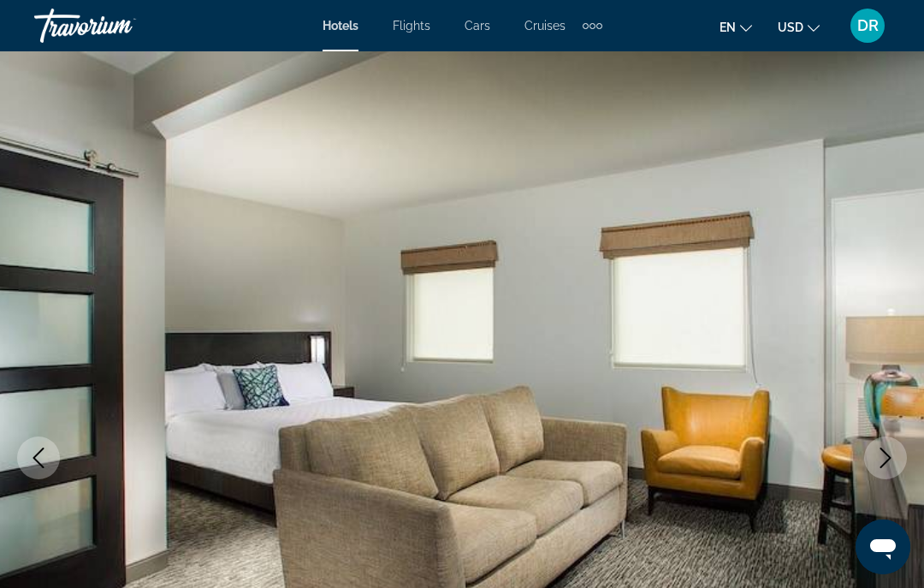
click at [888, 455] on icon "Next image" at bounding box center [885, 457] width 11 height 21
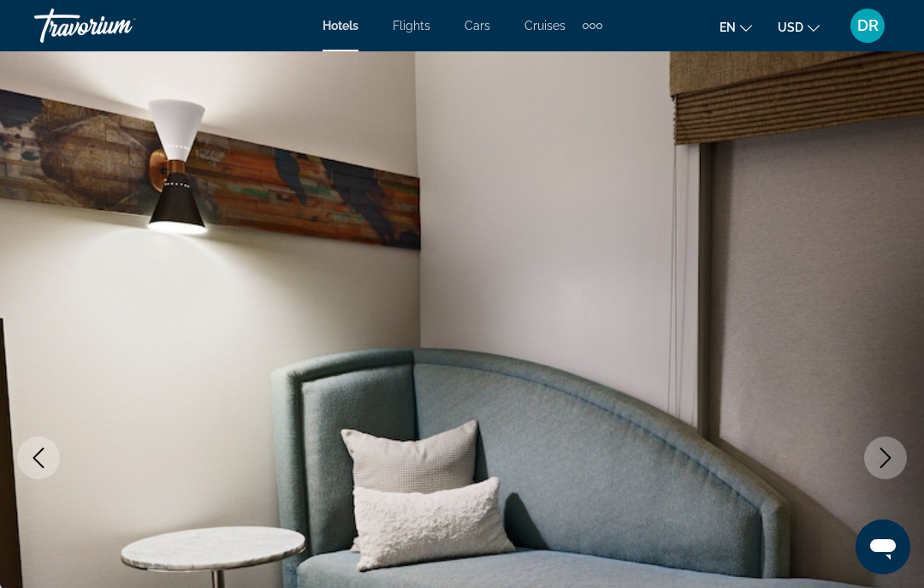
click at [880, 462] on icon "Next image" at bounding box center [885, 457] width 21 height 21
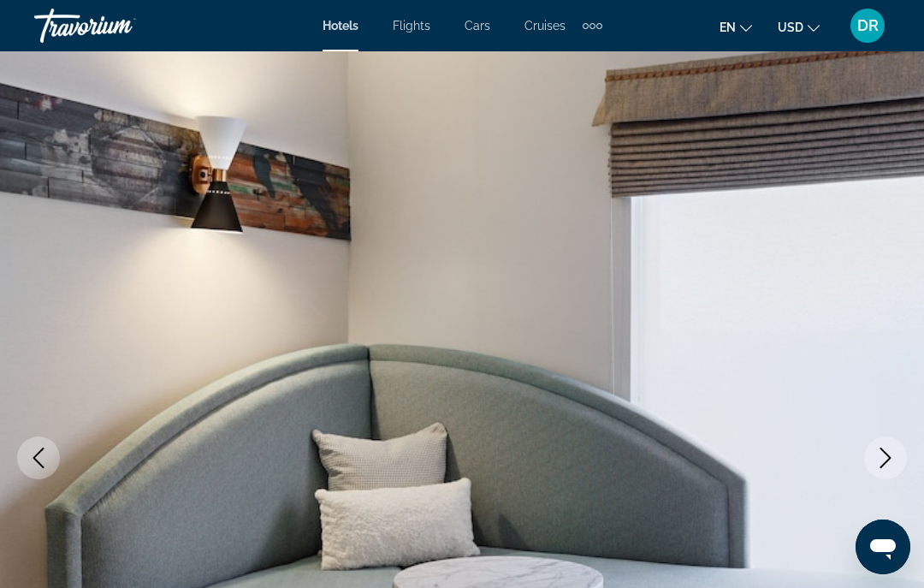
click at [886, 465] on icon "Next image" at bounding box center [885, 457] width 21 height 21
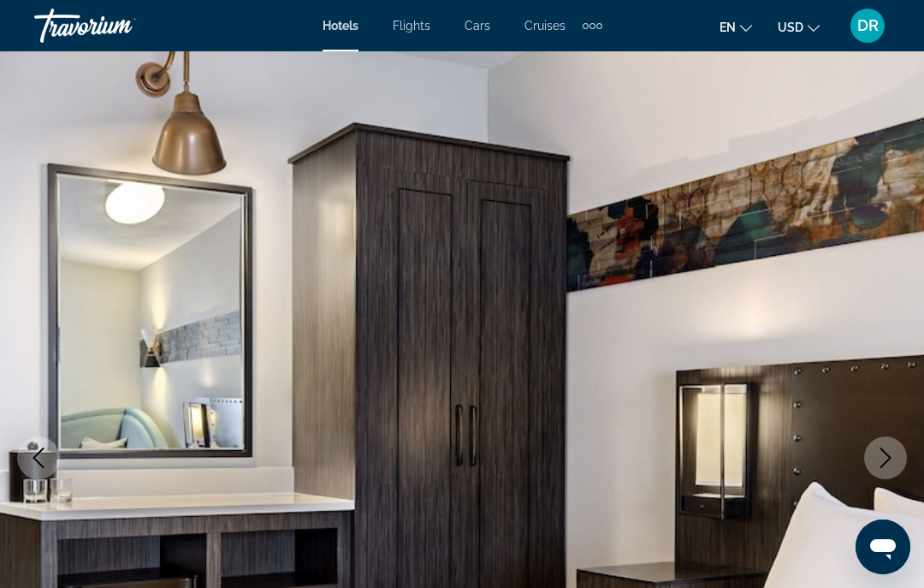
click at [887, 461] on icon "Next image" at bounding box center [885, 457] width 11 height 21
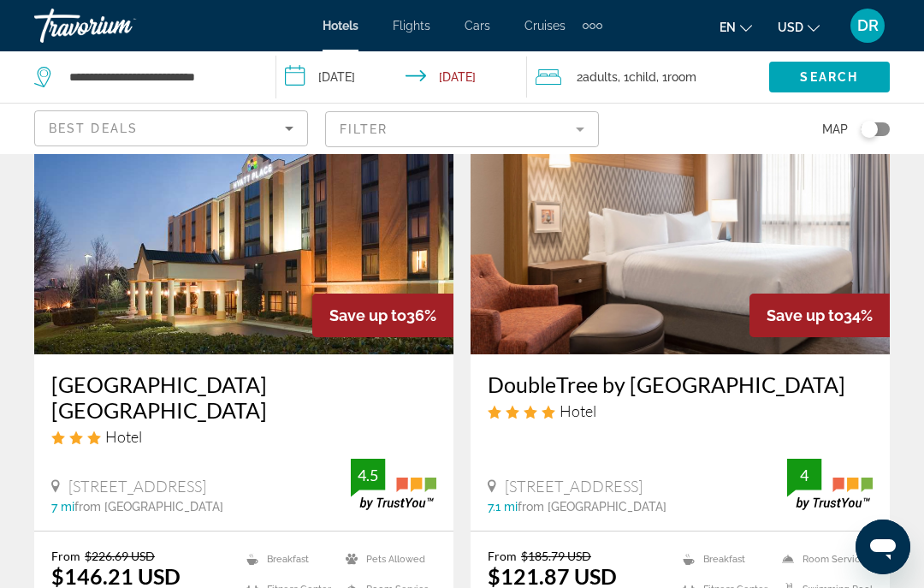
scroll to position [789, 0]
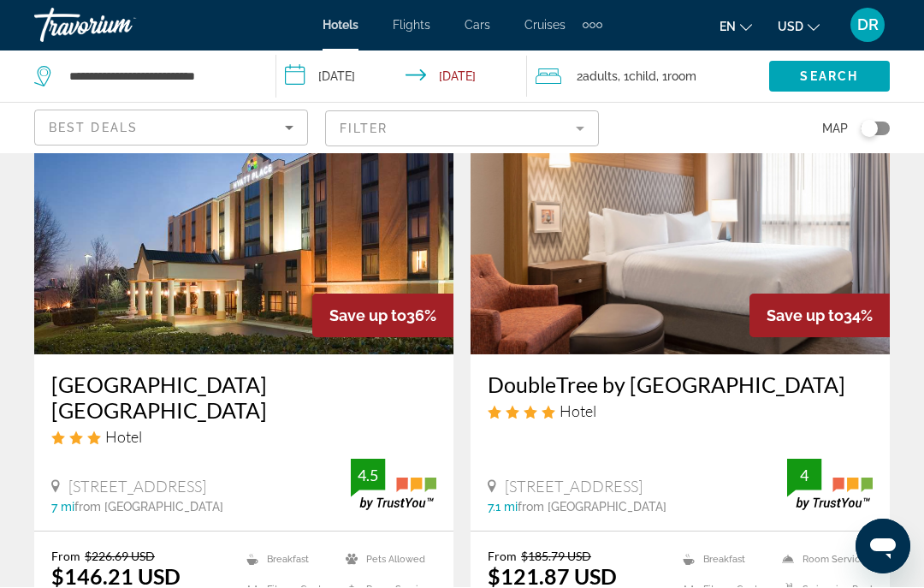
click at [340, 240] on img "Main content" at bounding box center [243, 218] width 419 height 274
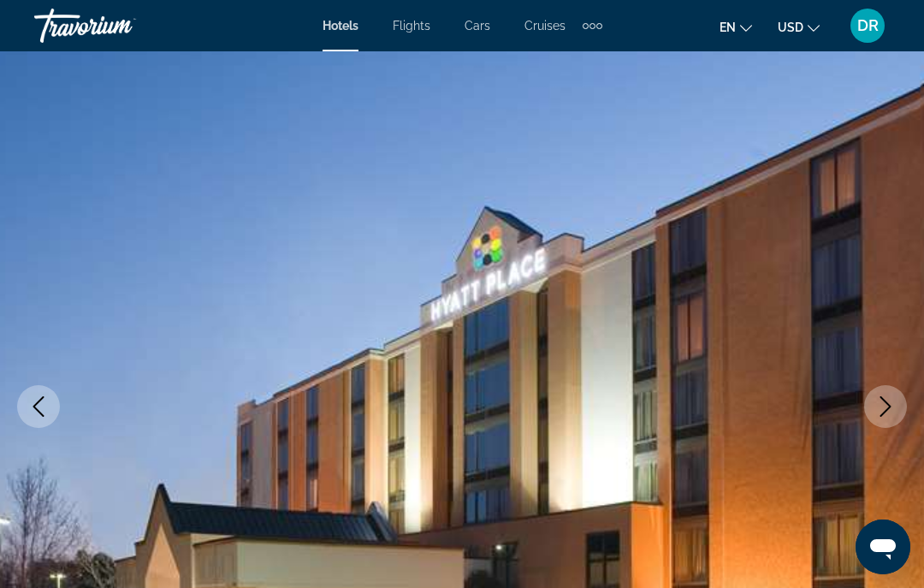
scroll to position [55, 0]
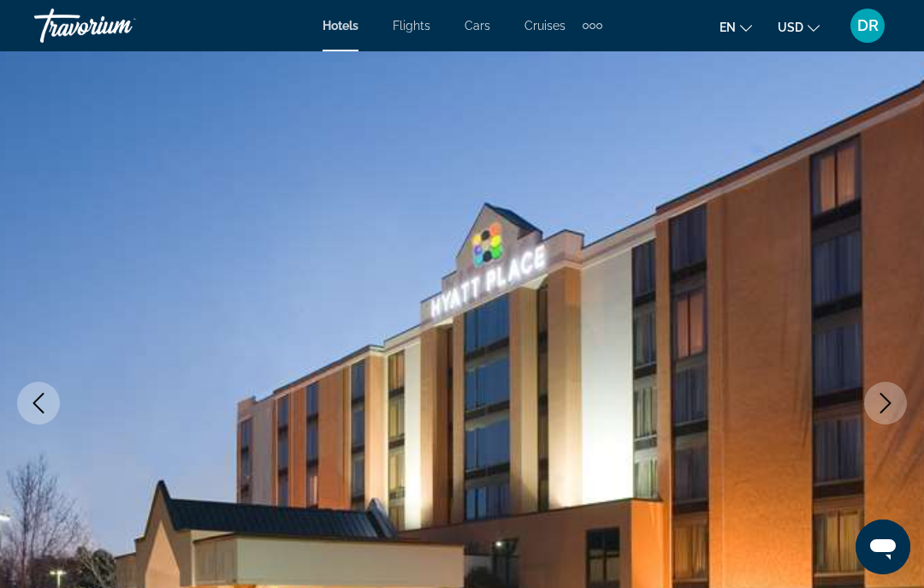
click at [891, 404] on icon "Next image" at bounding box center [885, 403] width 21 height 21
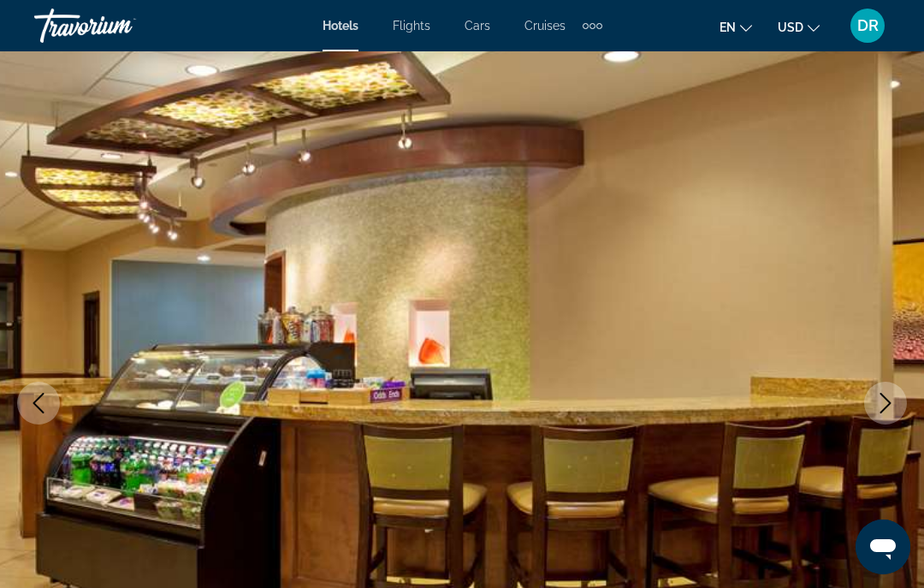
click at [892, 402] on icon "Next image" at bounding box center [885, 403] width 21 height 21
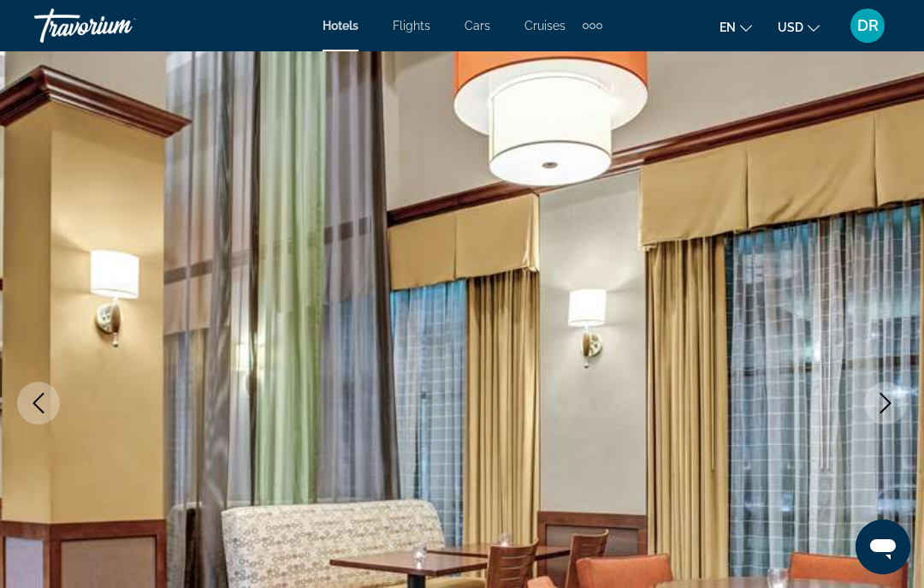
click at [888, 410] on icon "Next image" at bounding box center [885, 403] width 21 height 21
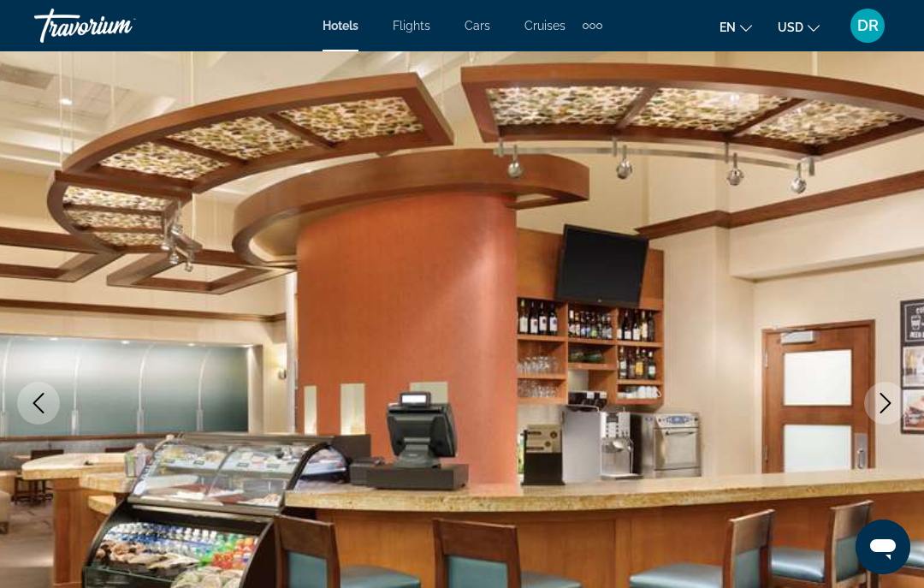
click at [876, 412] on icon "Next image" at bounding box center [885, 403] width 21 height 21
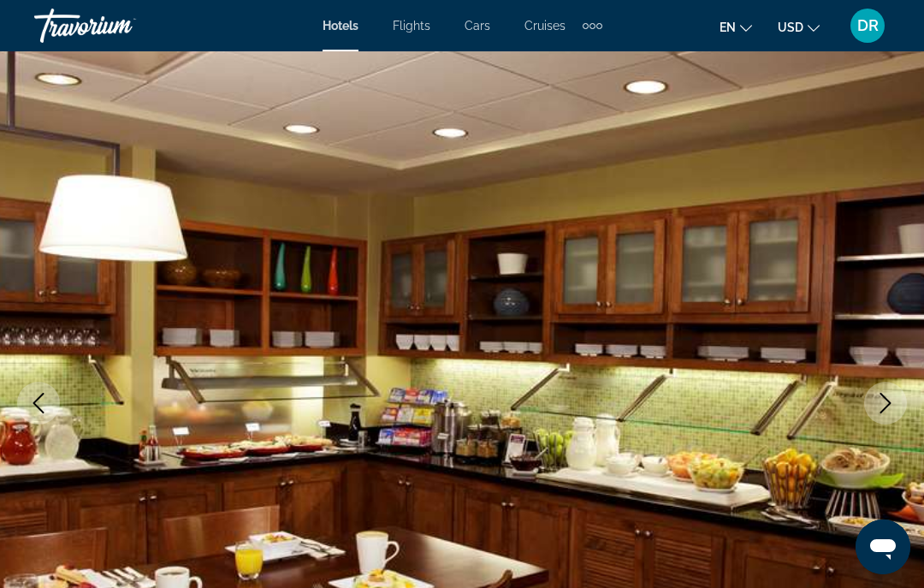
click at [888, 400] on icon "Next image" at bounding box center [885, 403] width 11 height 21
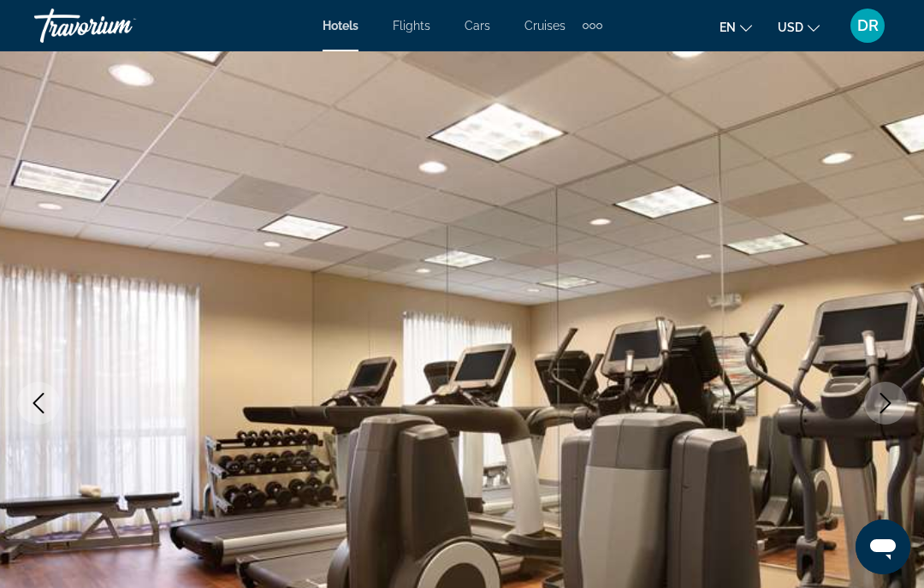
click at [892, 400] on icon "Next image" at bounding box center [885, 403] width 21 height 21
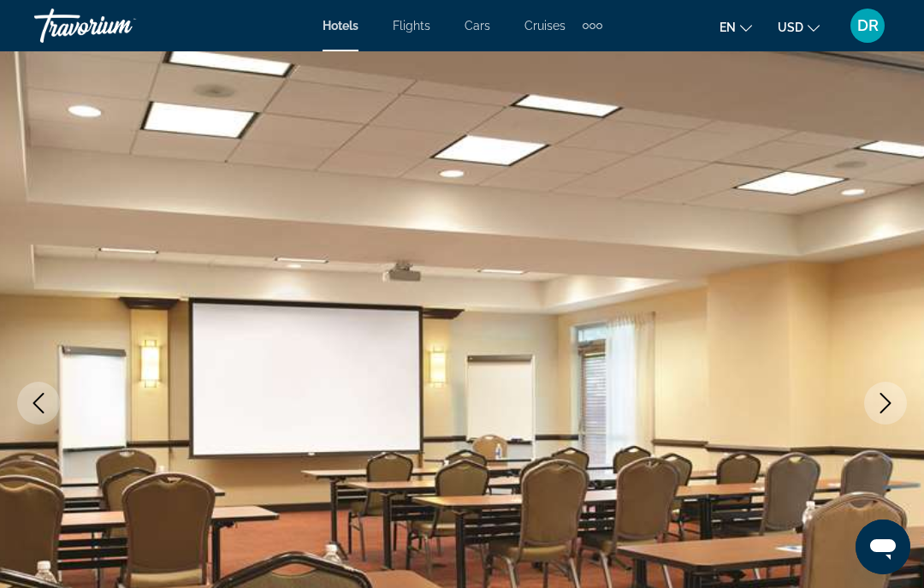
click at [882, 402] on icon "Next image" at bounding box center [885, 403] width 21 height 21
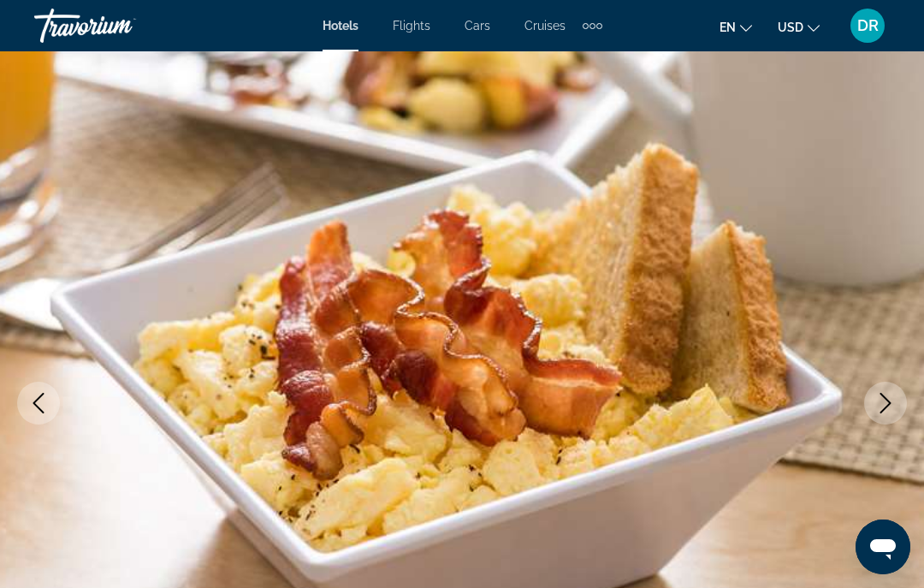
click at [883, 406] on icon "Next image" at bounding box center [885, 403] width 21 height 21
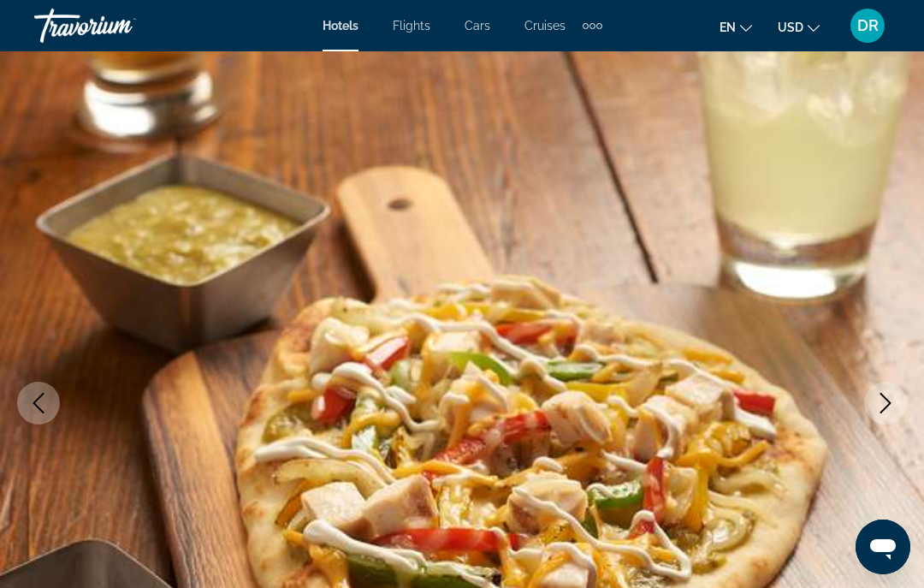
click at [888, 401] on icon "Next image" at bounding box center [885, 403] width 11 height 21
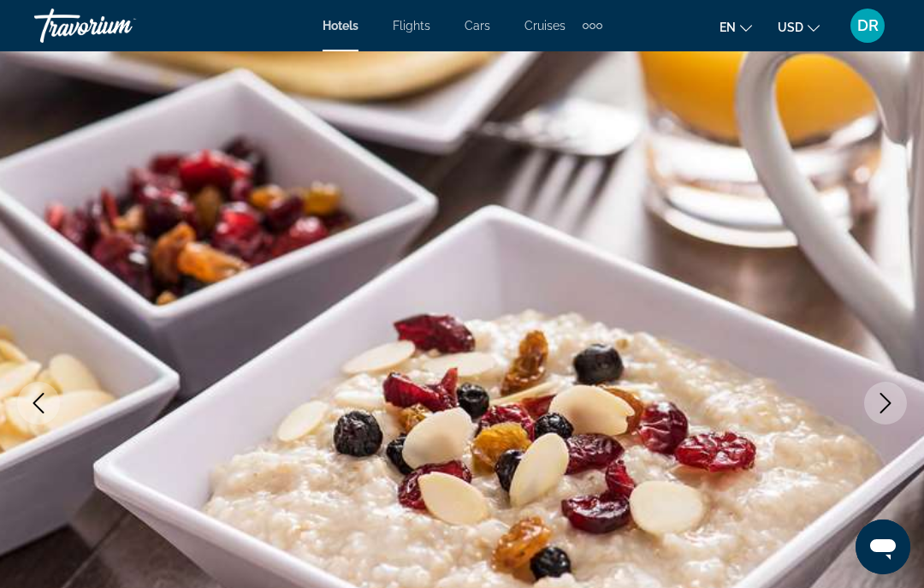
click at [880, 413] on button "Next image" at bounding box center [885, 403] width 43 height 43
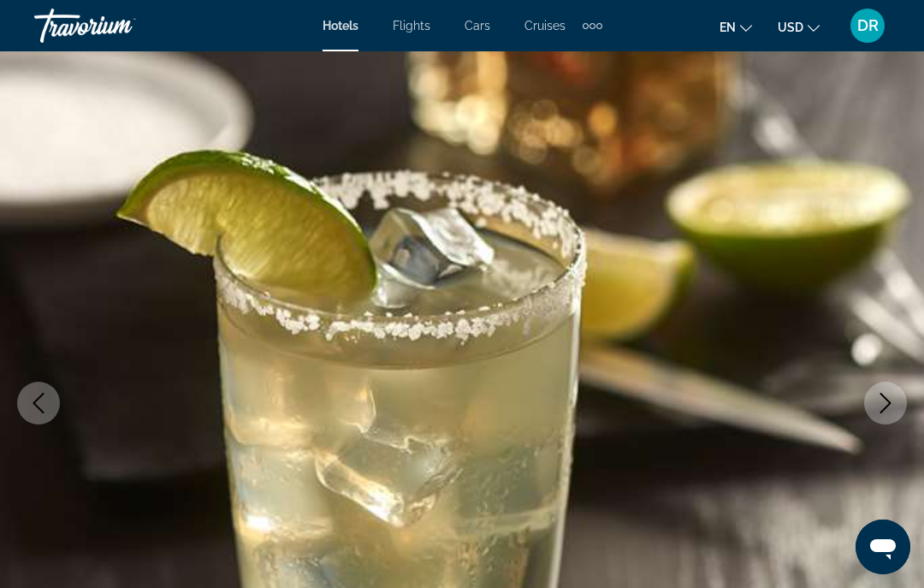
click at [899, 407] on button "Next image" at bounding box center [885, 403] width 43 height 43
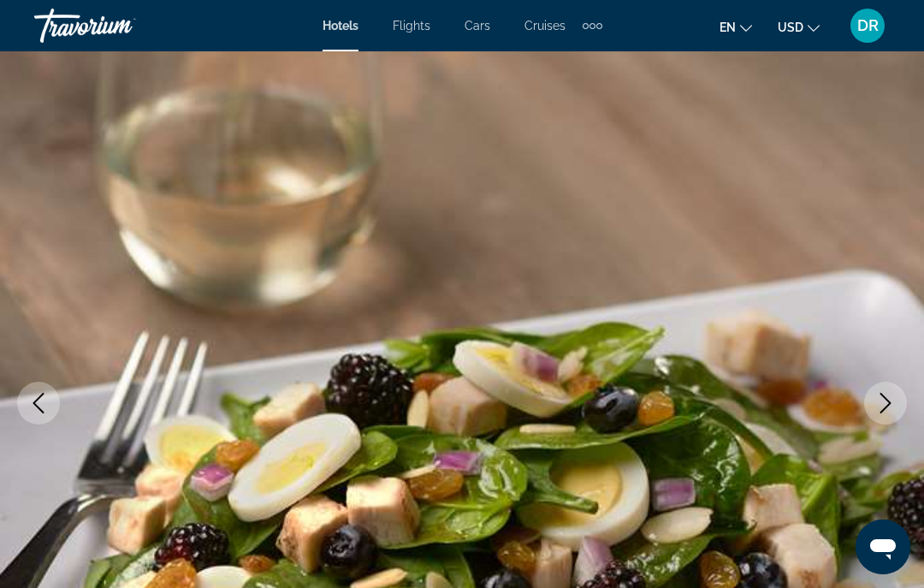
click at [880, 417] on button "Next image" at bounding box center [885, 403] width 43 height 43
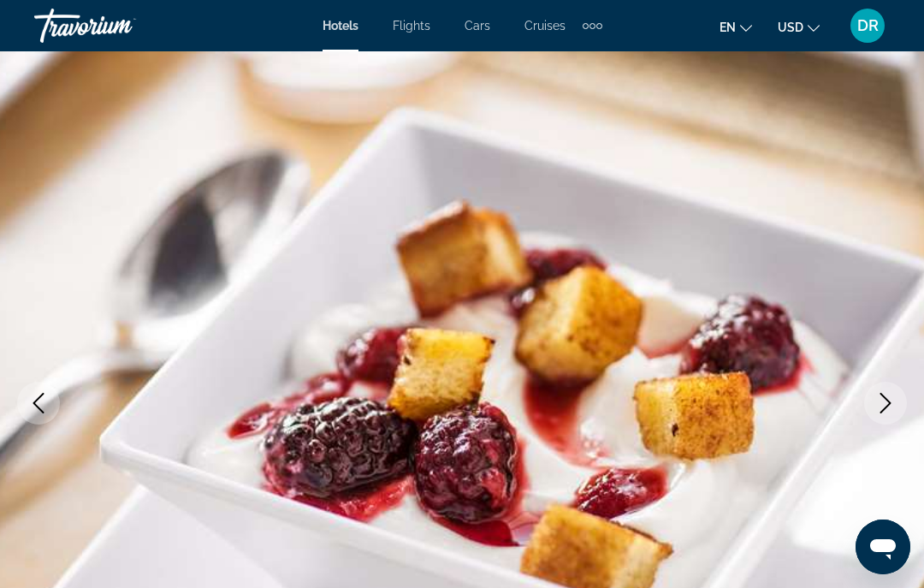
click at [890, 408] on icon "Next image" at bounding box center [885, 403] width 21 height 21
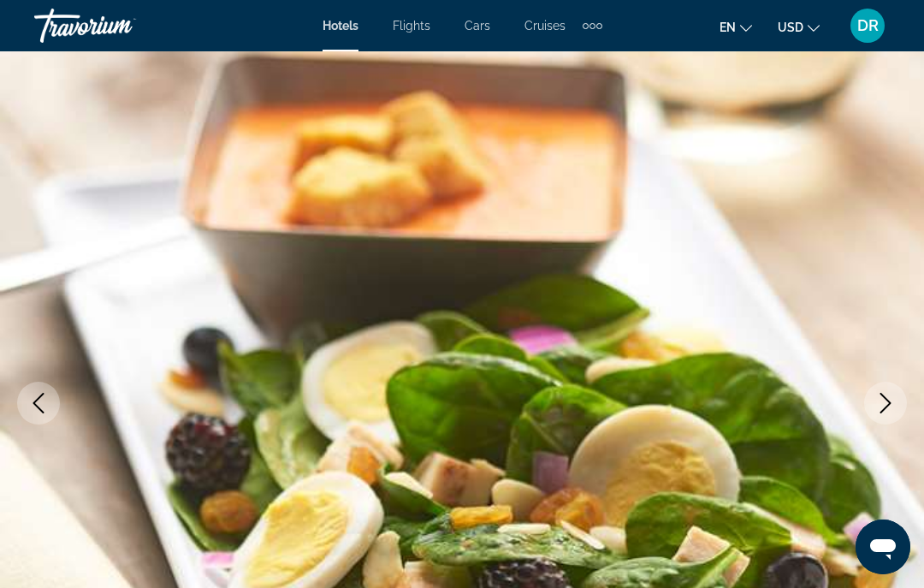
click at [890, 422] on button "Next image" at bounding box center [885, 403] width 43 height 43
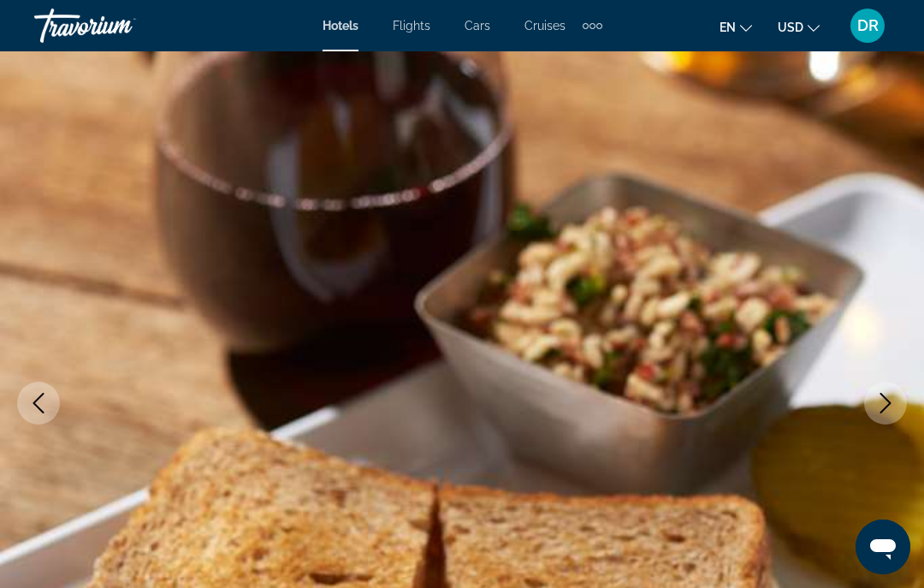
click at [878, 420] on button "Next image" at bounding box center [885, 403] width 43 height 43
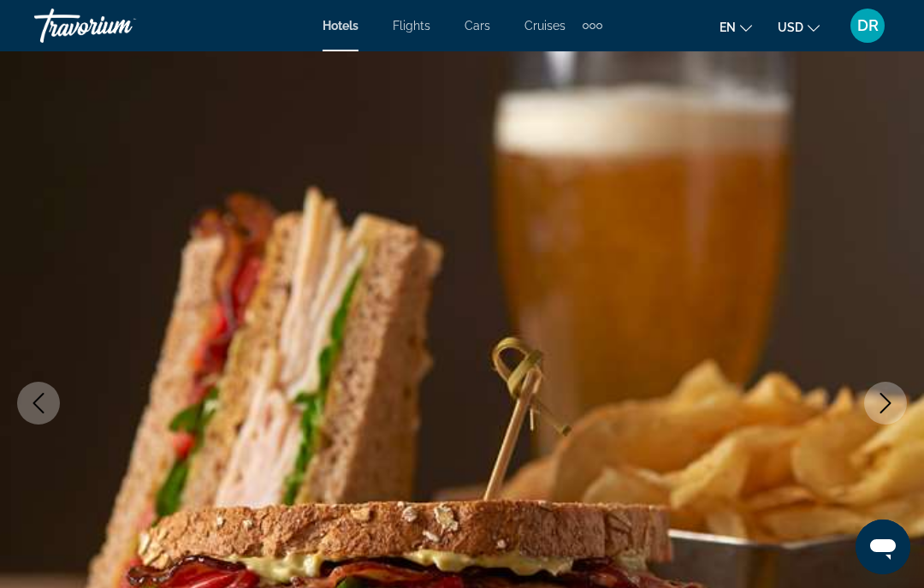
click at [886, 415] on button "Next image" at bounding box center [885, 403] width 43 height 43
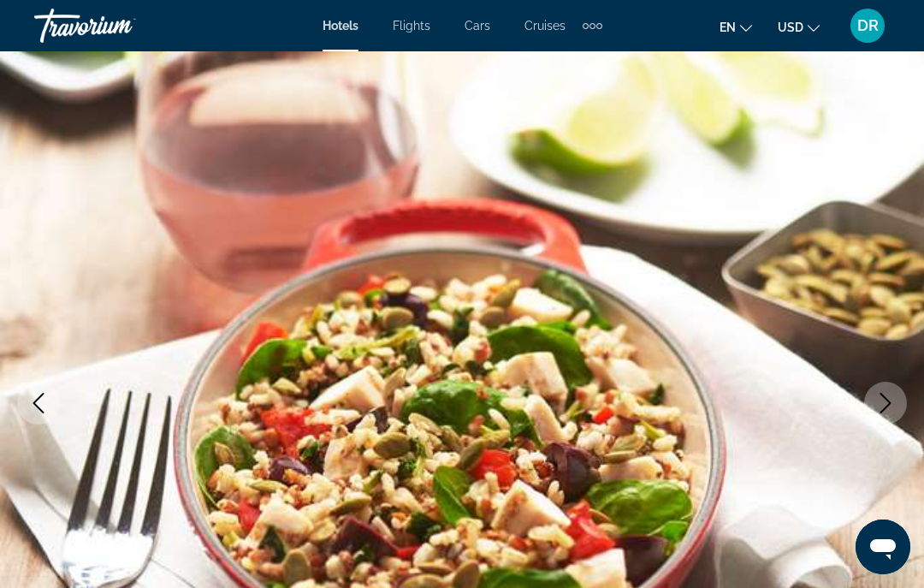
click at [880, 412] on icon "Next image" at bounding box center [885, 403] width 21 height 21
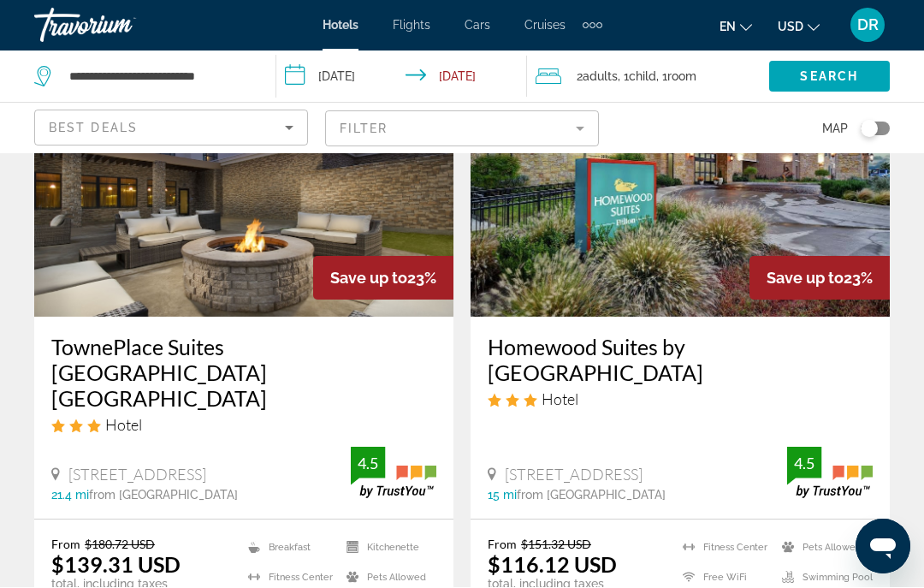
scroll to position [2806, 0]
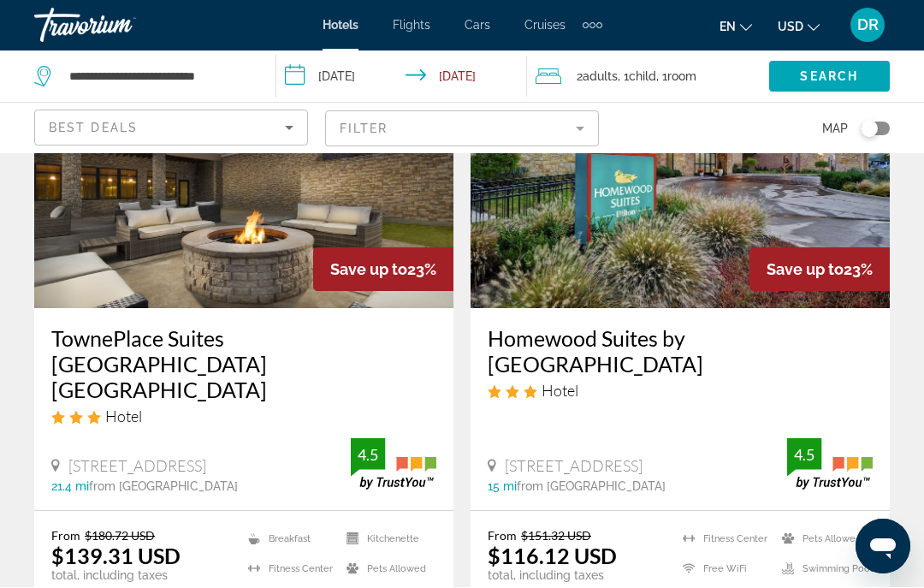
click at [307, 217] on img "Main content" at bounding box center [243, 172] width 419 height 274
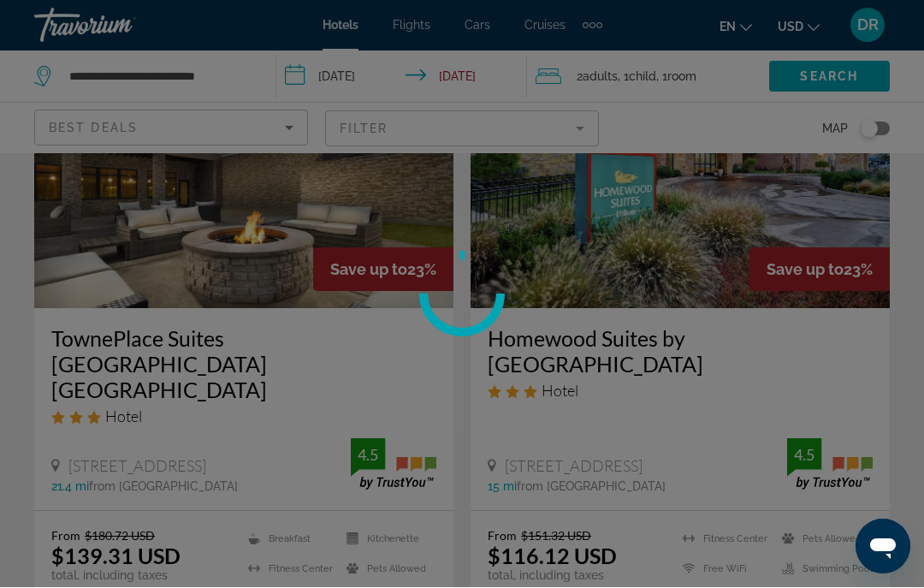
scroll to position [2807, 0]
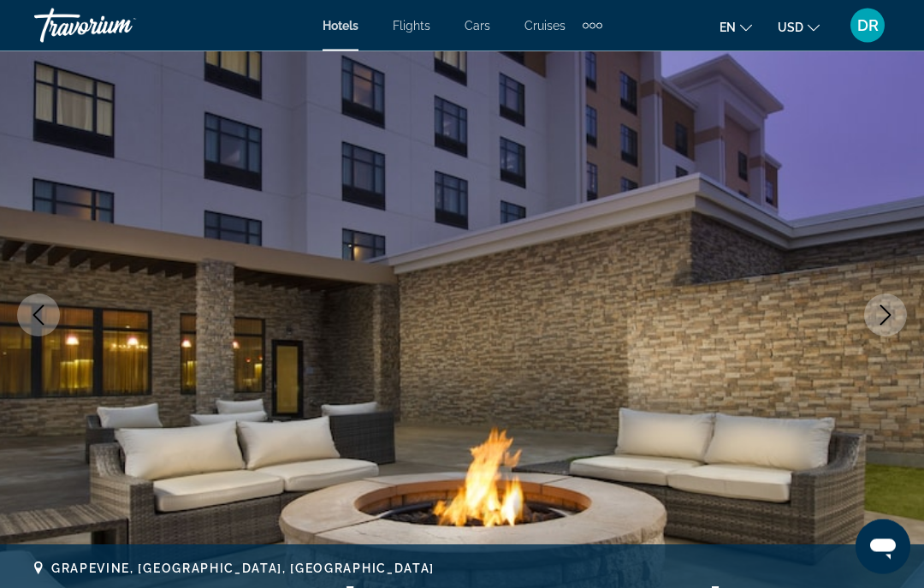
scroll to position [143, 0]
click at [897, 297] on button "Next image" at bounding box center [885, 314] width 43 height 43
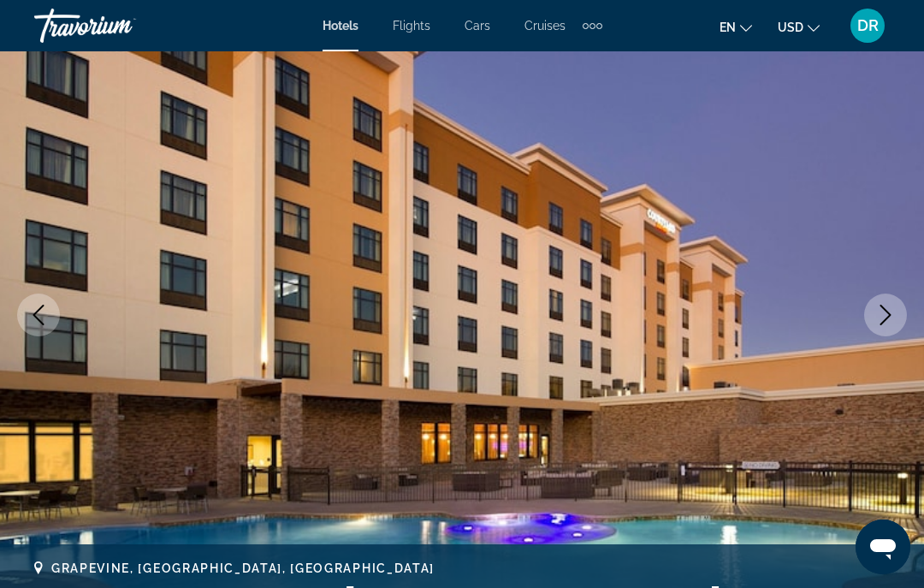
click at [886, 323] on icon "Next image" at bounding box center [885, 315] width 21 height 21
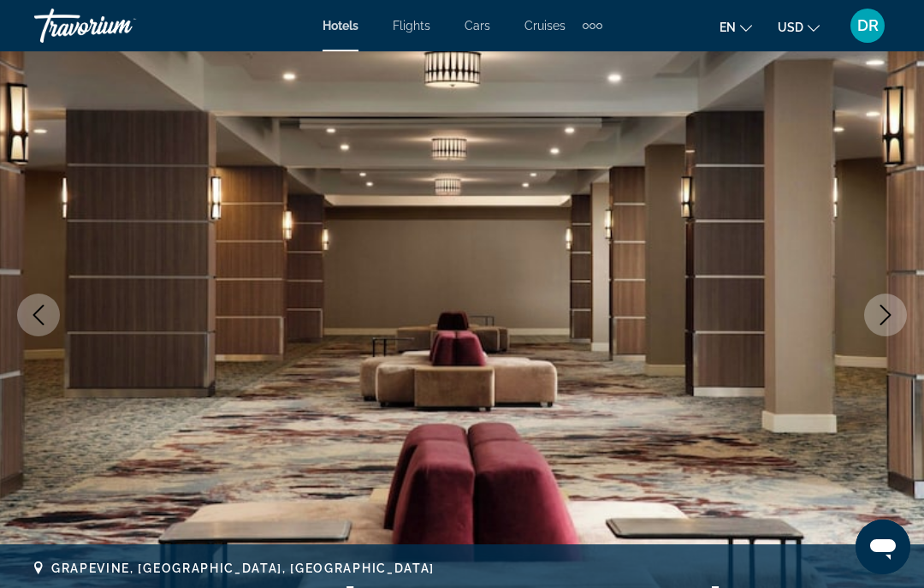
click at [891, 318] on icon "Next image" at bounding box center [885, 315] width 21 height 21
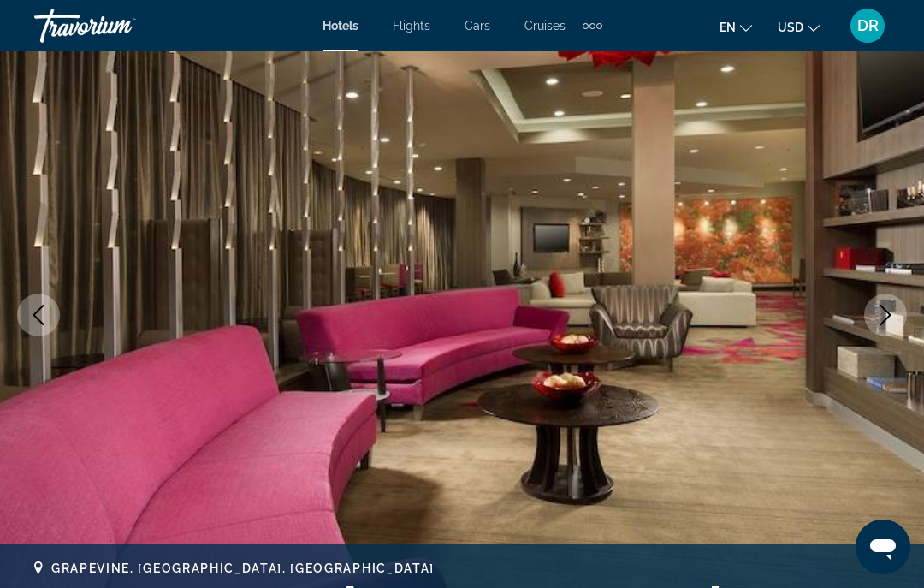
click at [887, 320] on icon "Next image" at bounding box center [885, 315] width 21 height 21
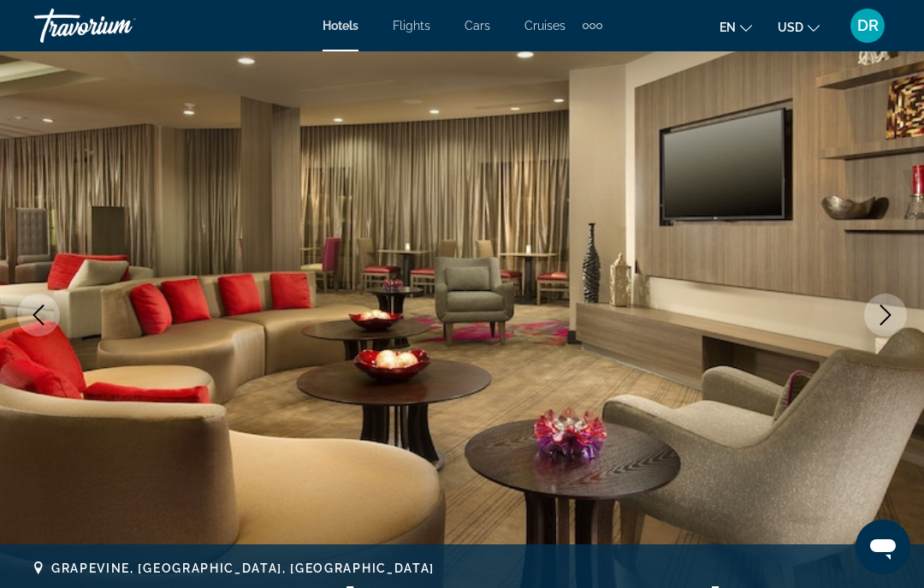
click at [895, 326] on button "Next image" at bounding box center [885, 314] width 43 height 43
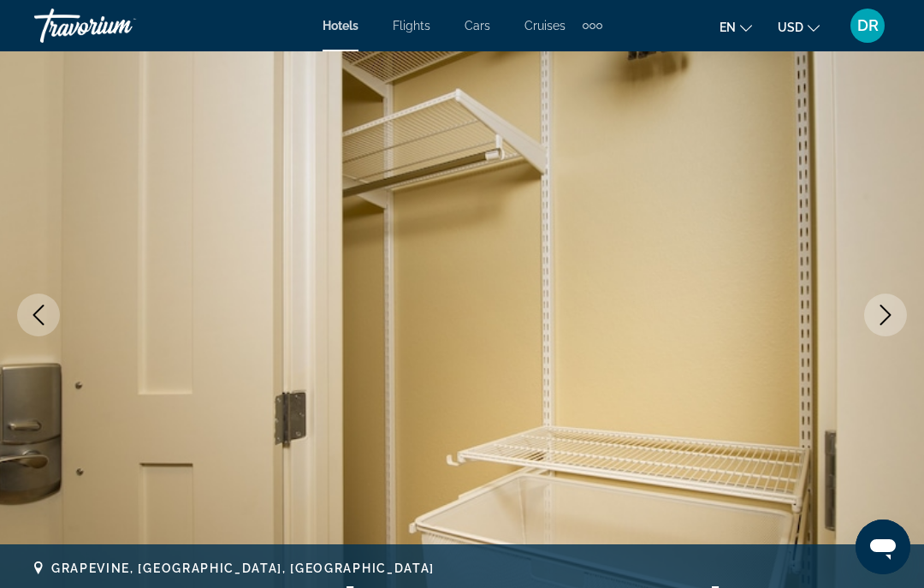
click at [892, 322] on icon "Next image" at bounding box center [885, 315] width 21 height 21
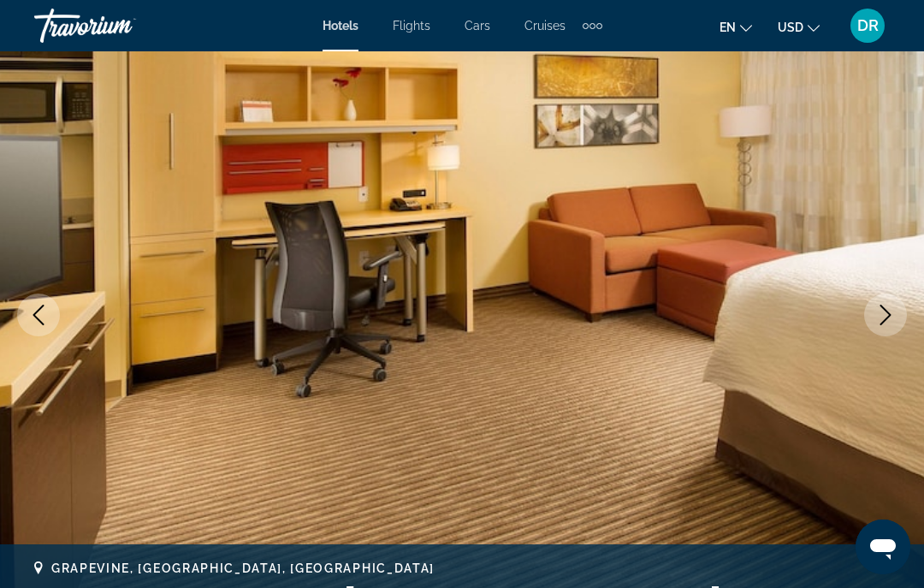
click at [892, 325] on button "Next image" at bounding box center [885, 314] width 43 height 43
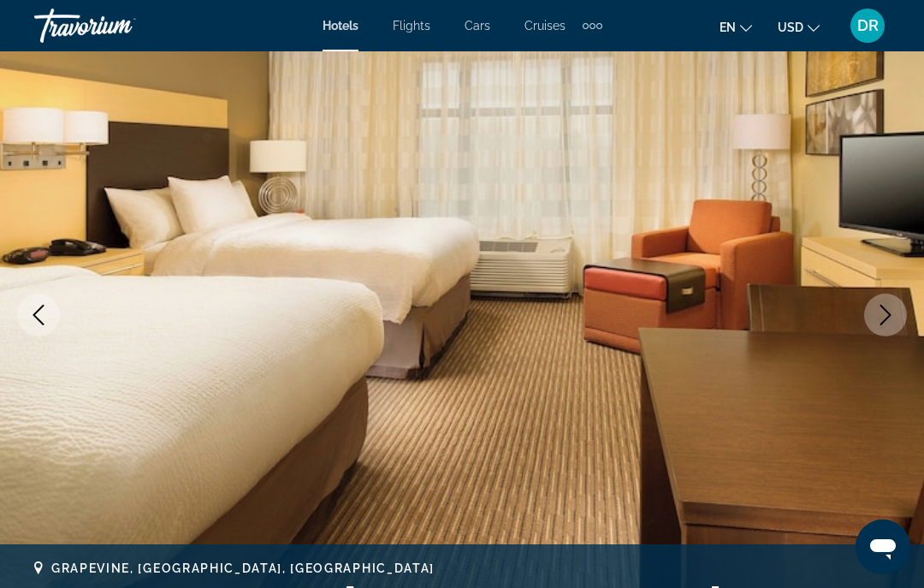
click at [891, 315] on icon "Next image" at bounding box center [885, 315] width 11 height 21
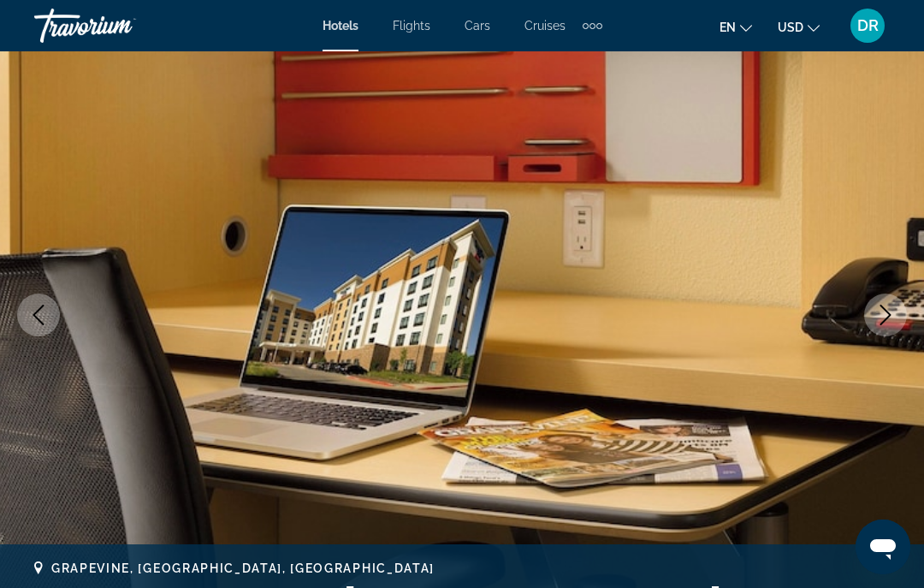
click at [893, 318] on icon "Next image" at bounding box center [885, 315] width 21 height 21
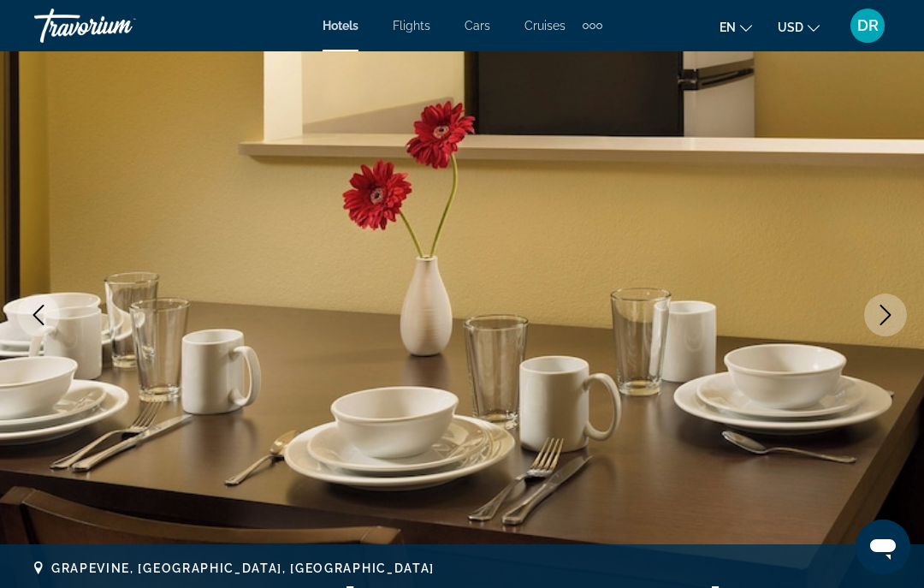
click at [892, 328] on button "Next image" at bounding box center [885, 314] width 43 height 43
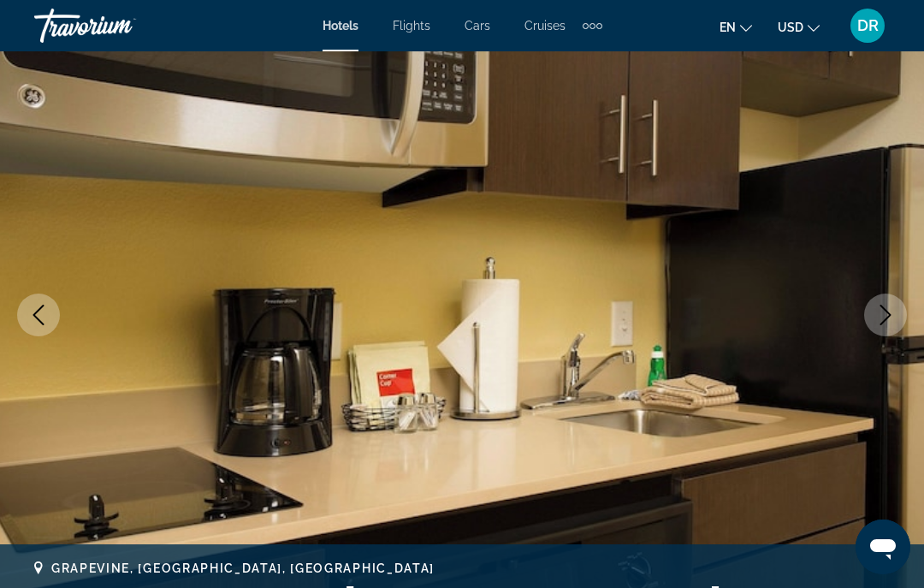
click at [892, 320] on icon "Next image" at bounding box center [885, 315] width 21 height 21
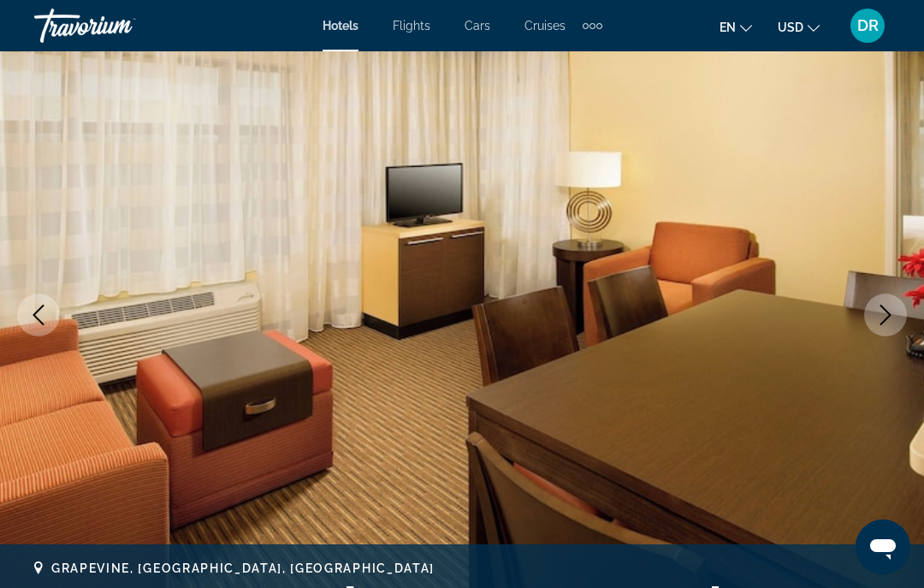
click at [895, 317] on icon "Next image" at bounding box center [885, 315] width 21 height 21
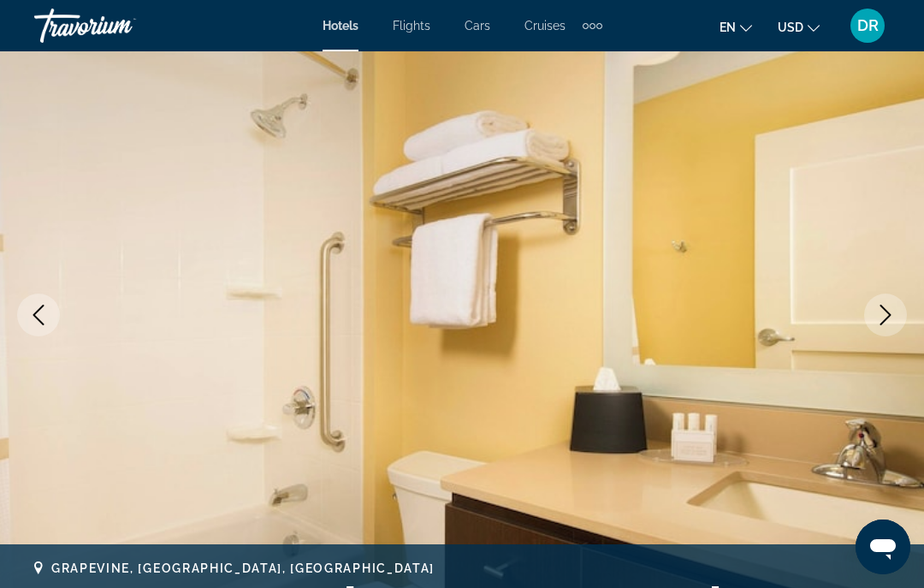
click at [895, 320] on icon "Next image" at bounding box center [885, 315] width 21 height 21
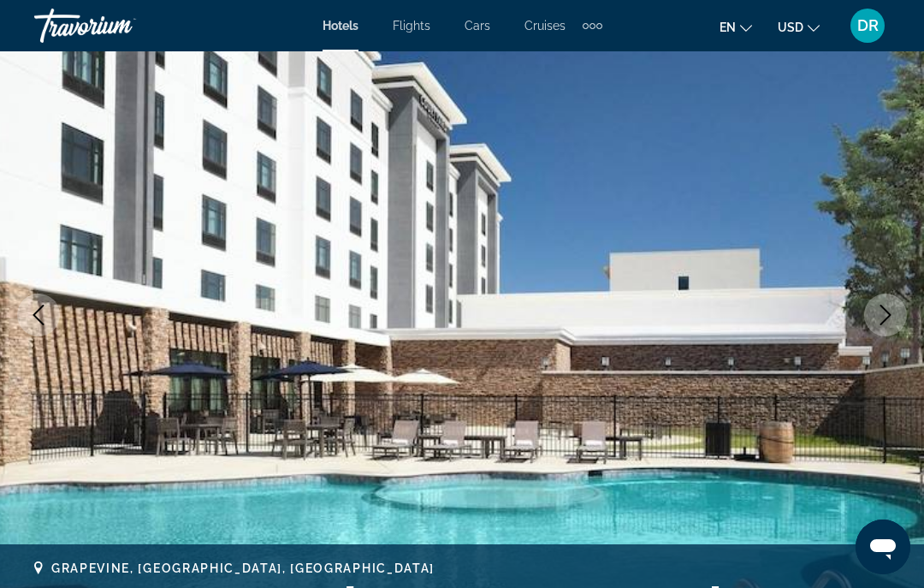
click at [902, 316] on button "Next image" at bounding box center [885, 314] width 43 height 43
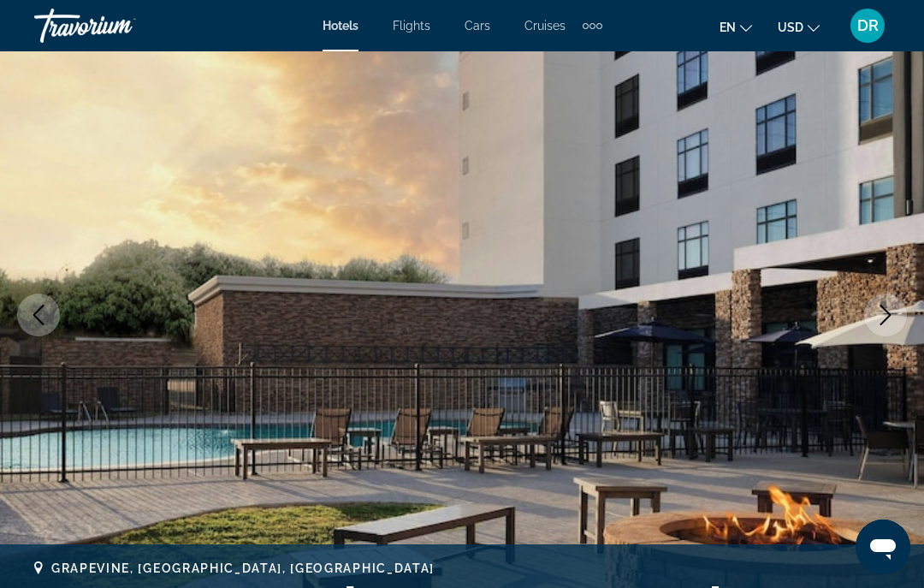
click at [898, 319] on button "Next image" at bounding box center [885, 314] width 43 height 43
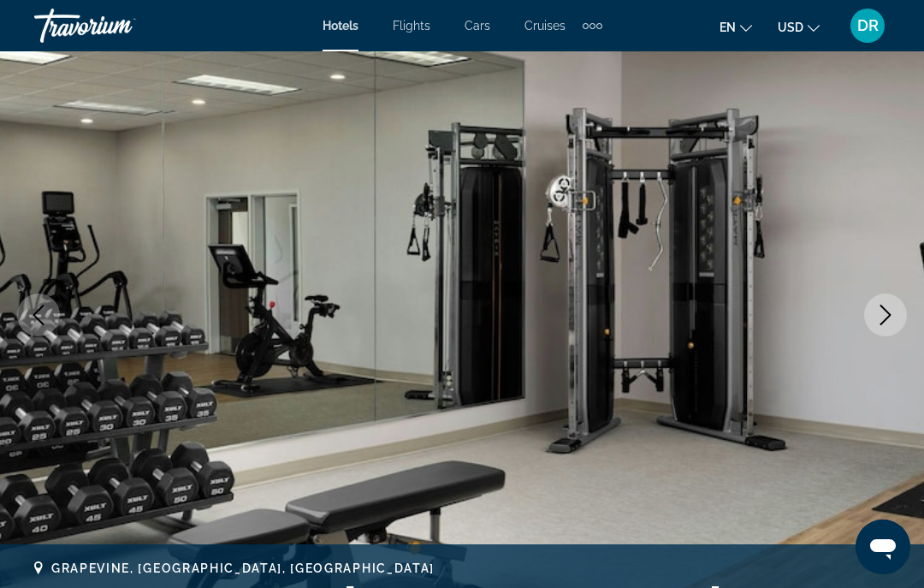
click at [899, 320] on button "Next image" at bounding box center [885, 314] width 43 height 43
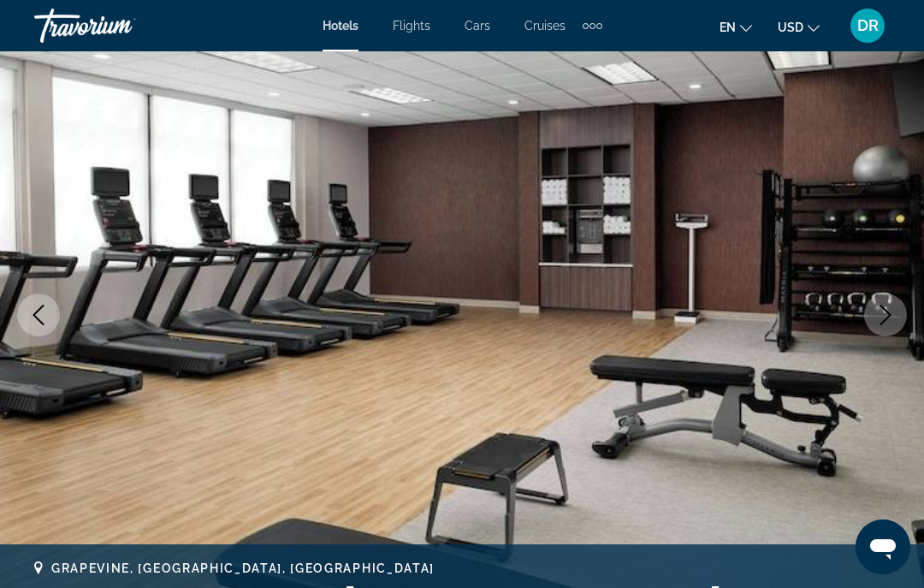
click at [901, 322] on button "Next image" at bounding box center [885, 314] width 43 height 43
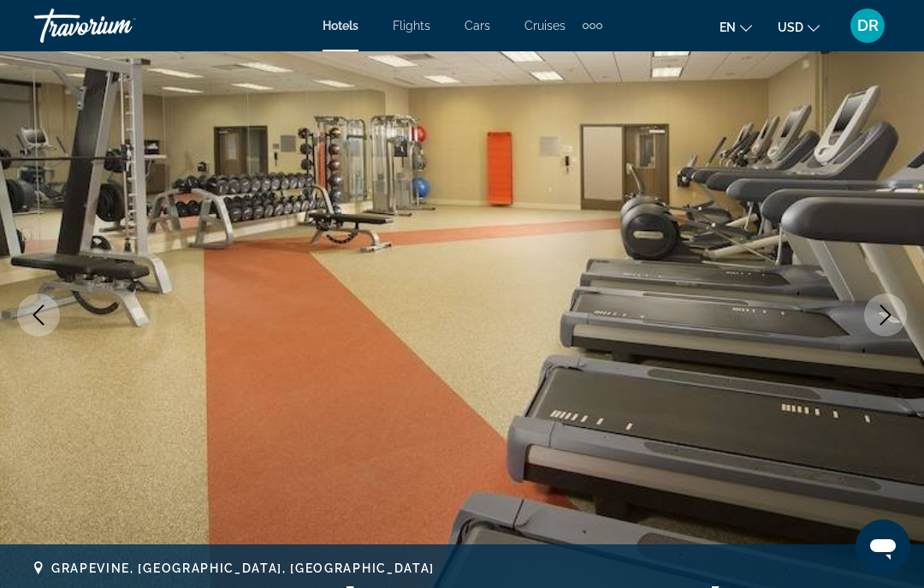
click at [897, 324] on button "Next image" at bounding box center [885, 314] width 43 height 43
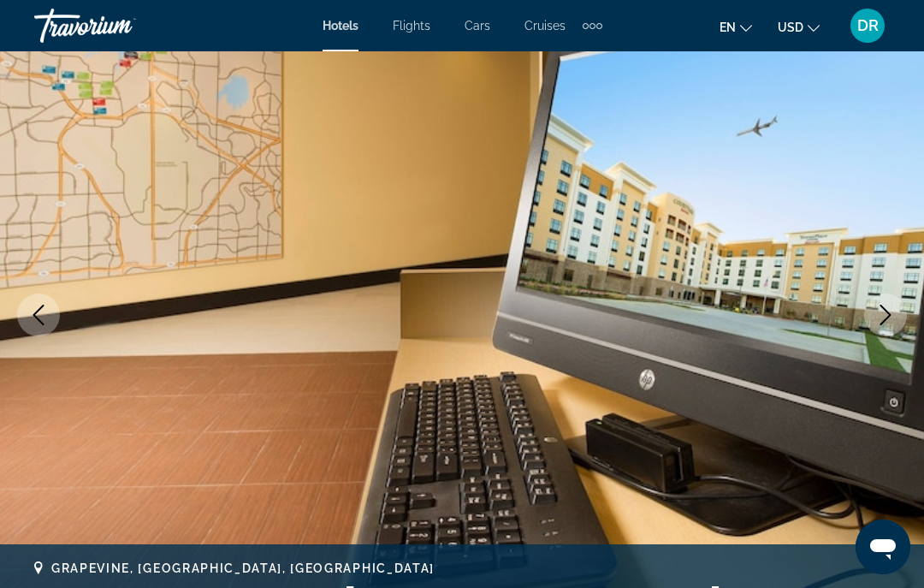
click at [895, 327] on button "Next image" at bounding box center [885, 314] width 43 height 43
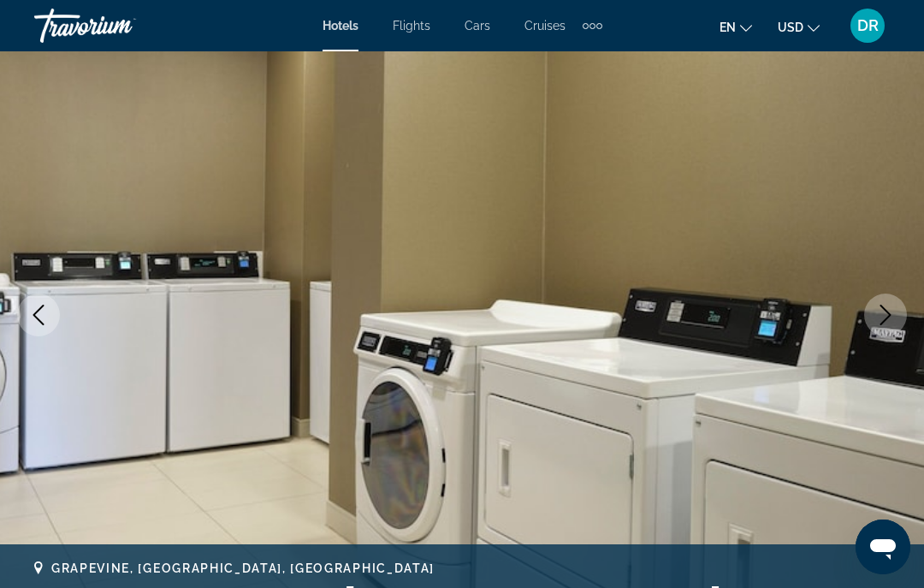
click at [894, 325] on button "Next image" at bounding box center [885, 314] width 43 height 43
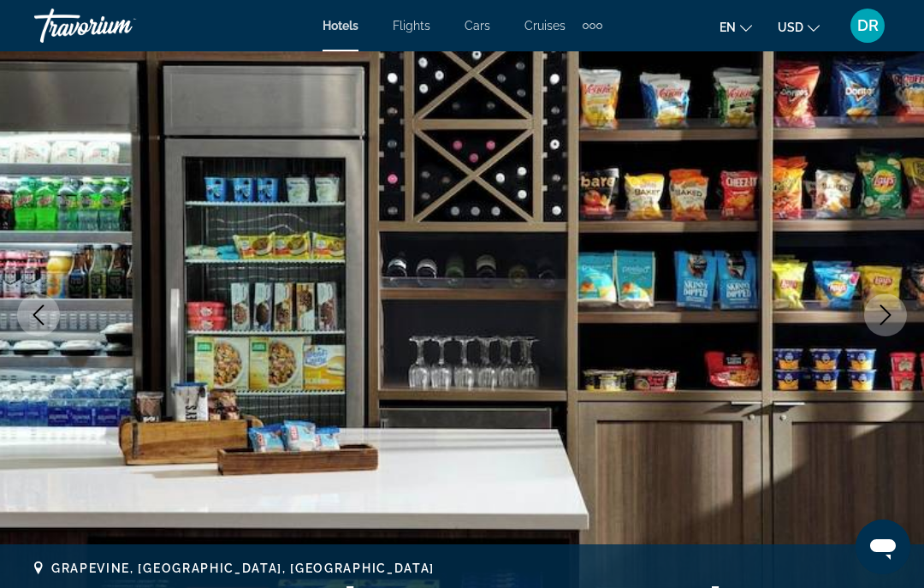
click at [897, 320] on button "Next image" at bounding box center [885, 314] width 43 height 43
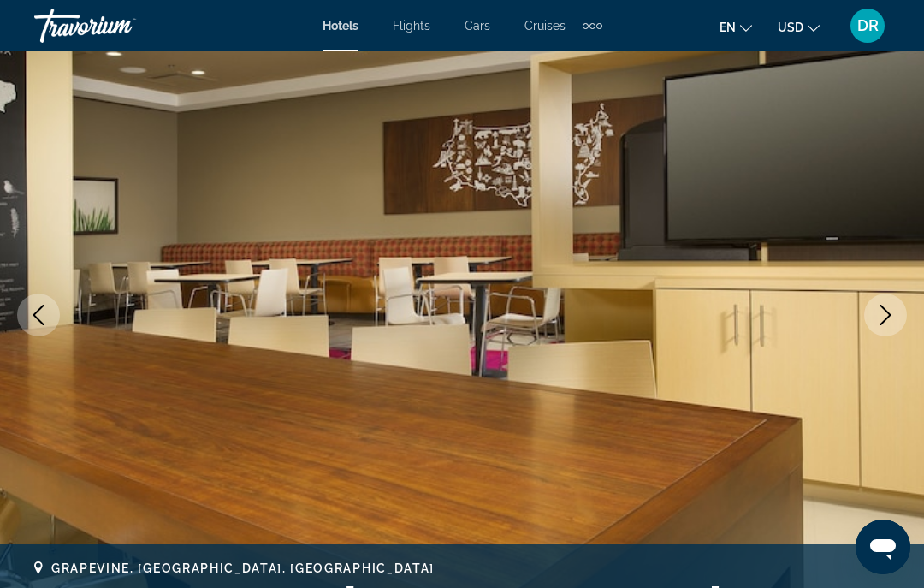
click at [896, 322] on button "Next image" at bounding box center [885, 314] width 43 height 43
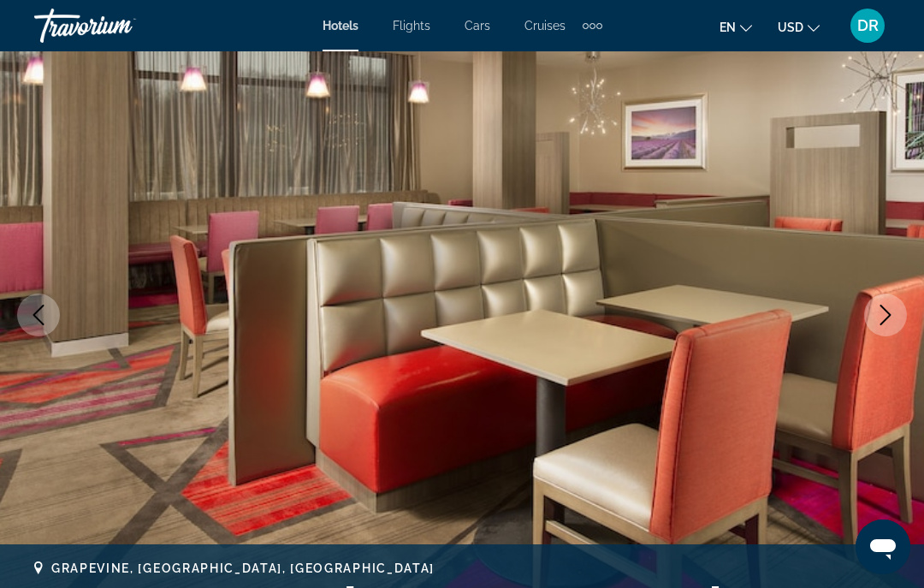
click at [895, 323] on icon "Next image" at bounding box center [885, 315] width 21 height 21
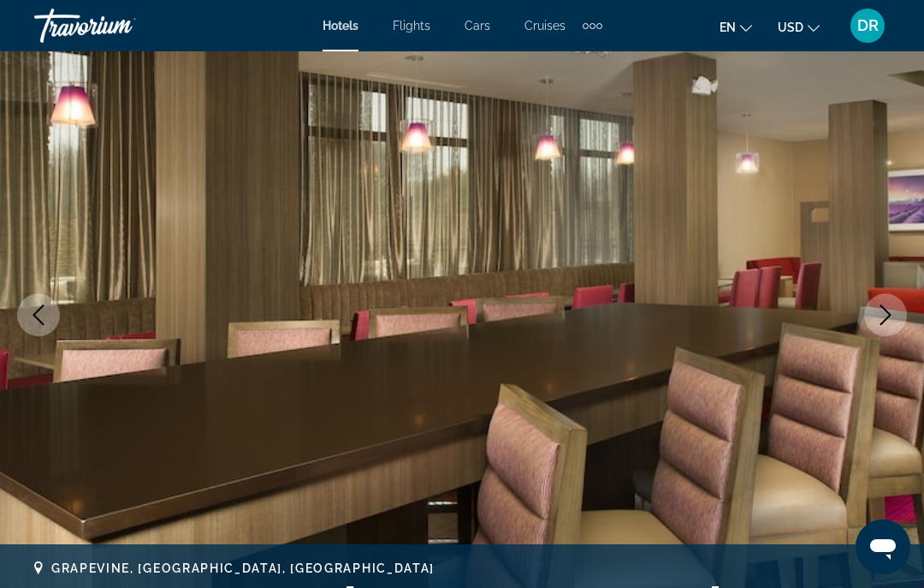
click at [898, 322] on button "Next image" at bounding box center [885, 314] width 43 height 43
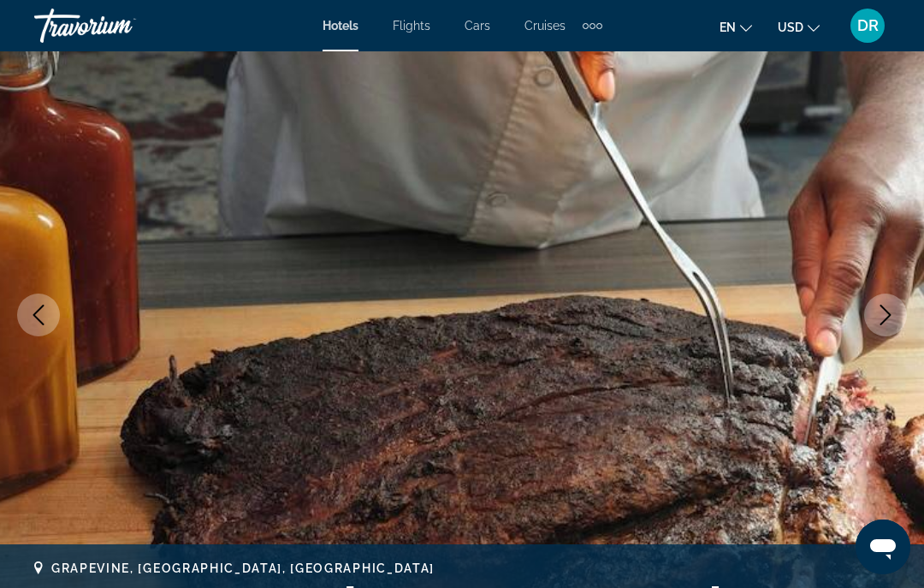
click at [895, 322] on icon "Next image" at bounding box center [885, 315] width 21 height 21
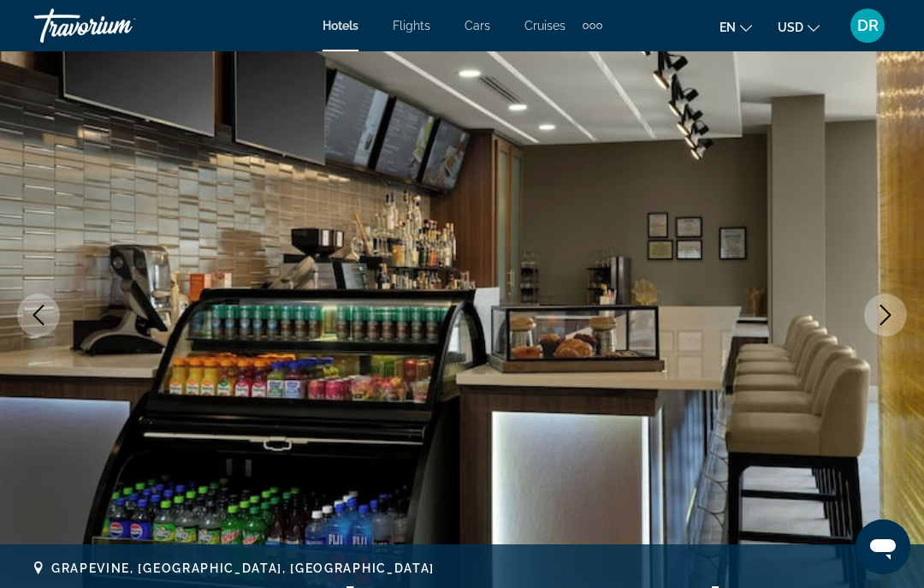
click at [898, 317] on button "Next image" at bounding box center [885, 314] width 43 height 43
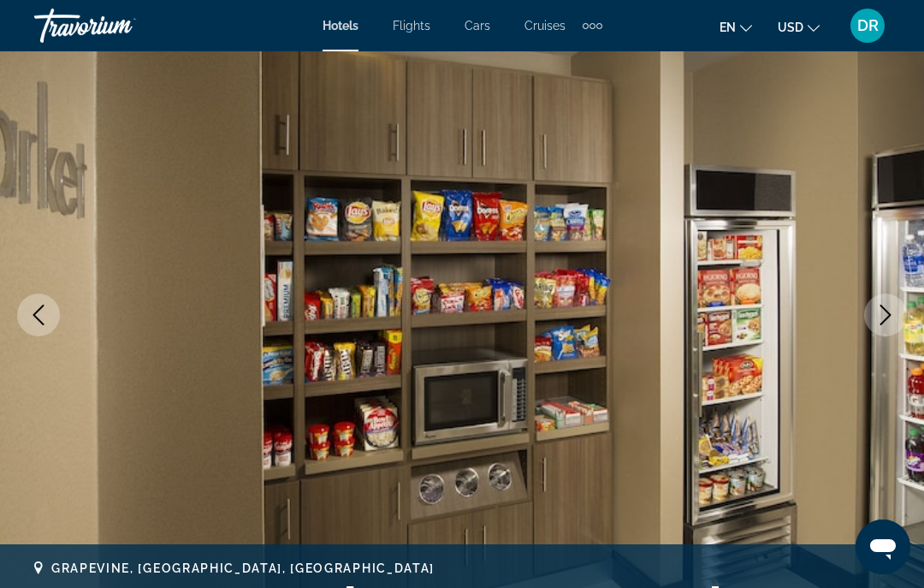
click at [901, 320] on button "Next image" at bounding box center [885, 314] width 43 height 43
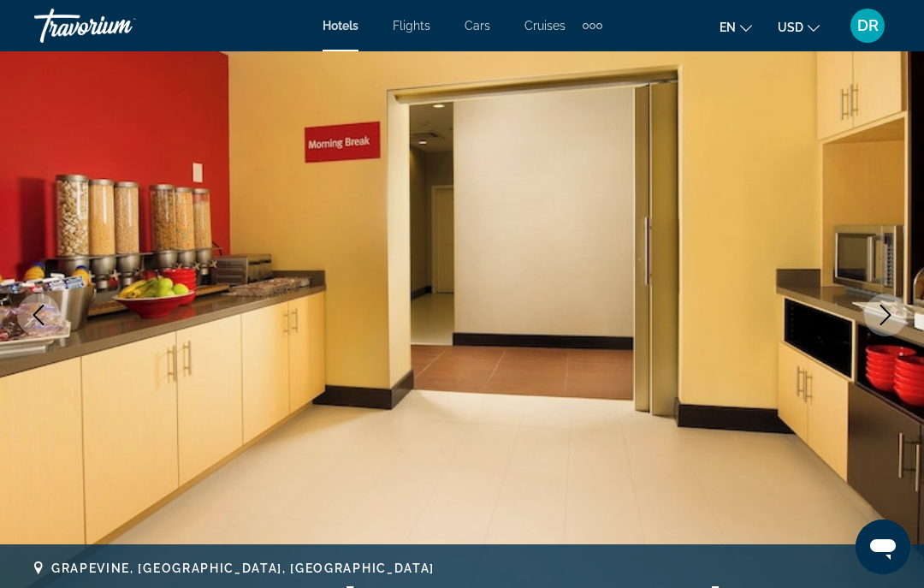
click at [911, 316] on img "Main content" at bounding box center [462, 314] width 924 height 813
click at [891, 317] on icon "Next image" at bounding box center [885, 315] width 21 height 21
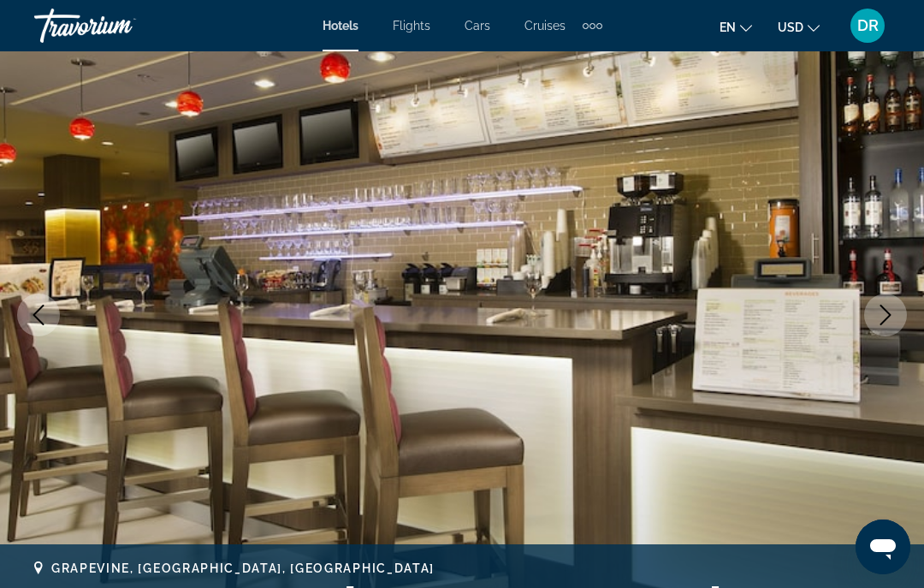
click at [892, 317] on icon "Next image" at bounding box center [885, 315] width 21 height 21
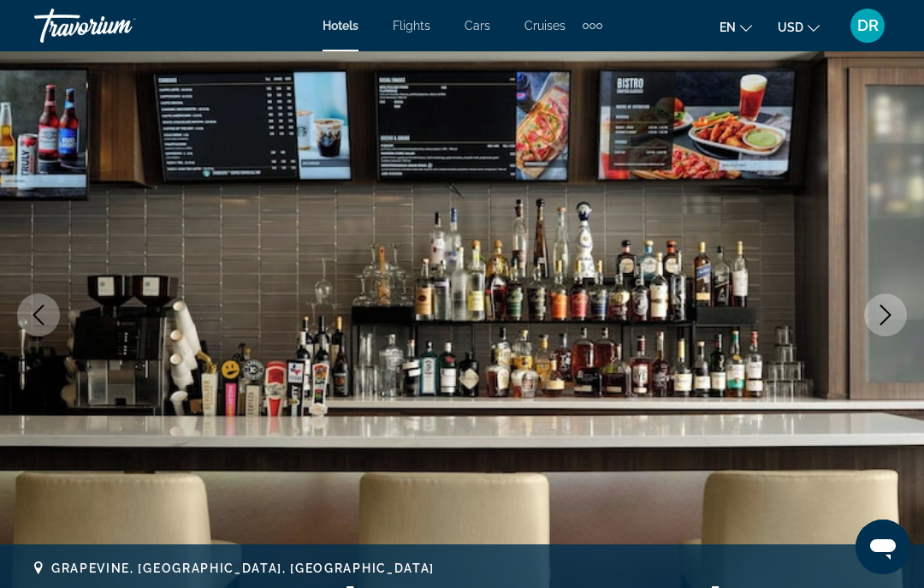
click at [888, 317] on icon "Next image" at bounding box center [885, 315] width 11 height 21
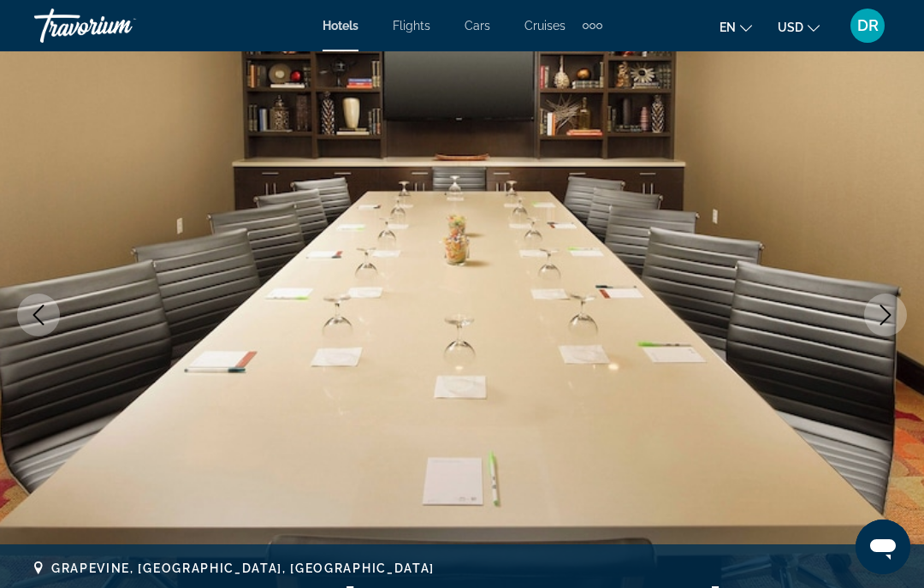
click at [888, 320] on icon "Next image" at bounding box center [885, 315] width 21 height 21
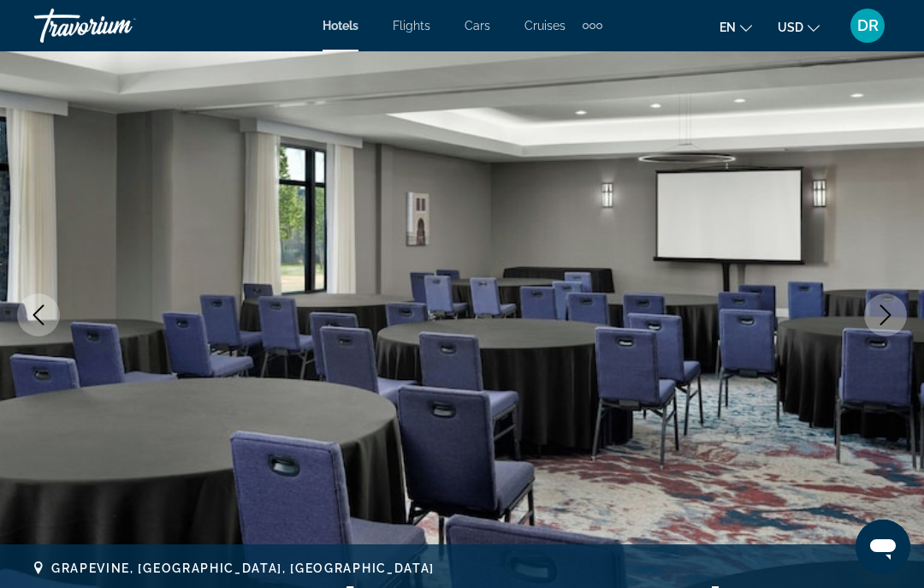
click at [889, 325] on button "Next image" at bounding box center [885, 314] width 43 height 43
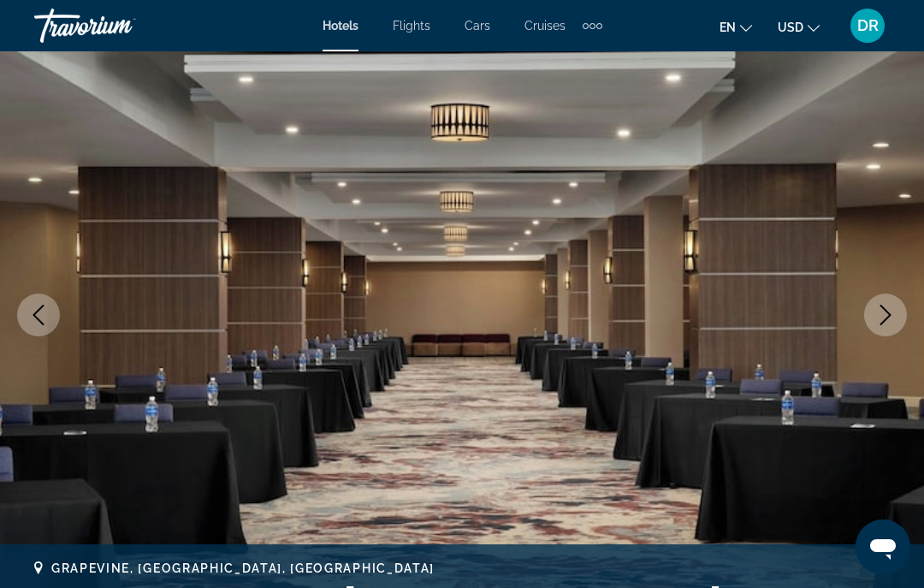
click at [887, 318] on icon "Next image" at bounding box center [885, 315] width 11 height 21
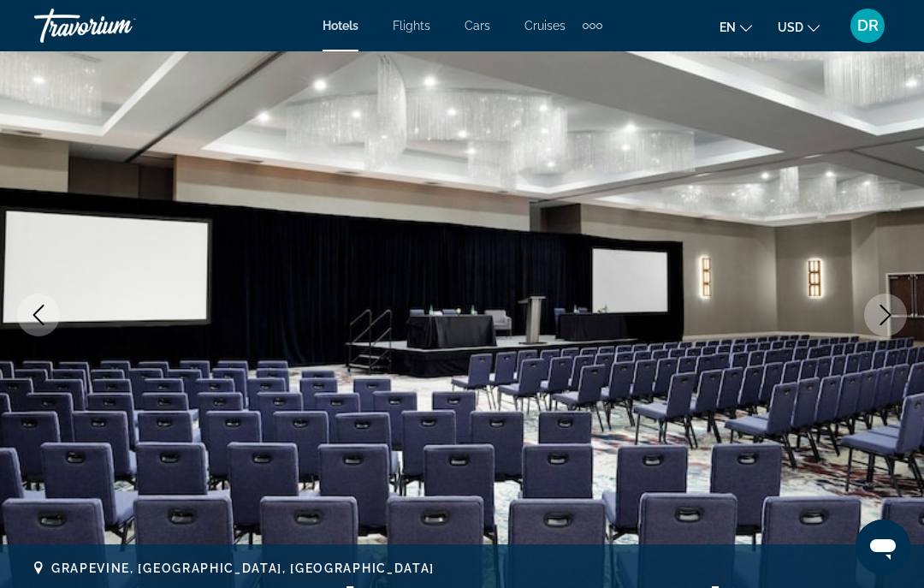
click at [890, 321] on icon "Next image" at bounding box center [885, 315] width 21 height 21
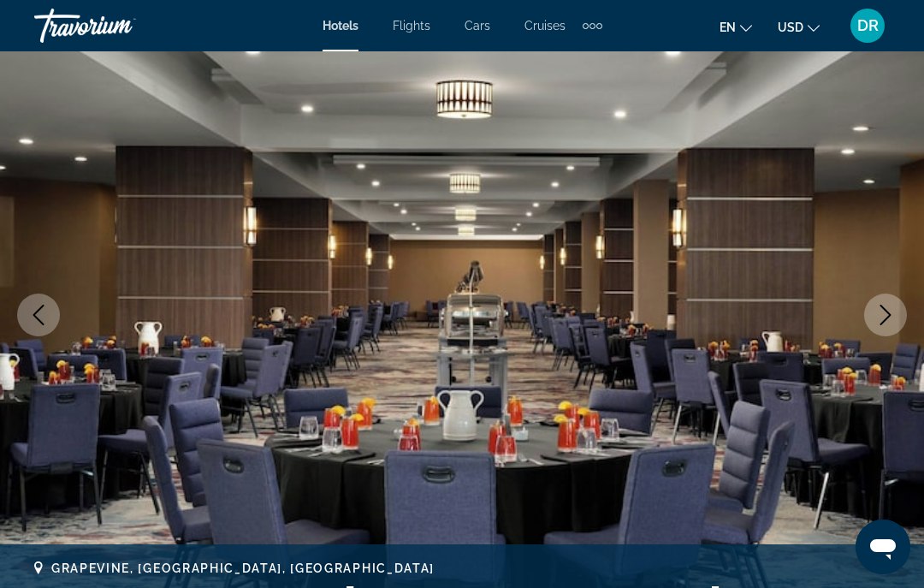
click at [896, 317] on button "Next image" at bounding box center [885, 314] width 43 height 43
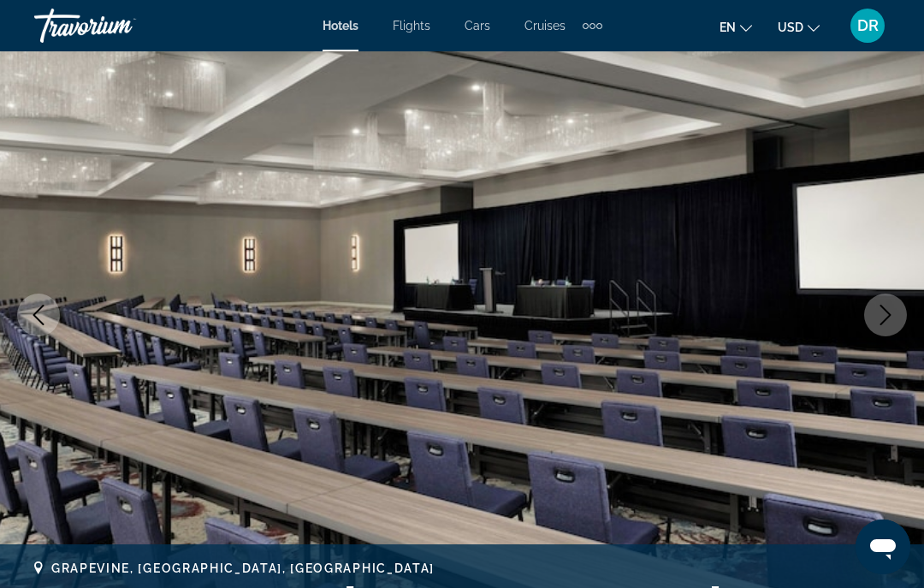
click at [907, 318] on img "Main content" at bounding box center [462, 314] width 924 height 813
click at [886, 321] on icon "Next image" at bounding box center [885, 315] width 21 height 21
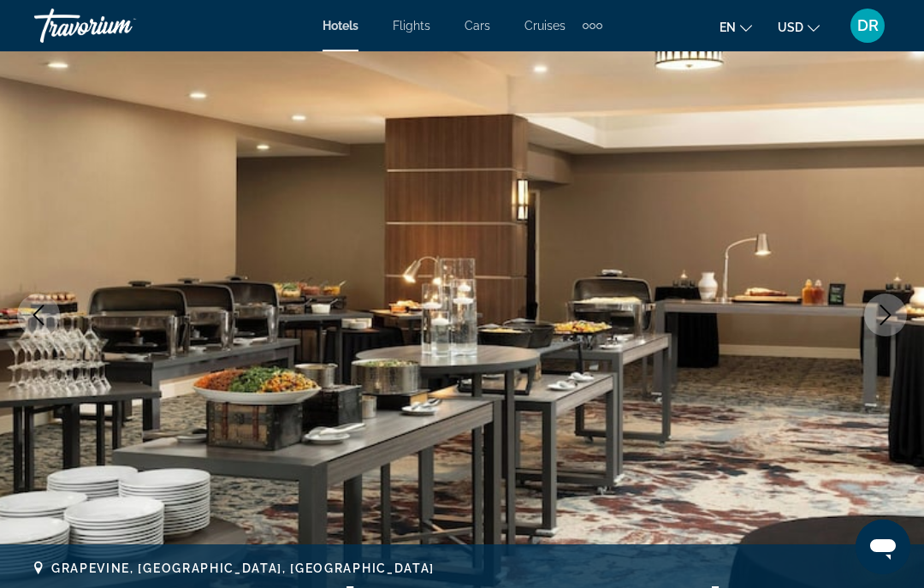
click at [882, 320] on icon "Next image" at bounding box center [885, 315] width 21 height 21
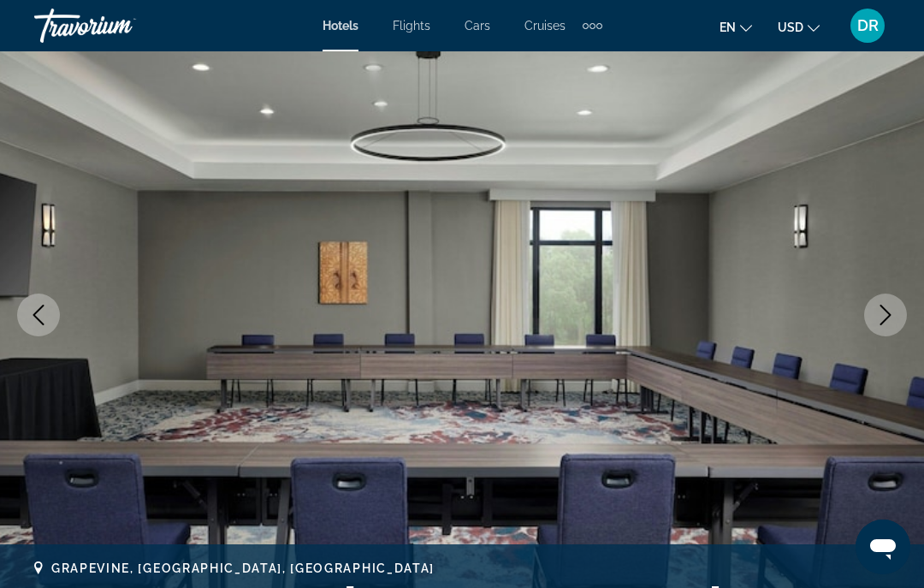
click at [885, 319] on icon "Next image" at bounding box center [885, 315] width 21 height 21
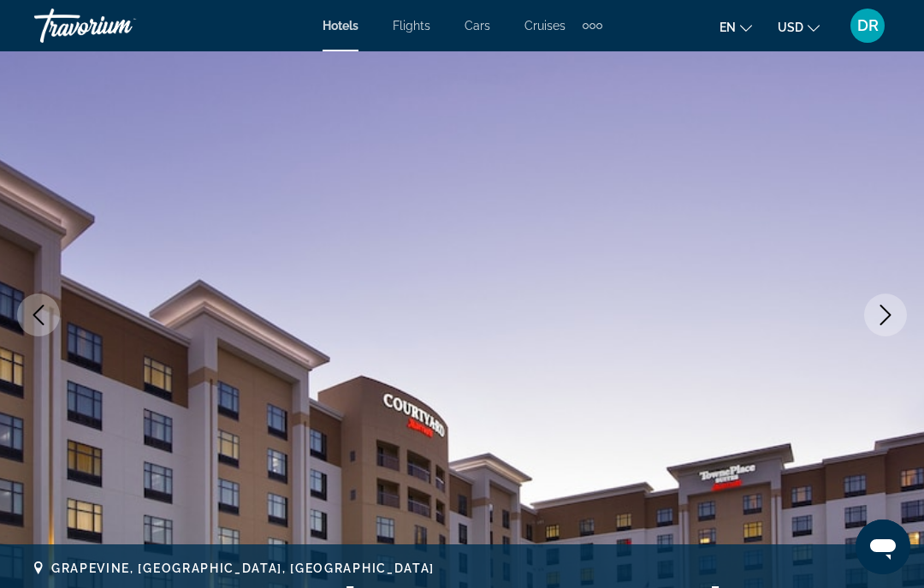
click at [888, 320] on icon "Next image" at bounding box center [885, 315] width 21 height 21
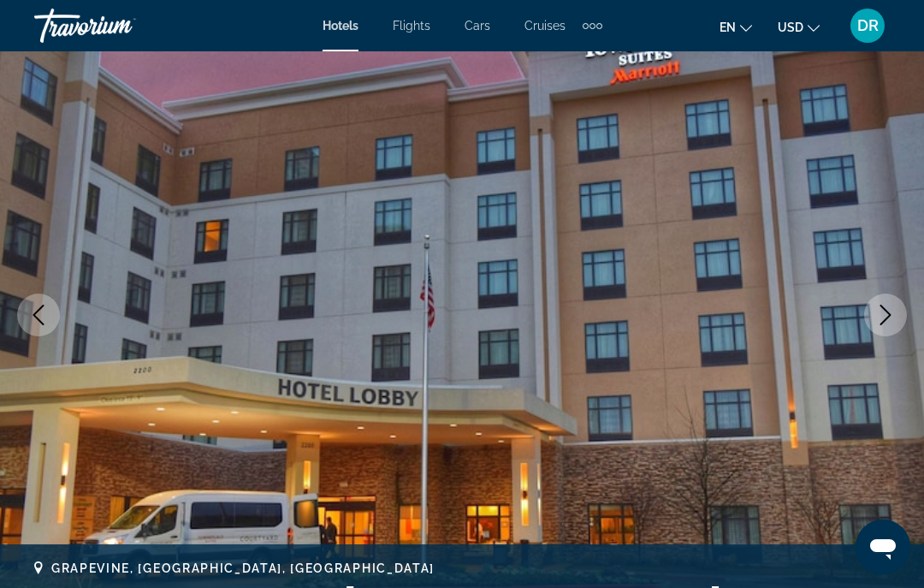
click at [893, 319] on icon "Next image" at bounding box center [885, 315] width 21 height 21
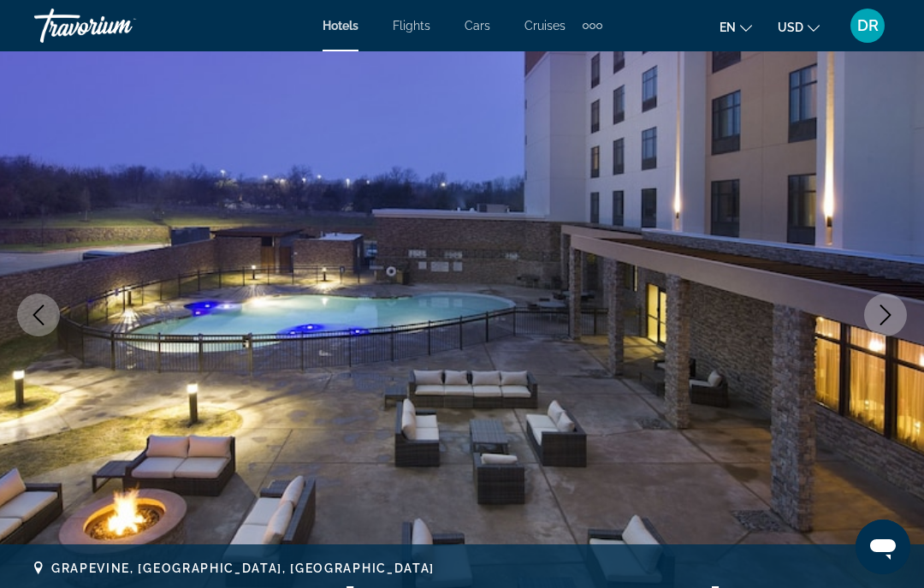
click at [895, 318] on icon "Next image" at bounding box center [885, 315] width 21 height 21
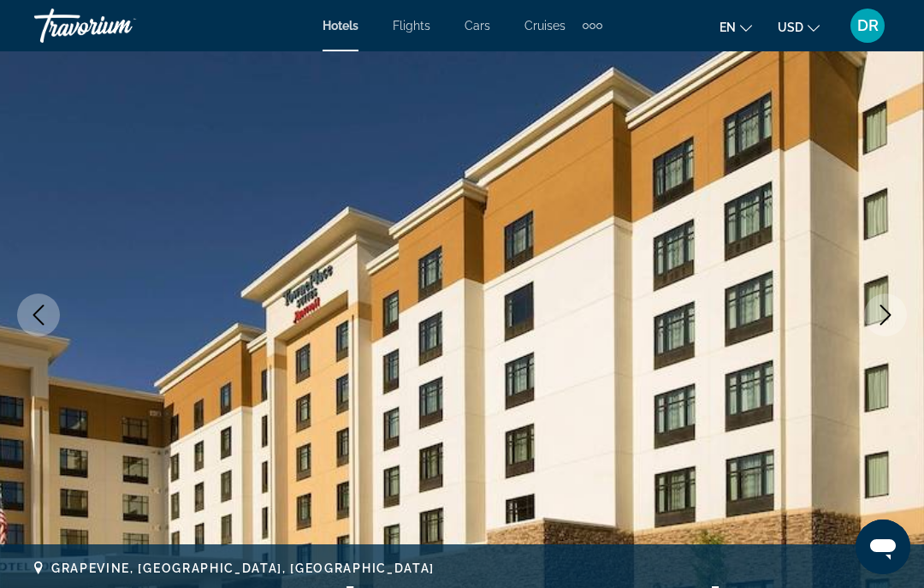
click at [893, 321] on icon "Next image" at bounding box center [885, 315] width 21 height 21
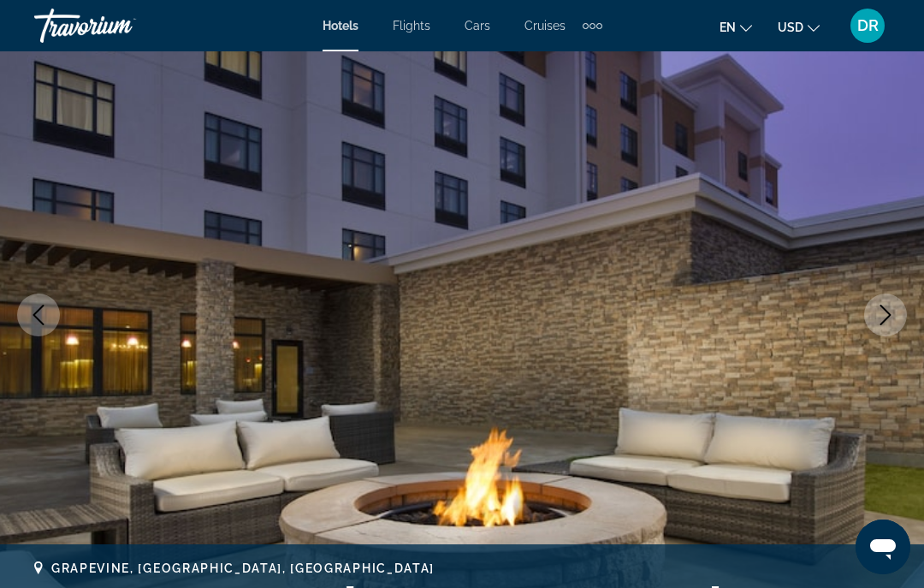
click at [895, 320] on icon "Next image" at bounding box center [885, 315] width 21 height 21
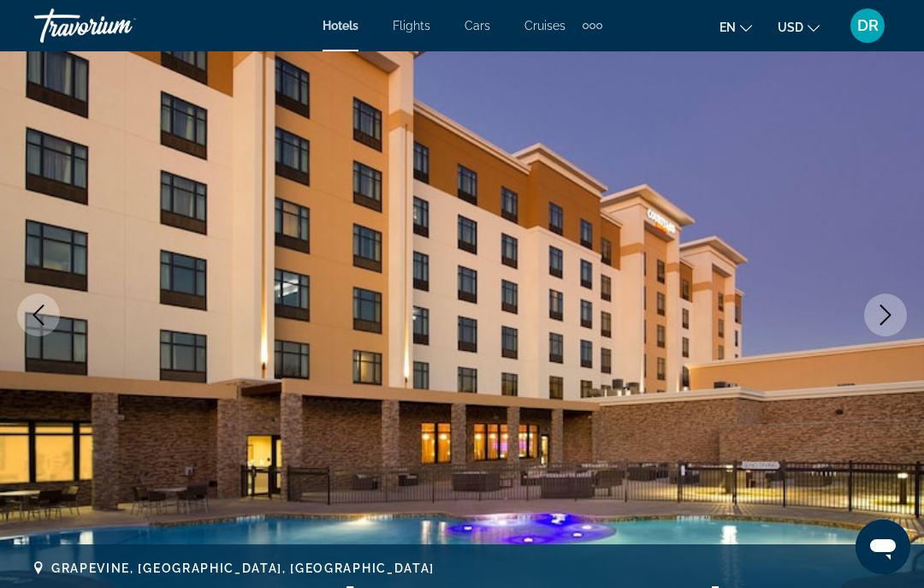
click at [897, 319] on button "Next image" at bounding box center [885, 314] width 43 height 43
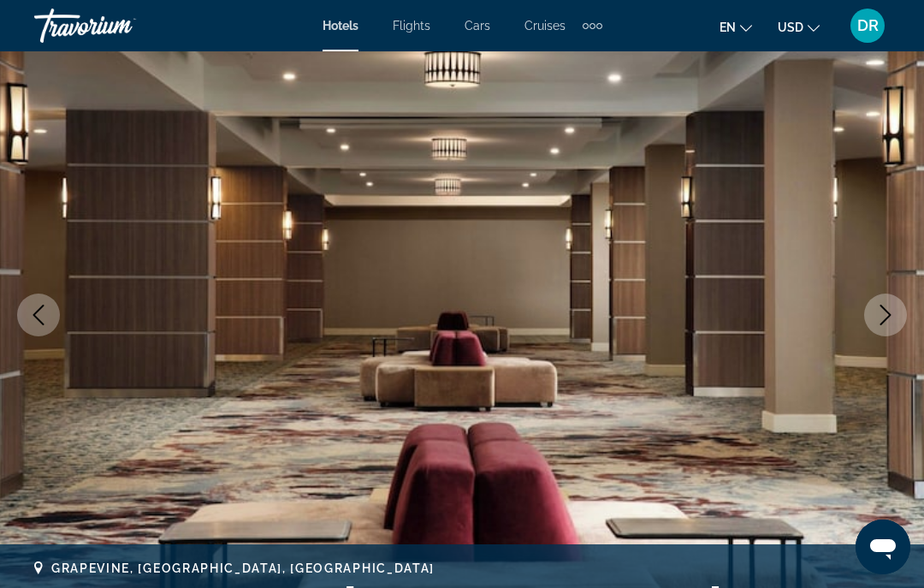
click at [896, 320] on button "Next image" at bounding box center [885, 314] width 43 height 43
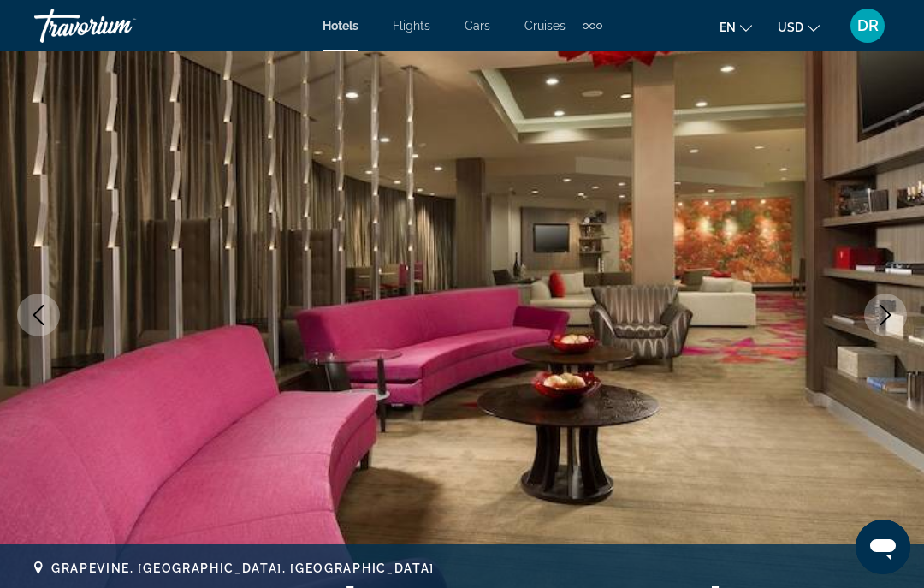
click at [897, 319] on button "Next image" at bounding box center [885, 314] width 43 height 43
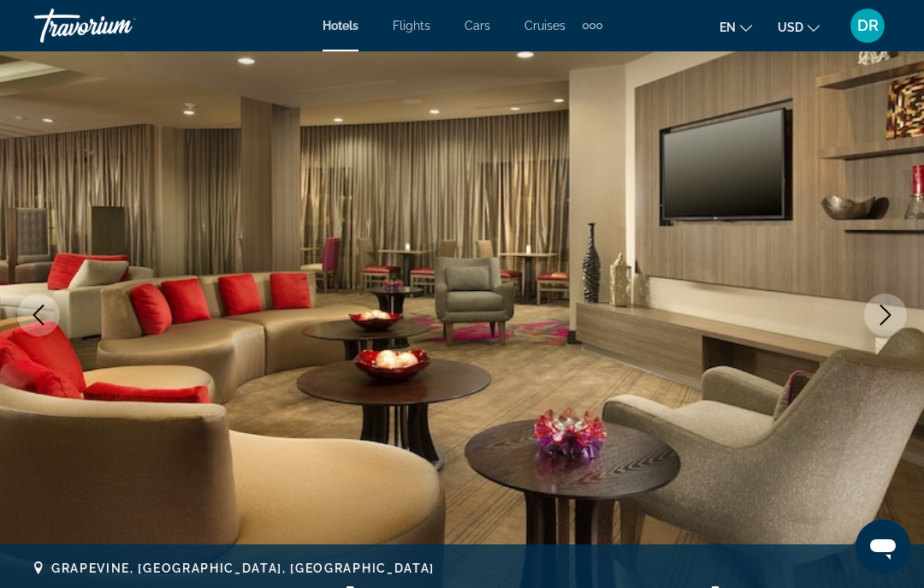
click at [897, 320] on button "Next image" at bounding box center [885, 314] width 43 height 43
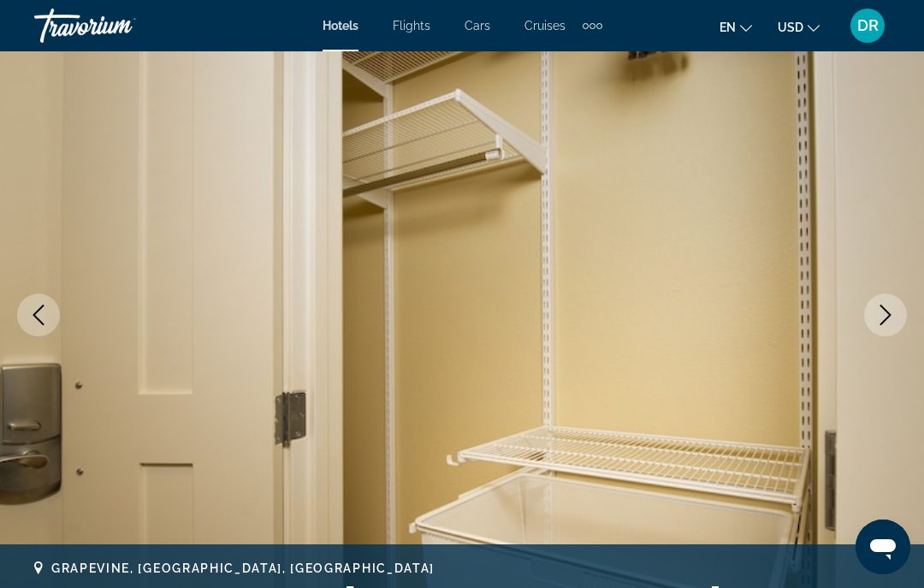
click at [897, 320] on button "Next image" at bounding box center [885, 314] width 43 height 43
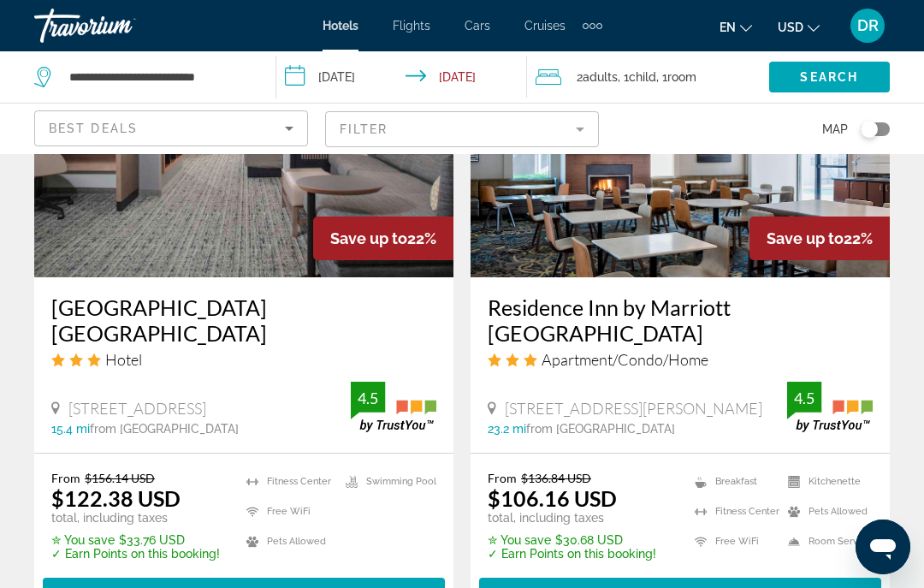
scroll to position [3749, 0]
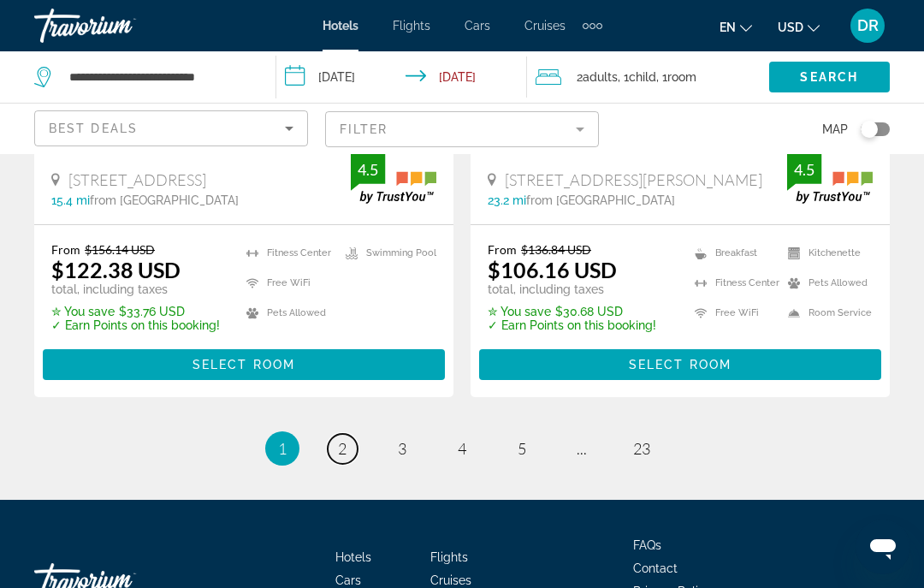
click at [348, 434] on link "page 2" at bounding box center [343, 449] width 30 height 30
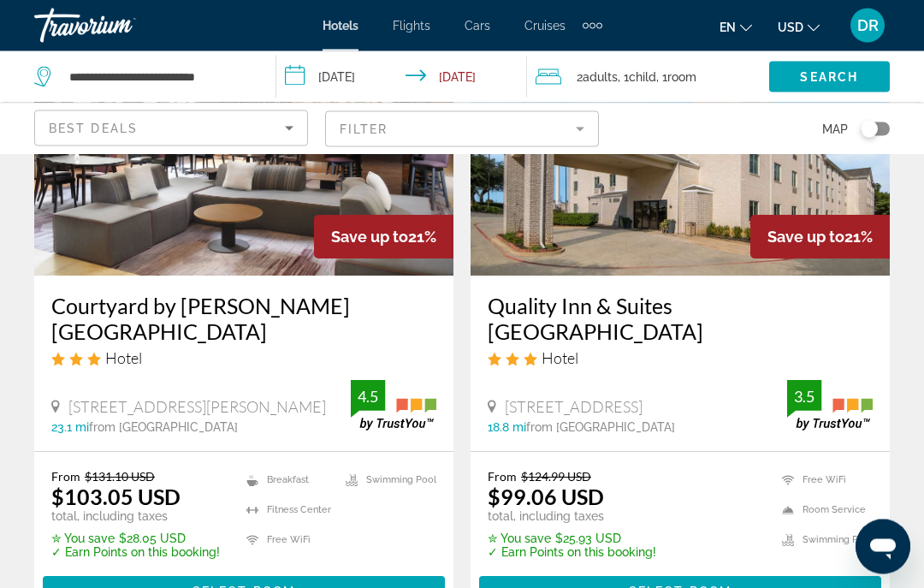
scroll to position [168, 0]
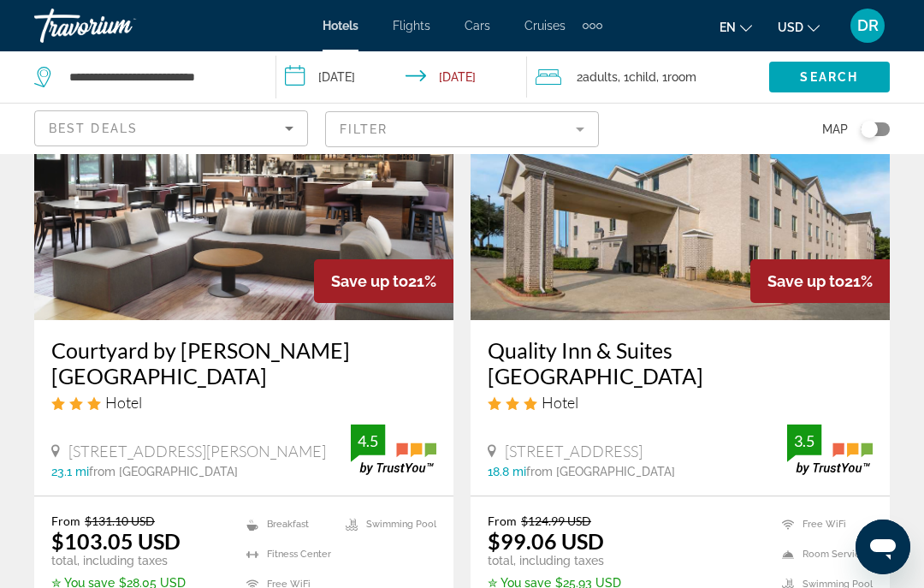
click at [803, 258] on img "Main content" at bounding box center [680, 183] width 419 height 274
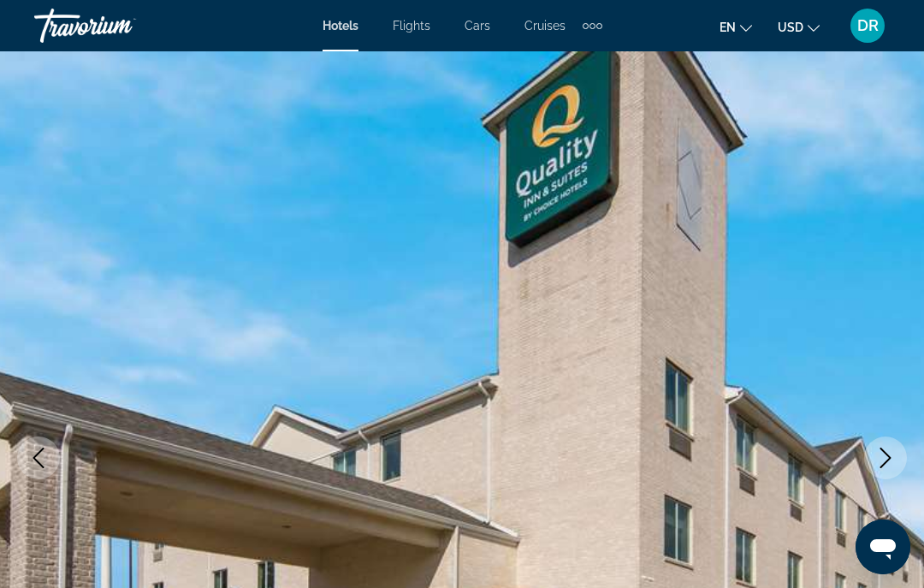
click at [888, 461] on icon "Next image" at bounding box center [885, 457] width 21 height 21
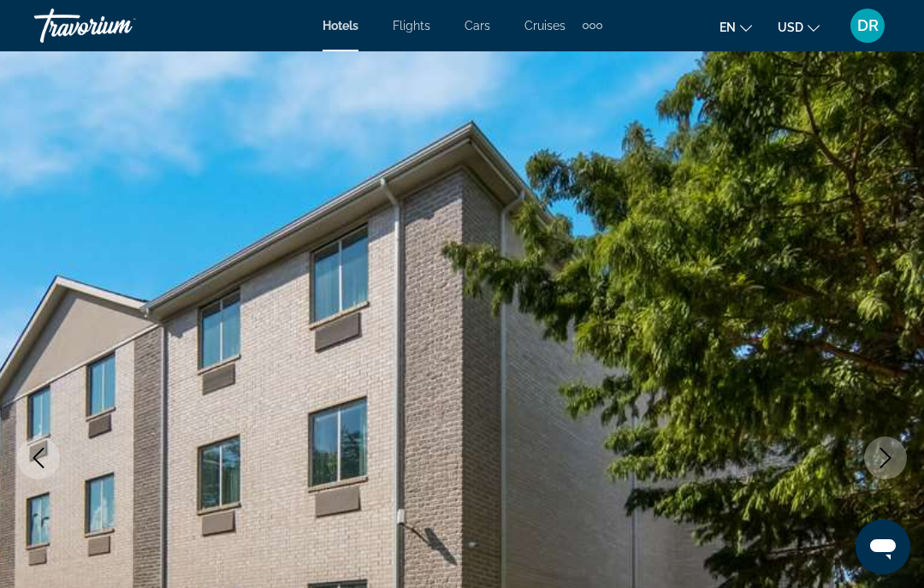
click at [885, 457] on icon "Next image" at bounding box center [885, 457] width 21 height 21
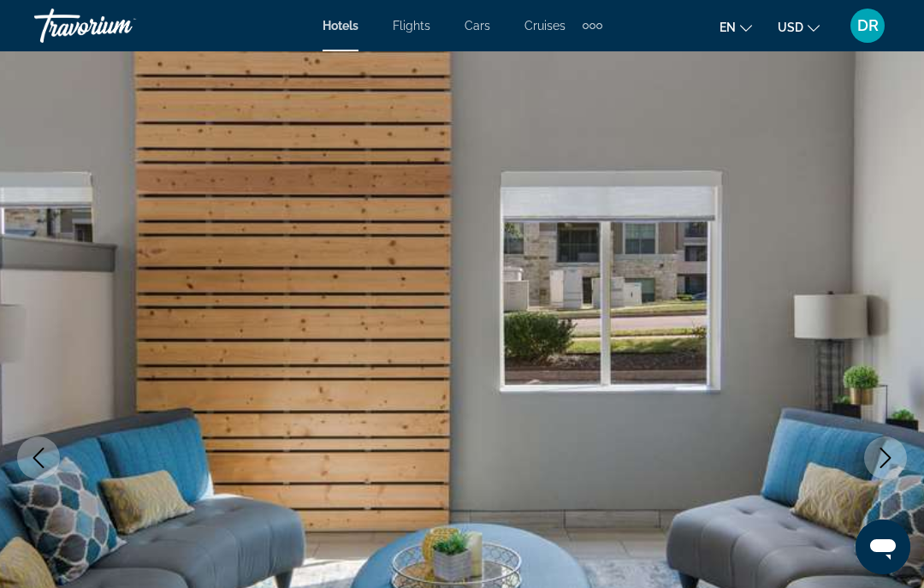
click at [887, 459] on icon "Next image" at bounding box center [885, 457] width 21 height 21
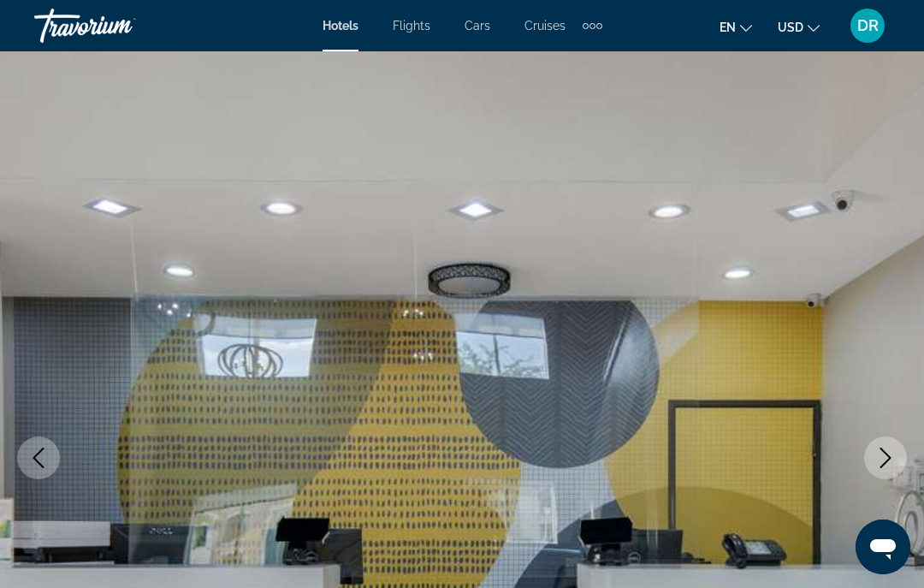
click at [886, 455] on icon "Next image" at bounding box center [885, 457] width 21 height 21
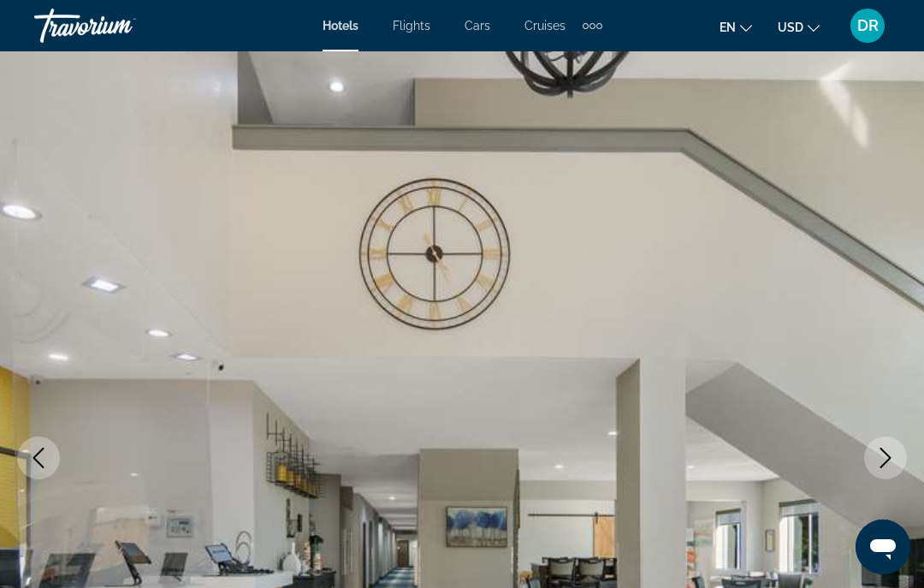
click at [886, 453] on icon "Next image" at bounding box center [885, 457] width 11 height 21
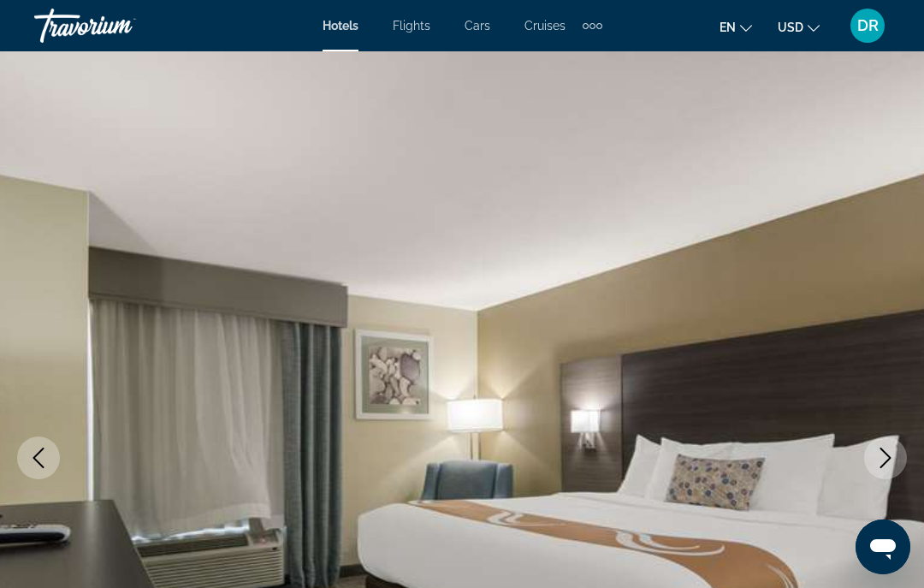
click at [887, 449] on icon "Next image" at bounding box center [885, 457] width 21 height 21
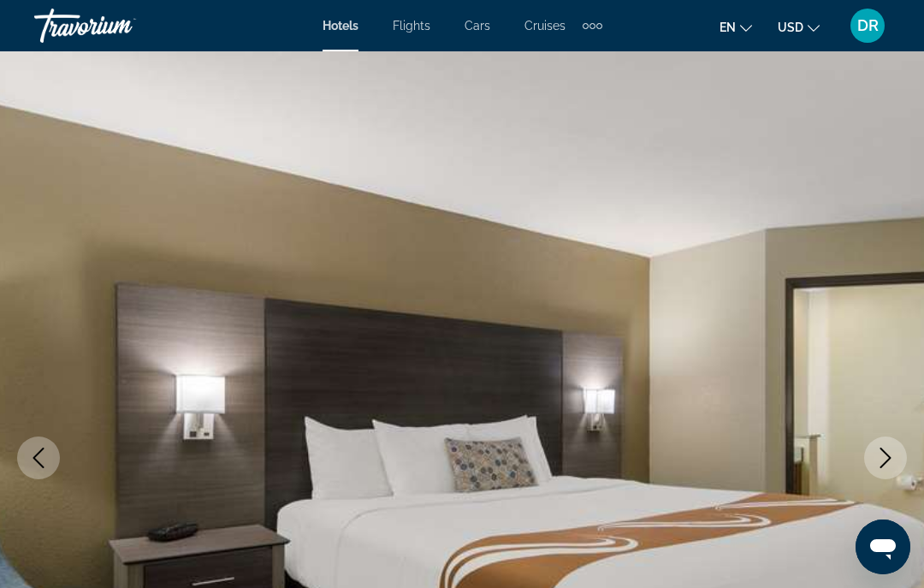
click at [887, 453] on icon "Next image" at bounding box center [885, 457] width 21 height 21
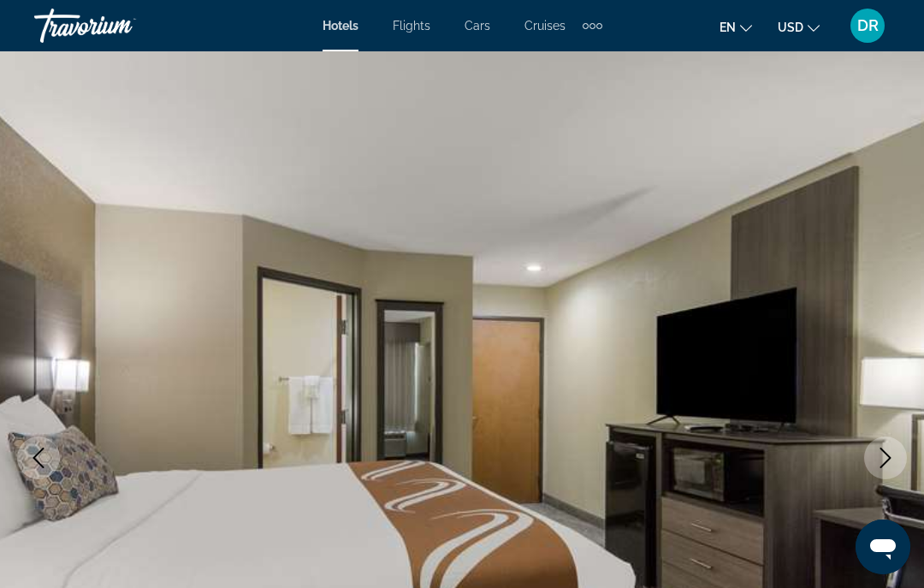
click at [886, 449] on icon "Next image" at bounding box center [885, 457] width 21 height 21
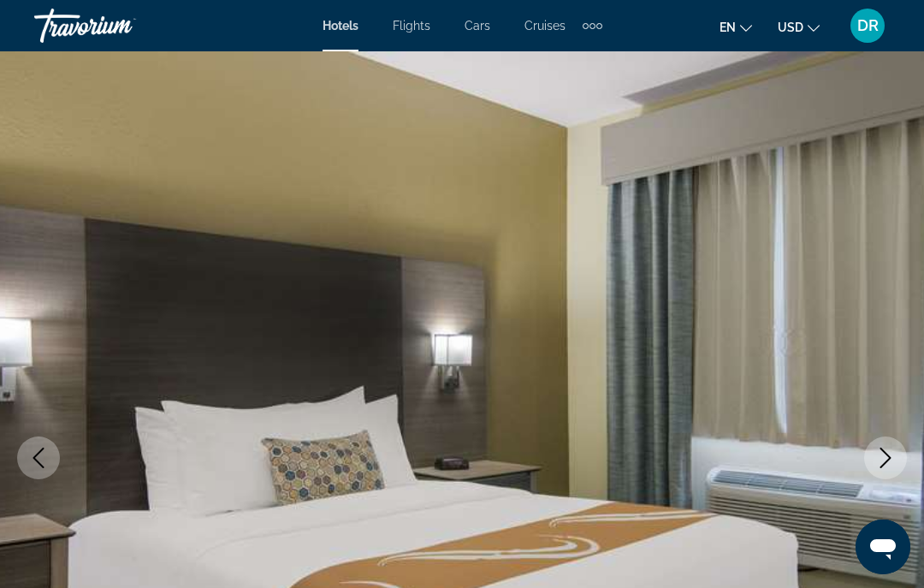
click at [884, 449] on icon "Next image" at bounding box center [885, 457] width 21 height 21
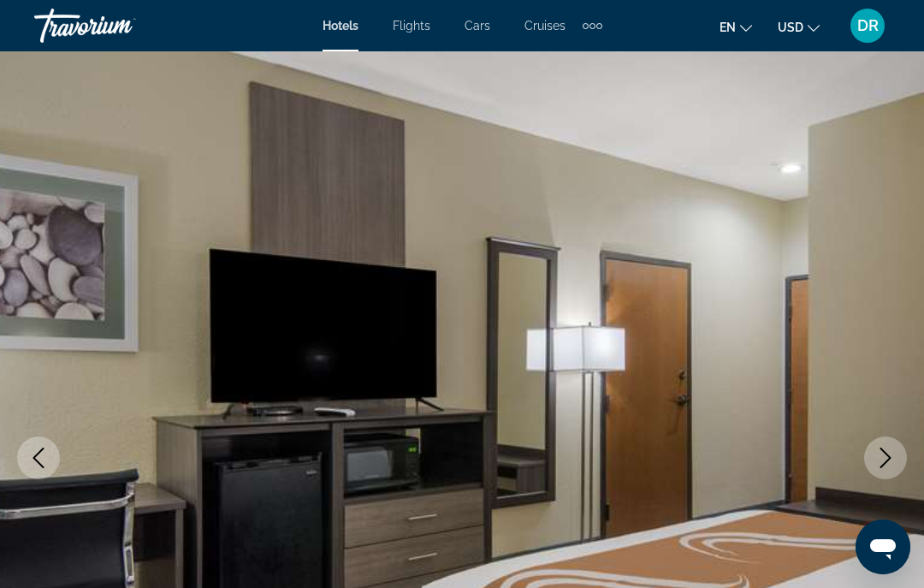
click at [888, 449] on icon "Next image" at bounding box center [885, 457] width 21 height 21
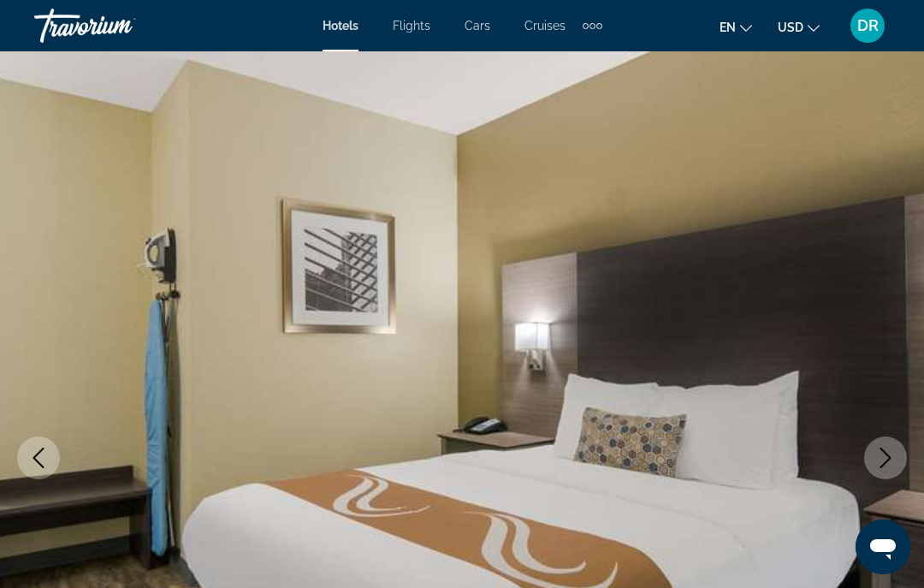
click at [886, 449] on icon "Next image" at bounding box center [885, 457] width 21 height 21
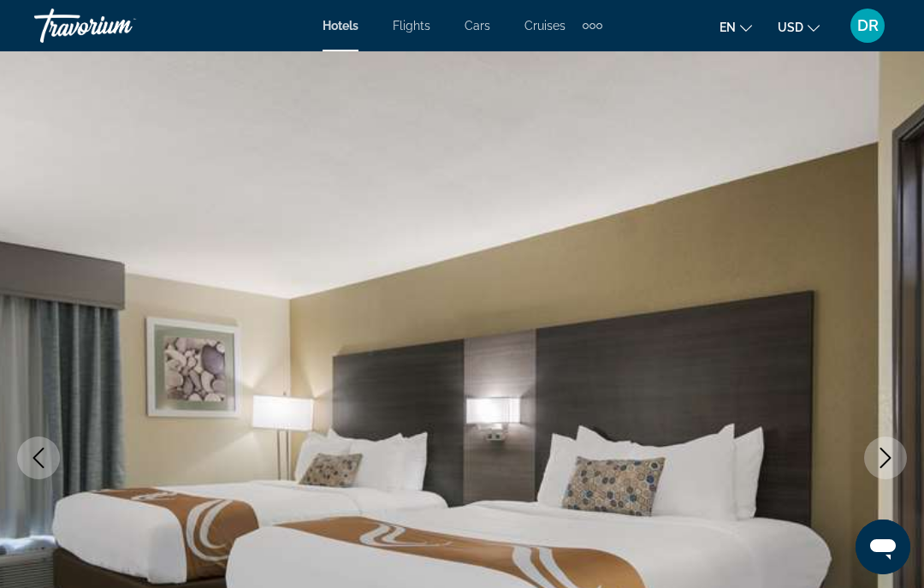
click at [886, 462] on icon "Next image" at bounding box center [885, 457] width 11 height 21
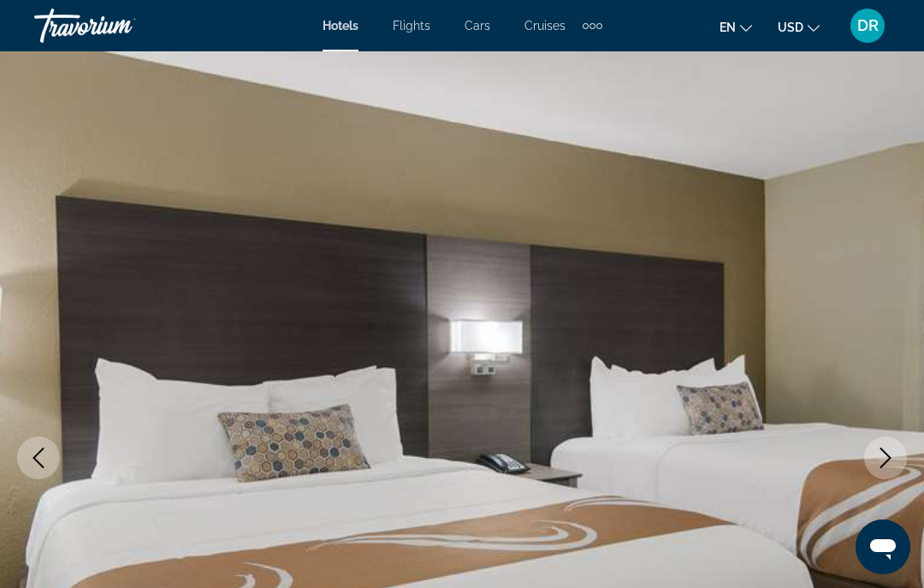
click at [885, 464] on icon "Next image" at bounding box center [885, 457] width 11 height 21
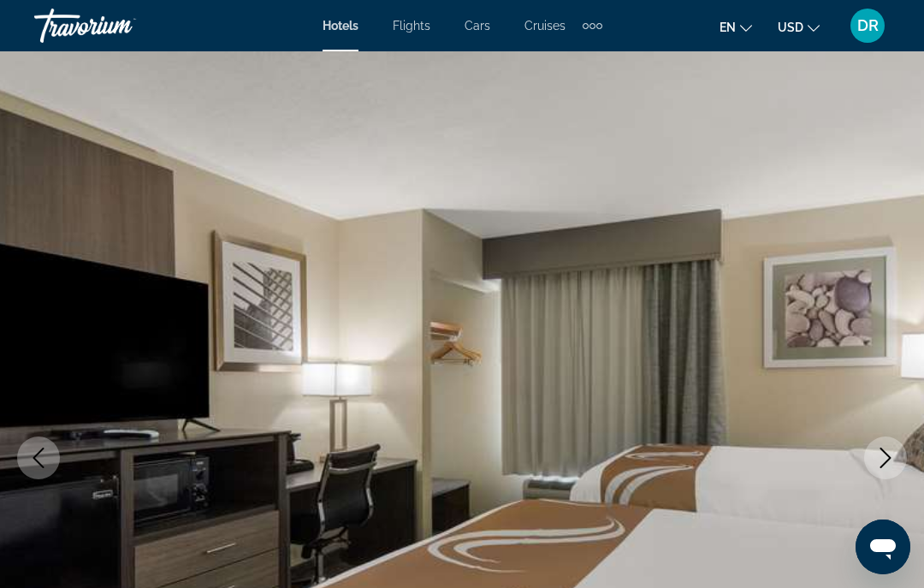
click at [884, 461] on icon "Next image" at bounding box center [885, 457] width 21 height 21
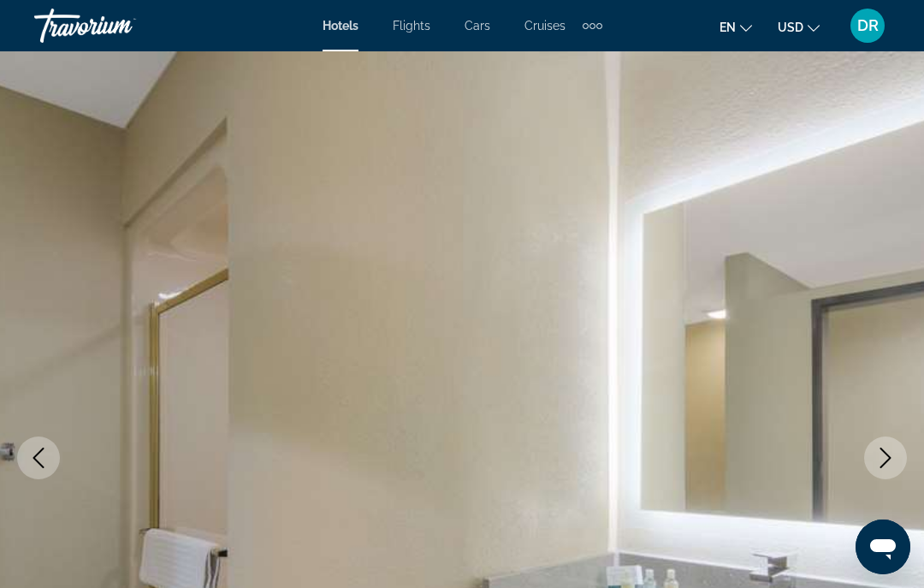
click at [886, 459] on icon "Next image" at bounding box center [885, 457] width 21 height 21
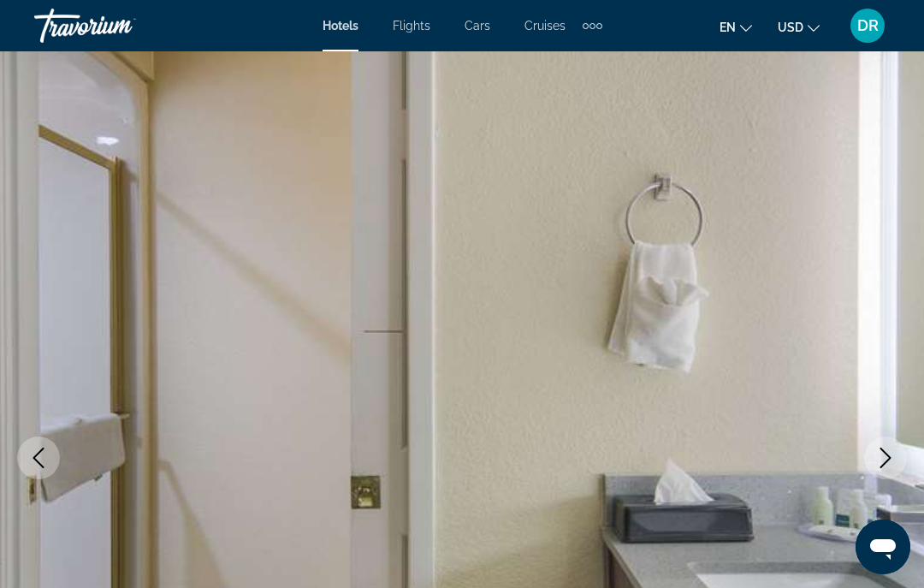
click at [886, 459] on icon "Next image" at bounding box center [885, 457] width 21 height 21
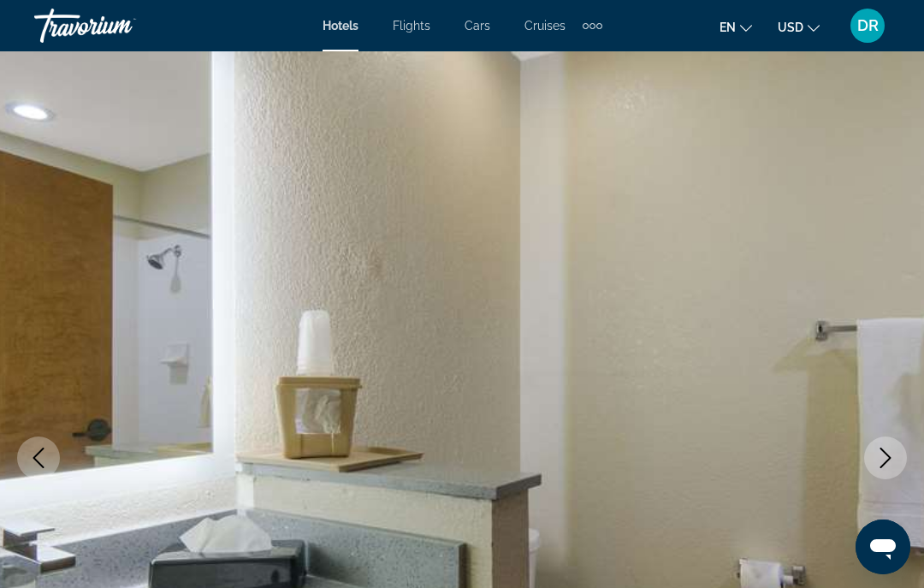
click at [884, 456] on icon "Next image" at bounding box center [885, 457] width 21 height 21
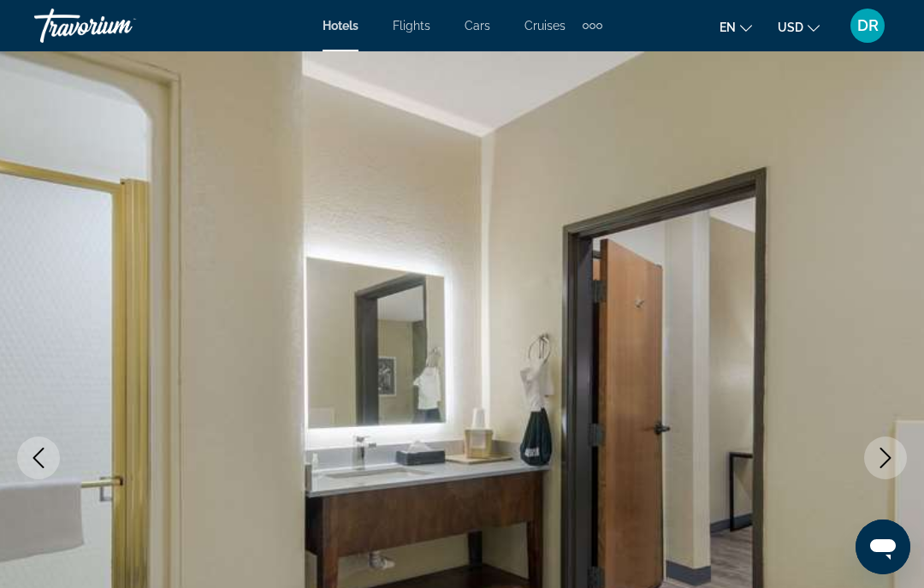
click at [880, 459] on icon "Next image" at bounding box center [885, 457] width 21 height 21
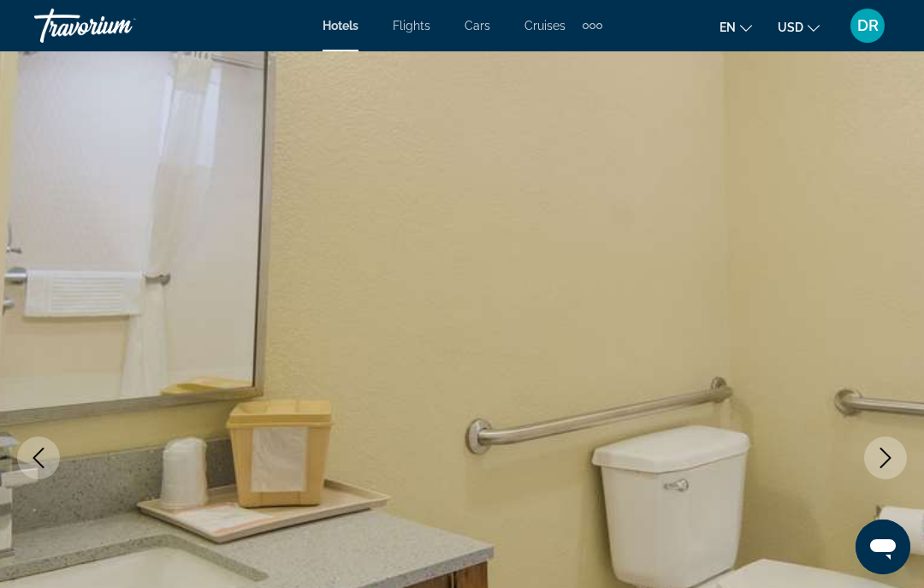
click at [885, 459] on icon "Next image" at bounding box center [885, 457] width 21 height 21
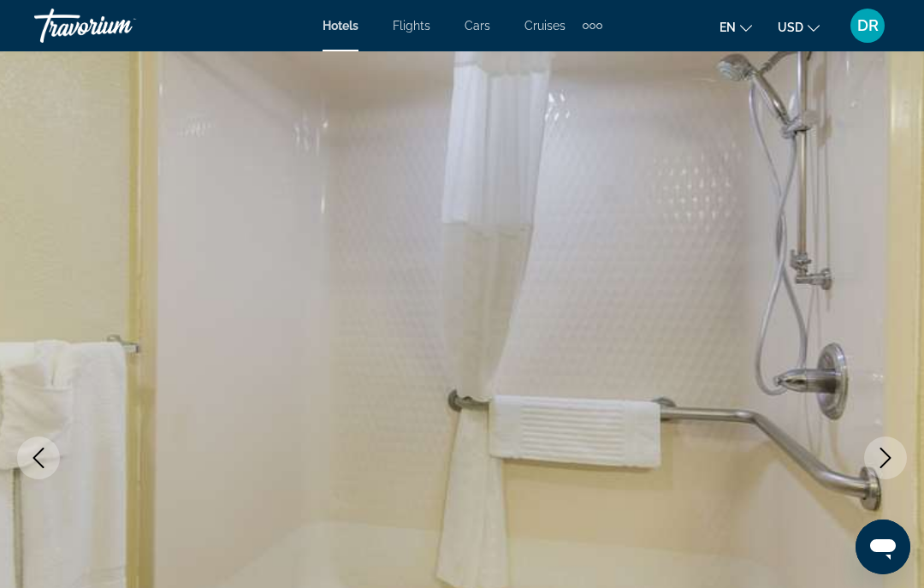
click at [884, 459] on icon "Next image" at bounding box center [885, 457] width 21 height 21
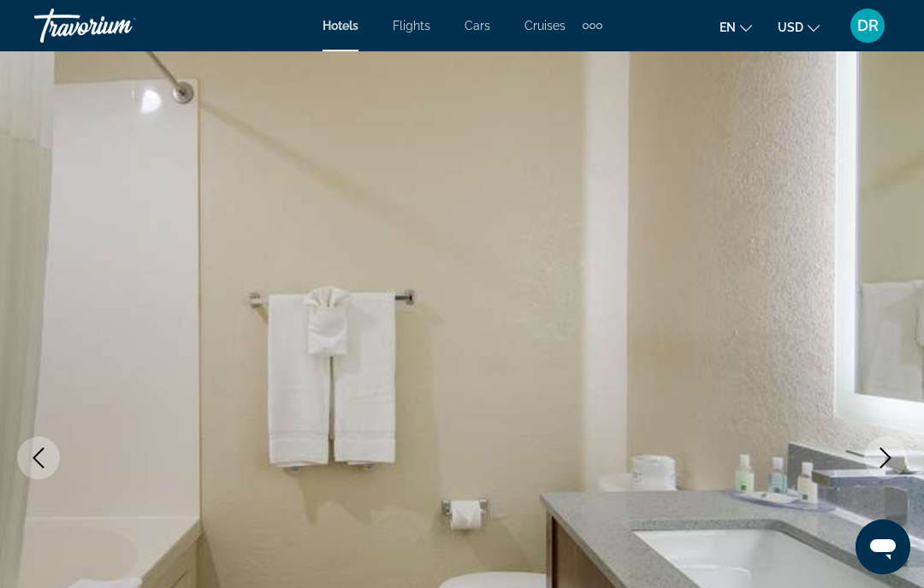
click at [884, 455] on icon "Next image" at bounding box center [885, 457] width 21 height 21
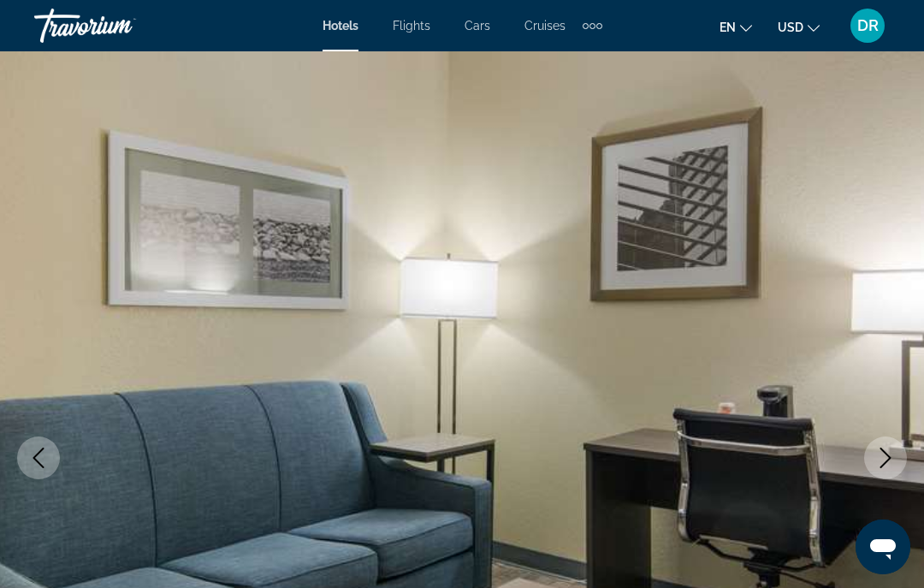
click at [882, 453] on icon "Next image" at bounding box center [885, 457] width 21 height 21
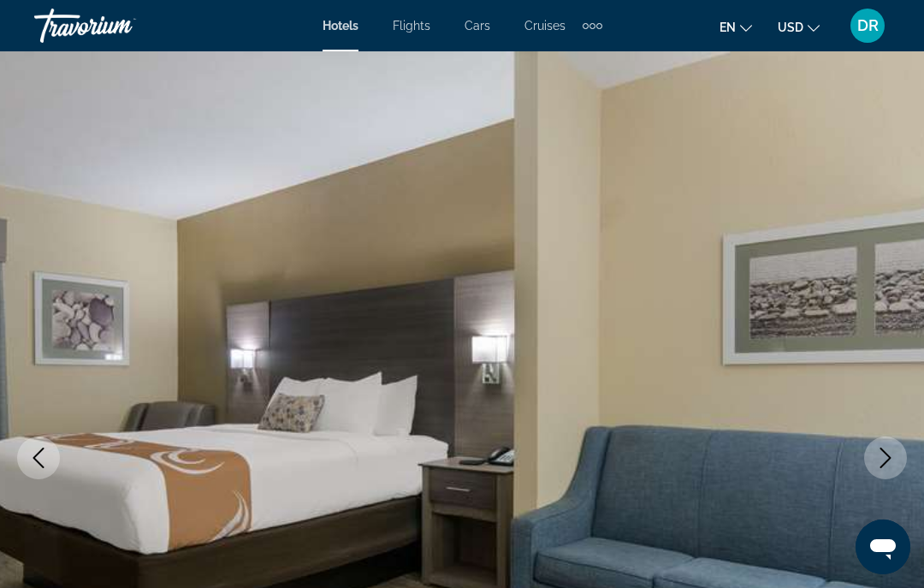
click at [882, 454] on icon "Next image" at bounding box center [885, 457] width 21 height 21
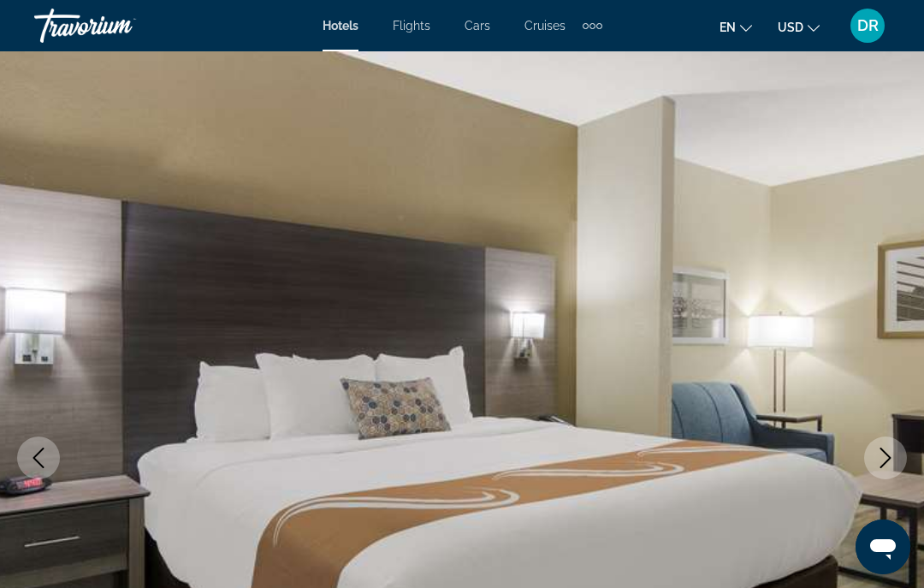
click at [881, 453] on icon "Next image" at bounding box center [885, 457] width 21 height 21
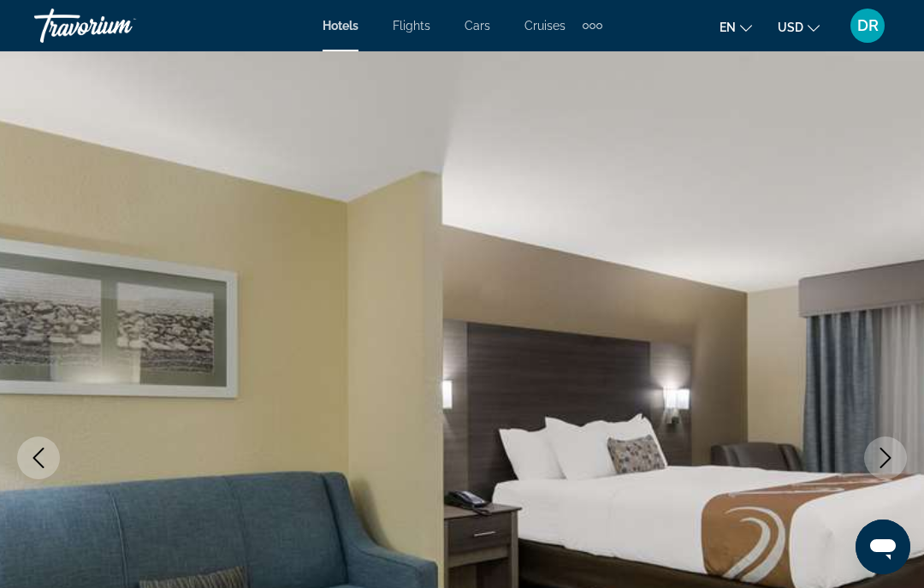
click at [882, 454] on icon "Next image" at bounding box center [885, 457] width 21 height 21
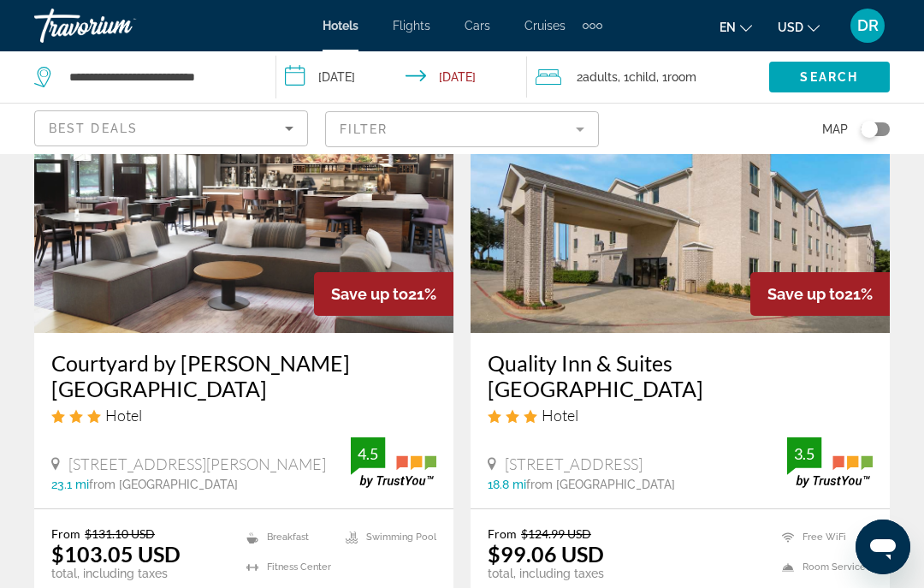
scroll to position [107, 0]
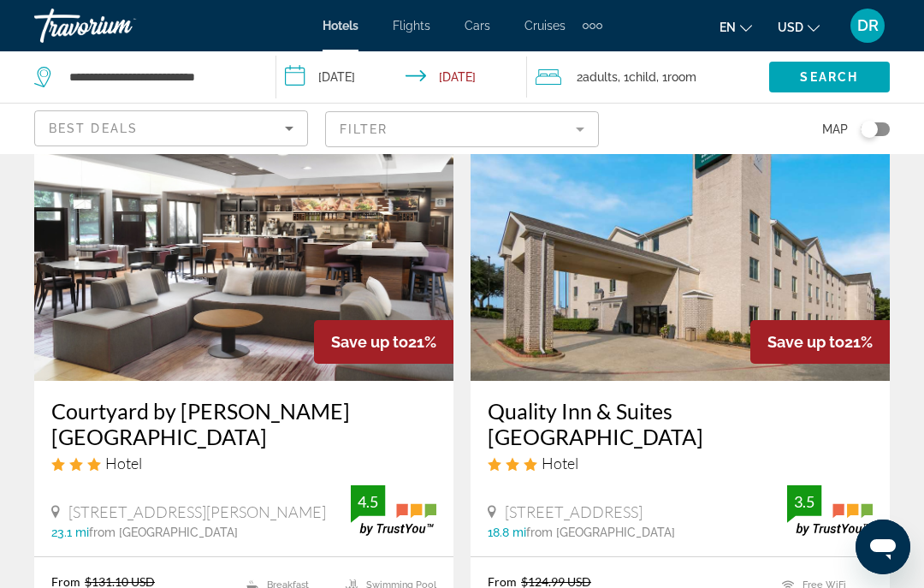
click at [756, 293] on img "Main content" at bounding box center [680, 244] width 419 height 274
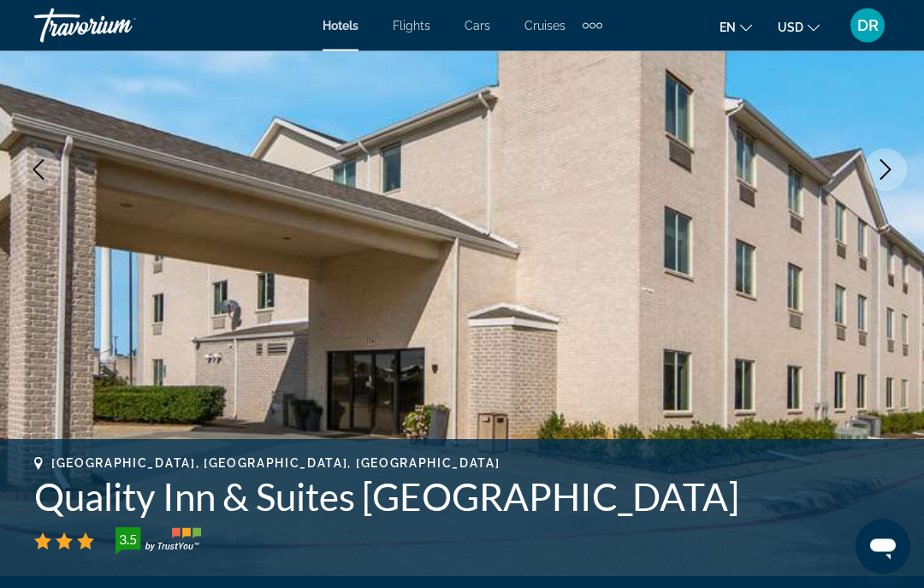
scroll to position [288, 0]
click at [891, 163] on icon "Next image" at bounding box center [885, 169] width 21 height 21
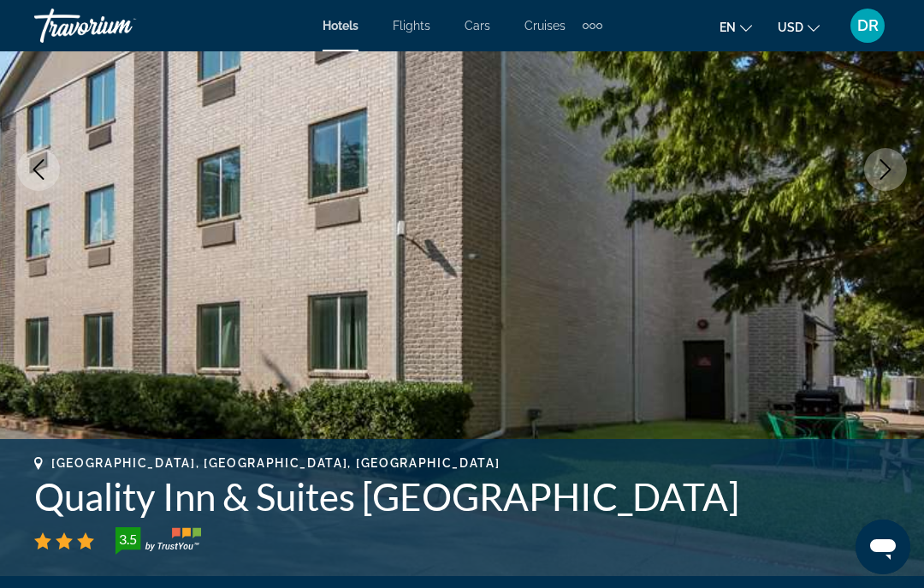
click at [892, 169] on icon "Next image" at bounding box center [885, 169] width 21 height 21
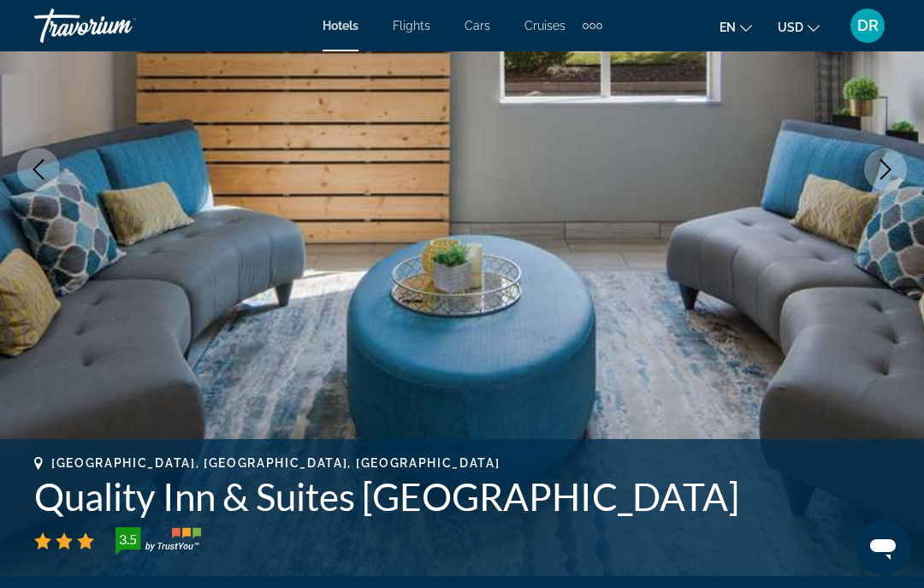
click at [879, 331] on img "Main content" at bounding box center [462, 169] width 924 height 813
click at [889, 169] on icon "Next image" at bounding box center [885, 169] width 11 height 21
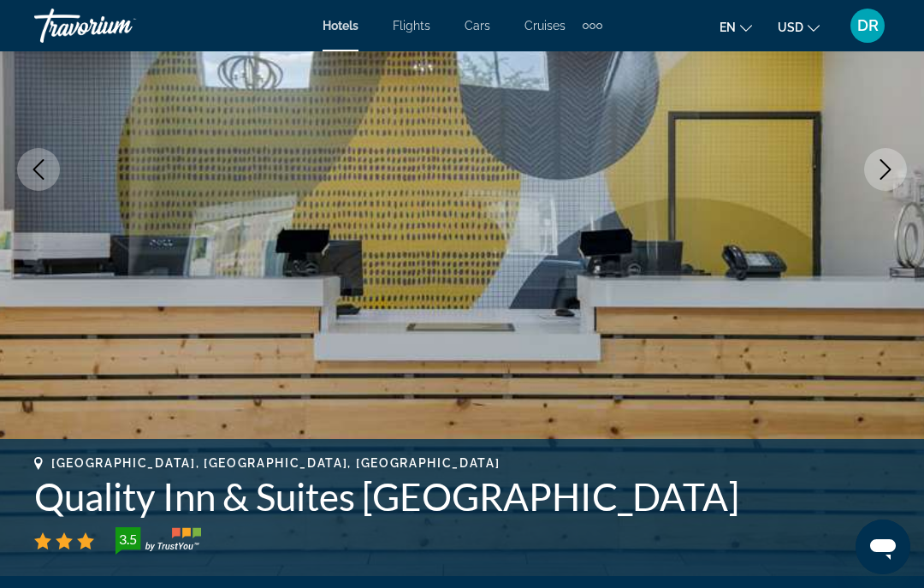
click at [880, 169] on icon "Next image" at bounding box center [885, 169] width 21 height 21
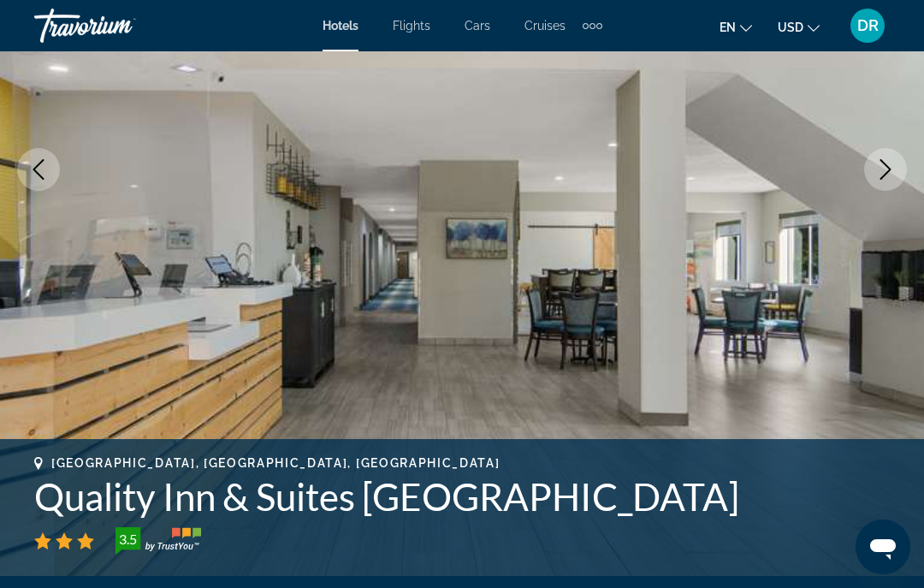
click at [884, 168] on icon "Next image" at bounding box center [885, 169] width 21 height 21
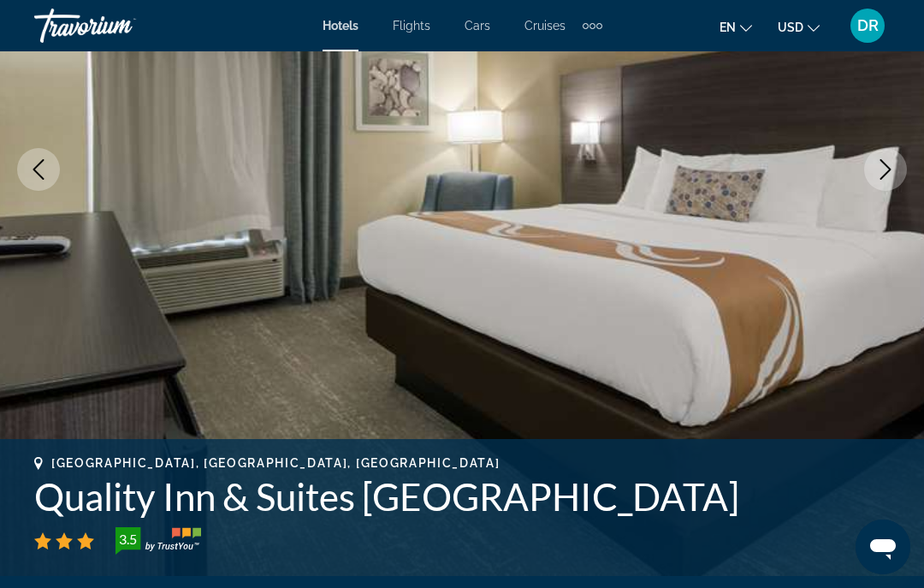
click at [885, 171] on icon "Next image" at bounding box center [885, 169] width 21 height 21
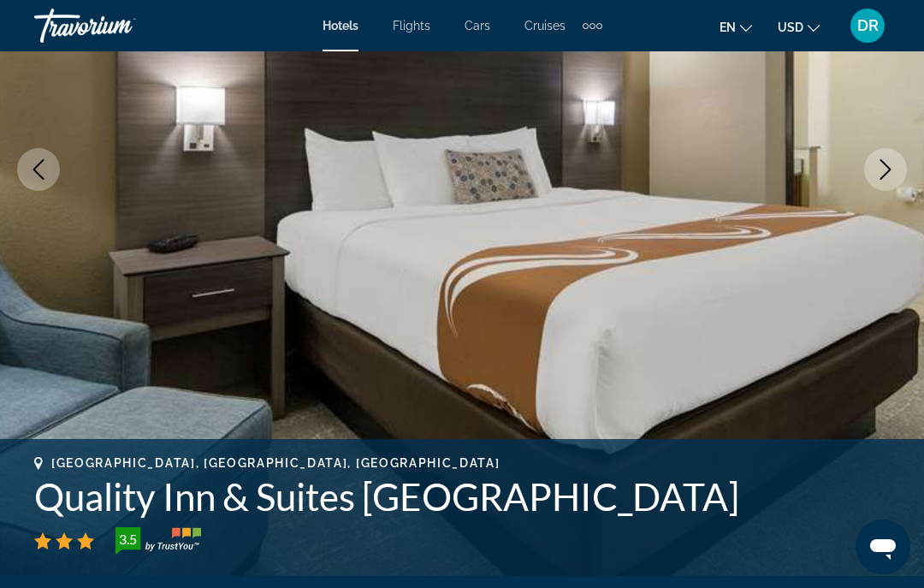
click at [886, 178] on icon "Next image" at bounding box center [885, 169] width 21 height 21
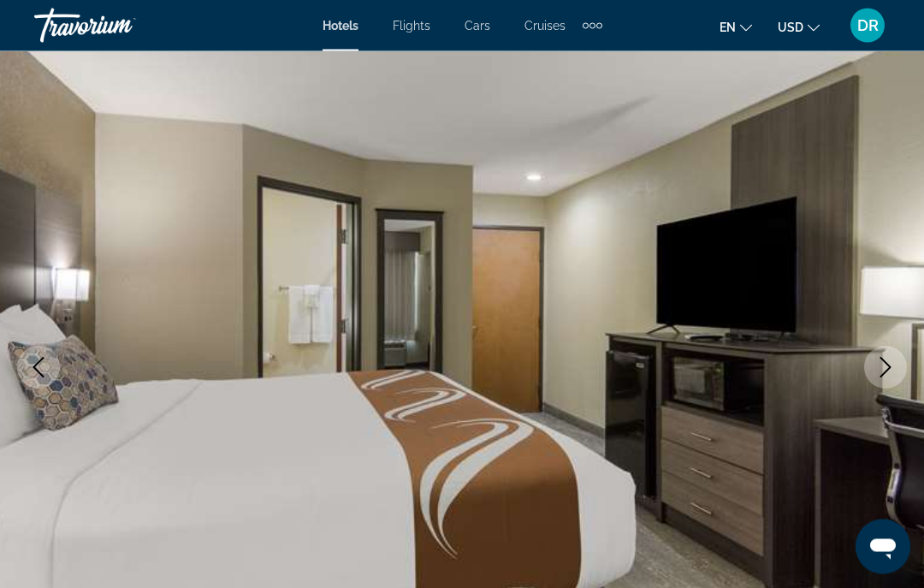
scroll to position [90, 0]
click at [887, 374] on icon "Next image" at bounding box center [885, 368] width 21 height 21
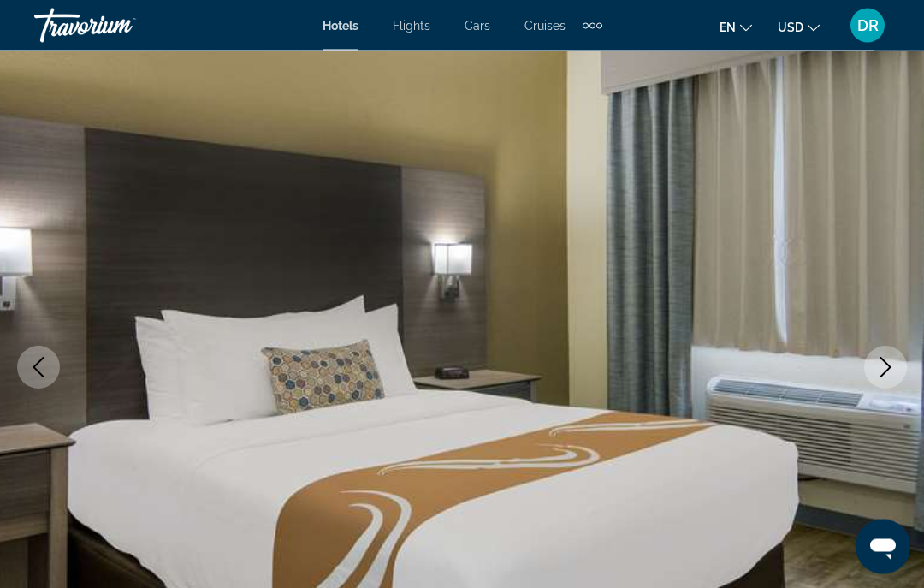
click at [888, 363] on icon "Next image" at bounding box center [885, 368] width 21 height 21
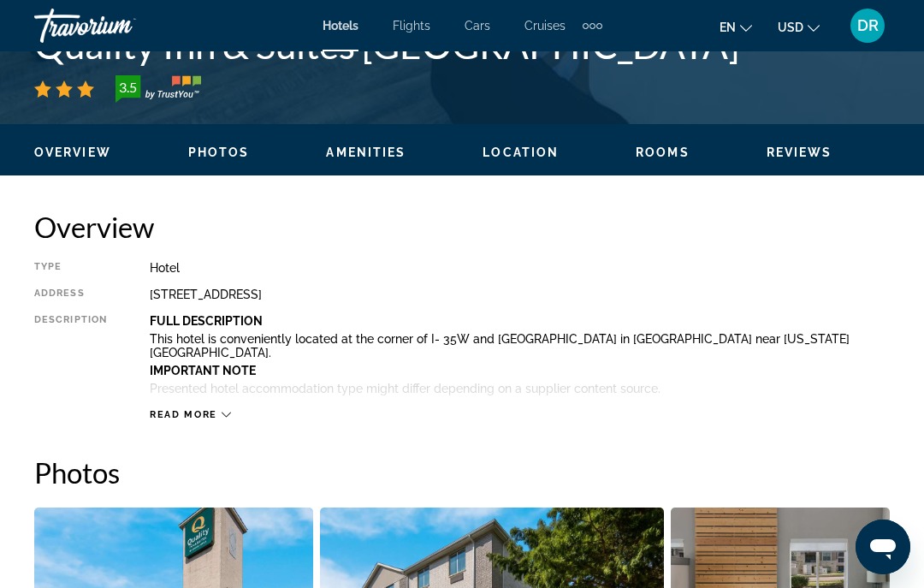
scroll to position [751, 0]
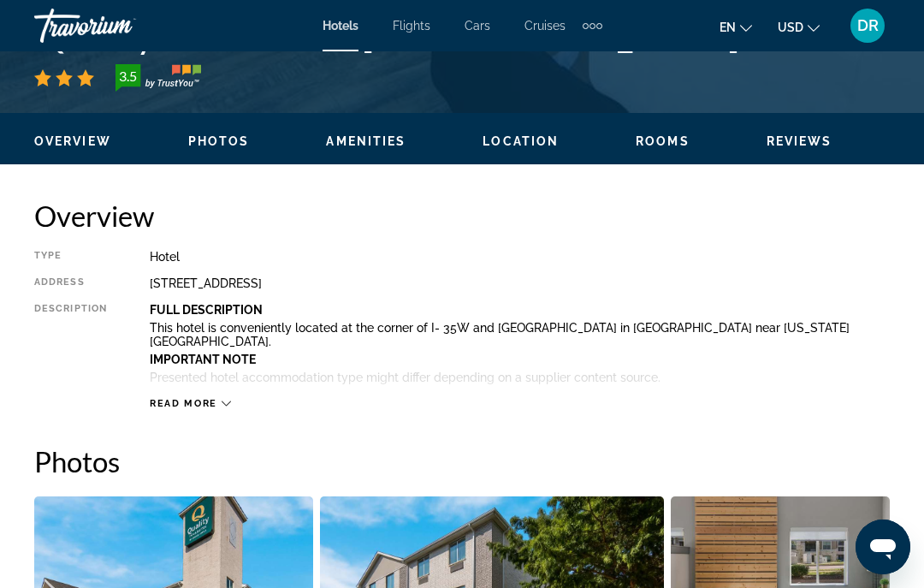
click at [204, 398] on span "Read more" at bounding box center [184, 403] width 68 height 11
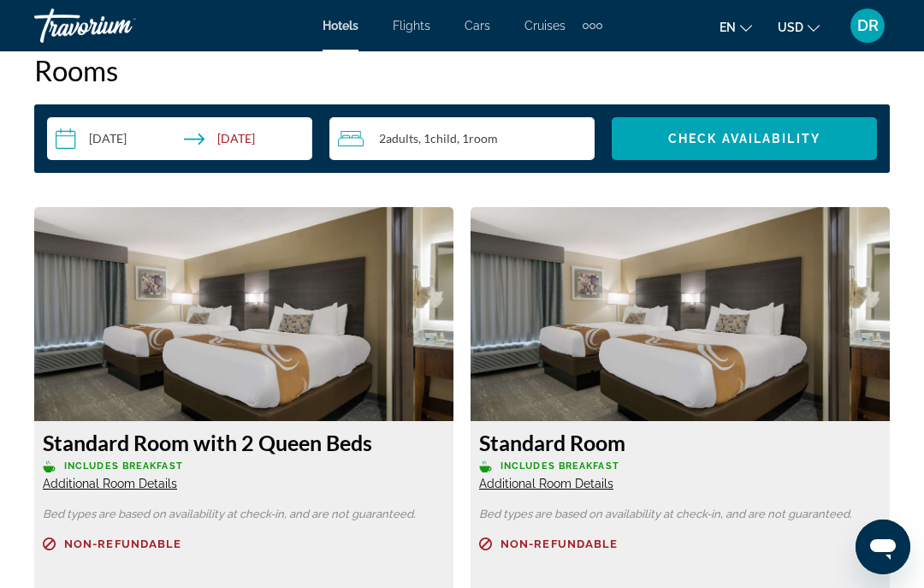
scroll to position [2467, 0]
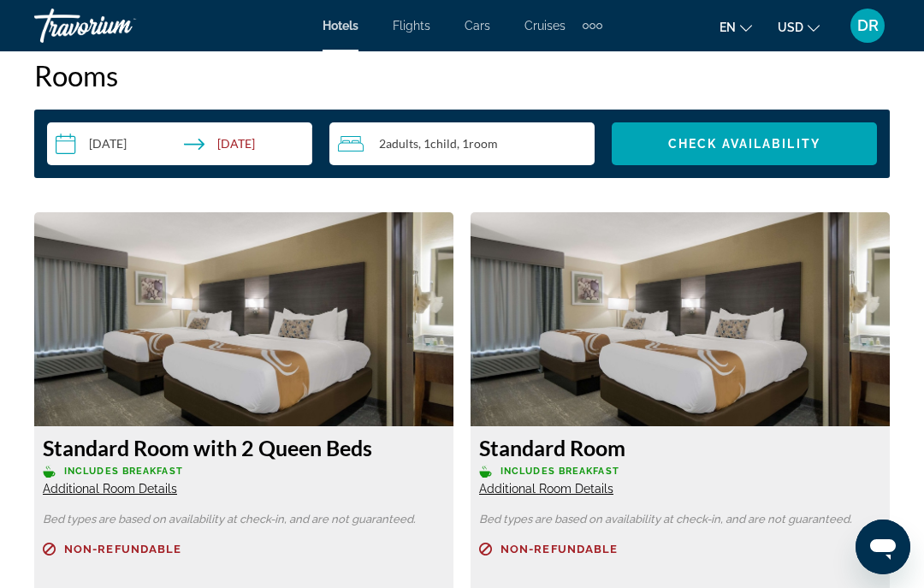
click at [542, 135] on div "2 Adult Adults , 1 Child Children , 1 Room rooms" at bounding box center [466, 143] width 257 height 21
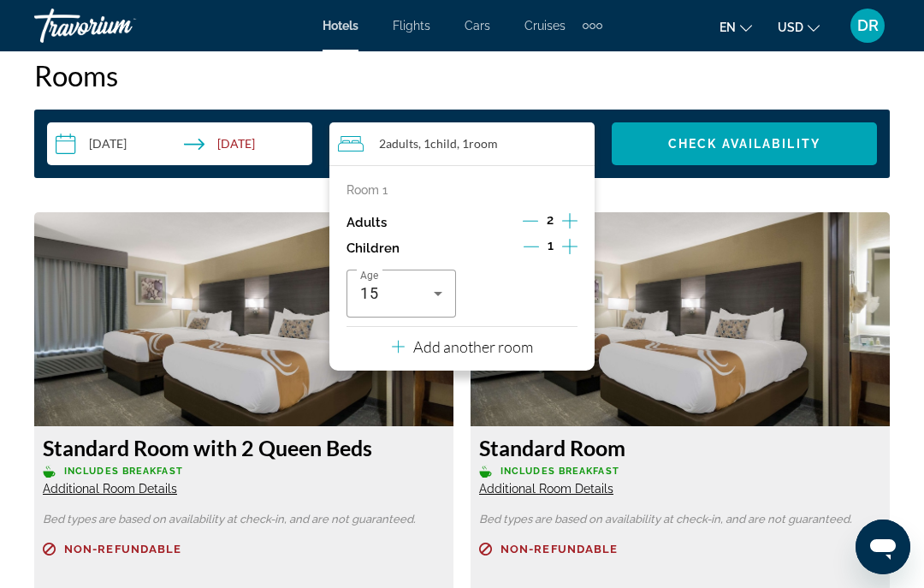
click at [536, 239] on icon "Decrement children" at bounding box center [531, 246] width 15 height 15
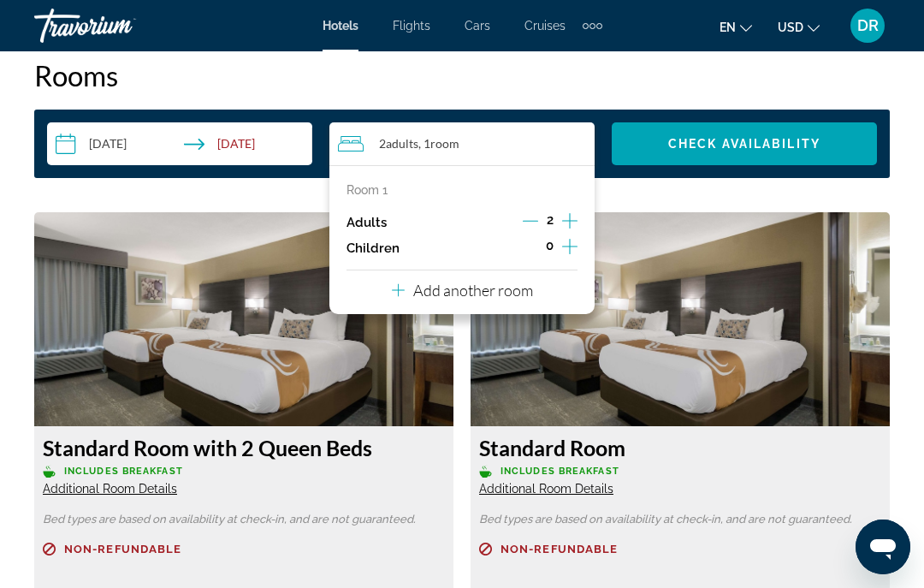
click at [522, 281] on p "Add another room" at bounding box center [473, 290] width 120 height 19
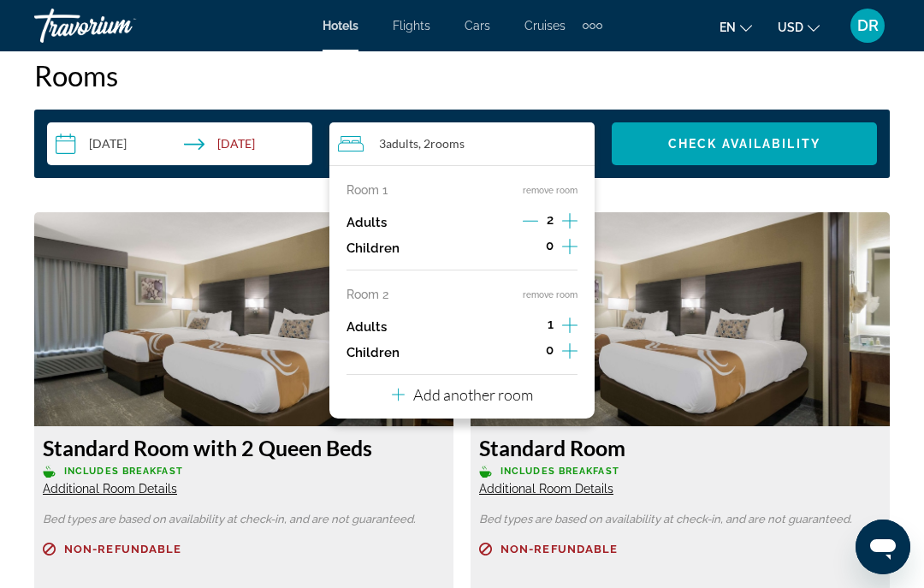
click at [532, 213] on icon "Decrement adults" at bounding box center [530, 220] width 15 height 15
click at [775, 137] on span "Check Availability" at bounding box center [744, 144] width 152 height 14
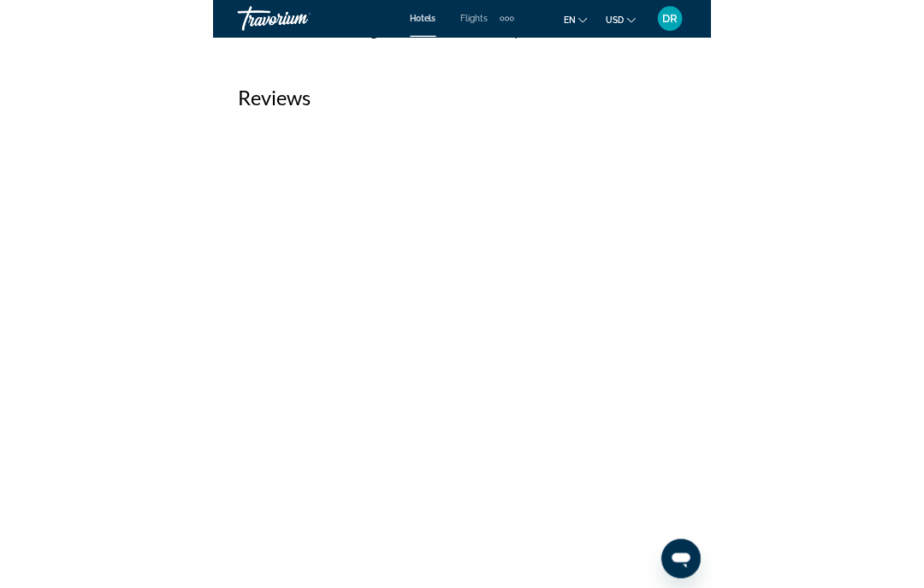
scroll to position [3425, 0]
